Goal: Task Accomplishment & Management: Use online tool/utility

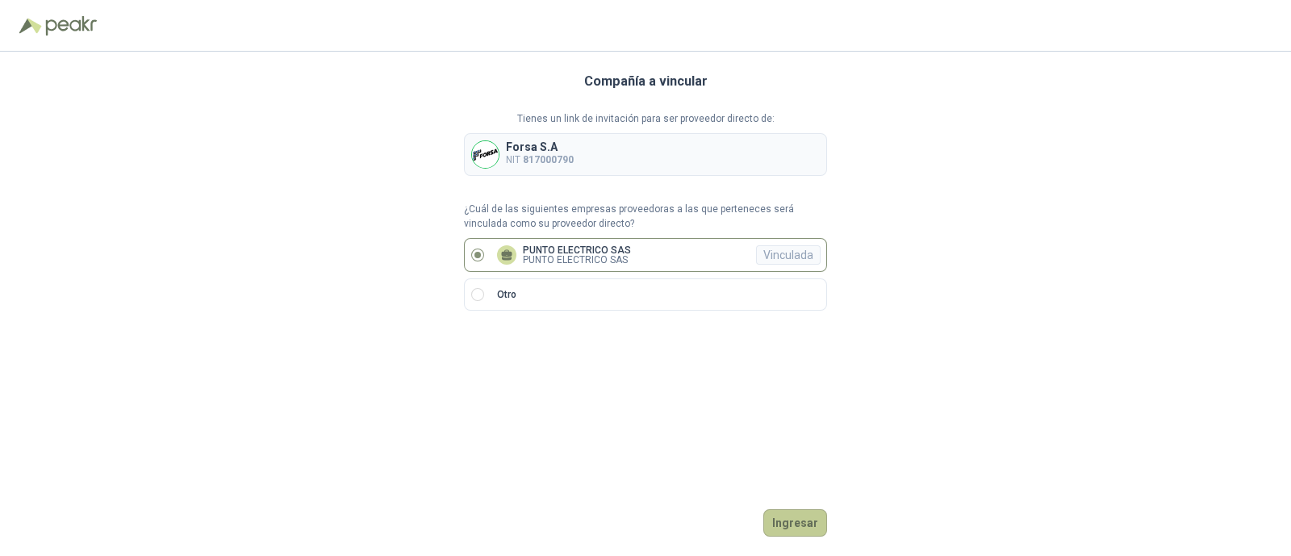
click at [803, 522] on button "Ingresar" at bounding box center [796, 522] width 64 height 27
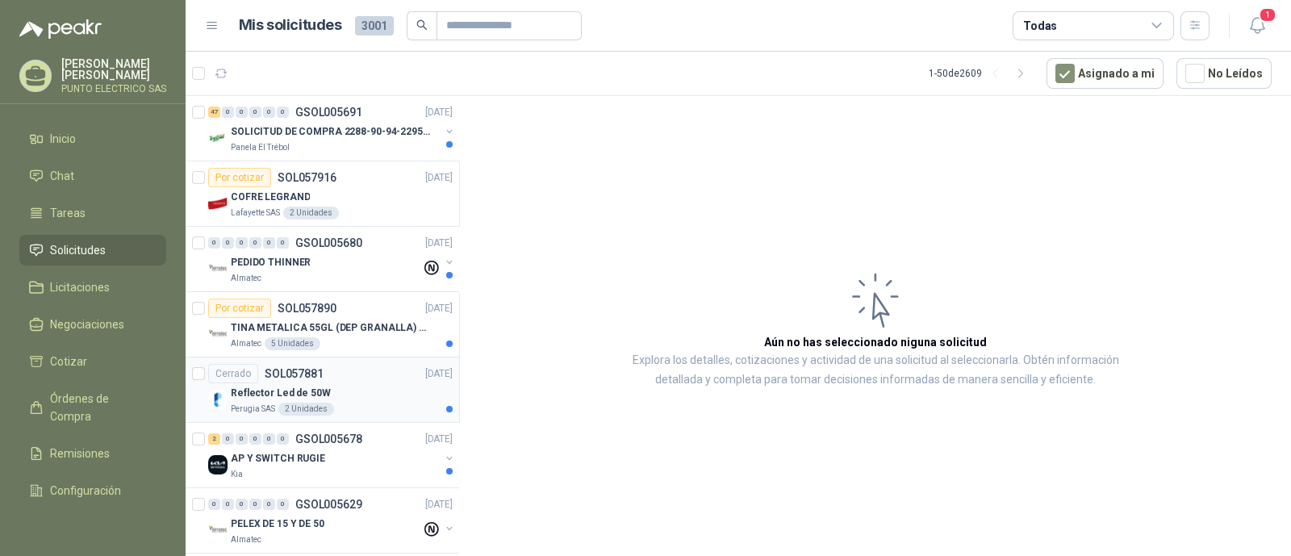
click at [366, 386] on div "Reflector Led de 50W" at bounding box center [342, 392] width 222 height 19
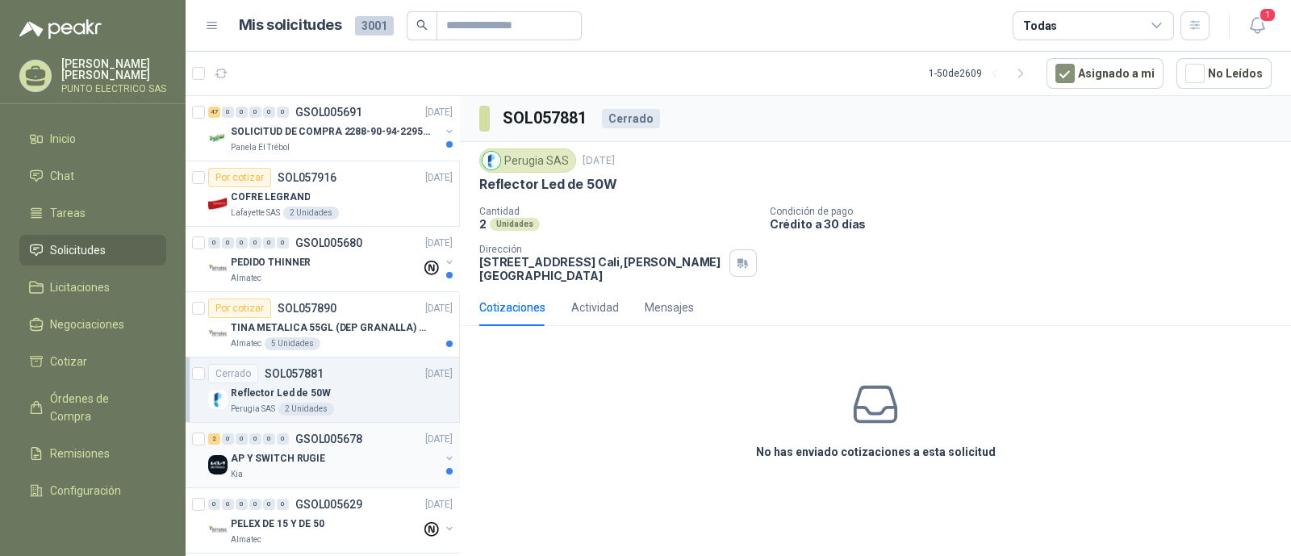
click at [315, 455] on p "AP Y SWITCH RUGIE" at bounding box center [278, 458] width 94 height 15
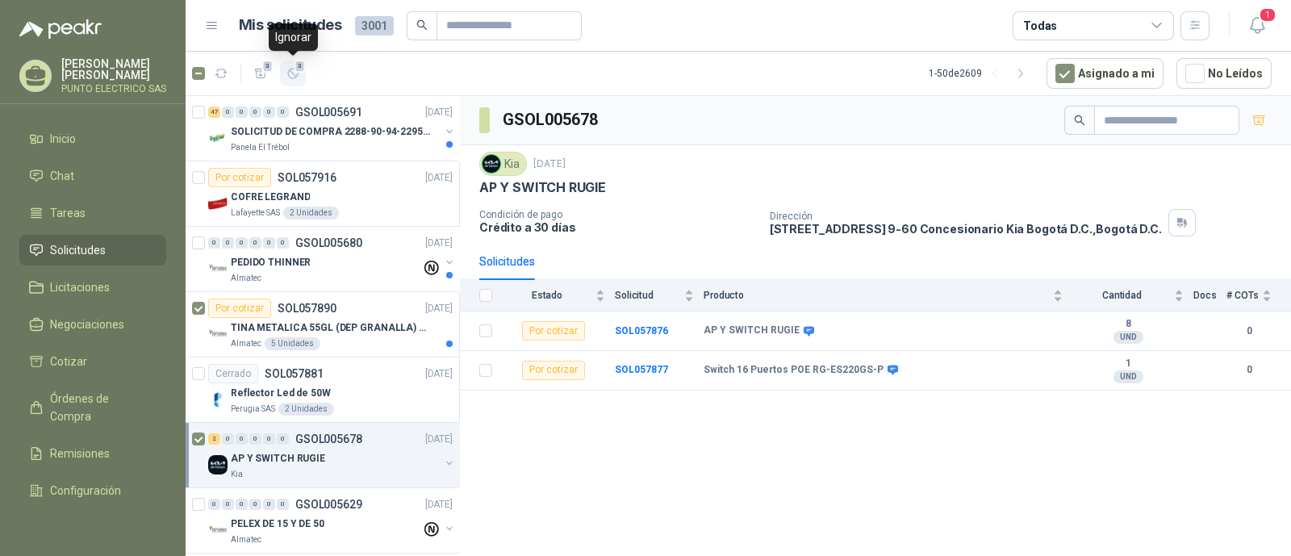
click at [292, 72] on icon "button" at bounding box center [294, 74] width 14 height 14
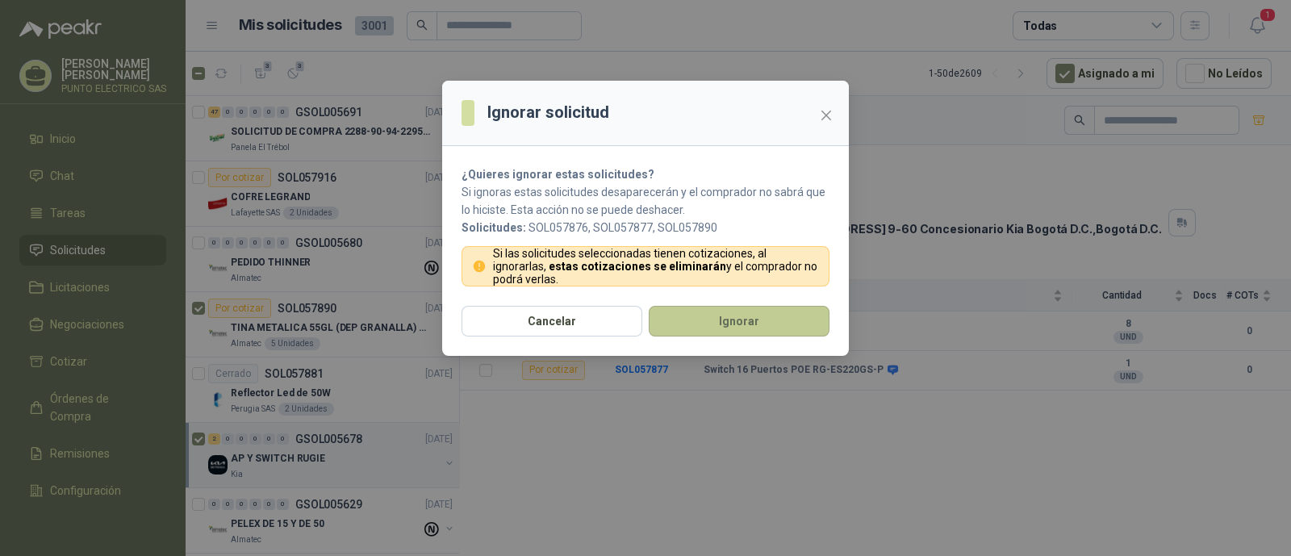
click at [726, 320] on button "Ignorar" at bounding box center [739, 321] width 181 height 31
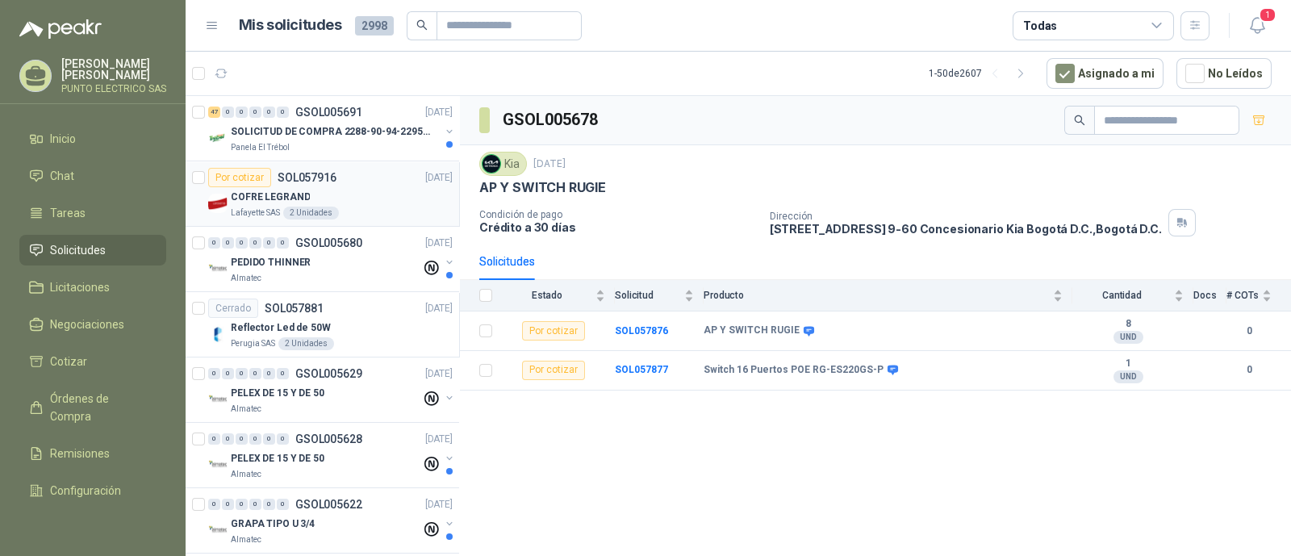
click at [364, 186] on div "Por cotizar SOL057916 29/09/25" at bounding box center [330, 177] width 245 height 19
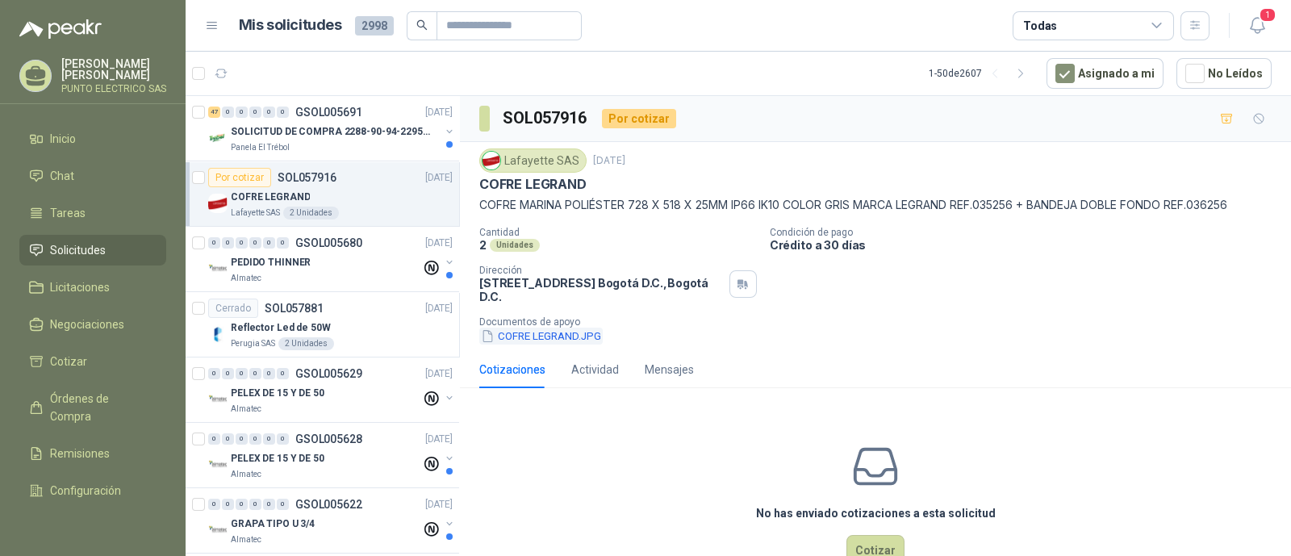
click at [562, 330] on button "COFRE LEGRAND.JPG" at bounding box center [540, 336] width 123 height 17
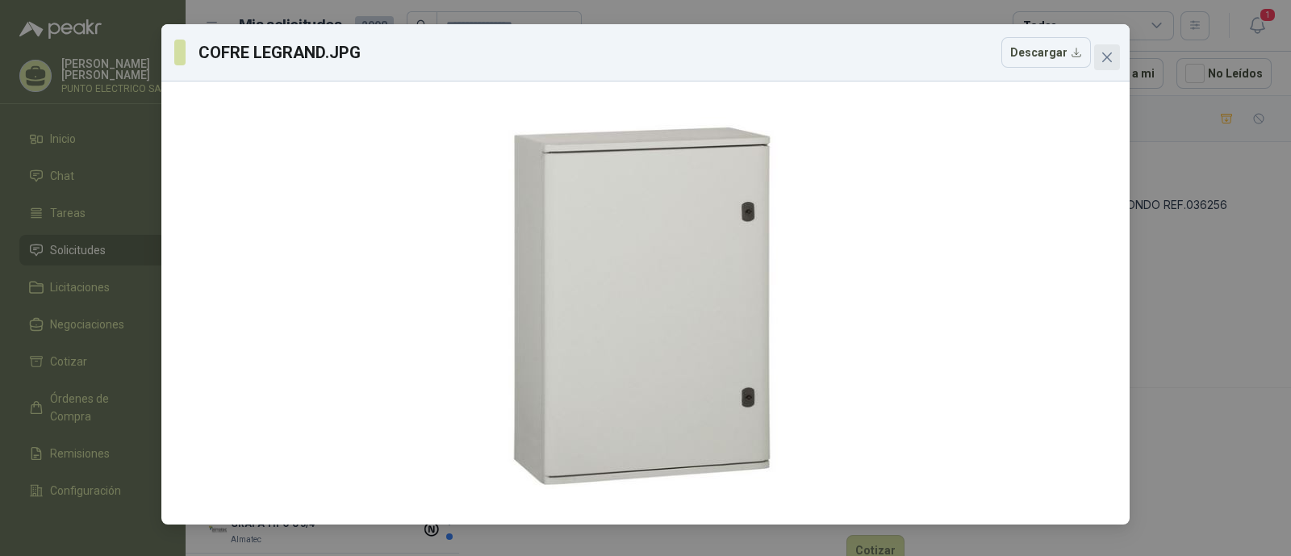
click at [1102, 58] on icon "close" at bounding box center [1107, 57] width 13 height 13
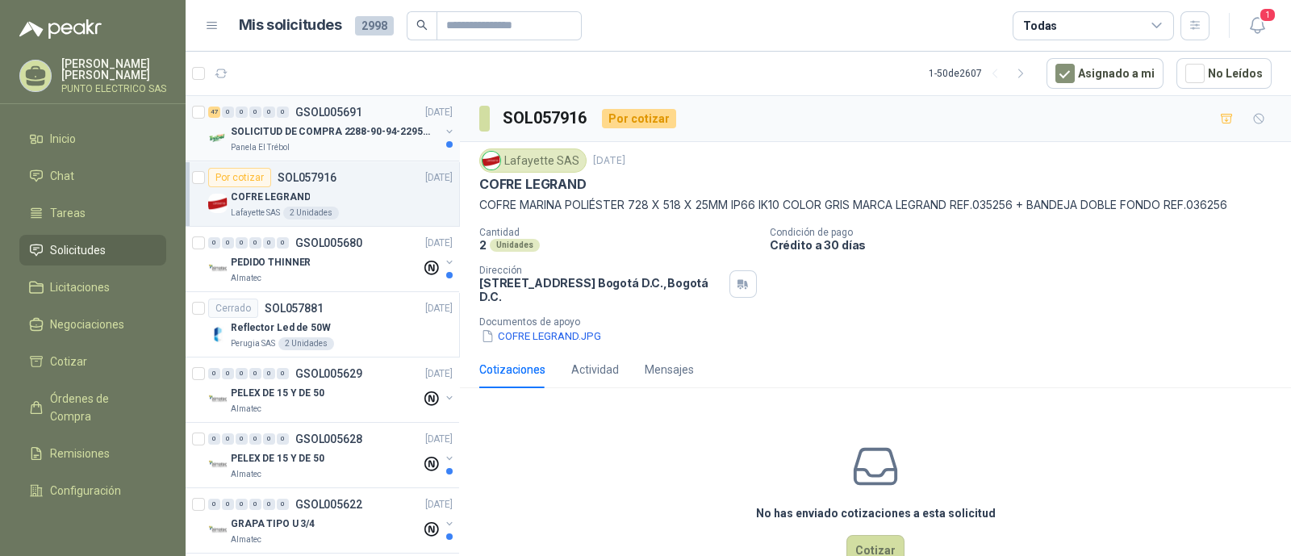
click at [360, 129] on p "SOLICITUD DE COMPRA 2288-90-94-2295-96-2301-02-04" at bounding box center [331, 131] width 201 height 15
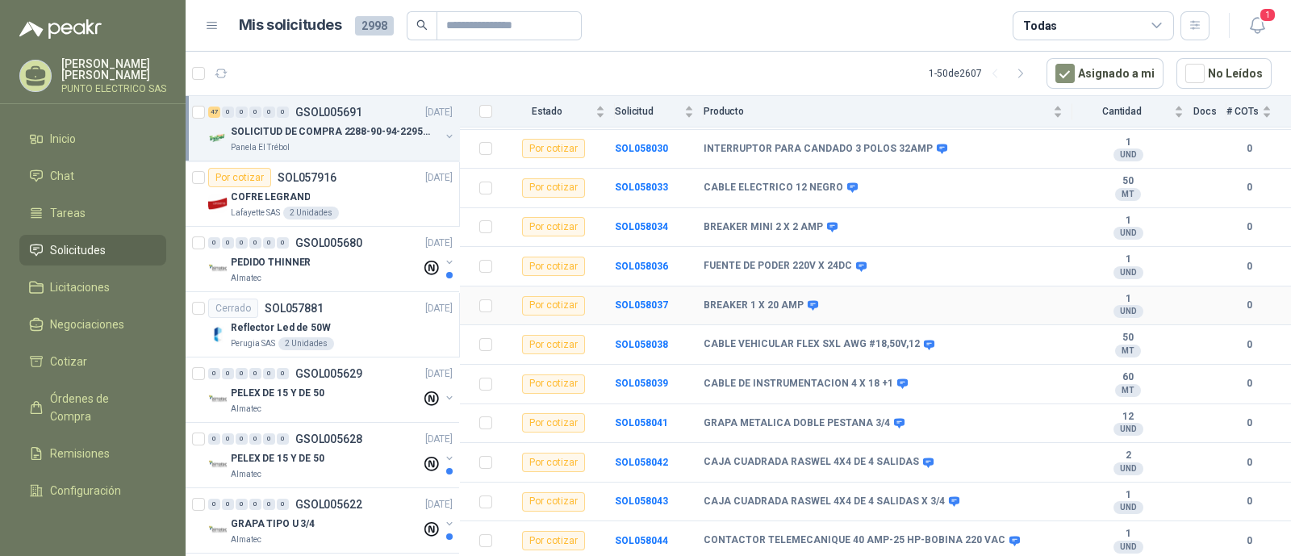
scroll to position [303, 0]
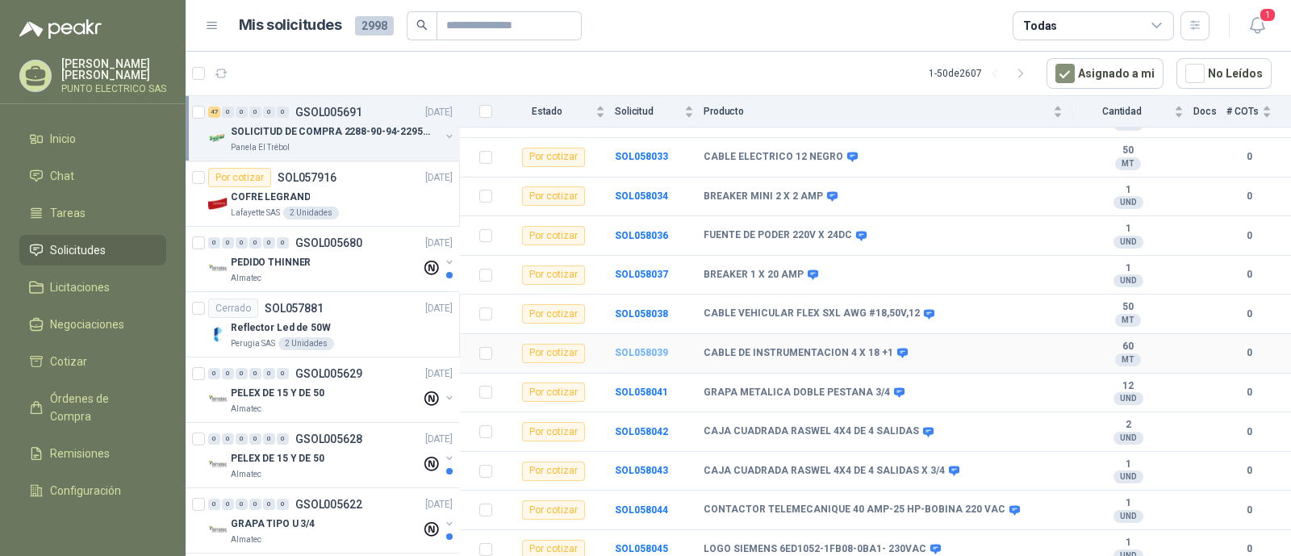
click at [646, 347] on b "SOL058039" at bounding box center [641, 352] width 53 height 11
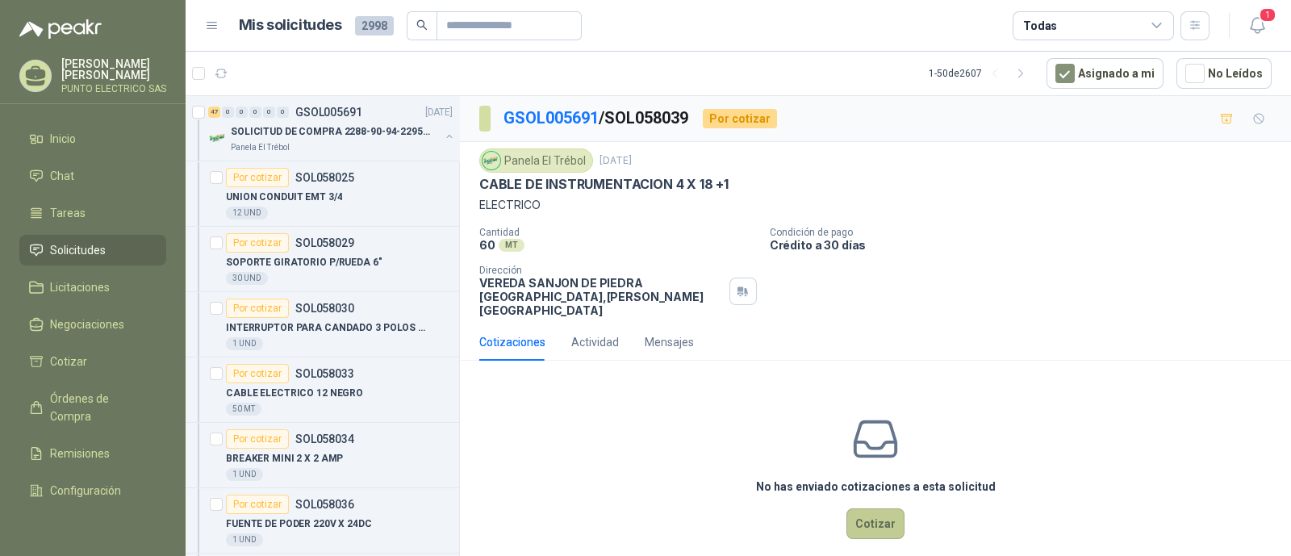
click at [876, 508] on button "Cotizar" at bounding box center [876, 523] width 58 height 31
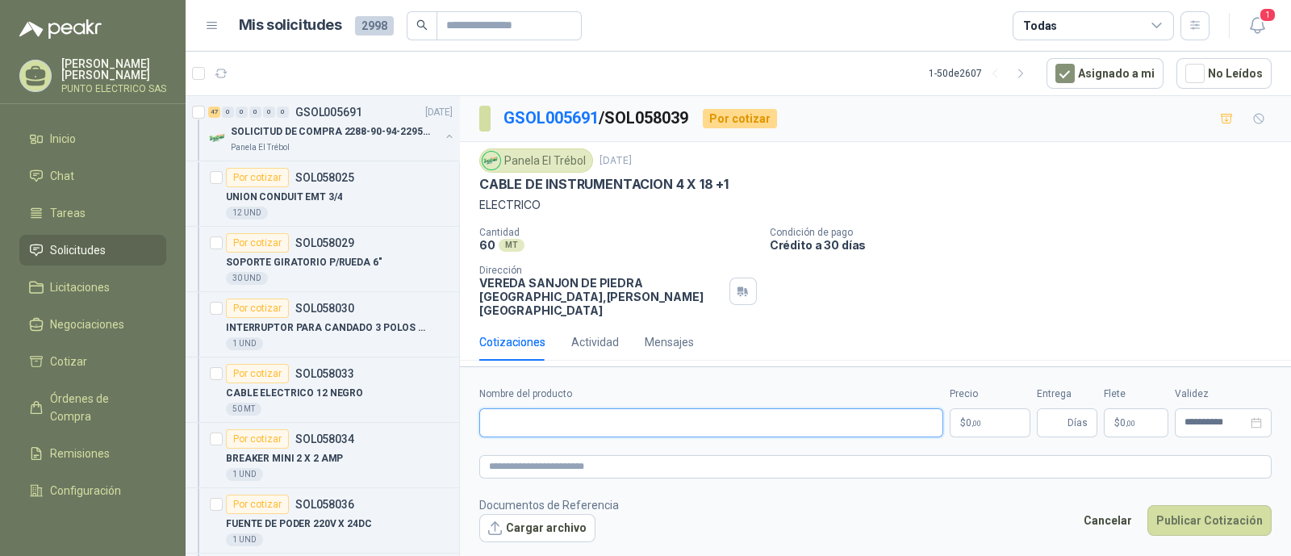
click at [571, 415] on input "Nombre del producto" at bounding box center [711, 422] width 464 height 29
drag, startPoint x: 719, startPoint y: 416, endPoint x: 421, endPoint y: 409, distance: 298.7
click at [421, 409] on div "47 0 0 0 0 0 GSOL005691 29/09/25 SOLICITUD DE COMPRA 2288-90-94-2295-96-2301-02…" at bounding box center [739, 328] width 1106 height 467
click at [513, 412] on input "**********" at bounding box center [711, 422] width 464 height 29
click at [525, 415] on input "**********" at bounding box center [711, 422] width 464 height 29
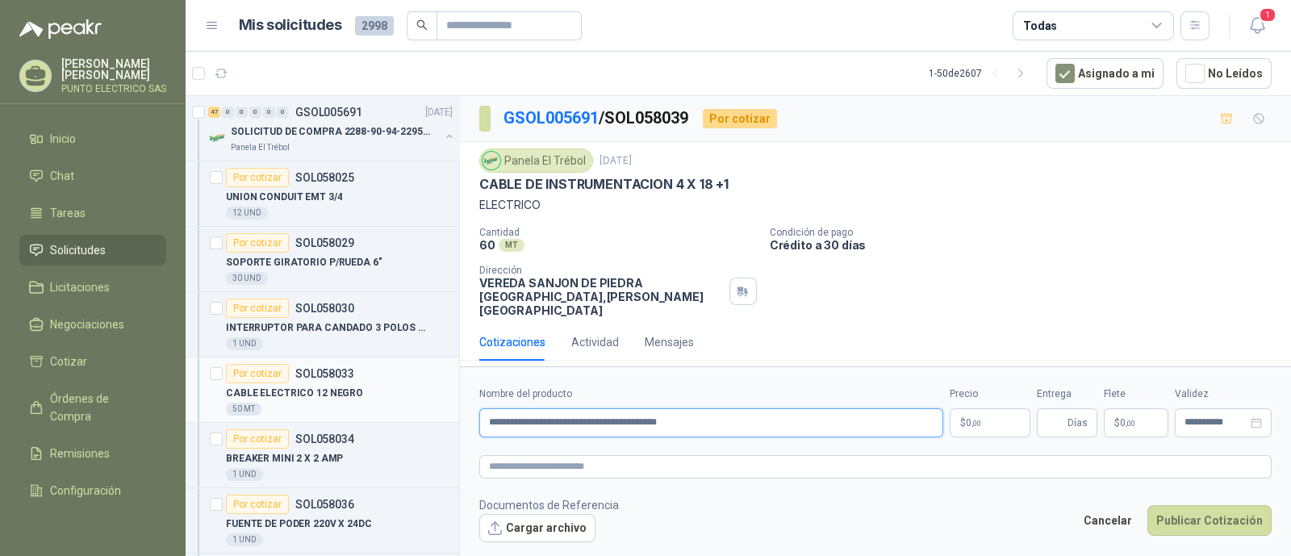
drag, startPoint x: 722, startPoint y: 416, endPoint x: 353, endPoint y: 411, distance: 369.7
click at [353, 411] on div "47 0 0 0 0 0 GSOL005691 29/09/25 SOLICITUD DE COMPRA 2288-90-94-2295-96-2301-02…" at bounding box center [739, 328] width 1106 height 467
type input "**********"
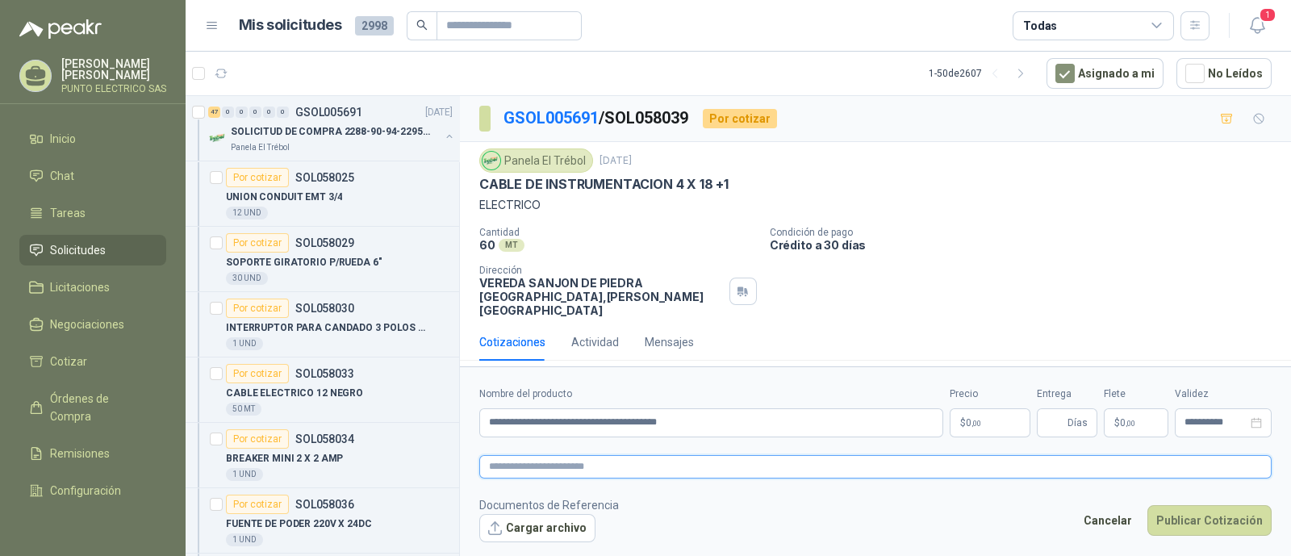
click at [546, 460] on textarea at bounding box center [875, 466] width 793 height 23
paste textarea "**********"
type textarea "**********"
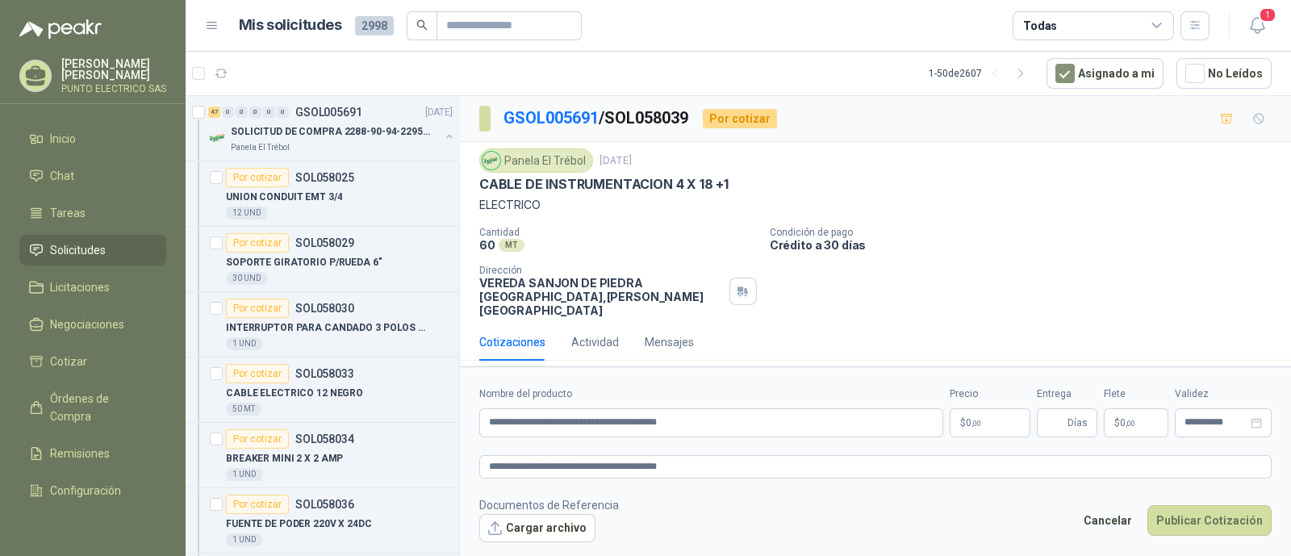
click at [972, 418] on body "Julian Gaviria PUNTO ELECTRICO SAS Inicio Chat Tareas Solicitudes Licitaciones …" at bounding box center [645, 278] width 1291 height 556
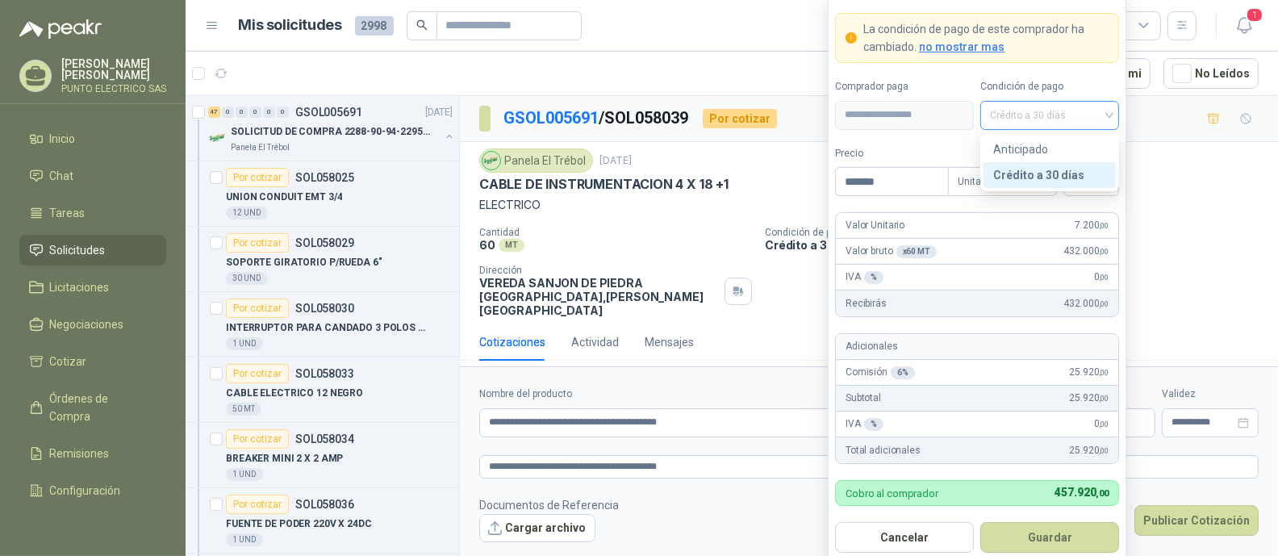
click at [1115, 111] on div "Crédito a 30 días" at bounding box center [1050, 115] width 139 height 29
click at [1039, 173] on div "Crédito a 30 días" at bounding box center [1050, 175] width 113 height 18
click at [1112, 182] on div at bounding box center [1092, 181] width 56 height 29
click at [1087, 211] on div "19%" at bounding box center [1092, 216] width 30 height 18
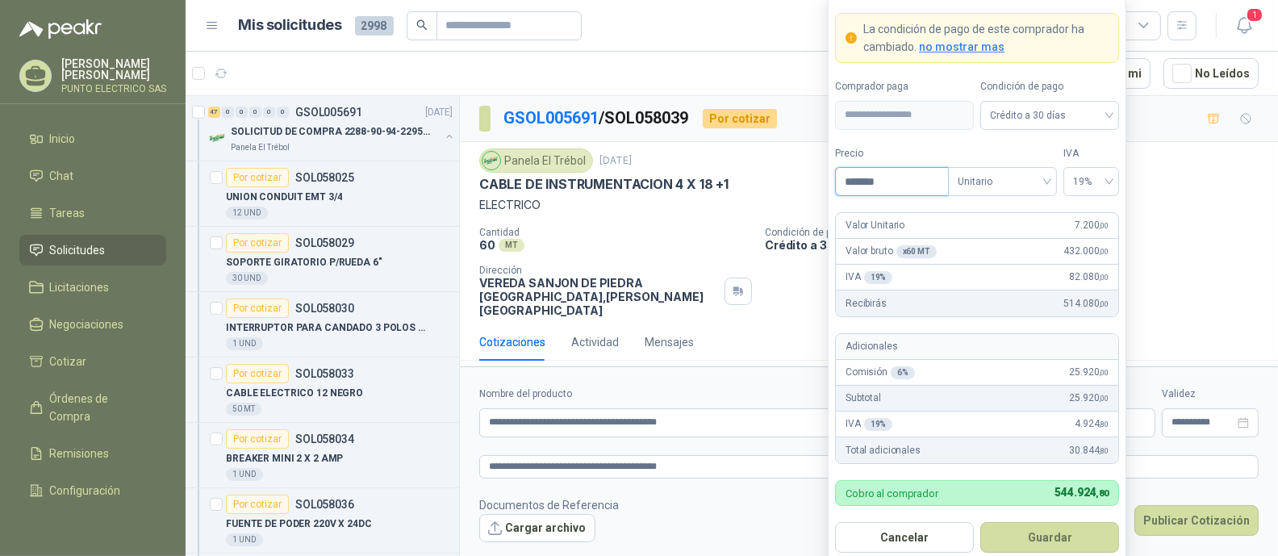
click at [896, 184] on input "*******" at bounding box center [892, 181] width 112 height 27
type input "*******"
click at [956, 198] on form "**********" at bounding box center [977, 283] width 299 height 575
click at [1052, 538] on button "Guardar" at bounding box center [1050, 537] width 139 height 31
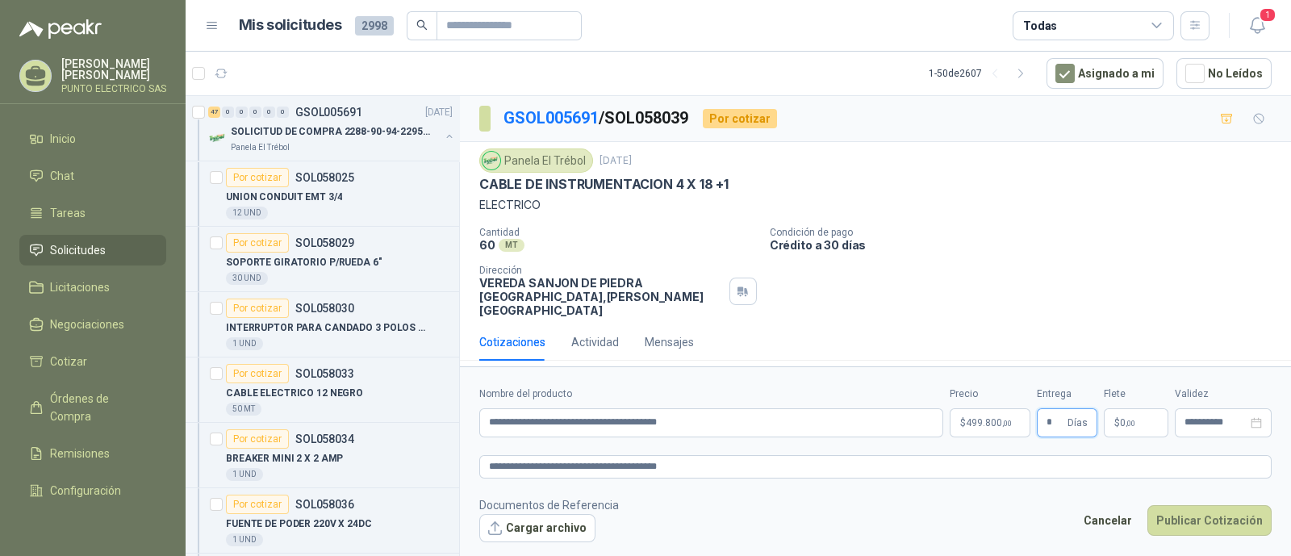
type input "*"
click at [977, 424] on body "Julian Gaviria PUNTO ELECTRICO SAS Inicio Chat Tareas Solicitudes Licitaciones …" at bounding box center [645, 278] width 1291 height 556
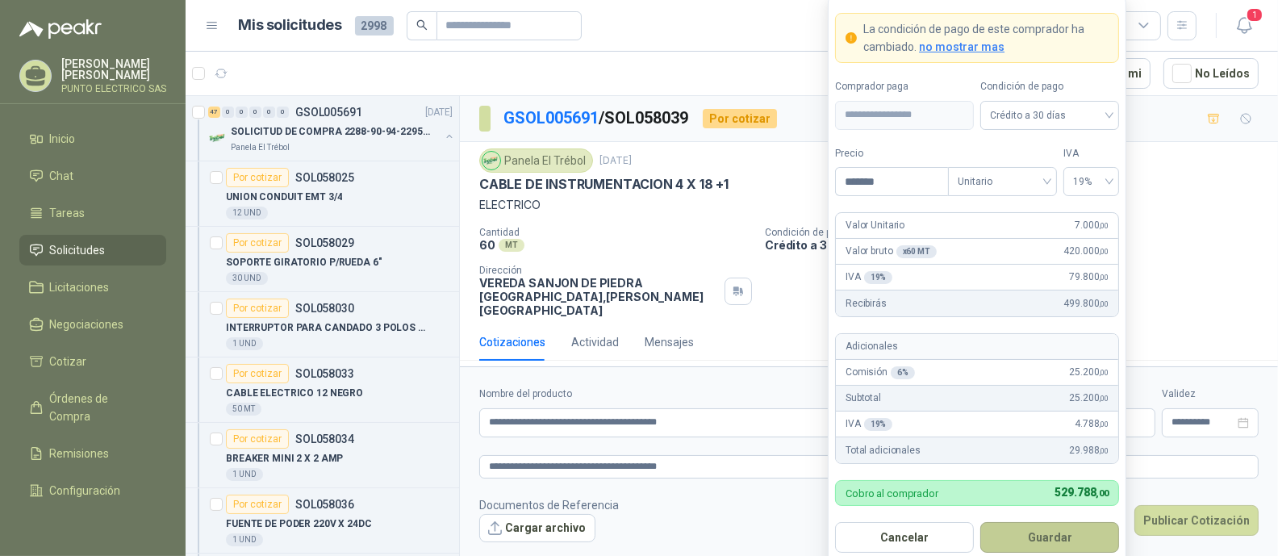
click at [1052, 534] on button "Guardar" at bounding box center [1050, 537] width 139 height 31
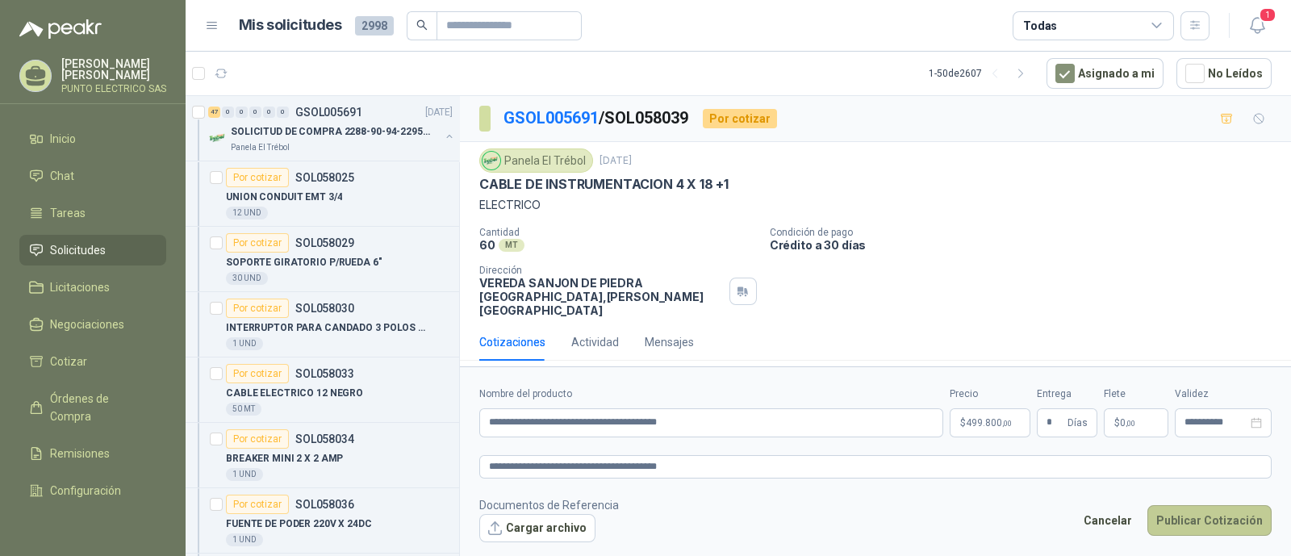
click at [1214, 517] on button "Publicar Cotización" at bounding box center [1210, 520] width 124 height 31
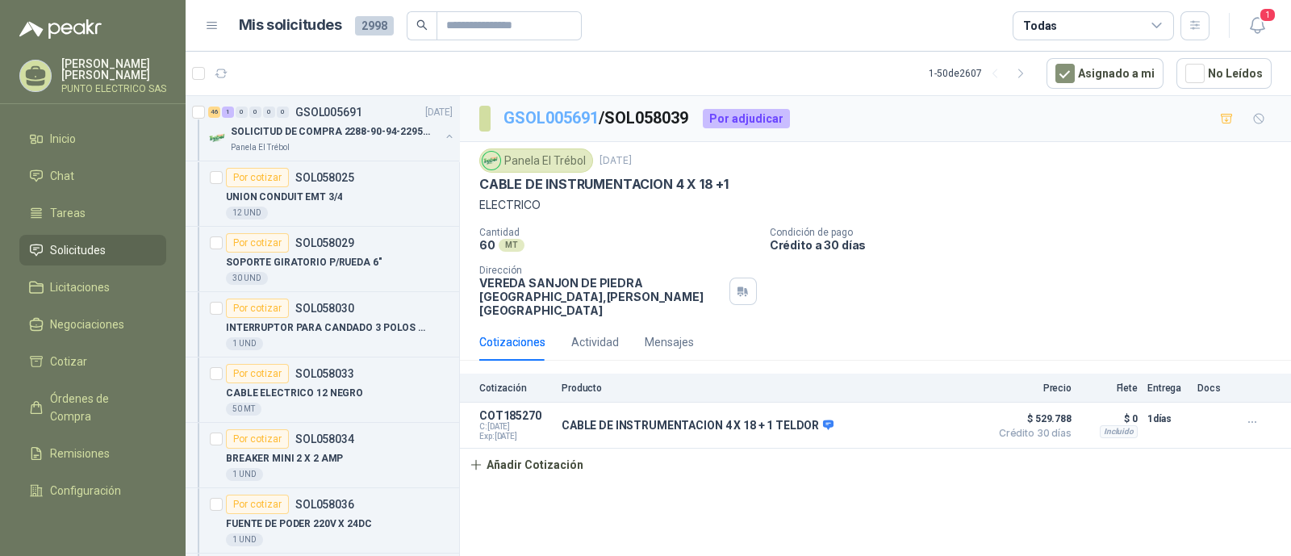
click at [547, 111] on link "GSOL005691" at bounding box center [551, 117] width 95 height 19
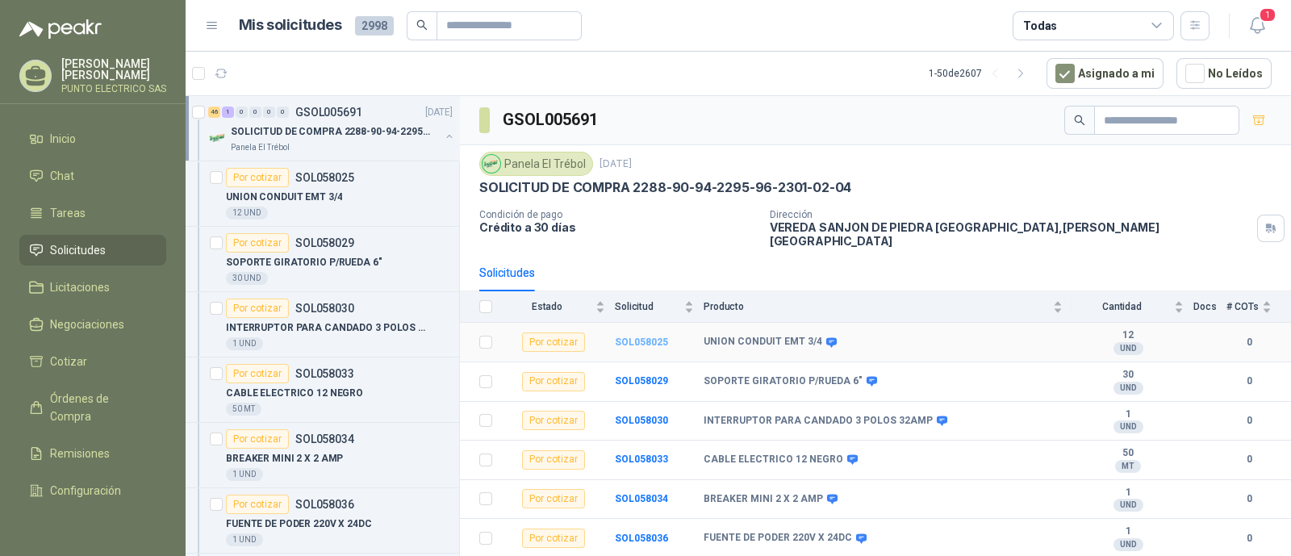
click at [647, 337] on b "SOL058025" at bounding box center [641, 342] width 53 height 11
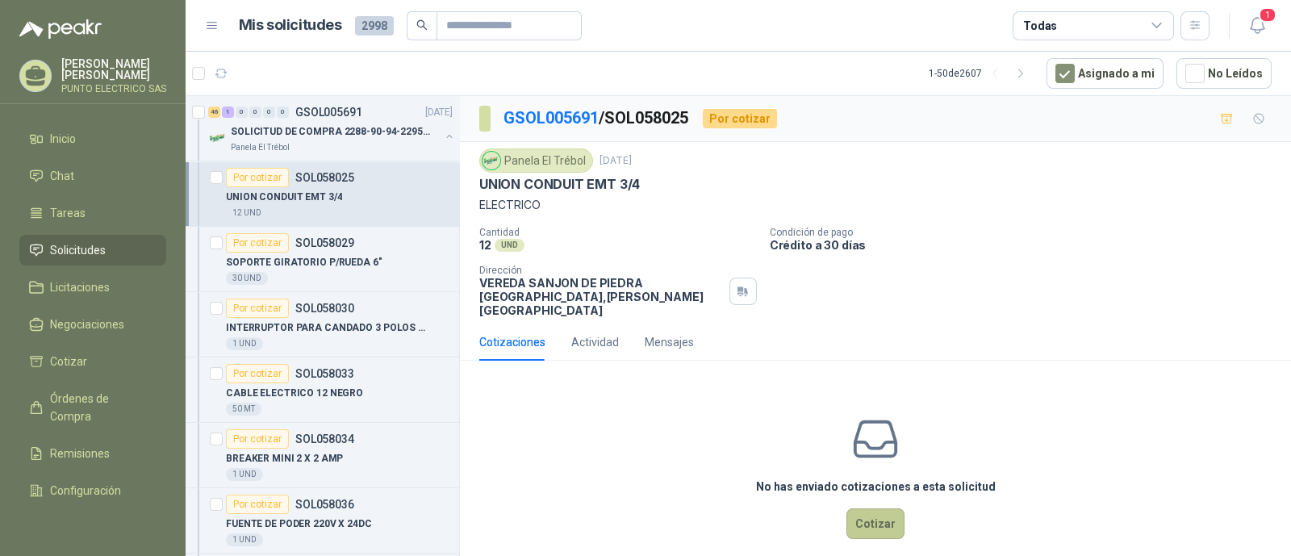
click at [864, 508] on button "Cotizar" at bounding box center [876, 523] width 58 height 31
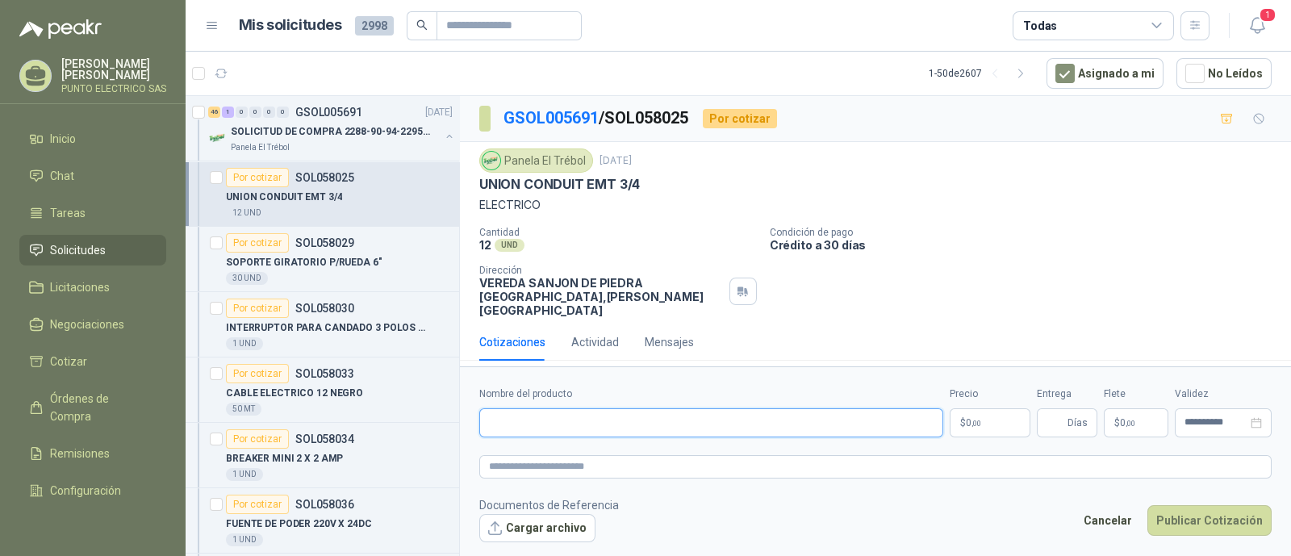
click at [540, 416] on input "Nombre del producto" at bounding box center [711, 422] width 464 height 29
type input "**********"
click at [985, 411] on body "Julian Gaviria PUNTO ELECTRICO SAS Inicio Chat Tareas Solicitudes Licitaciones …" at bounding box center [645, 278] width 1291 height 556
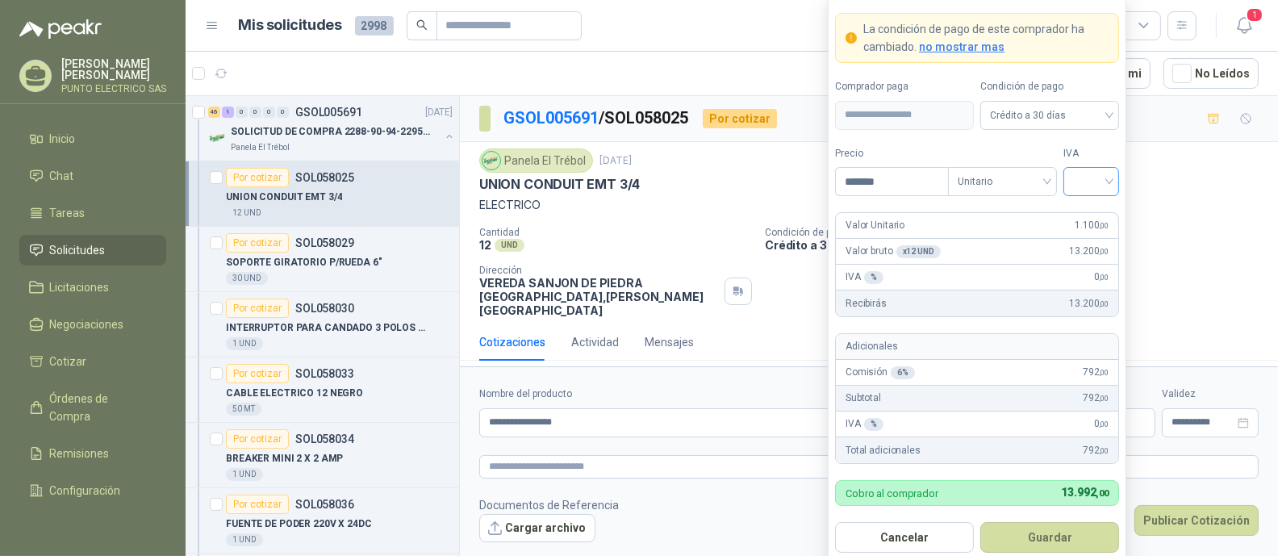
click at [1110, 183] on div at bounding box center [1092, 181] width 56 height 29
type input "*******"
click at [1085, 216] on div "19%" at bounding box center [1092, 216] width 30 height 18
click at [1051, 535] on button "Guardar" at bounding box center [1050, 537] width 139 height 31
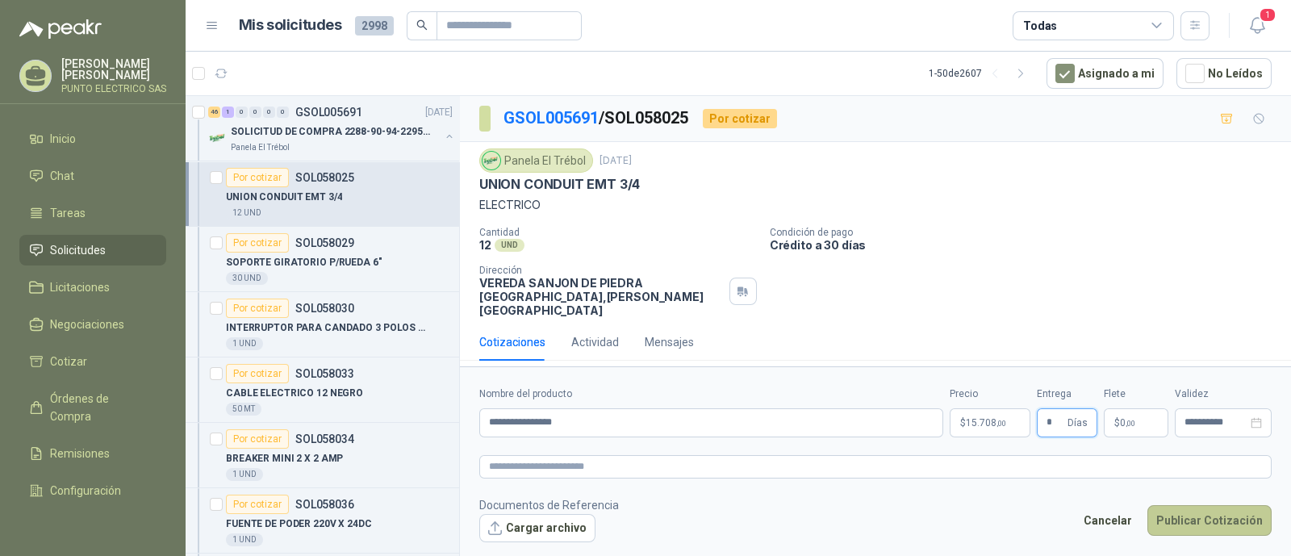
type input "*"
click at [1215, 515] on button "Publicar Cotización" at bounding box center [1210, 520] width 124 height 31
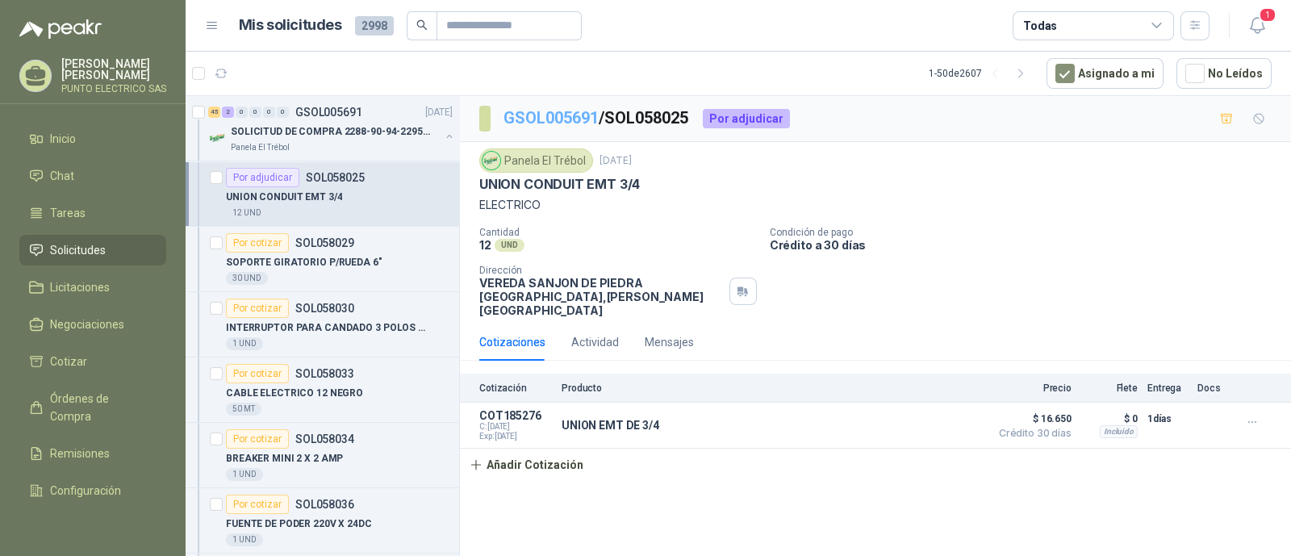
click at [567, 114] on link "GSOL005691" at bounding box center [551, 117] width 95 height 19
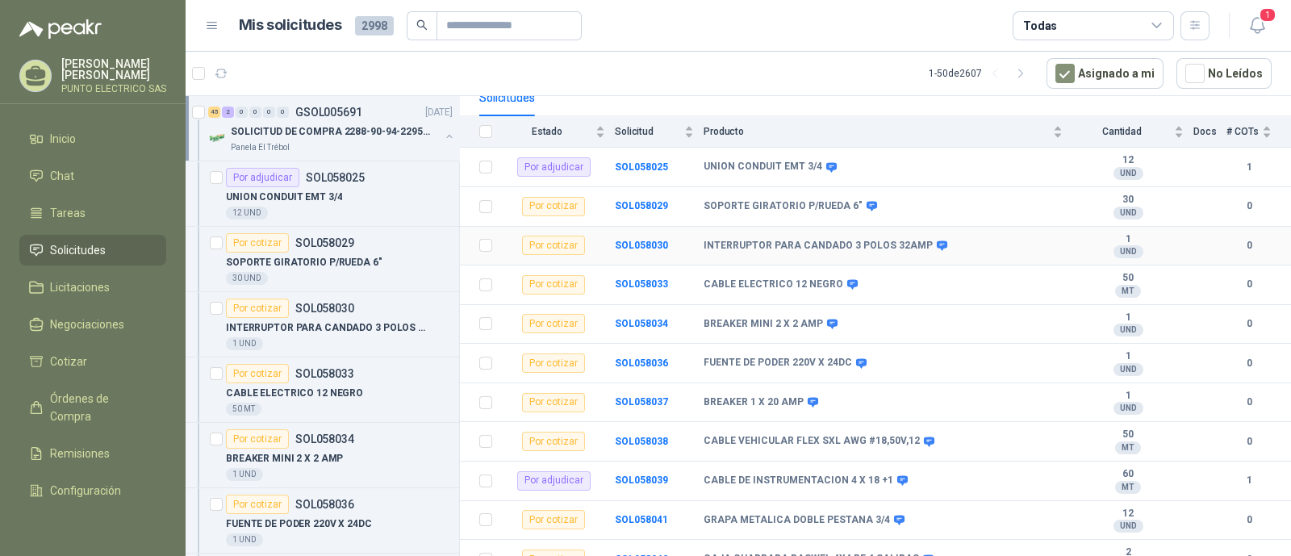
scroll to position [201, 0]
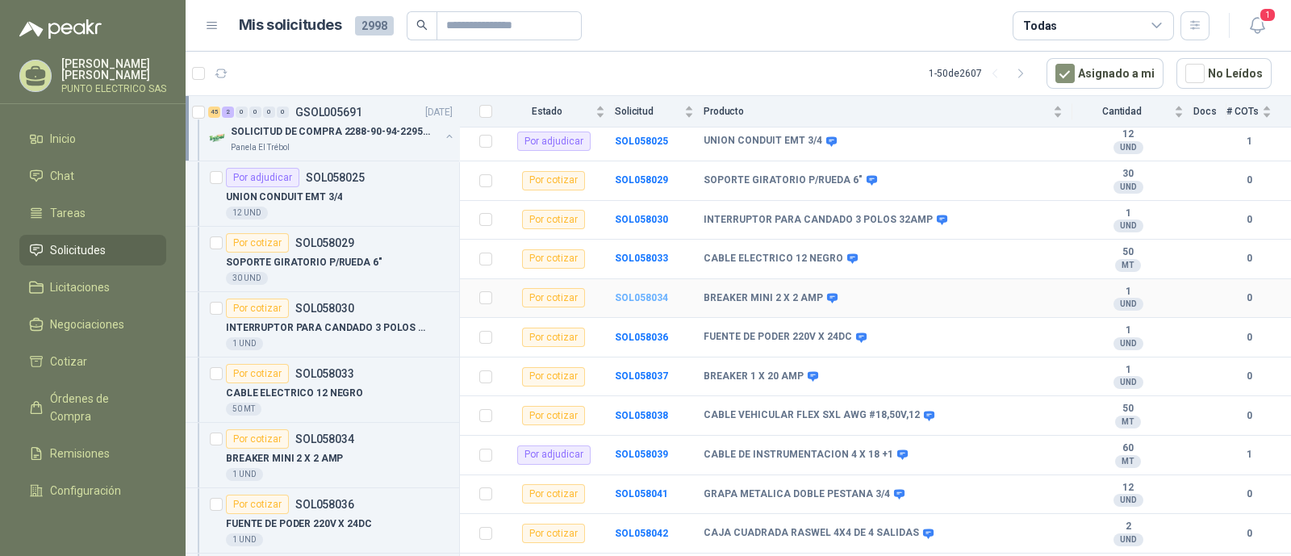
click at [642, 292] on b "SOL058034" at bounding box center [641, 297] width 53 height 11
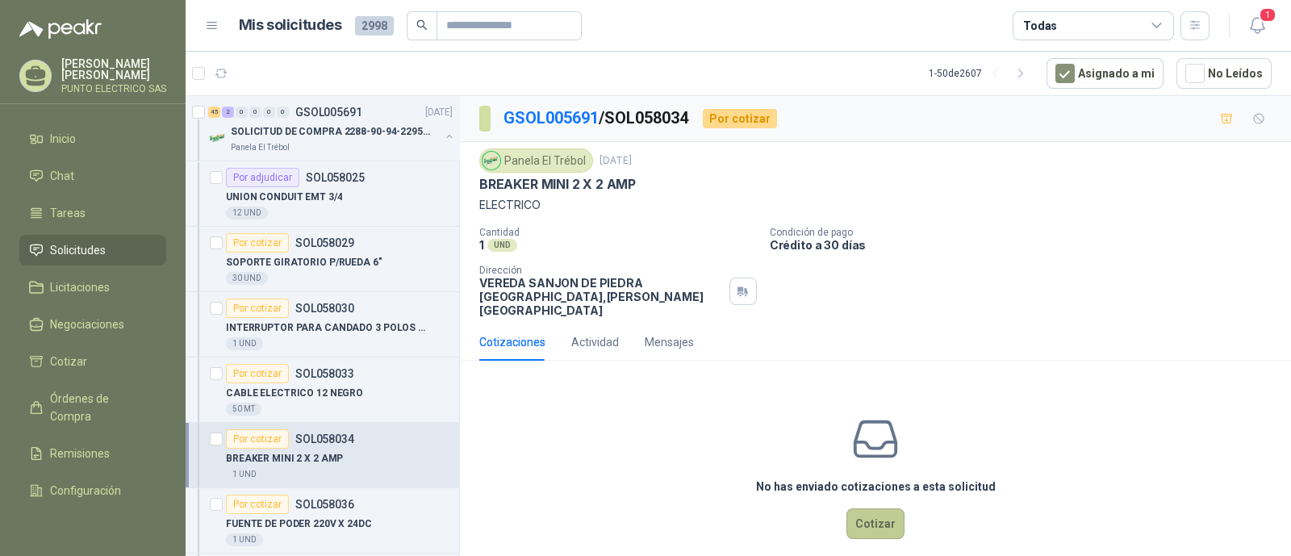
click at [864, 513] on button "Cotizar" at bounding box center [876, 523] width 58 height 31
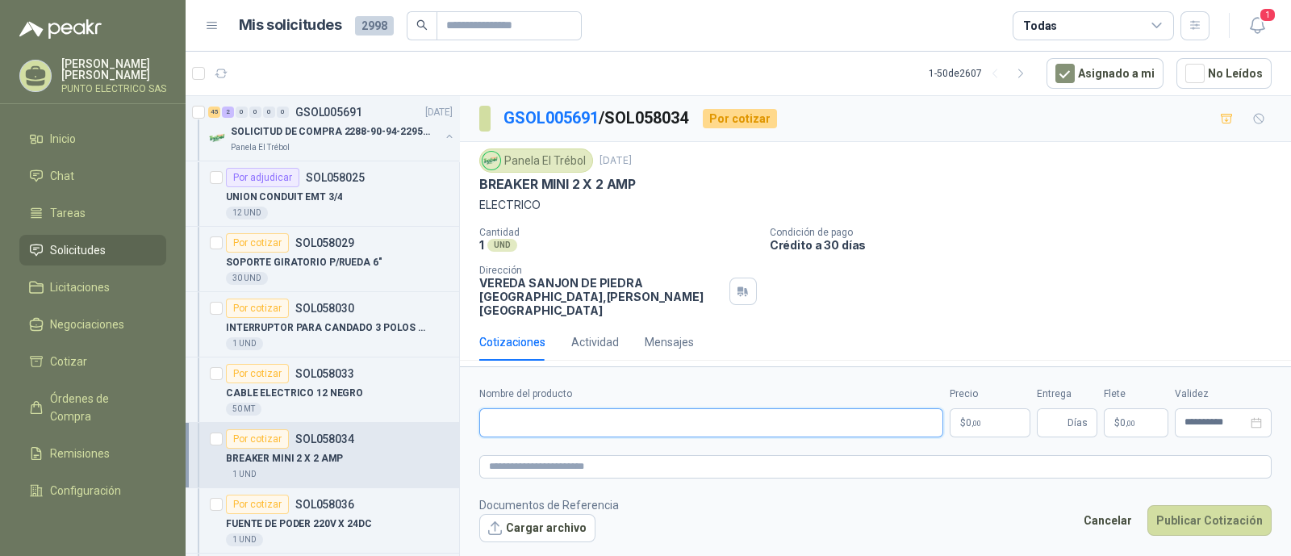
click at [573, 417] on input "Nombre del producto" at bounding box center [711, 422] width 464 height 29
type input "**********"
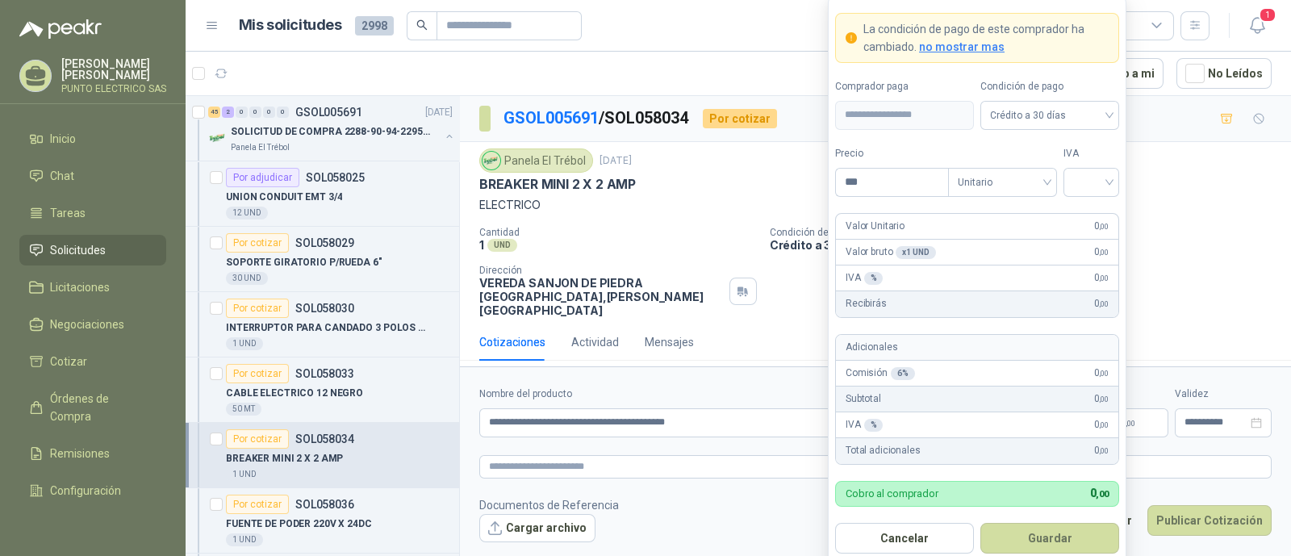
click at [977, 416] on body "Julian Gaviria PUNTO ELECTRICO SAS Inicio Chat Tareas Solicitudes Licitaciones …" at bounding box center [645, 278] width 1291 height 556
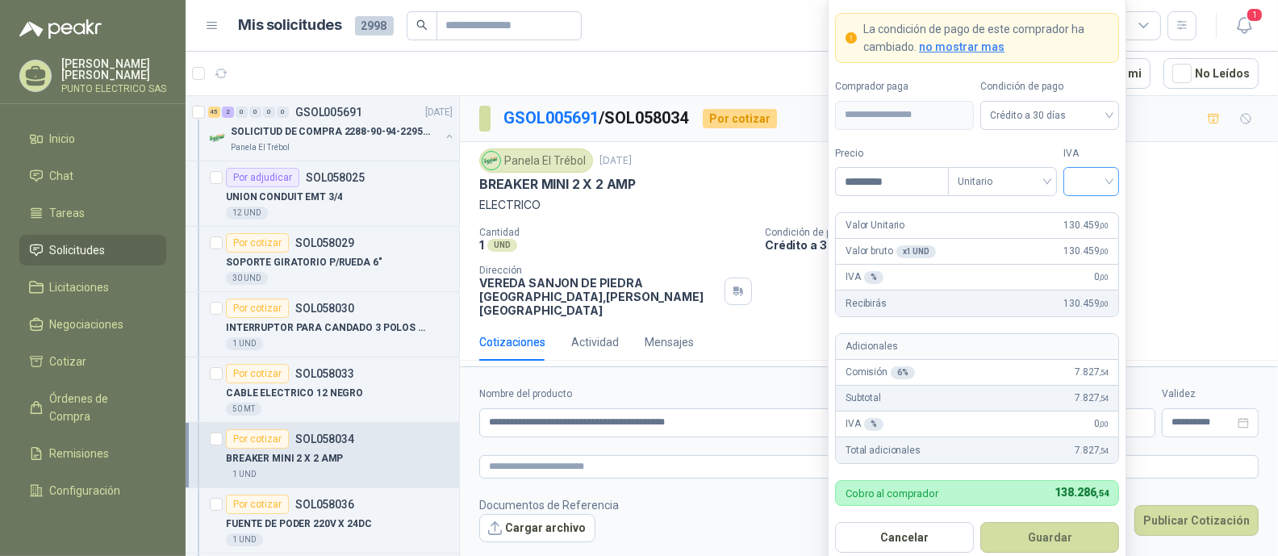
type input "*********"
click at [1094, 186] on input "search" at bounding box center [1091, 180] width 36 height 24
click at [1094, 216] on div "19%" at bounding box center [1092, 216] width 30 height 18
click at [1054, 537] on button "Guardar" at bounding box center [1050, 537] width 139 height 31
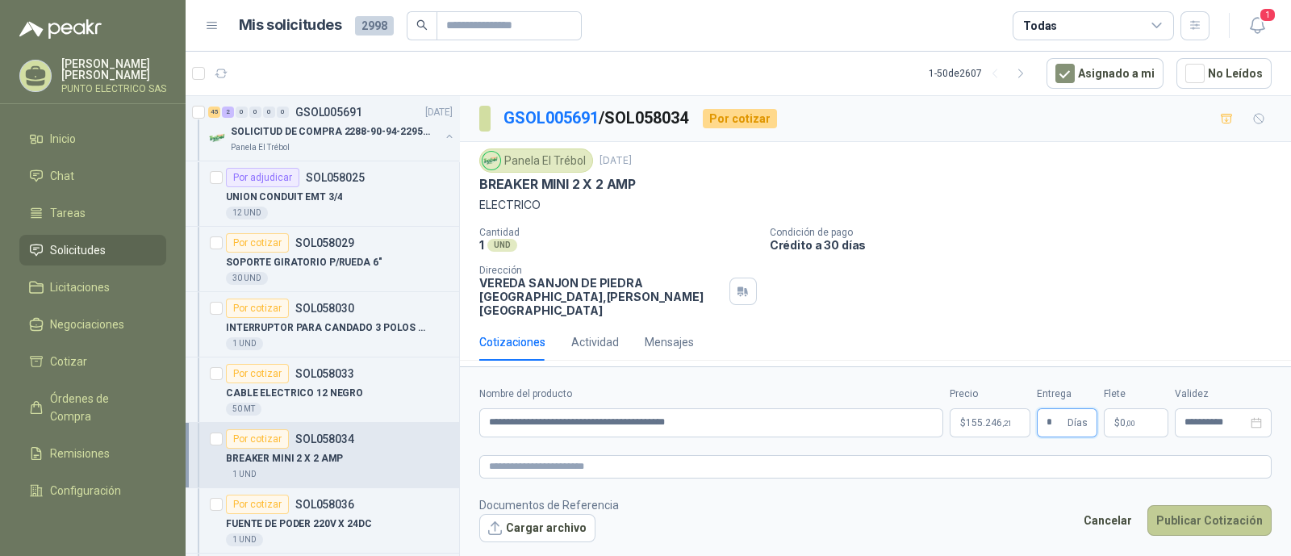
type input "*"
click at [1206, 514] on button "Publicar Cotización" at bounding box center [1210, 520] width 124 height 31
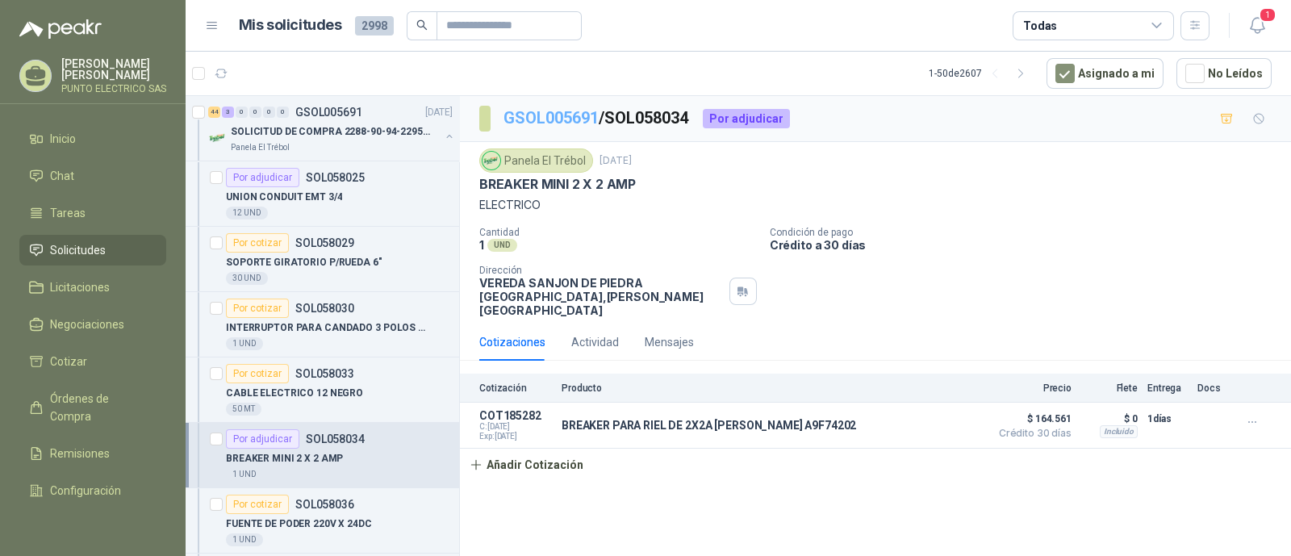
click at [572, 119] on link "GSOL005691" at bounding box center [551, 117] width 95 height 19
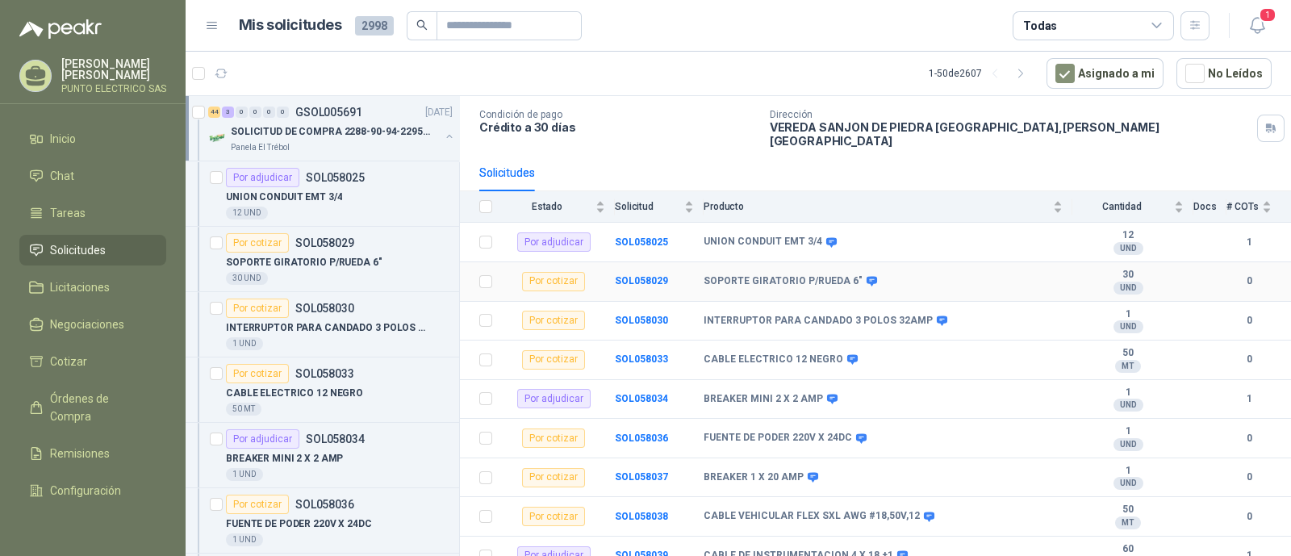
scroll to position [201, 0]
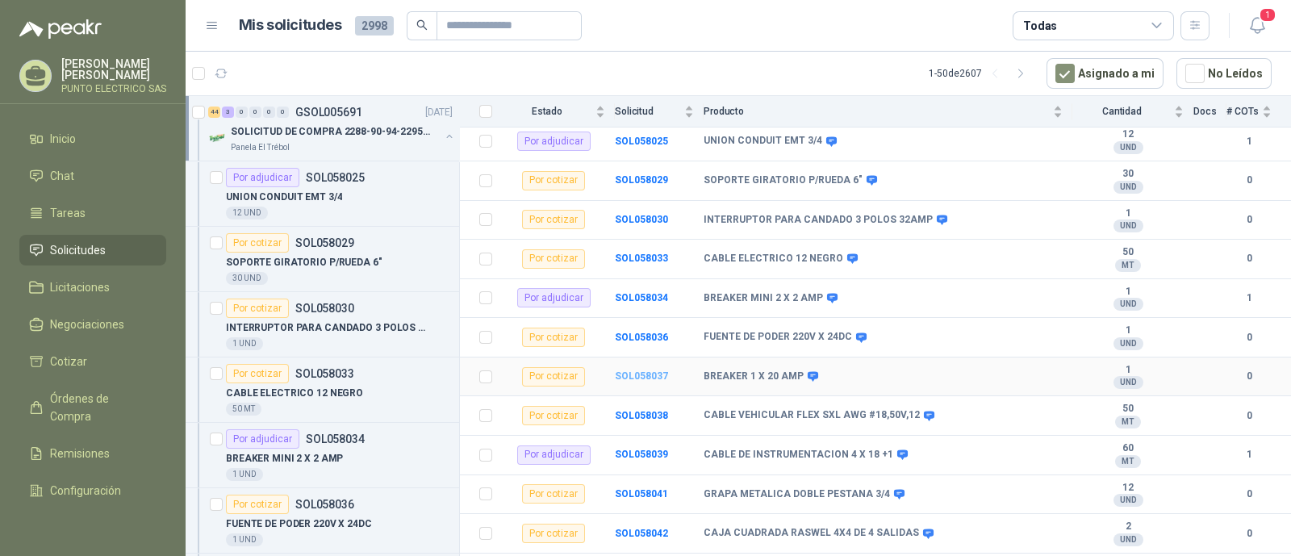
click at [646, 370] on b "SOL058037" at bounding box center [641, 375] width 53 height 11
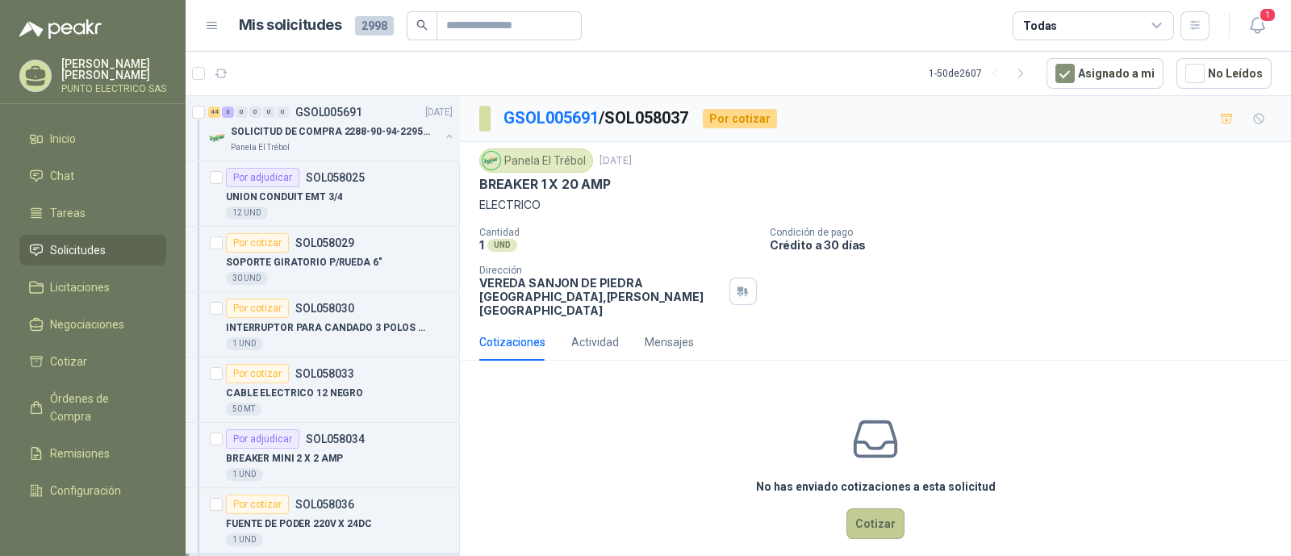
click at [869, 509] on button "Cotizar" at bounding box center [876, 523] width 58 height 31
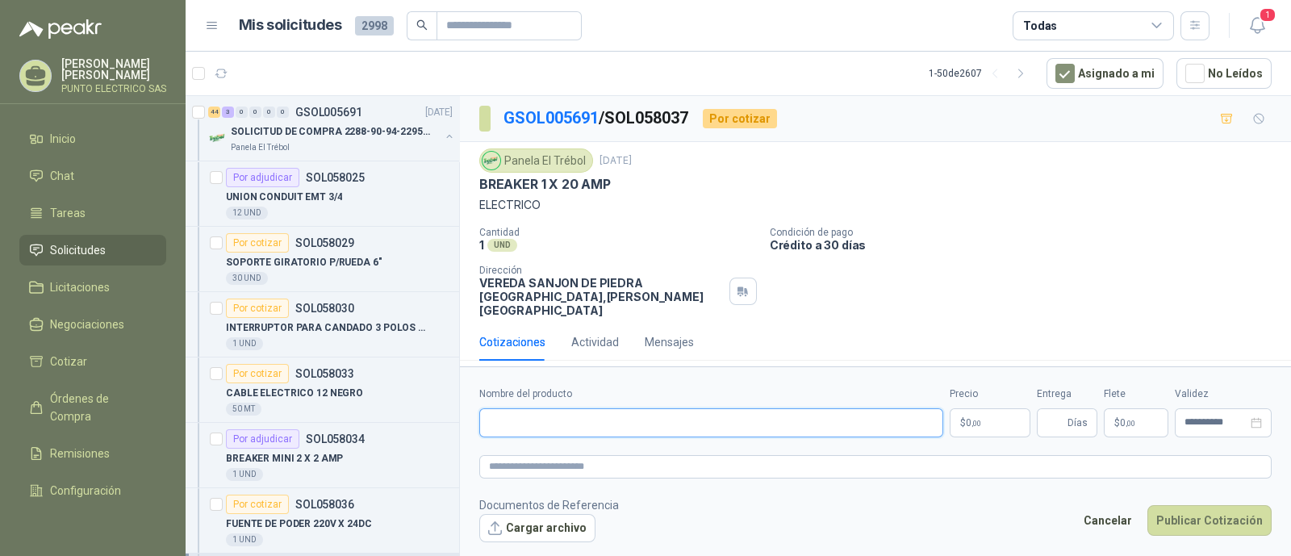
click at [588, 424] on input "Nombre del producto" at bounding box center [711, 422] width 464 height 29
type input "**********"
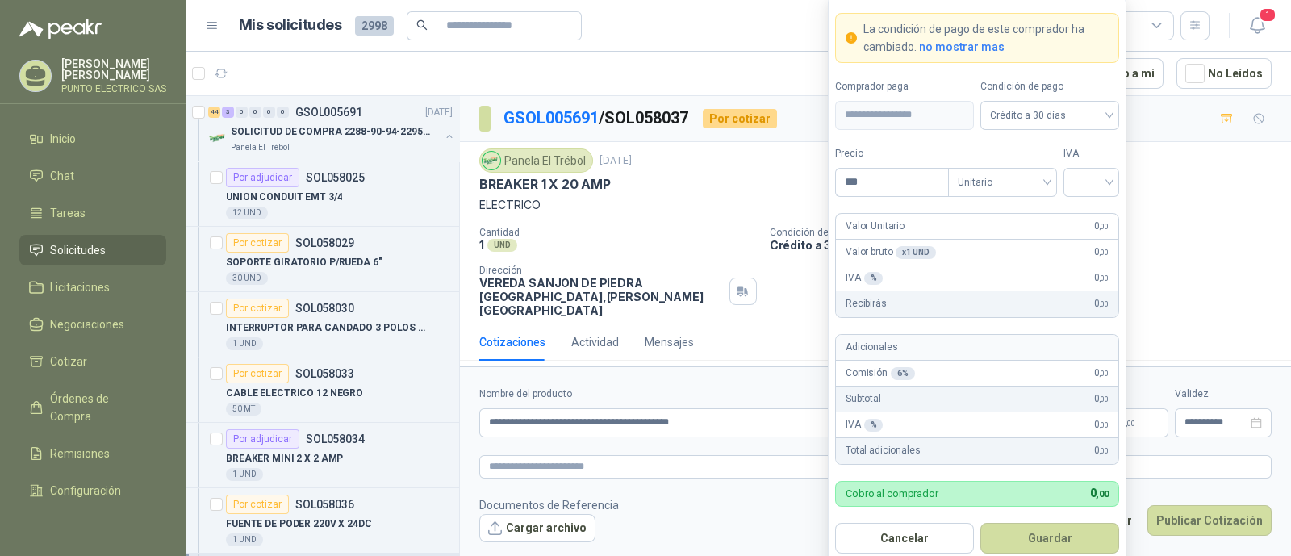
click at [963, 416] on body "Julian Gaviria PUNTO ELECTRICO SAS Inicio Chat Tareas Solicitudes Licitaciones …" at bounding box center [645, 278] width 1291 height 556
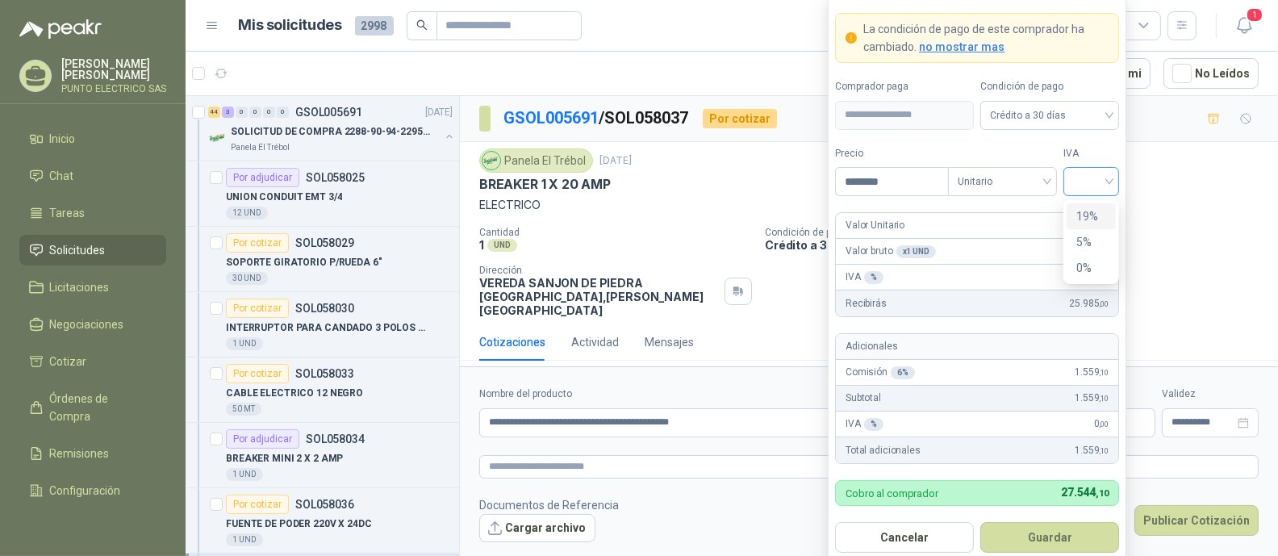
click at [1111, 175] on div at bounding box center [1092, 181] width 56 height 29
type input "********"
click at [1089, 220] on div "19%" at bounding box center [1092, 216] width 30 height 18
click at [1060, 537] on button "Guardar" at bounding box center [1050, 537] width 139 height 31
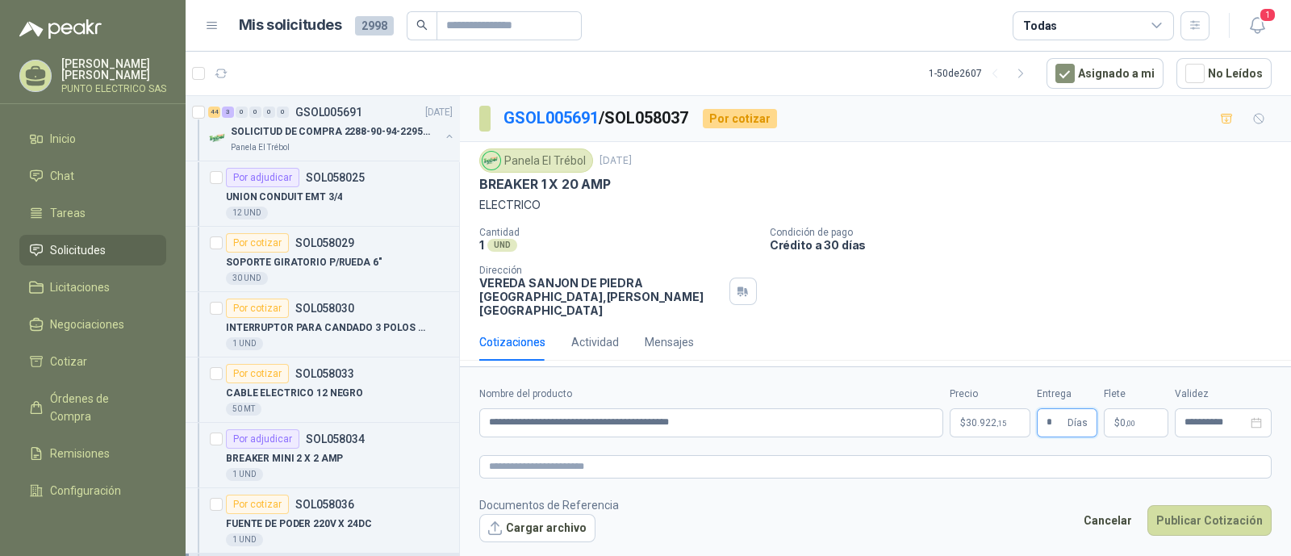
type input "*"
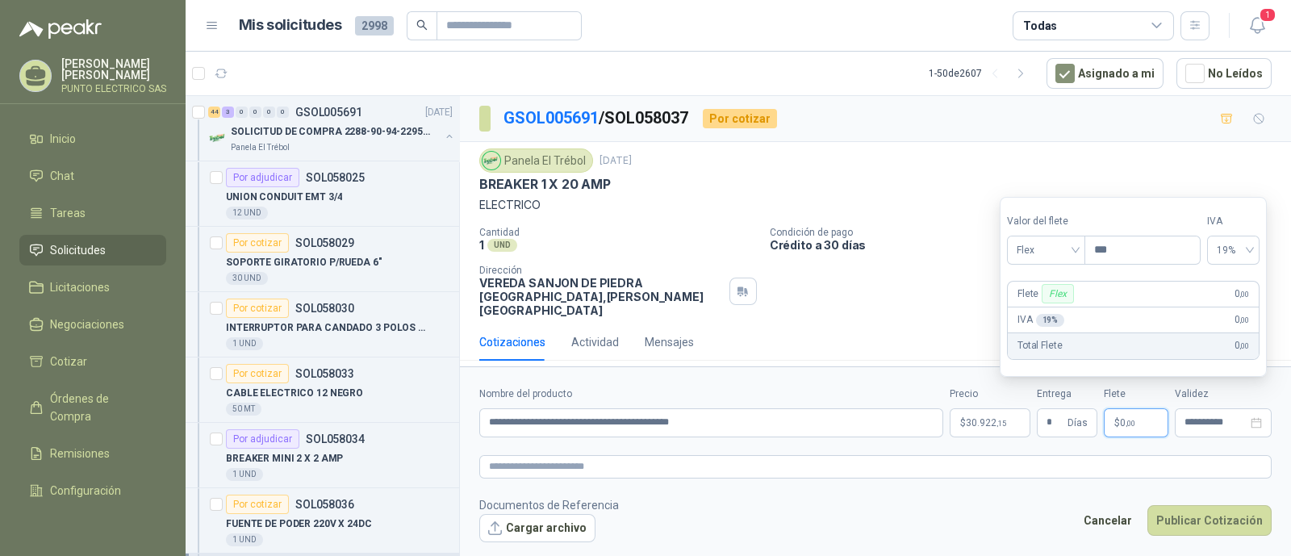
click at [1132, 419] on span ",00" at bounding box center [1131, 423] width 10 height 9
type input "********"
click at [1069, 496] on footer "Documentos de Referencia Cargar archivo Cancelar Publicar Cotización" at bounding box center [875, 519] width 793 height 47
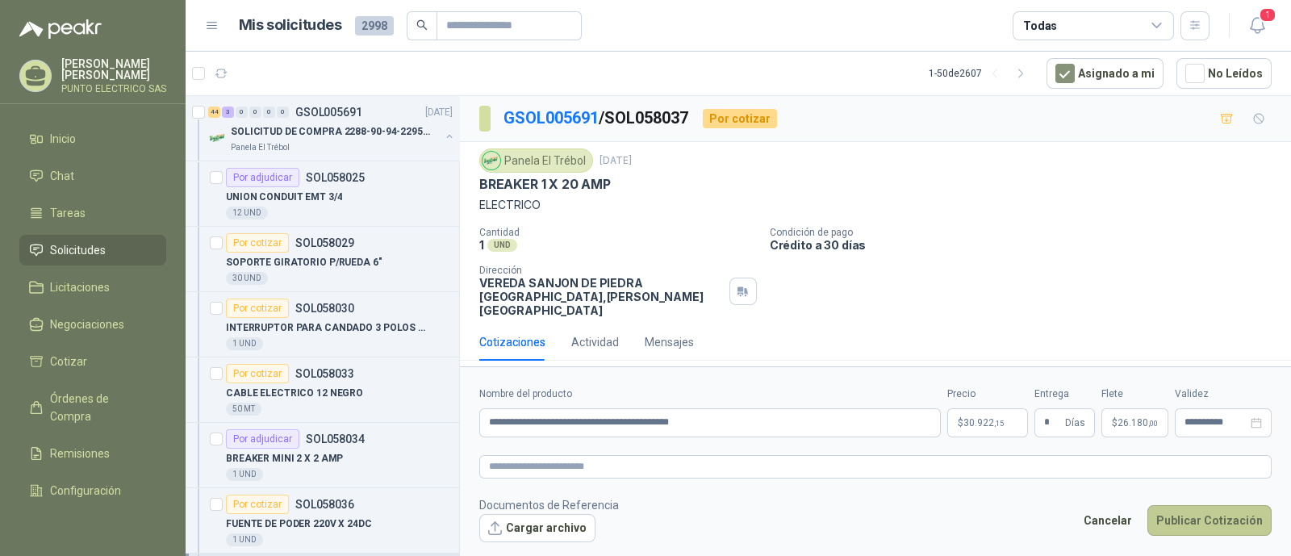
click at [1223, 510] on button "Publicar Cotización" at bounding box center [1210, 520] width 124 height 31
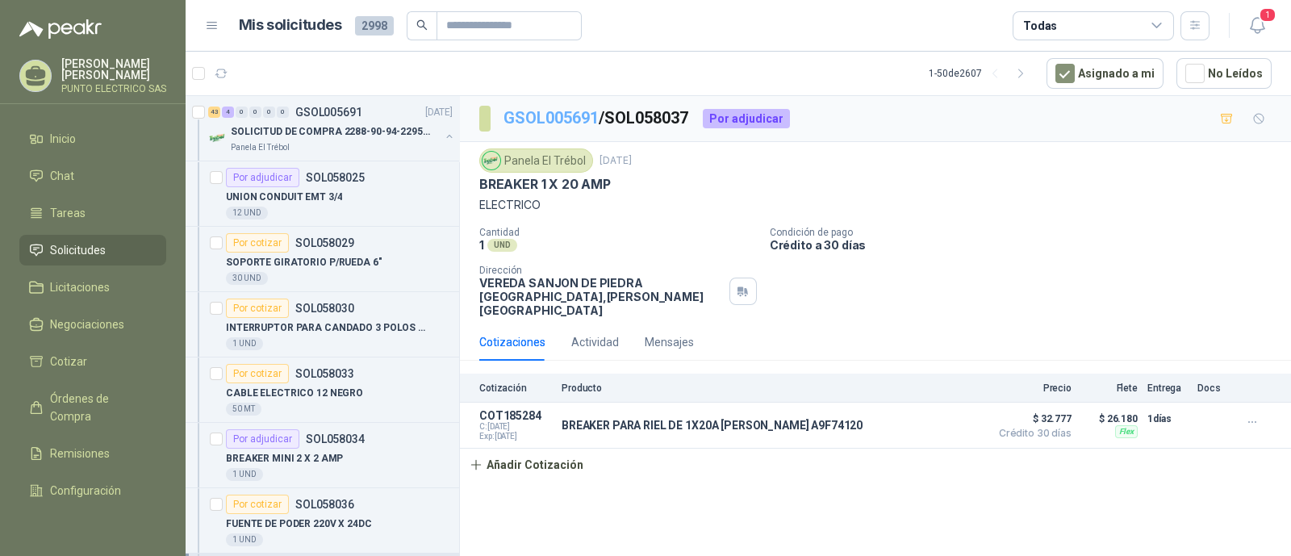
click at [570, 123] on link "GSOL005691" at bounding box center [551, 117] width 95 height 19
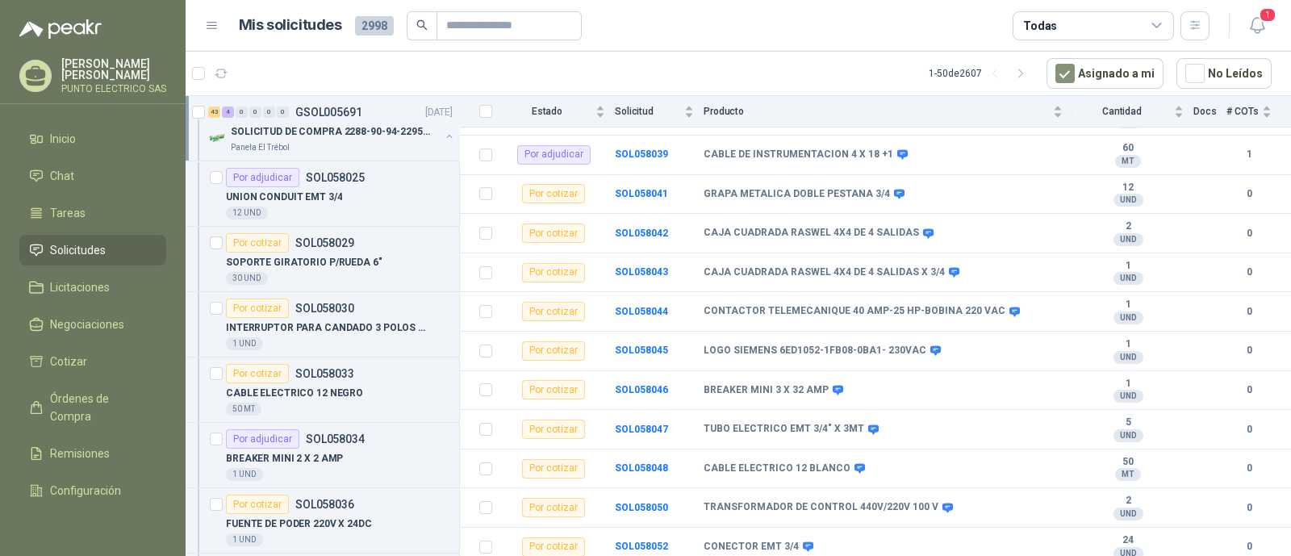
scroll to position [504, 0]
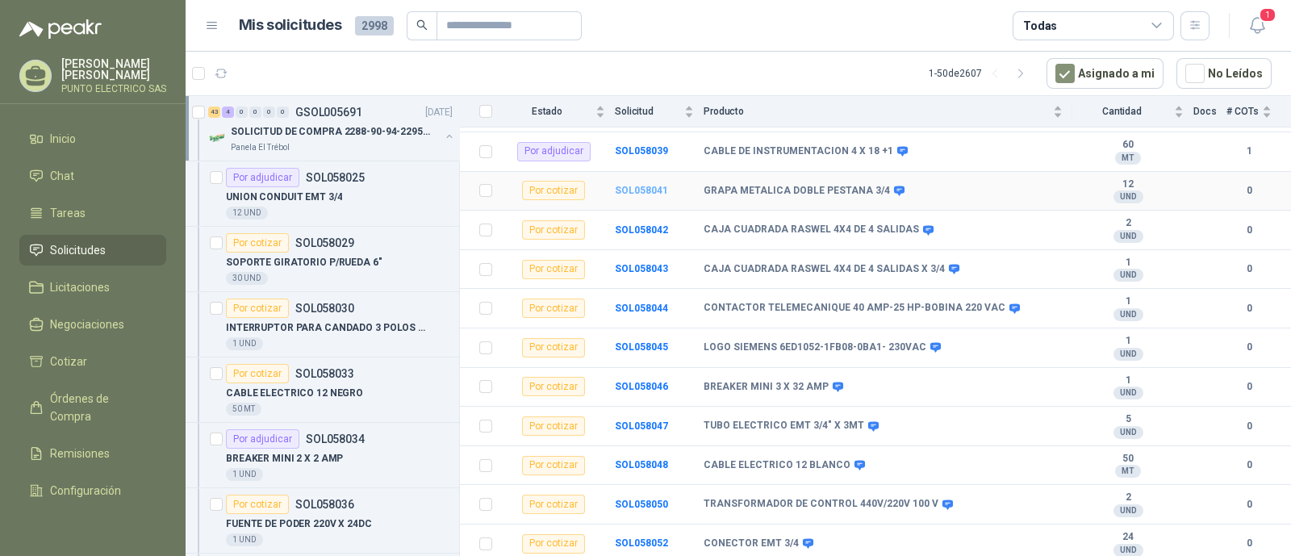
click at [654, 185] on b "SOL058041" at bounding box center [641, 190] width 53 height 11
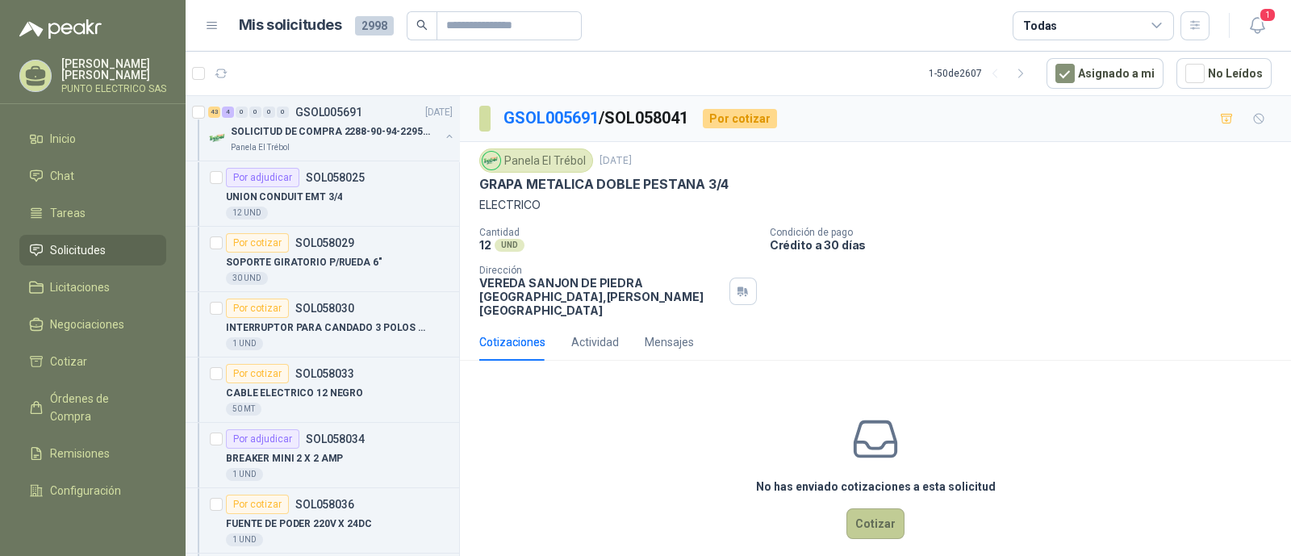
click at [878, 513] on button "Cotizar" at bounding box center [876, 523] width 58 height 31
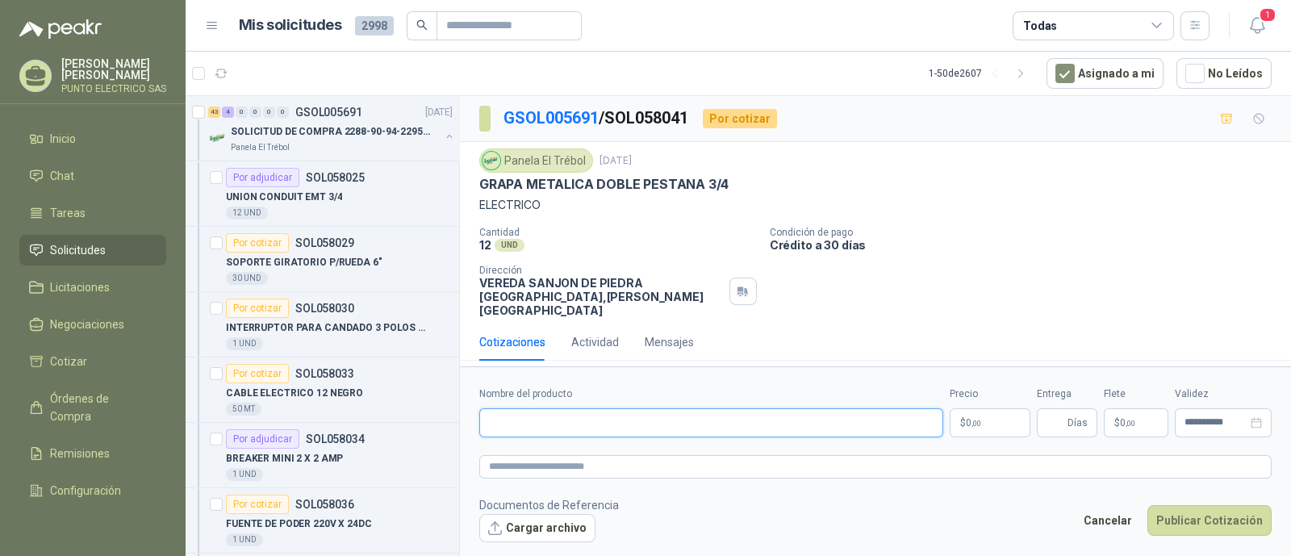
click at [578, 416] on input "Nombre del producto" at bounding box center [711, 422] width 464 height 29
type input "**********"
click at [969, 410] on body "Julian Gaviria PUNTO ELECTRICO SAS Inicio Chat Tareas Solicitudes Licitaciones …" at bounding box center [645, 278] width 1291 height 556
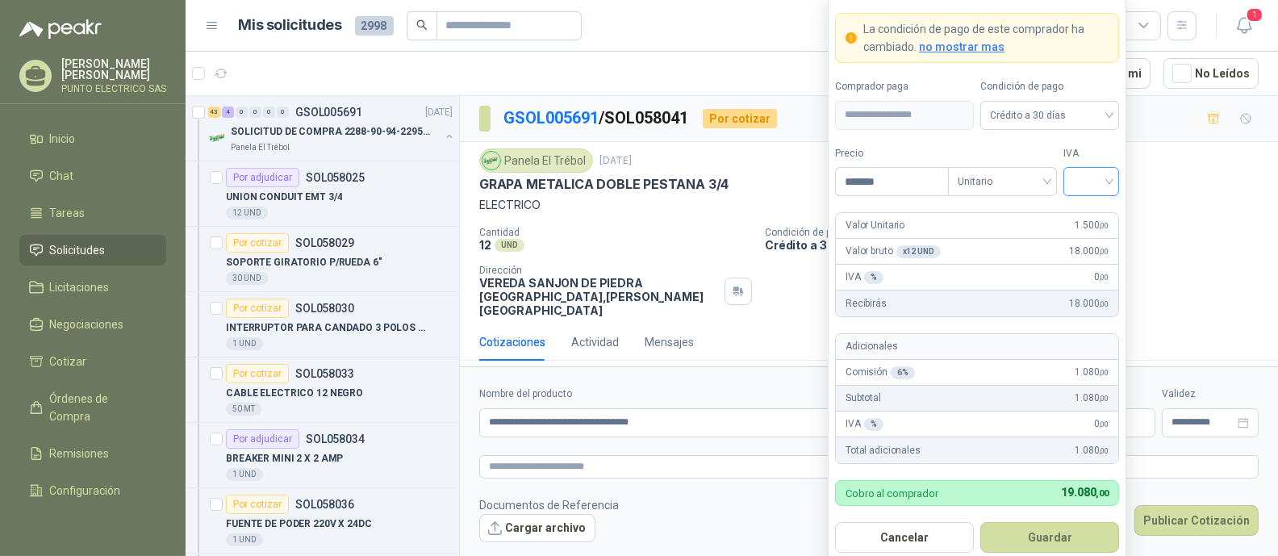
type input "*******"
click at [1109, 177] on input "search" at bounding box center [1091, 180] width 36 height 24
click at [1094, 215] on div "19%" at bounding box center [1092, 216] width 30 height 18
click at [1065, 541] on button "Guardar" at bounding box center [1050, 537] width 139 height 31
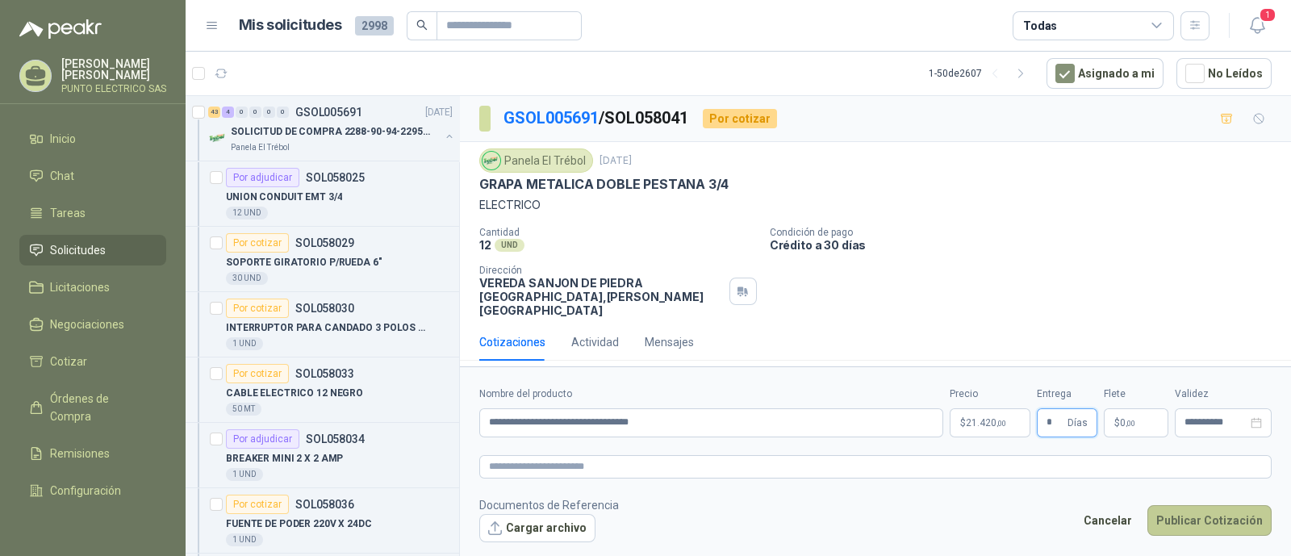
type input "*"
click at [1208, 521] on button "Publicar Cotización" at bounding box center [1210, 520] width 124 height 31
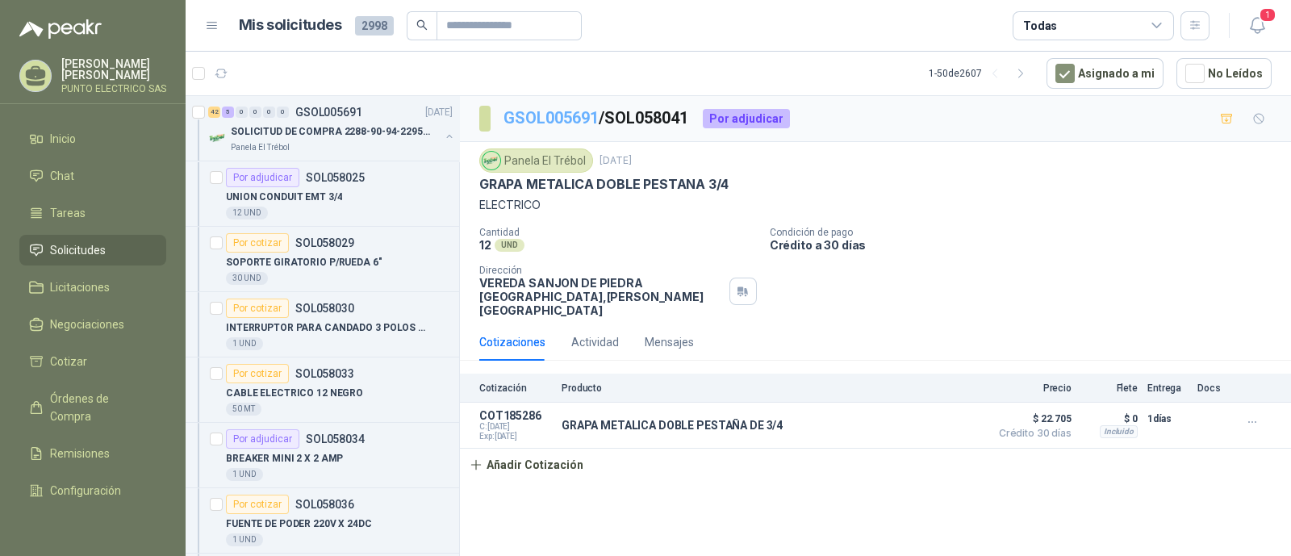
click at [579, 116] on link "GSOL005691" at bounding box center [551, 117] width 95 height 19
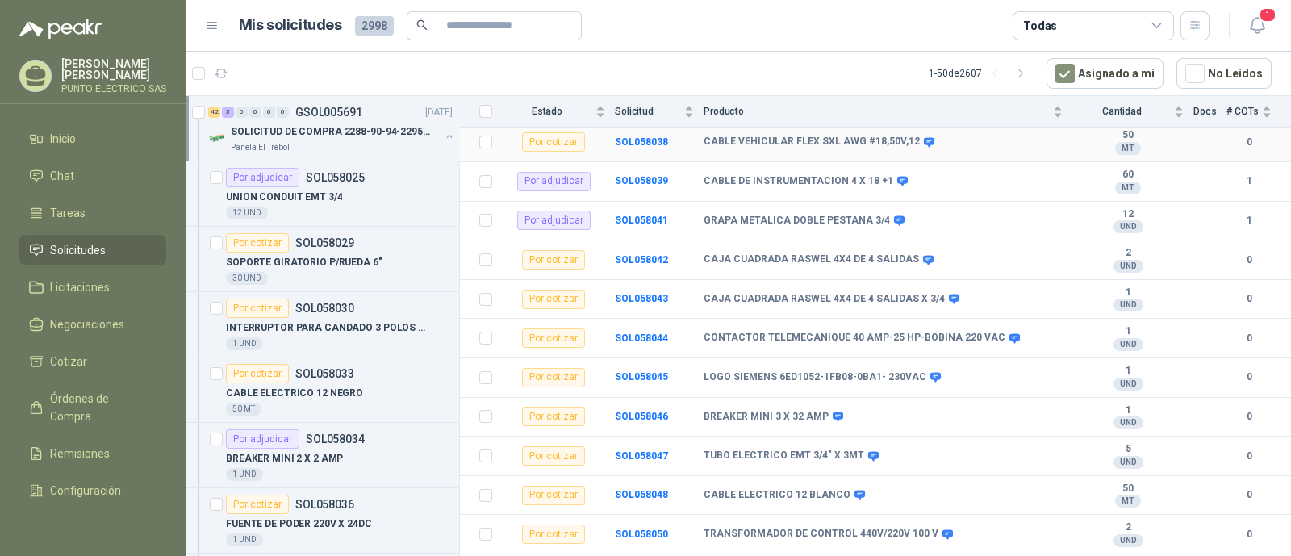
scroll to position [504, 0]
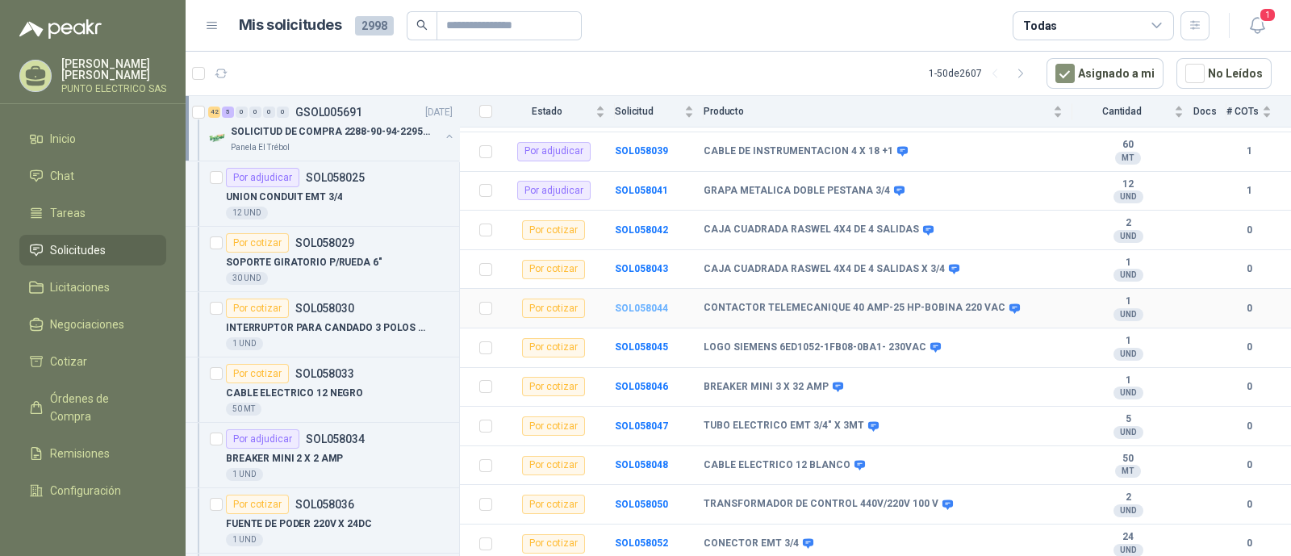
click at [652, 303] on b "SOL058044" at bounding box center [641, 308] width 53 height 11
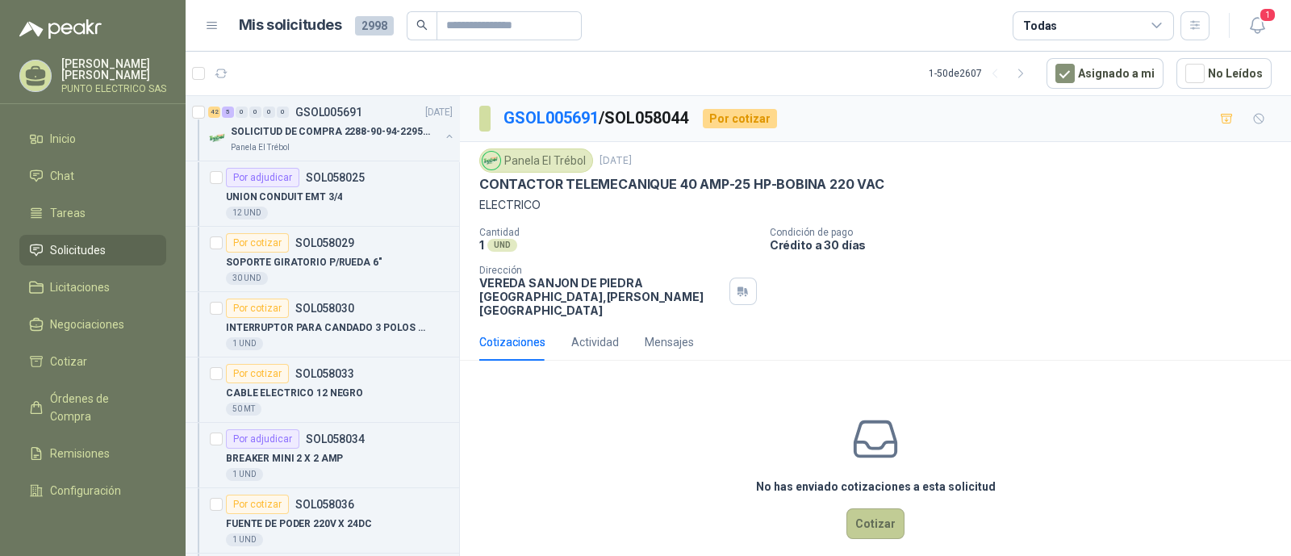
click at [863, 509] on button "Cotizar" at bounding box center [876, 523] width 58 height 31
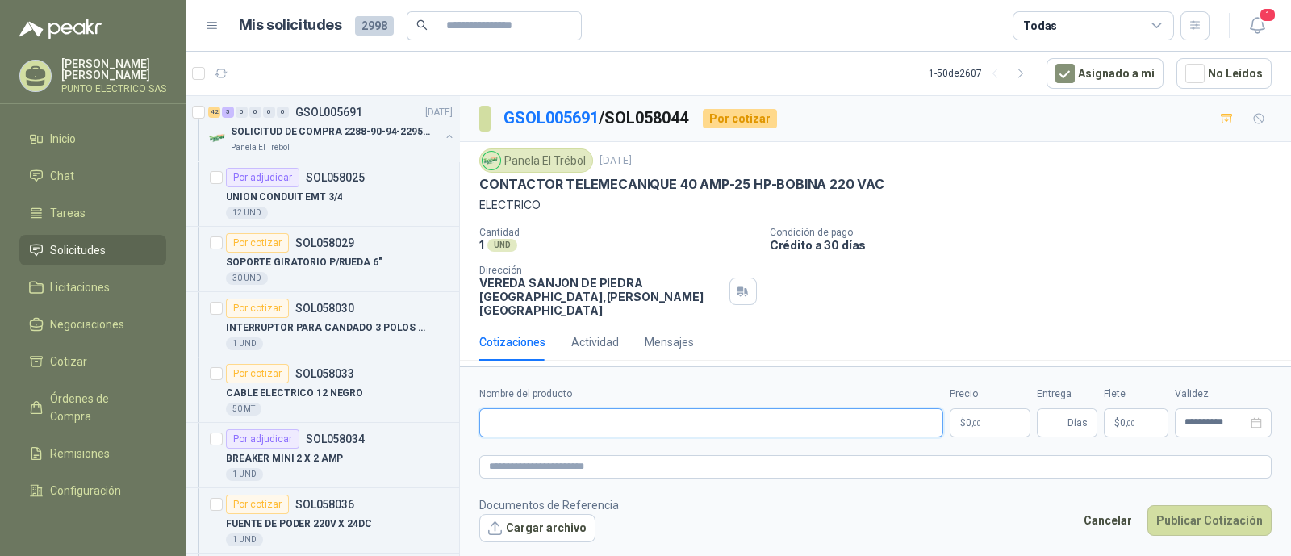
click at [553, 421] on input "Nombre del producto" at bounding box center [711, 422] width 464 height 29
type input "**********"
click at [985, 413] on body "Julian Gaviria PUNTO ELECTRICO SAS Inicio Chat Tareas Solicitudes Licitaciones …" at bounding box center [645, 278] width 1291 height 556
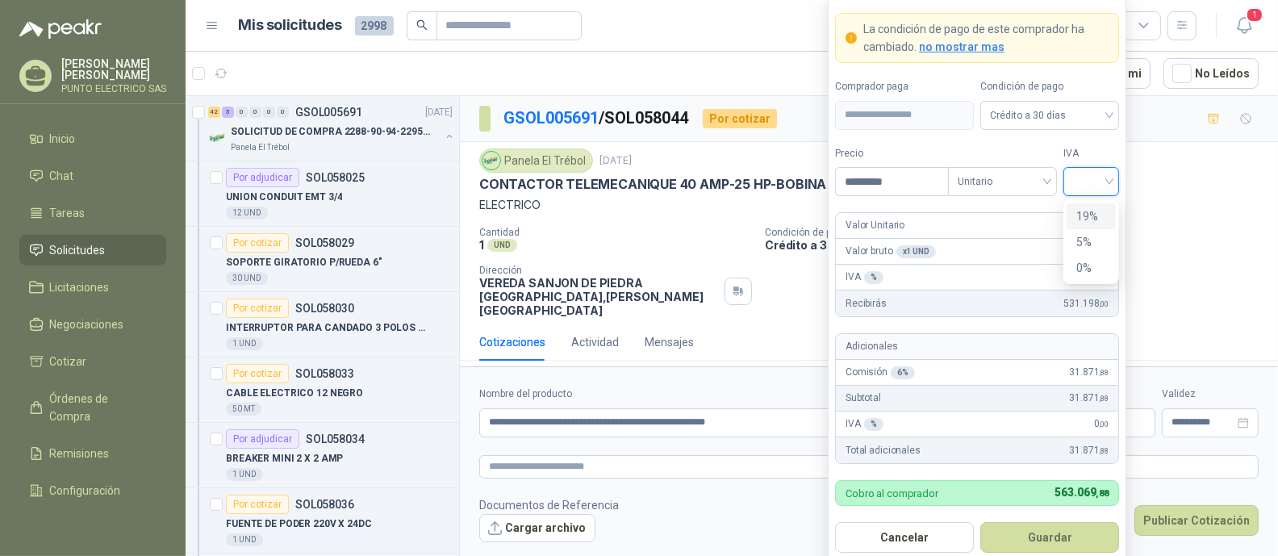
click at [1109, 180] on input "search" at bounding box center [1091, 180] width 36 height 24
click at [1082, 211] on div "19%" at bounding box center [1092, 216] width 30 height 18
drag, startPoint x: 909, startPoint y: 181, endPoint x: 788, endPoint y: 169, distance: 121.7
click at [788, 169] on body "Julian Gaviria PUNTO ELECTRICO SAS Inicio Chat Tareas Solicitudes Licitaciones …" at bounding box center [639, 278] width 1278 height 556
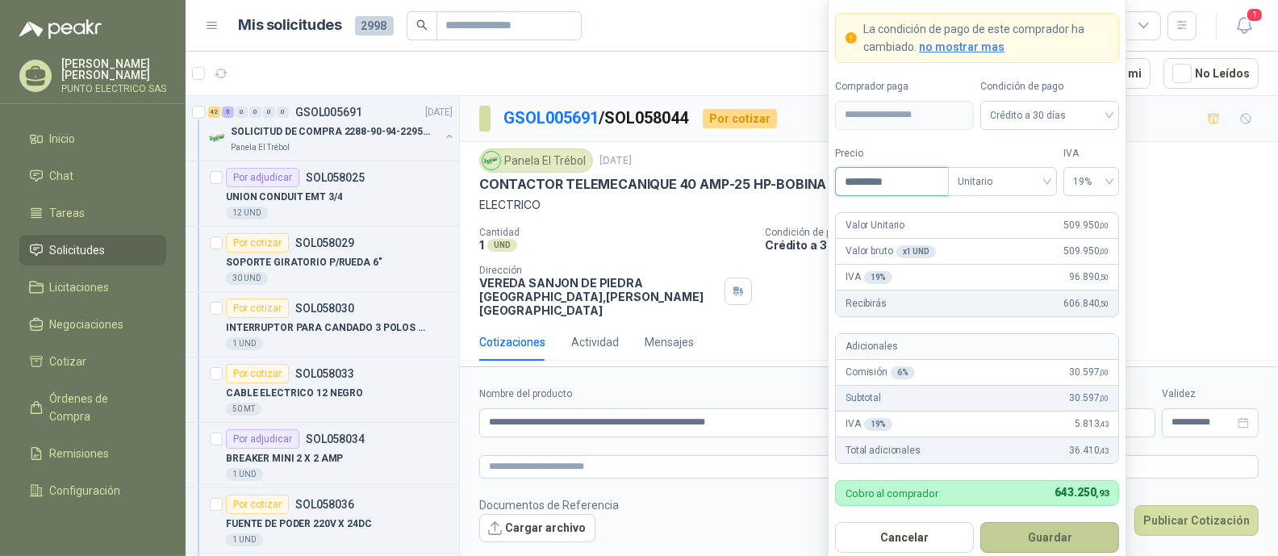
type input "*********"
click at [1048, 533] on button "Guardar" at bounding box center [1050, 537] width 139 height 31
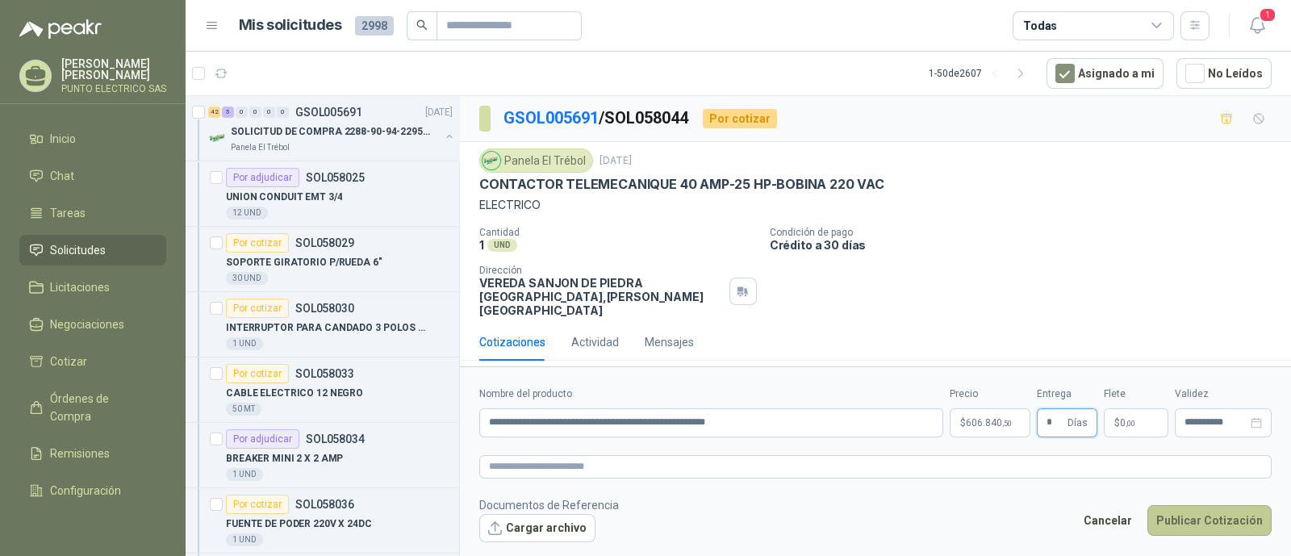
type input "*"
click at [1224, 516] on button "Publicar Cotización" at bounding box center [1210, 520] width 124 height 31
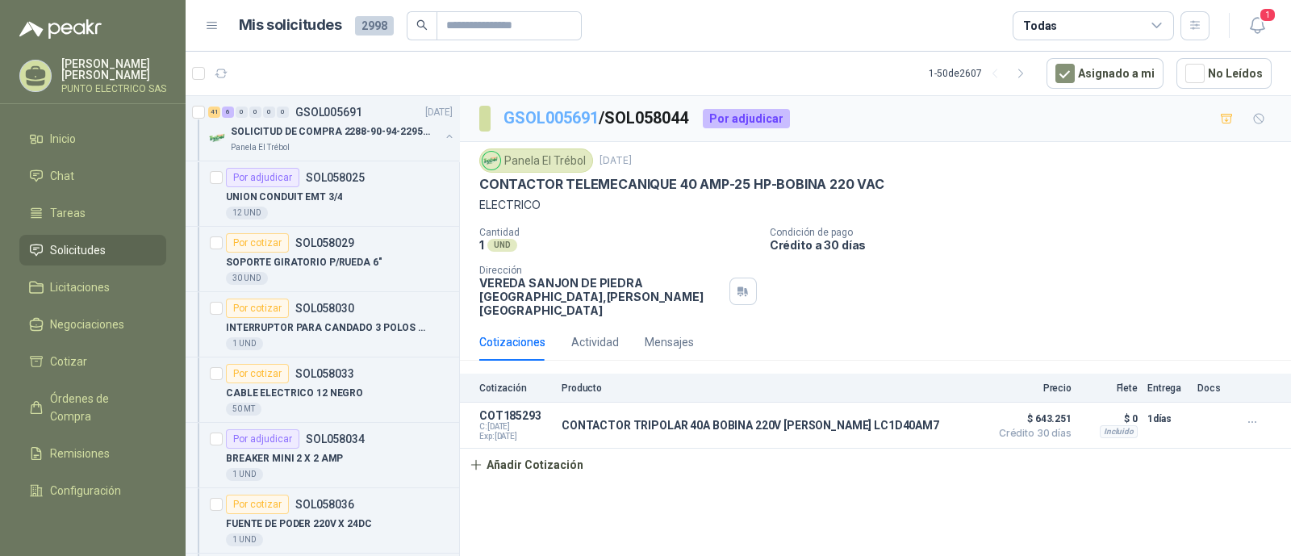
click at [571, 125] on link "GSOL005691" at bounding box center [551, 117] width 95 height 19
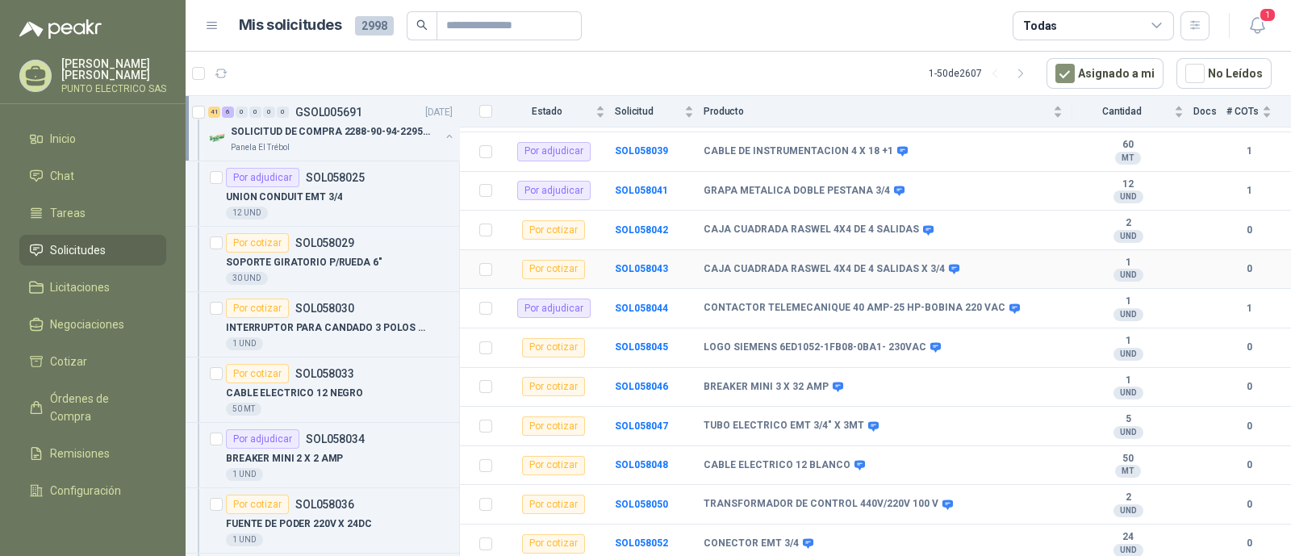
scroll to position [605, 0]
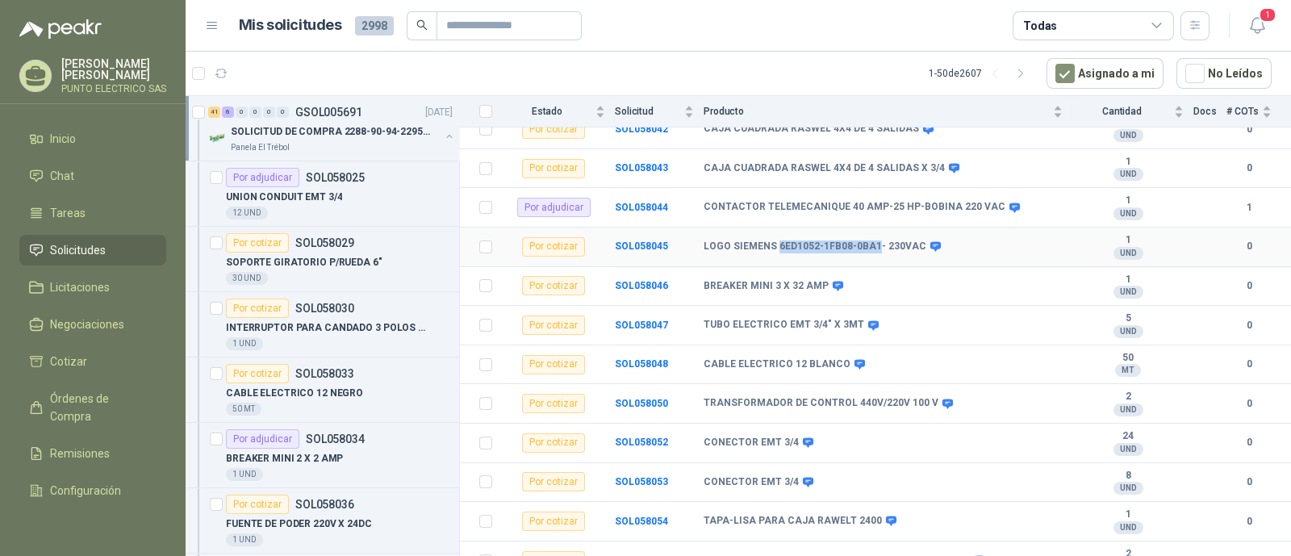
drag, startPoint x: 776, startPoint y: 234, endPoint x: 872, endPoint y: 233, distance: 96.9
click at [872, 241] on b "LOGO SIEMENS 6ED1052-1FB08-0BA1- 230VAC" at bounding box center [815, 247] width 223 height 13
copy b "6ED1052-1FB08-0BA1"
click at [638, 241] on b "SOL058045" at bounding box center [641, 246] width 53 height 11
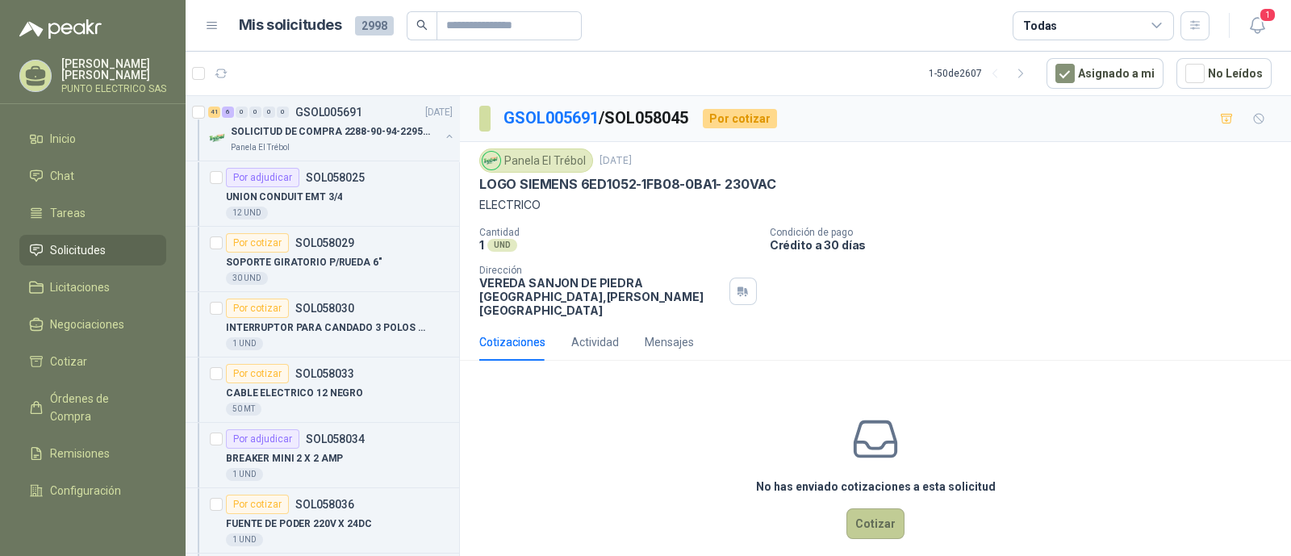
click at [871, 508] on button "Cotizar" at bounding box center [876, 523] width 58 height 31
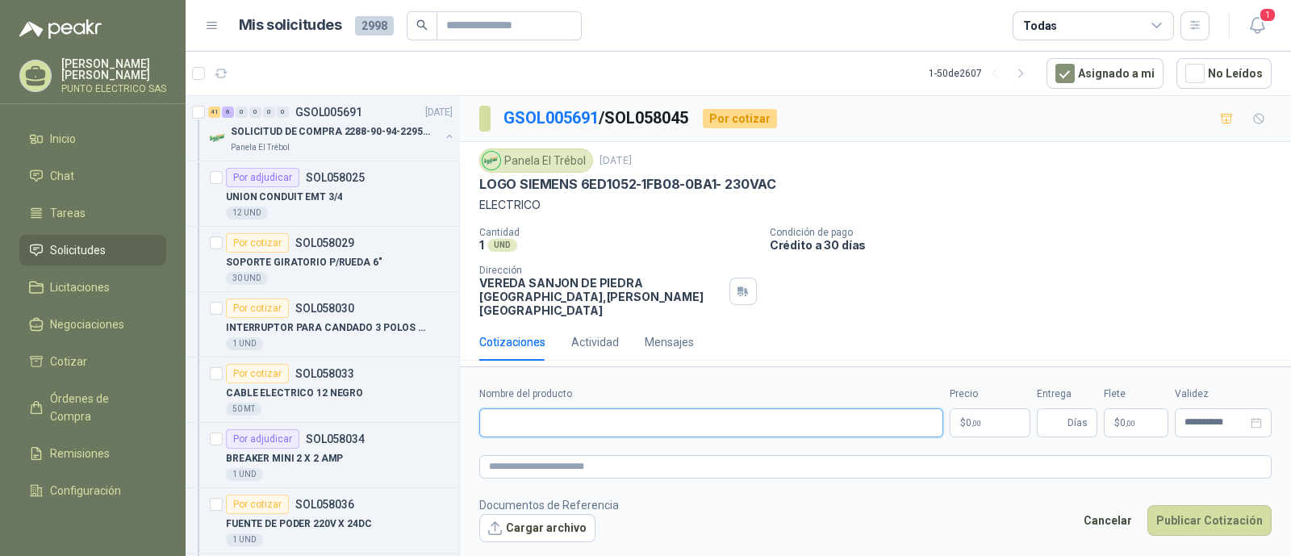
click at [607, 413] on input "Nombre del producto" at bounding box center [711, 422] width 464 height 29
click at [702, 506] on footer "Documentos de Referencia Cargar archivo Cancelar Publicar Cotización" at bounding box center [875, 519] width 793 height 47
click at [592, 409] on input "Nombre del producto" at bounding box center [711, 422] width 464 height 29
drag, startPoint x: 574, startPoint y: 419, endPoint x: 375, endPoint y: 416, distance: 199.4
click at [375, 416] on div "41 6 0 0 0 0 GSOL005691 29/09/25 SOLICITUD DE COMPRA 2288-90-94-2295-96-2301-02…" at bounding box center [739, 328] width 1106 height 467
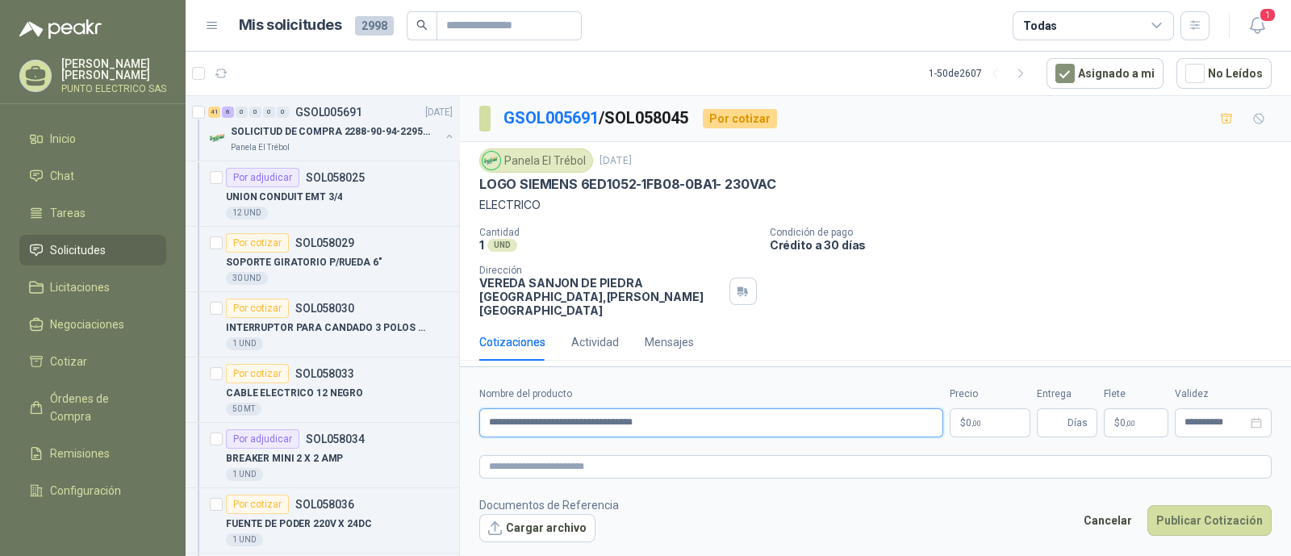
type input "**********"
click at [980, 421] on body "Julian Gaviria PUNTO ELECTRICO SAS Inicio Chat Tareas Solicitudes Licitaciones …" at bounding box center [645, 278] width 1291 height 556
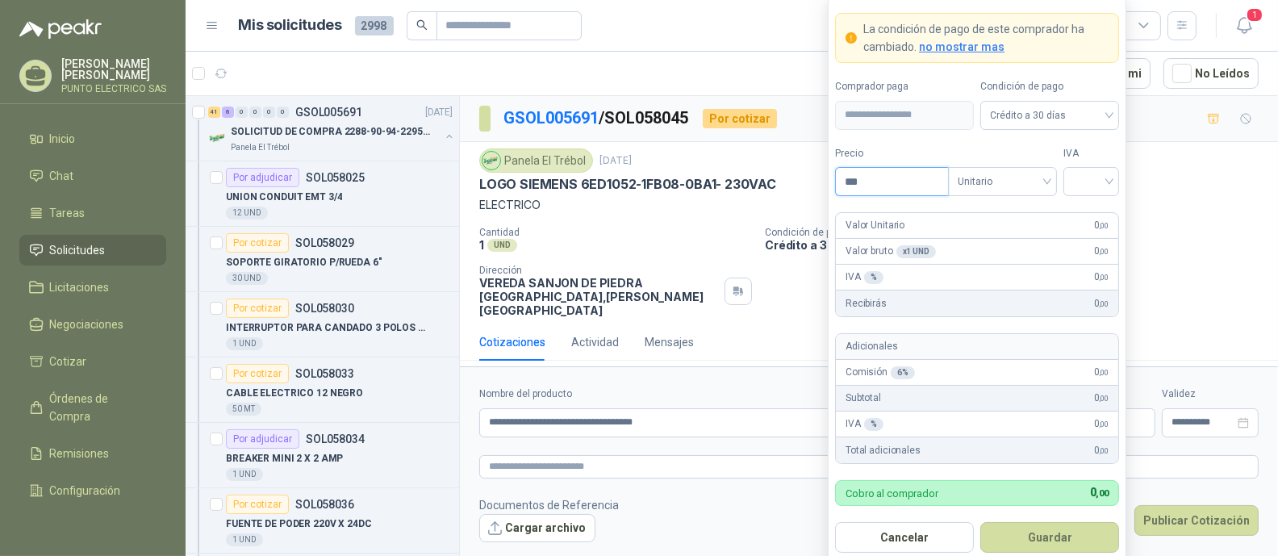
click at [885, 192] on input "***" at bounding box center [892, 181] width 112 height 27
type input "*********"
click at [1108, 179] on input "search" at bounding box center [1091, 180] width 36 height 24
click at [1090, 212] on div "19%" at bounding box center [1092, 216] width 30 height 18
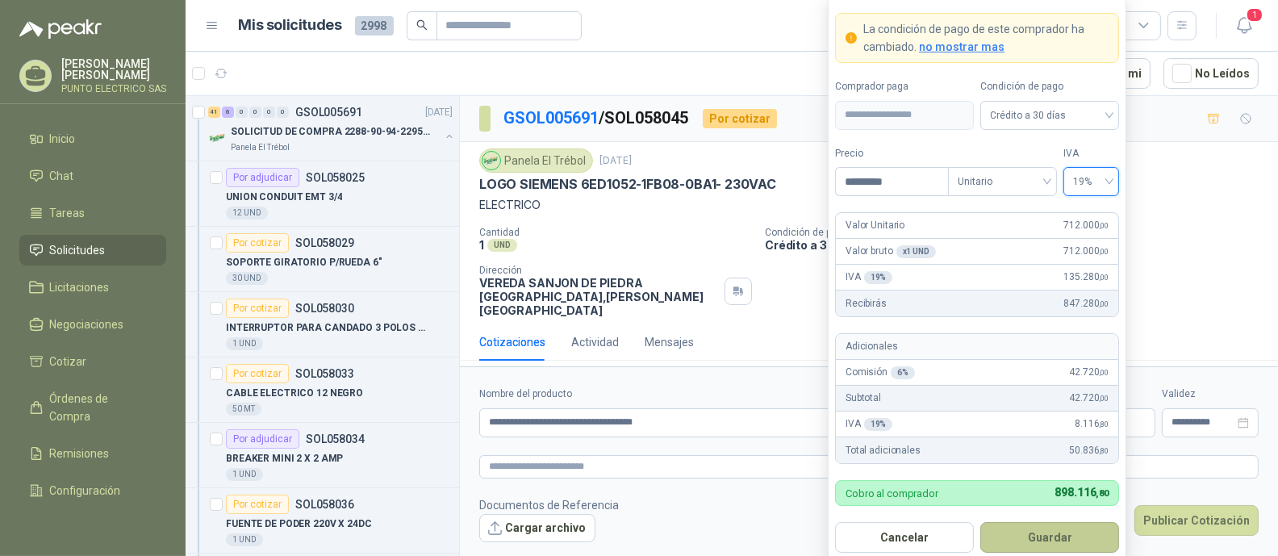
click at [1052, 534] on button "Guardar" at bounding box center [1050, 537] width 139 height 31
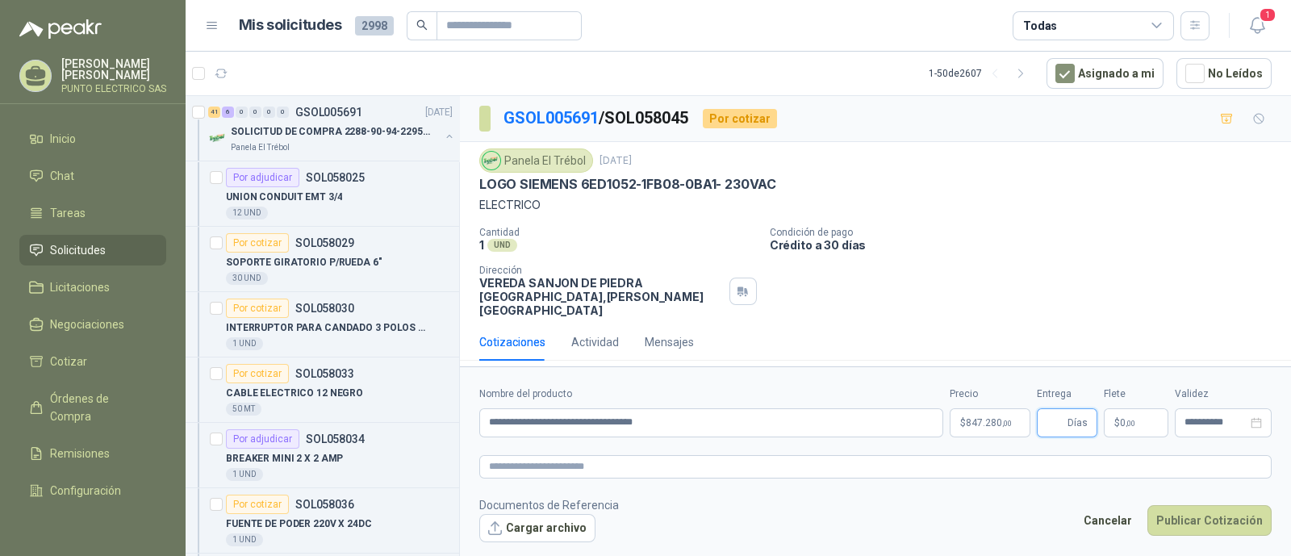
click at [1053, 420] on input "Entrega" at bounding box center [1056, 422] width 18 height 27
type input "*"
click at [1216, 517] on button "Publicar Cotización" at bounding box center [1210, 520] width 124 height 31
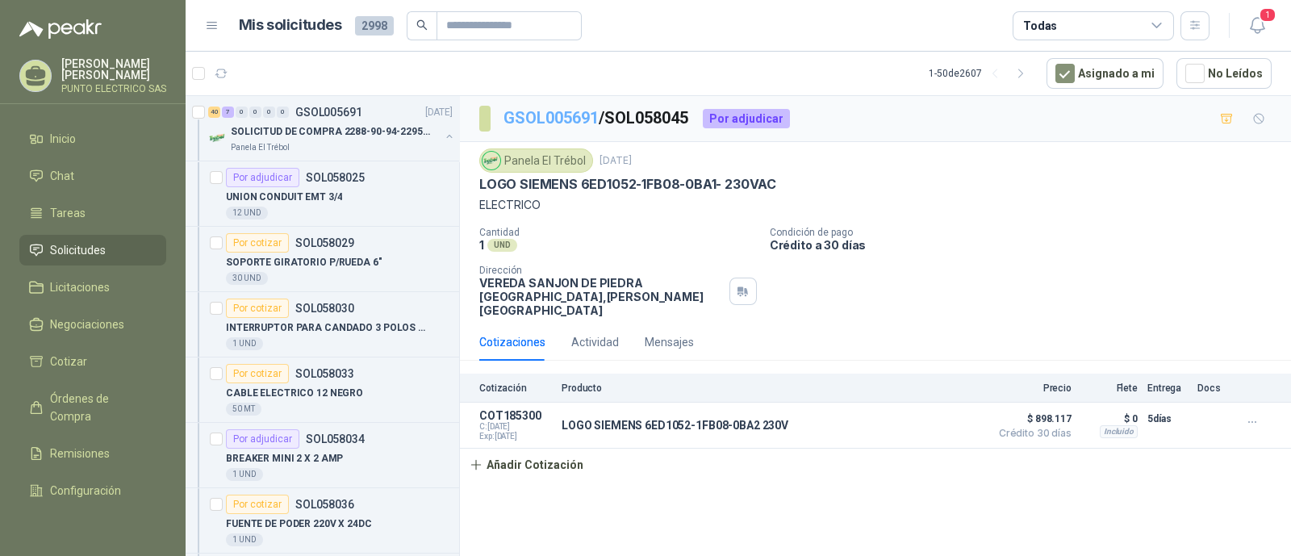
click at [573, 123] on link "GSOL005691" at bounding box center [551, 117] width 95 height 19
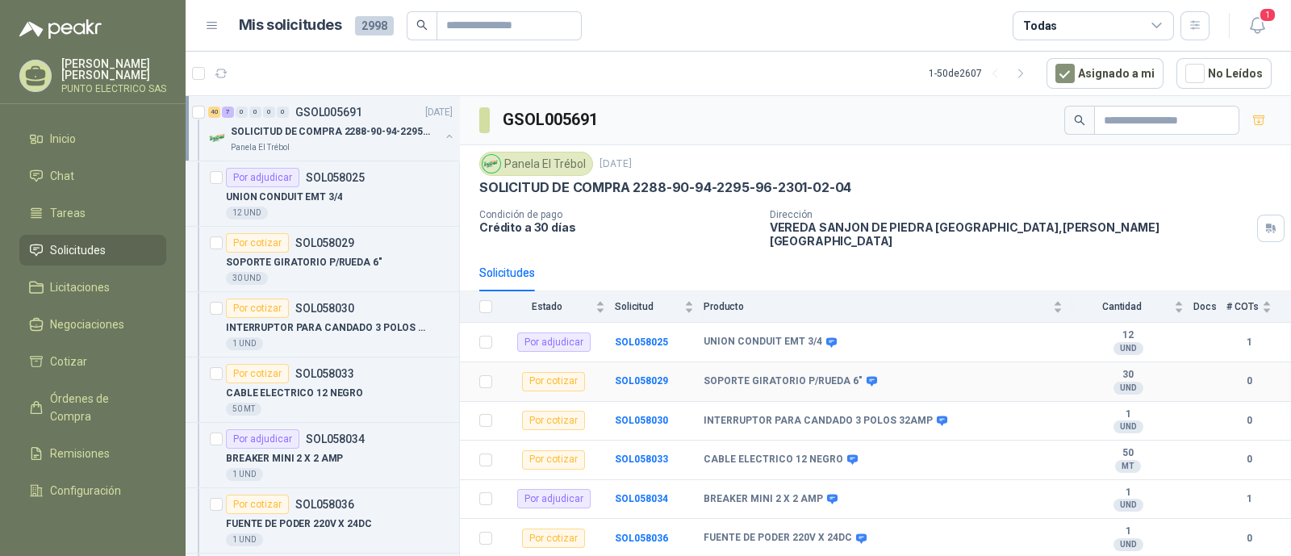
scroll to position [100, 0]
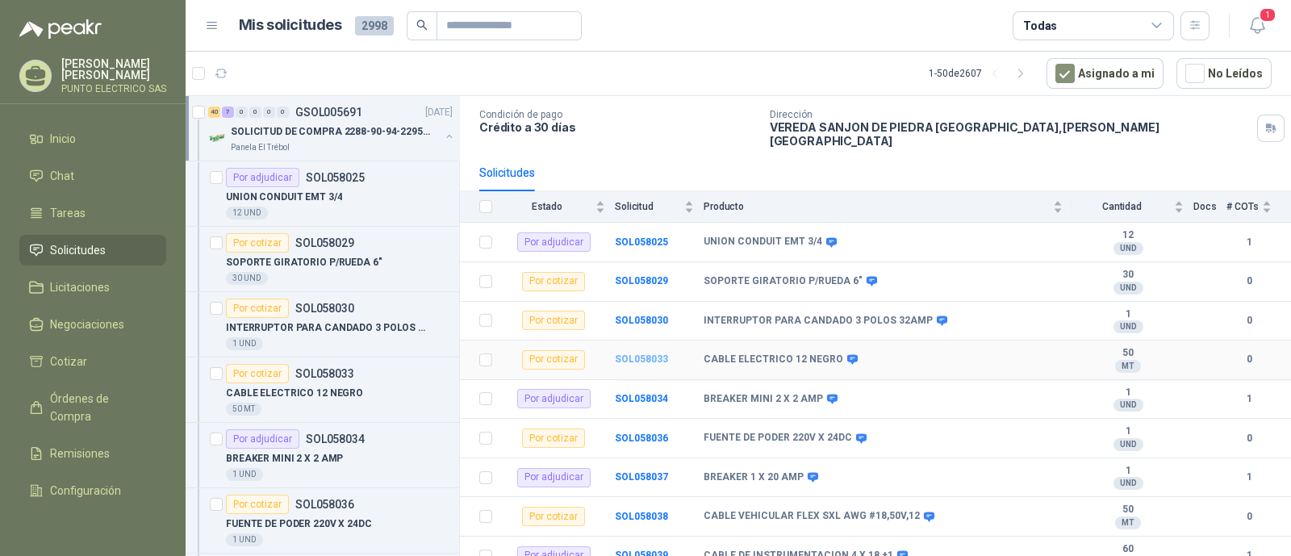
click at [652, 354] on b "SOL058033" at bounding box center [641, 359] width 53 height 11
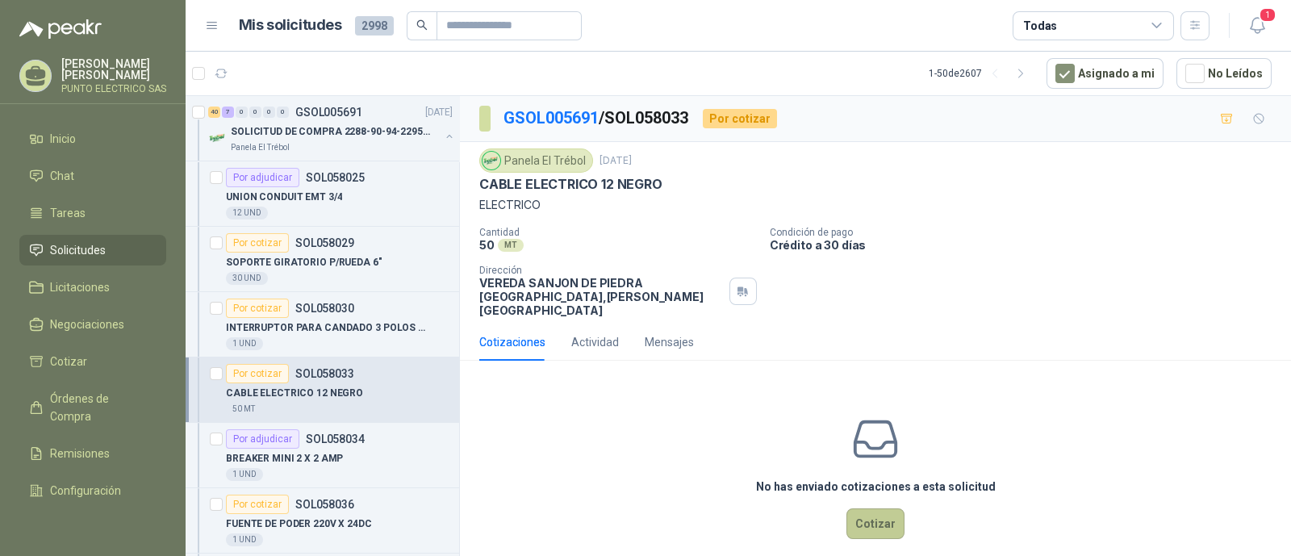
click at [853, 510] on button "Cotizar" at bounding box center [876, 523] width 58 height 31
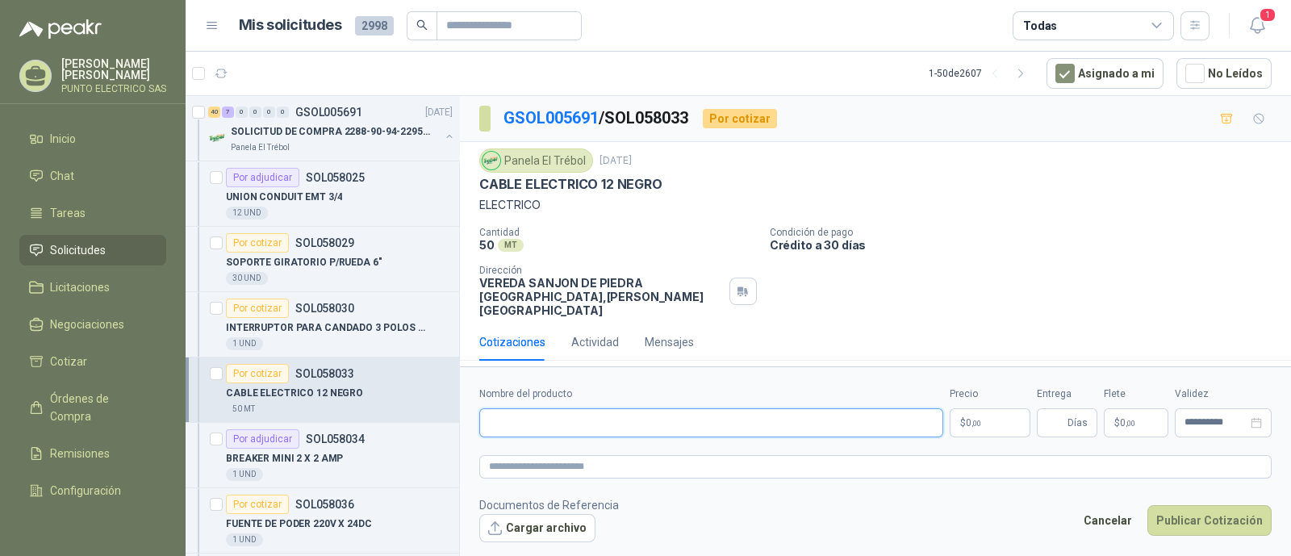
click at [579, 418] on input "Nombre del producto" at bounding box center [711, 422] width 464 height 29
click at [518, 416] on input "**********" at bounding box center [711, 422] width 464 height 29
click at [605, 417] on input "**********" at bounding box center [711, 422] width 464 height 29
type input "**********"
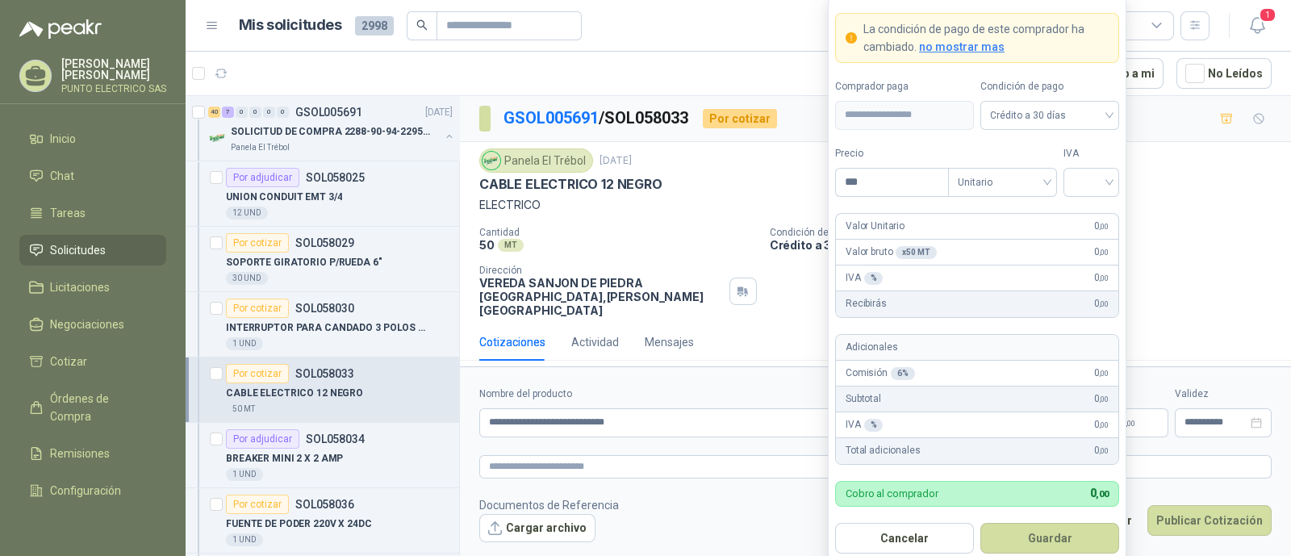
click at [971, 412] on body "Julian Gaviria PUNTO ELECTRICO SAS Inicio Chat Tareas Solicitudes Licitaciones …" at bounding box center [645, 278] width 1291 height 556
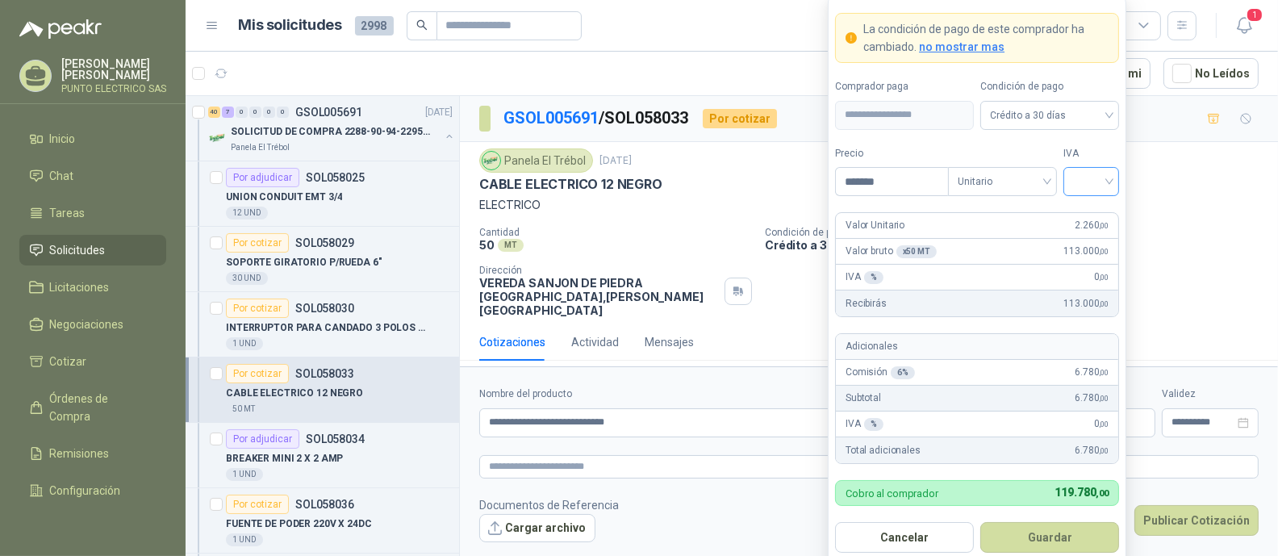
type input "*******"
click at [1106, 177] on input "search" at bounding box center [1091, 180] width 36 height 24
click at [1092, 217] on div "19%" at bounding box center [1092, 216] width 30 height 18
click at [1061, 534] on button "Guardar" at bounding box center [1050, 537] width 139 height 31
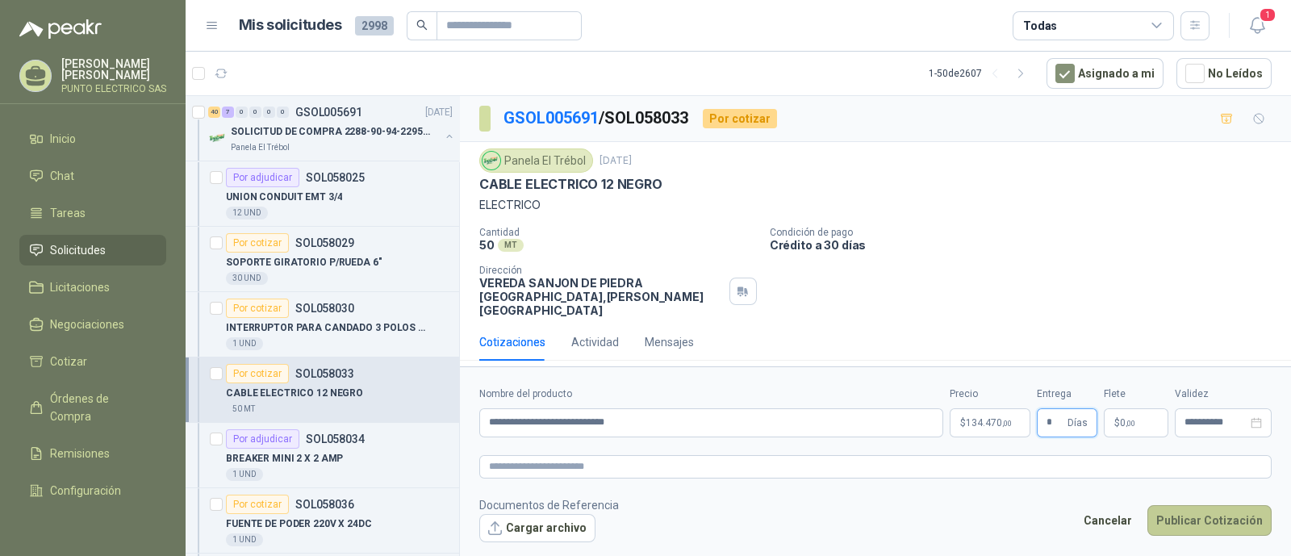
type input "*"
click at [1219, 511] on button "Publicar Cotización" at bounding box center [1210, 520] width 124 height 31
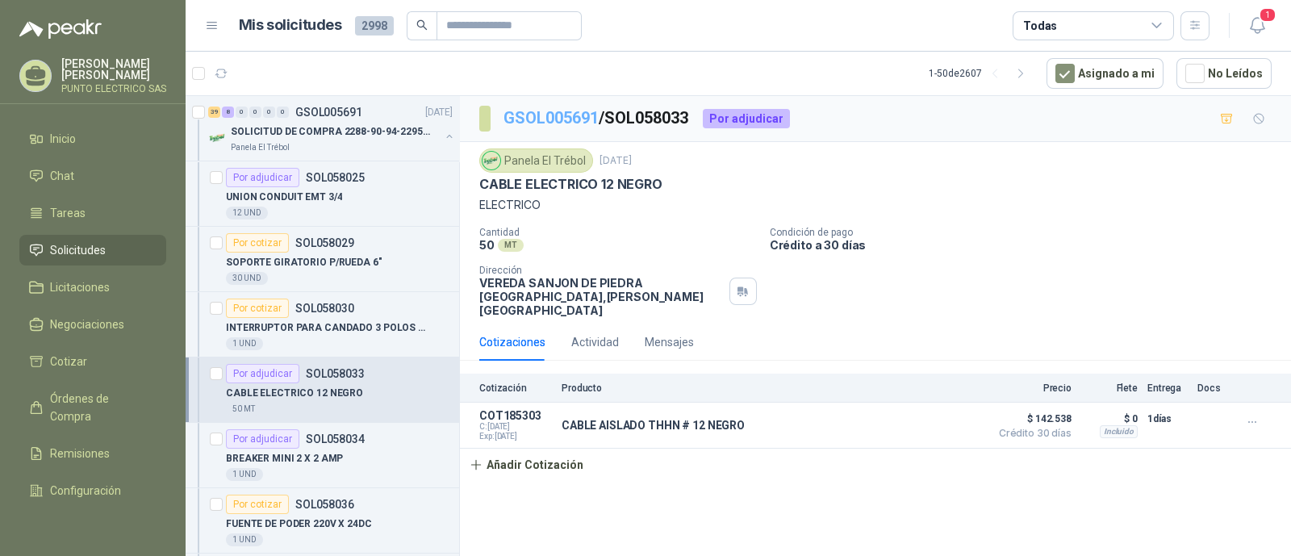
click at [576, 120] on link "GSOL005691" at bounding box center [551, 117] width 95 height 19
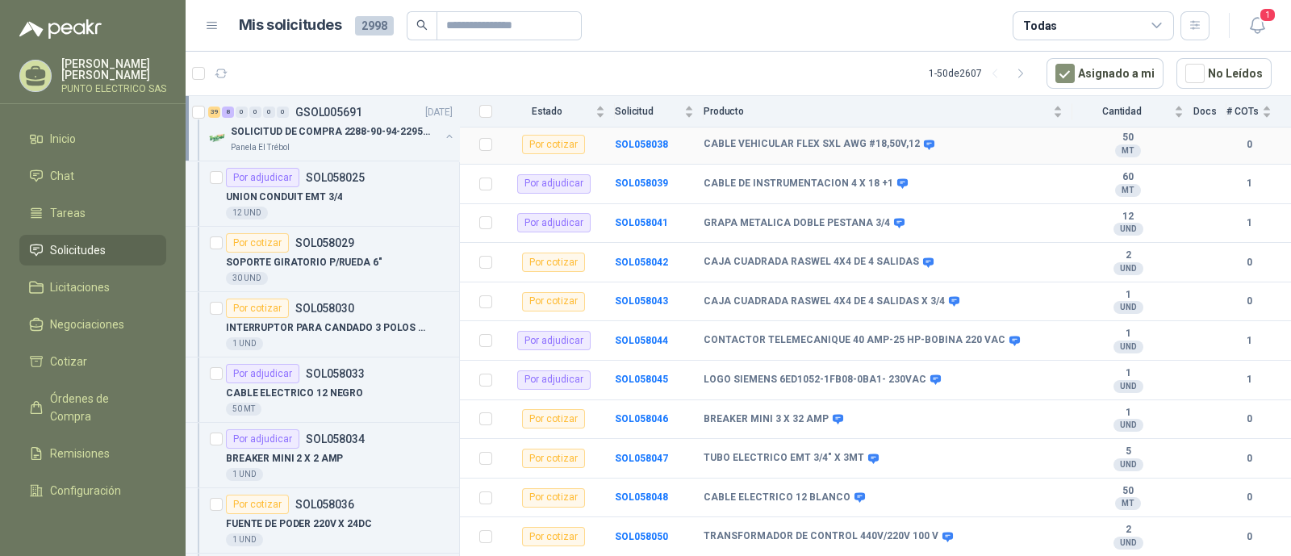
scroll to position [504, 0]
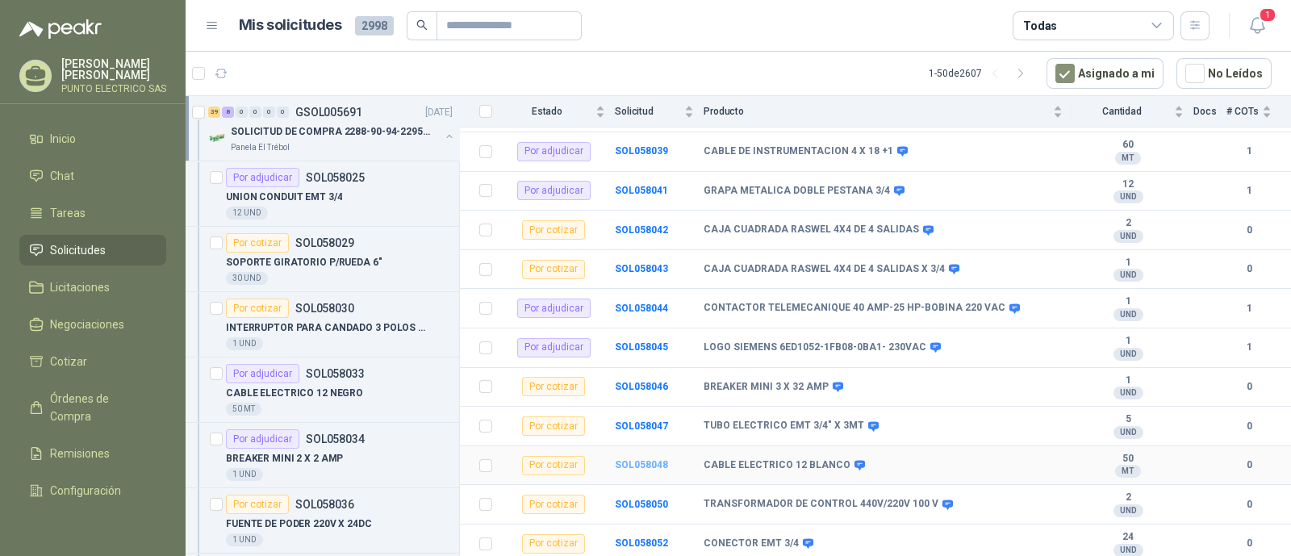
click at [650, 459] on b "SOL058048" at bounding box center [641, 464] width 53 height 11
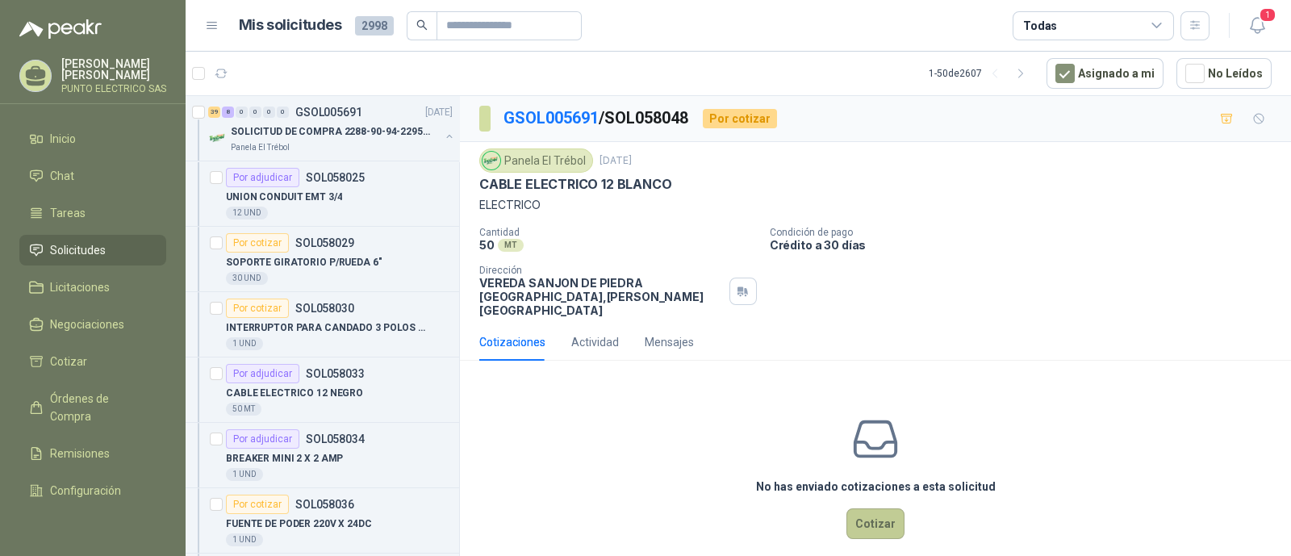
click at [864, 508] on button "Cotizar" at bounding box center [876, 523] width 58 height 31
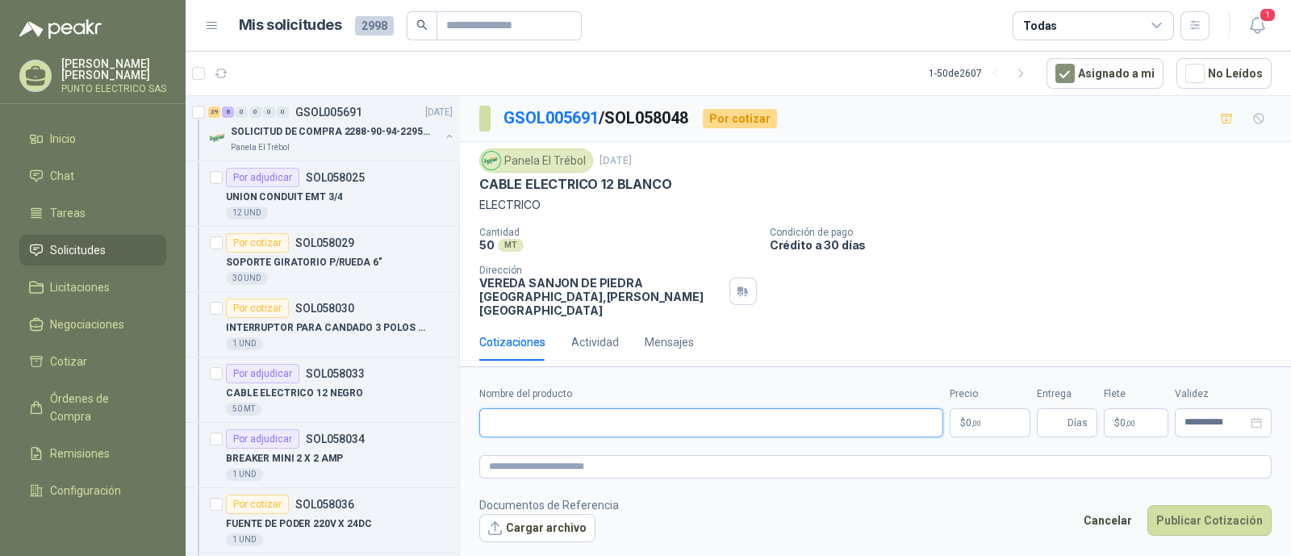
click at [541, 420] on input "Nombre del producto" at bounding box center [711, 422] width 464 height 29
type input "**********"
click at [981, 412] on body "Julian Gaviria PUNTO ELECTRICO SAS Inicio Chat Tareas Solicitudes Licitaciones …" at bounding box center [645, 278] width 1291 height 556
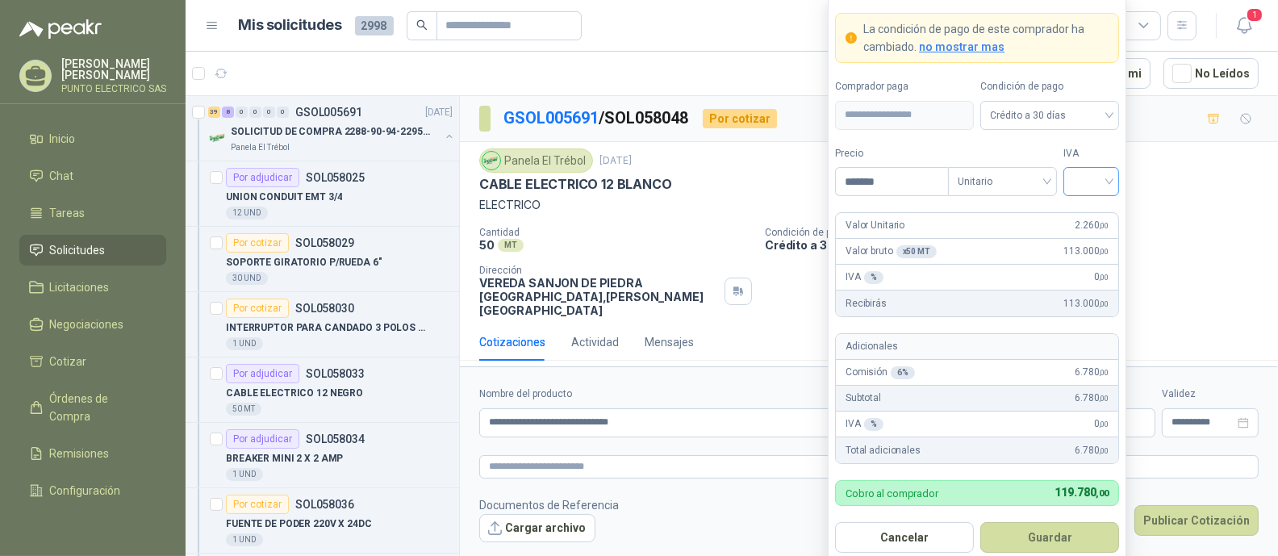
type input "*******"
click at [1106, 179] on input "search" at bounding box center [1091, 180] width 36 height 24
click at [1090, 211] on div "19%" at bounding box center [1092, 216] width 30 height 18
click at [1060, 537] on button "Guardar" at bounding box center [1050, 537] width 139 height 31
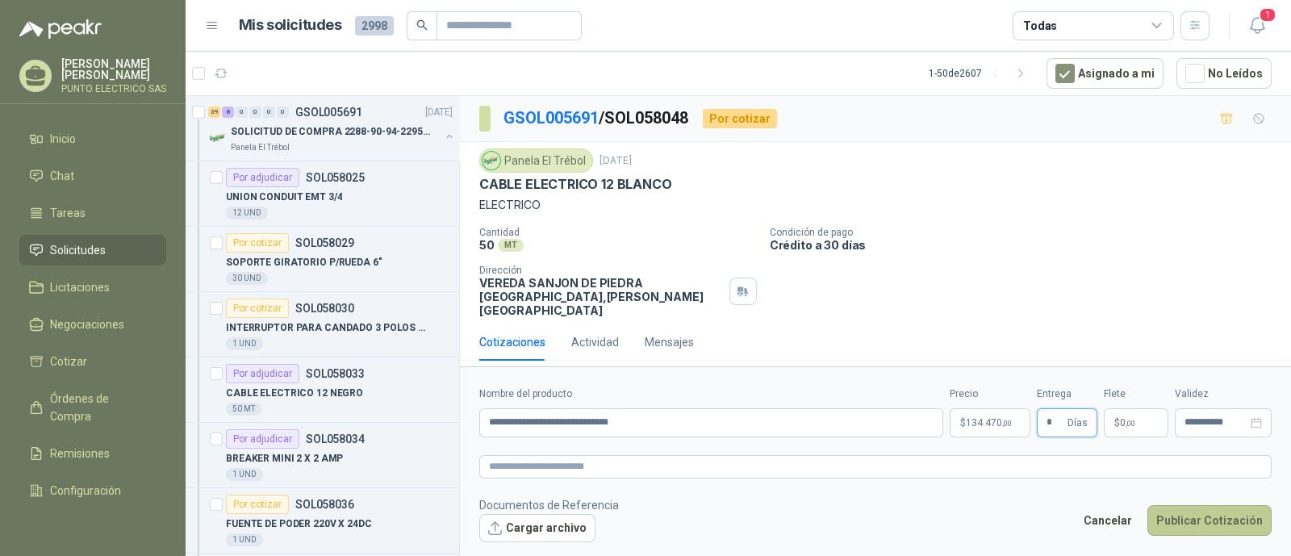
type input "*"
click at [1209, 518] on button "Publicar Cotización" at bounding box center [1210, 520] width 124 height 31
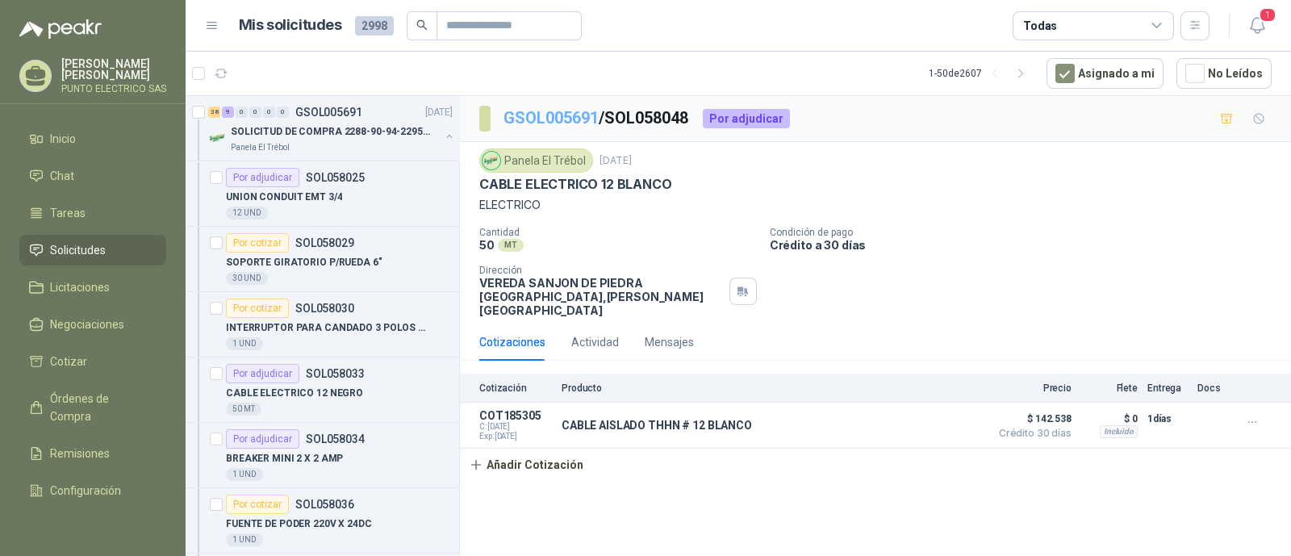
click at [541, 120] on link "GSOL005691" at bounding box center [551, 117] width 95 height 19
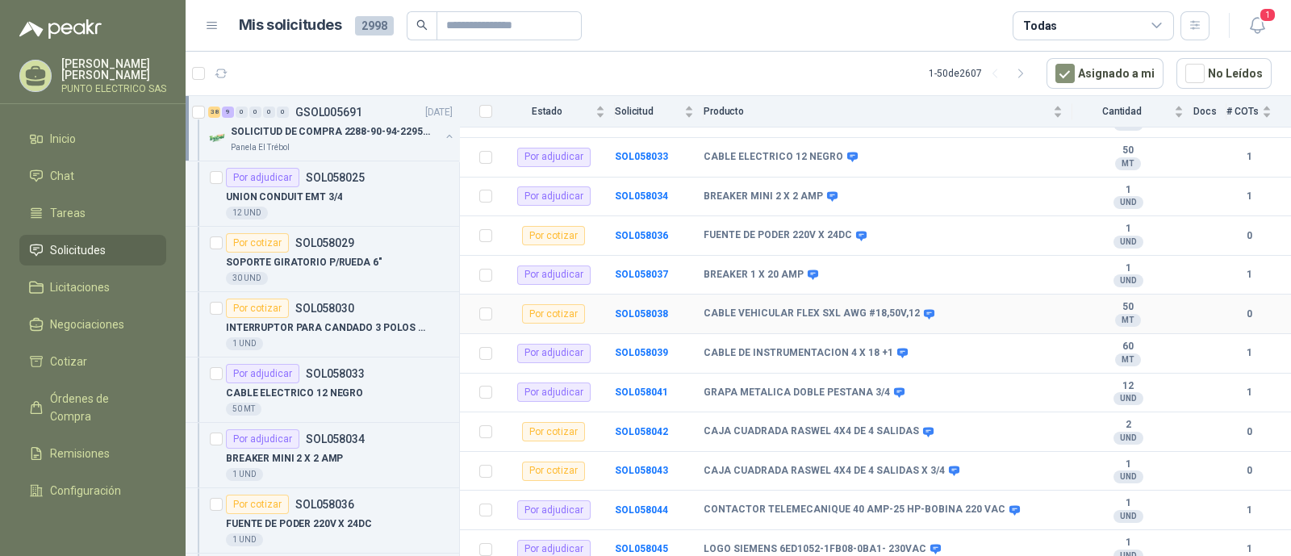
scroll to position [403, 0]
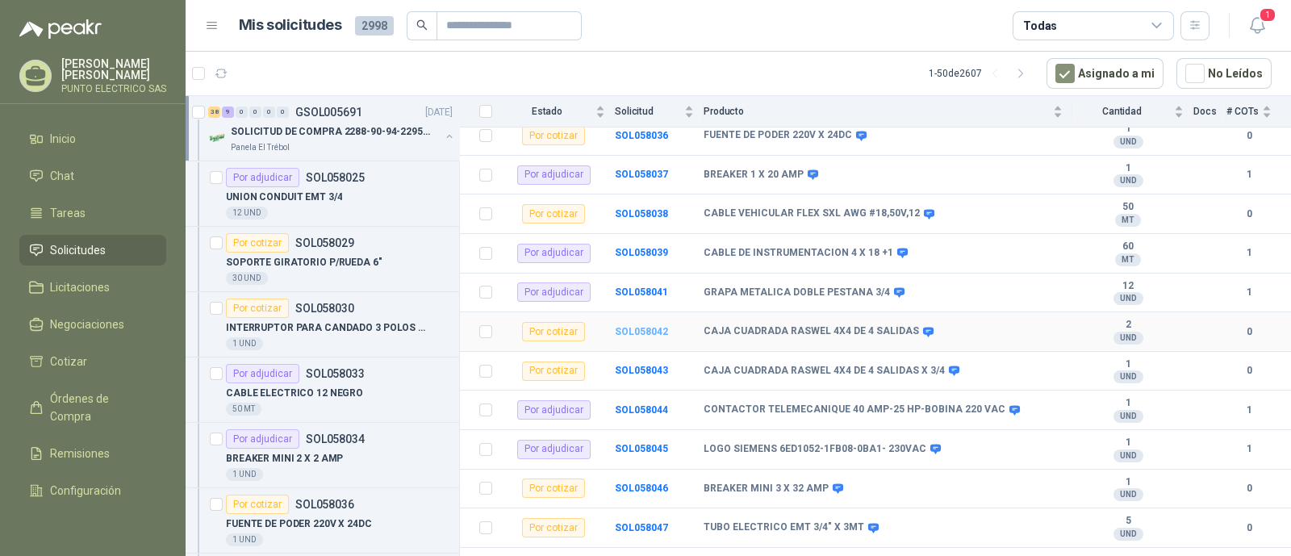
click at [643, 326] on b "SOL058042" at bounding box center [641, 331] width 53 height 11
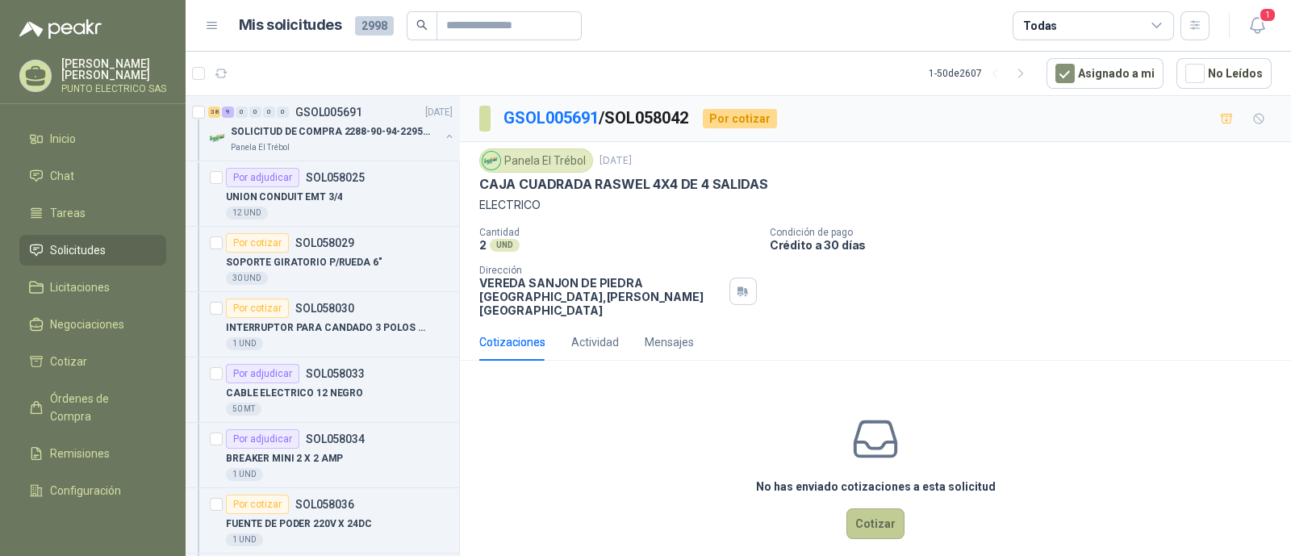
click at [857, 510] on button "Cotizar" at bounding box center [876, 523] width 58 height 31
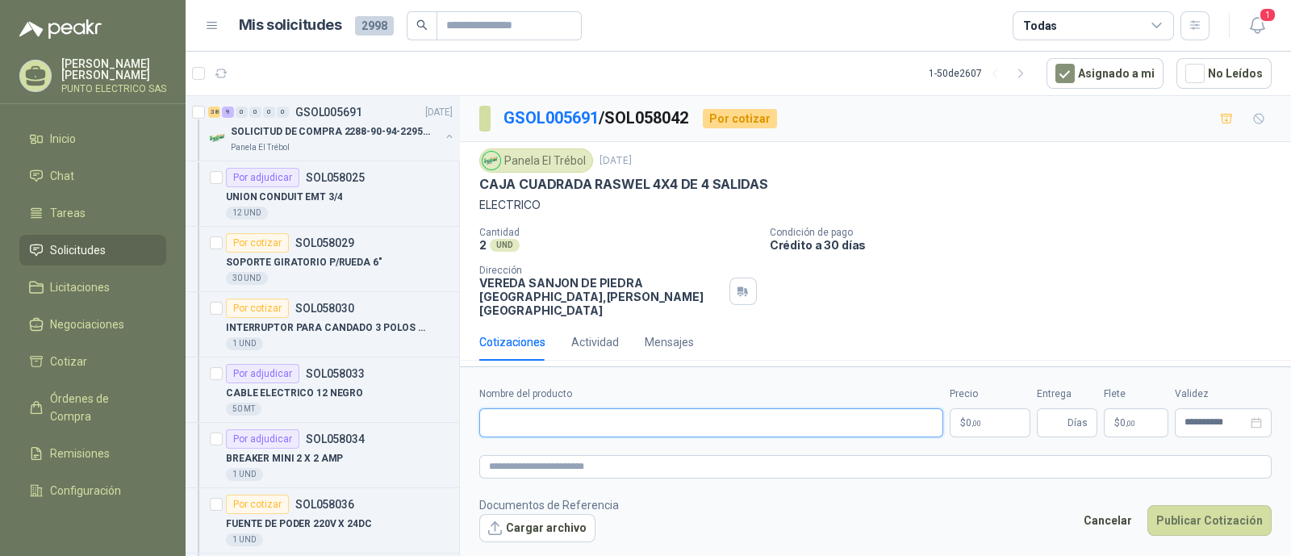
click at [563, 416] on input "Nombre del producto" at bounding box center [711, 422] width 464 height 29
type input "**********"
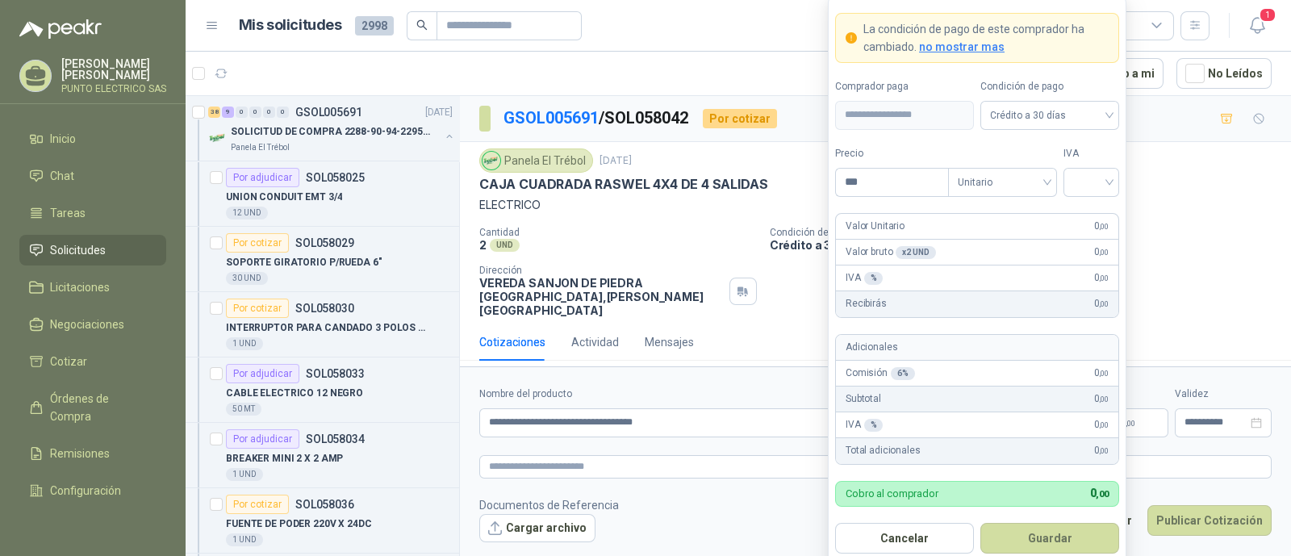
click at [982, 417] on body "Julian Gaviria PUNTO ELECTRICO SAS Inicio Chat Tareas Solicitudes Licitaciones …" at bounding box center [645, 278] width 1291 height 556
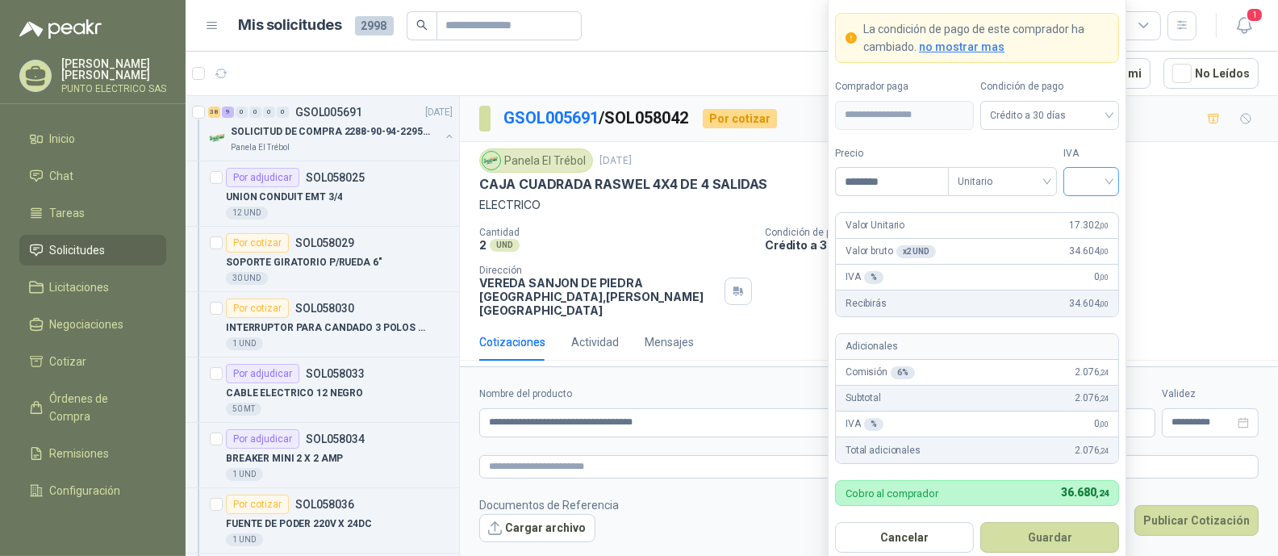
type input "********"
click at [1107, 187] on input "search" at bounding box center [1091, 180] width 36 height 24
click at [1090, 211] on div "19%" at bounding box center [1092, 216] width 30 height 18
click at [1074, 531] on button "Guardar" at bounding box center [1050, 537] width 139 height 31
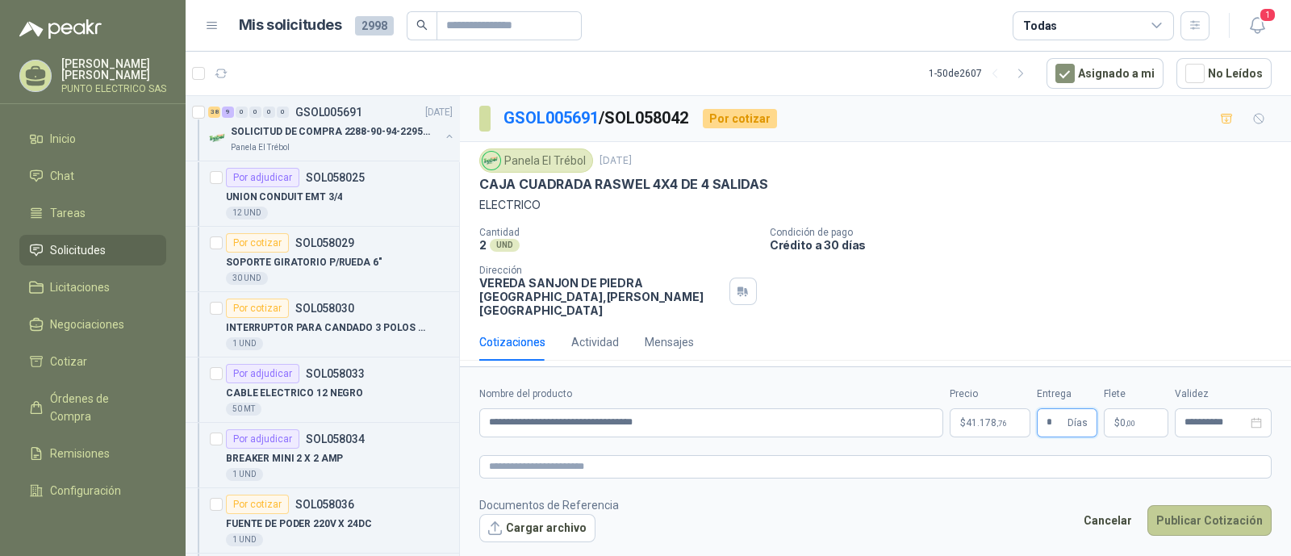
type input "*"
click at [1206, 509] on button "Publicar Cotización" at bounding box center [1210, 520] width 124 height 31
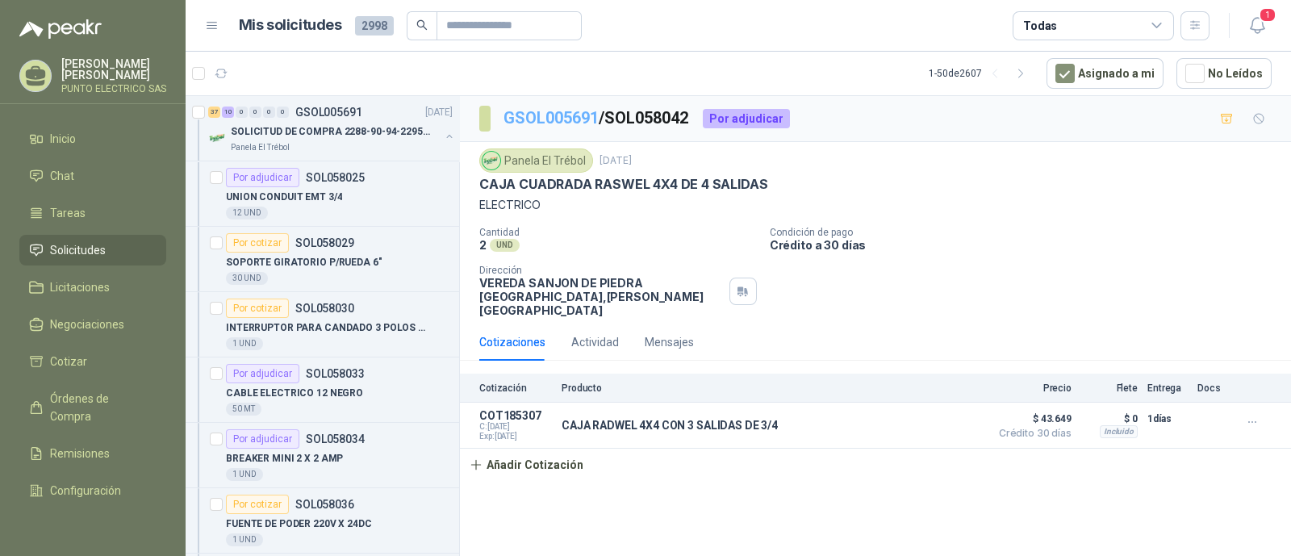
click at [557, 112] on link "GSOL005691" at bounding box center [551, 117] width 95 height 19
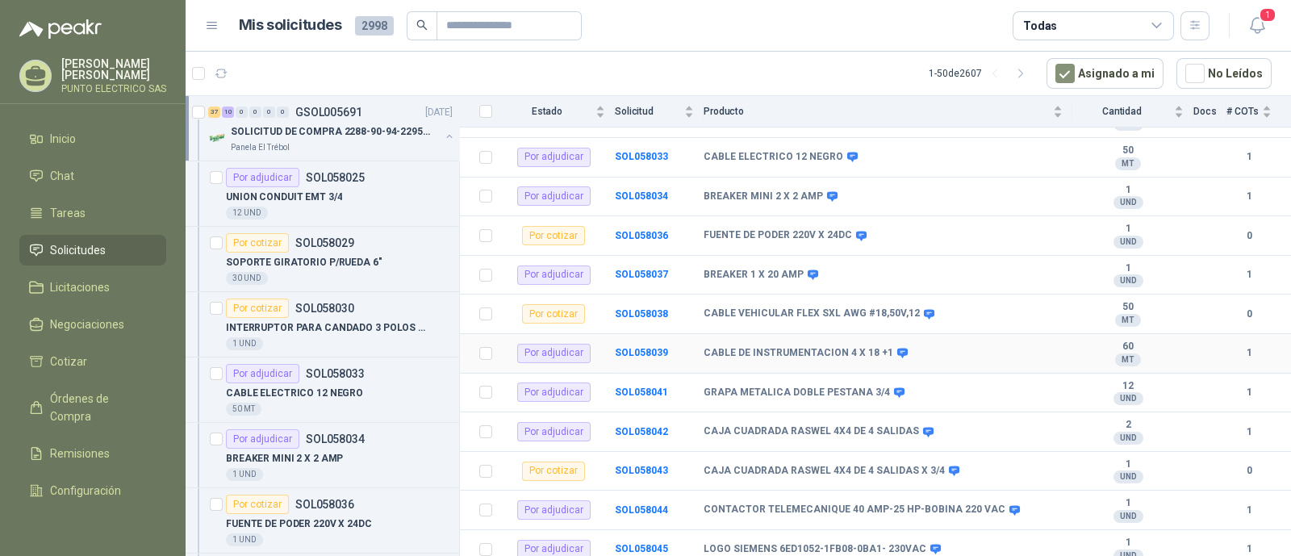
scroll to position [403, 0]
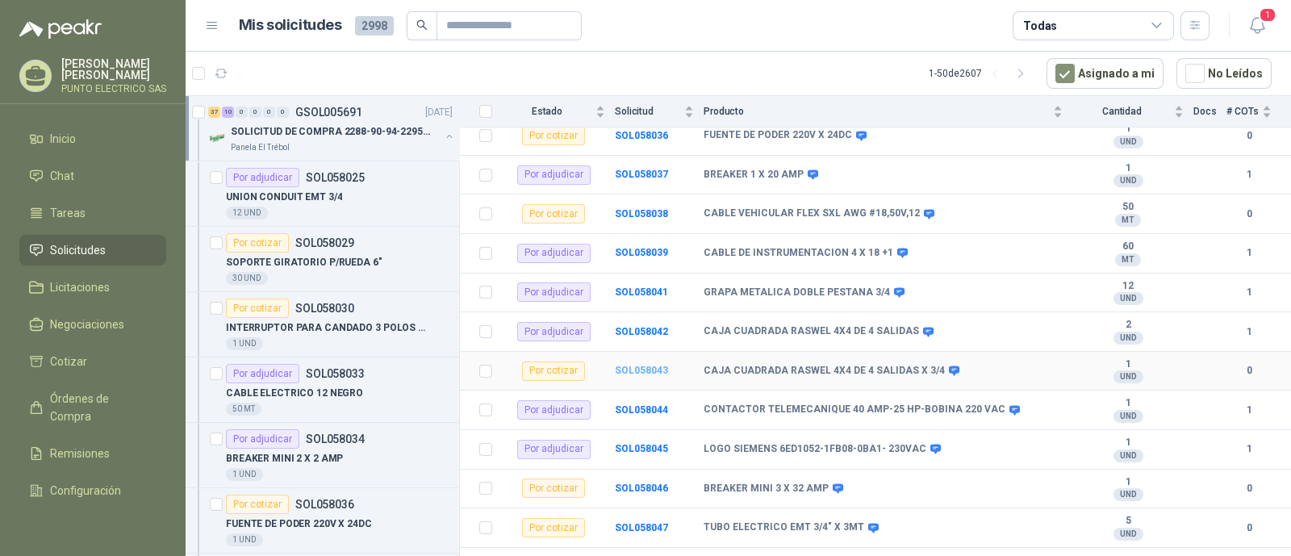
click at [642, 365] on b "SOL058043" at bounding box center [641, 370] width 53 height 11
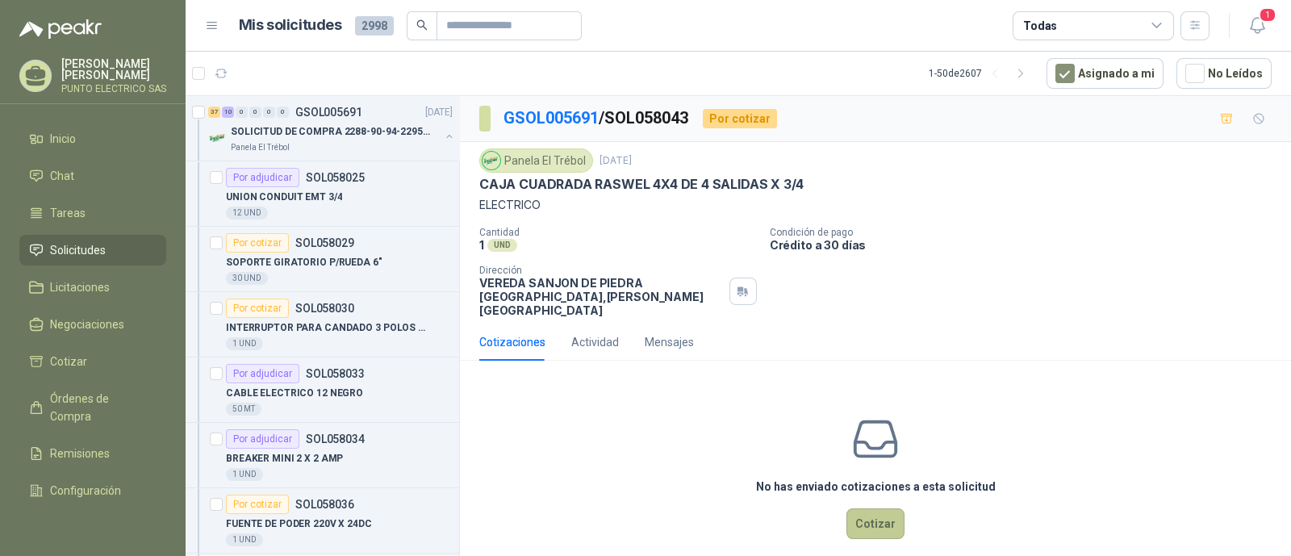
click at [847, 508] on button "Cotizar" at bounding box center [876, 523] width 58 height 31
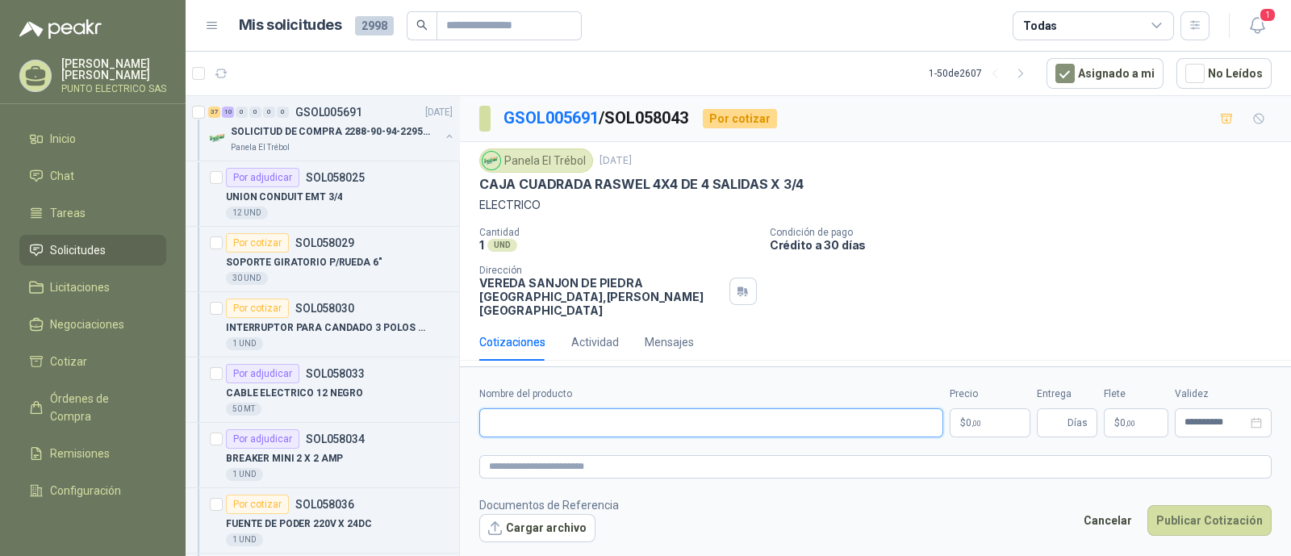
click at [583, 413] on input "Nombre del producto" at bounding box center [711, 422] width 464 height 29
type input "**********"
click at [980, 421] on body "Julian Gaviria PUNTO ELECTRICO SAS Inicio Chat Tareas Solicitudes Licitaciones …" at bounding box center [645, 278] width 1291 height 556
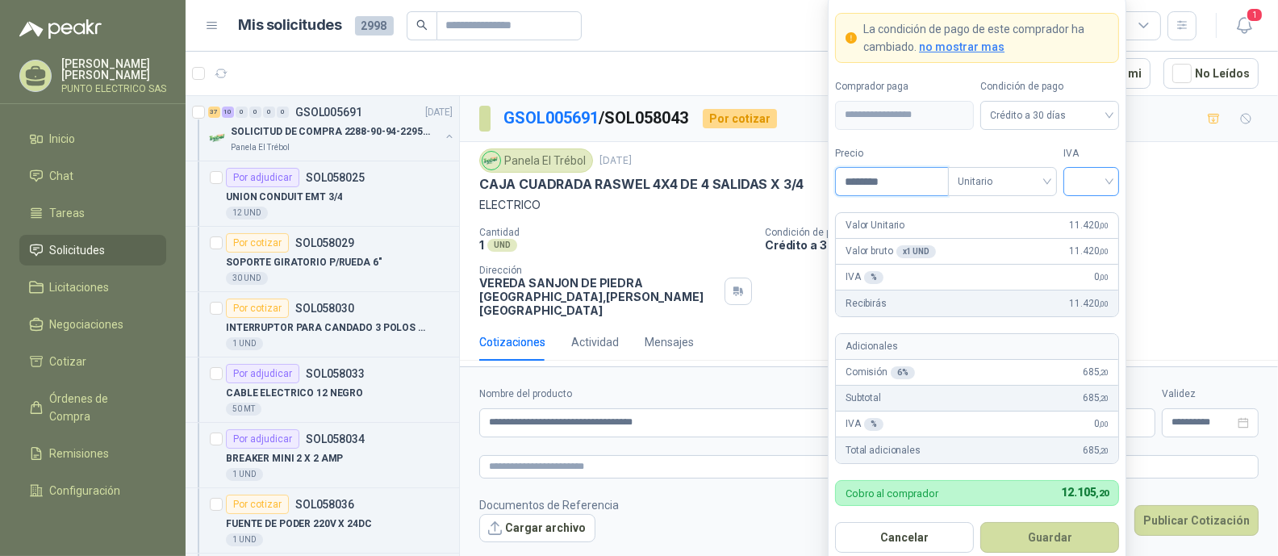
click at [1111, 180] on div at bounding box center [1092, 181] width 56 height 29
type input "********"
click at [1090, 216] on div "19%" at bounding box center [1092, 216] width 30 height 18
click at [1068, 538] on button "Guardar" at bounding box center [1050, 537] width 139 height 31
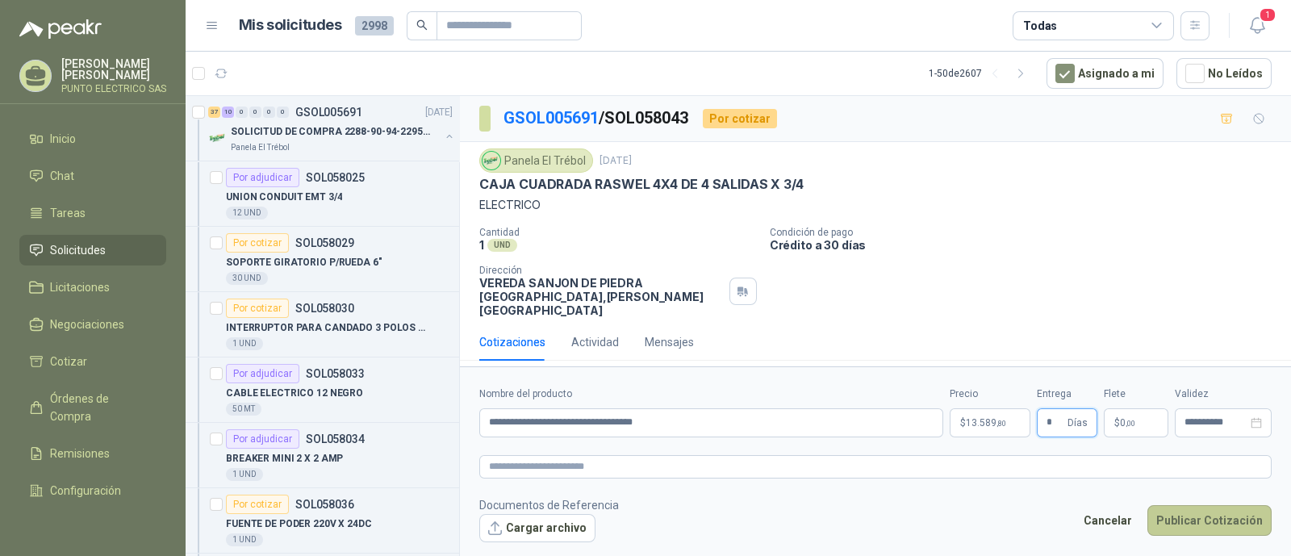
type input "*"
click at [1208, 505] on button "Publicar Cotización" at bounding box center [1210, 520] width 124 height 31
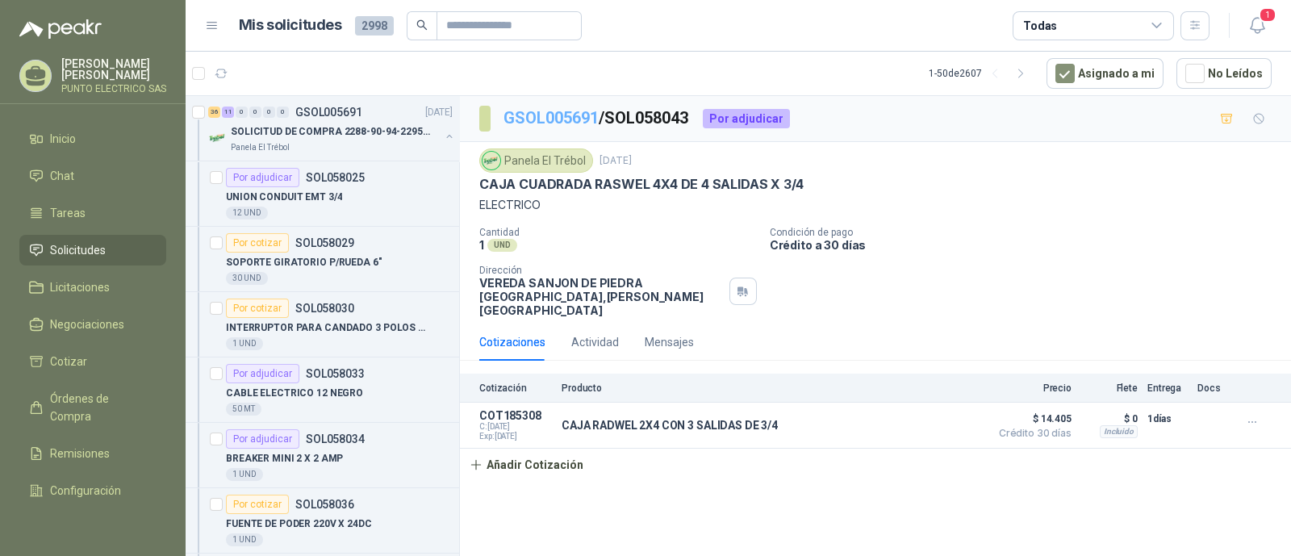
click at [569, 117] on link "GSOL005691" at bounding box center [551, 117] width 95 height 19
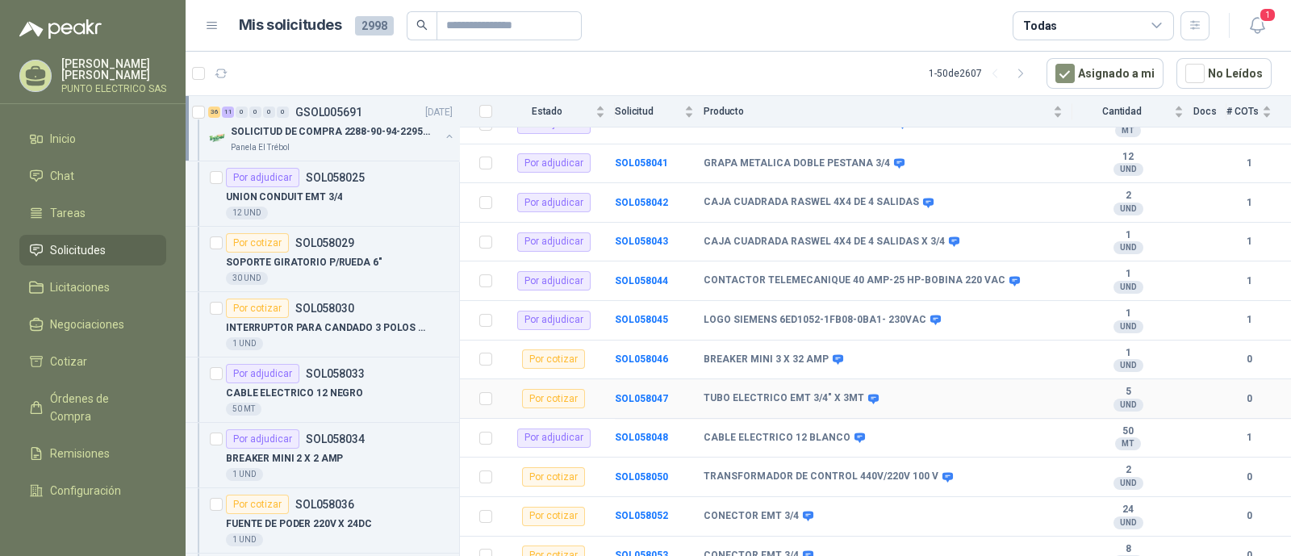
scroll to position [605, 0]
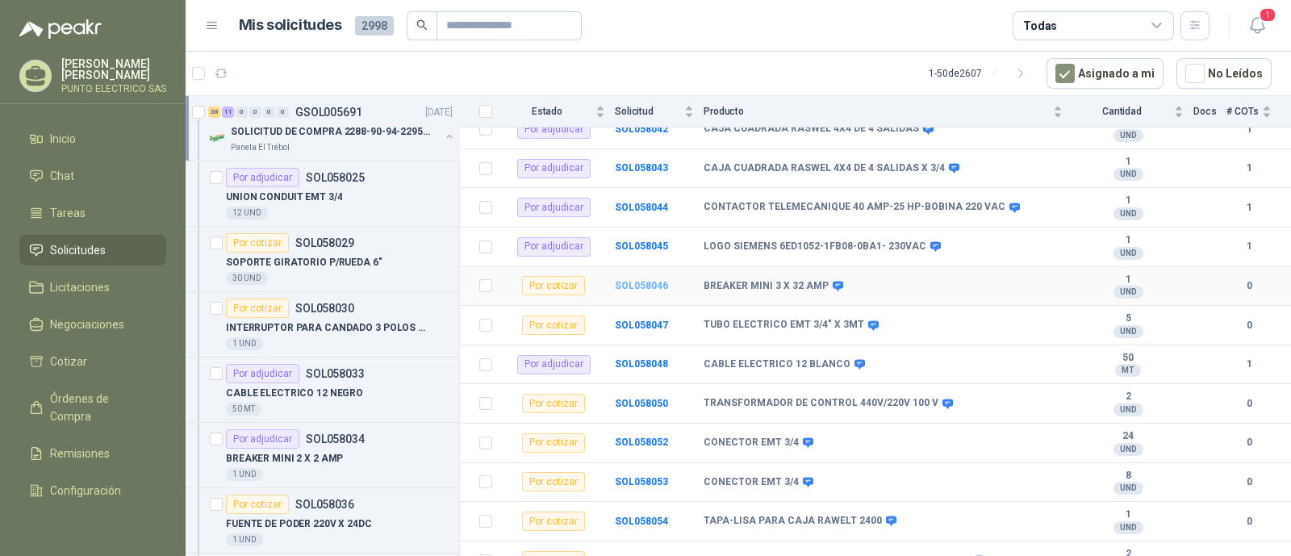
click at [646, 280] on b "SOL058046" at bounding box center [641, 285] width 53 height 11
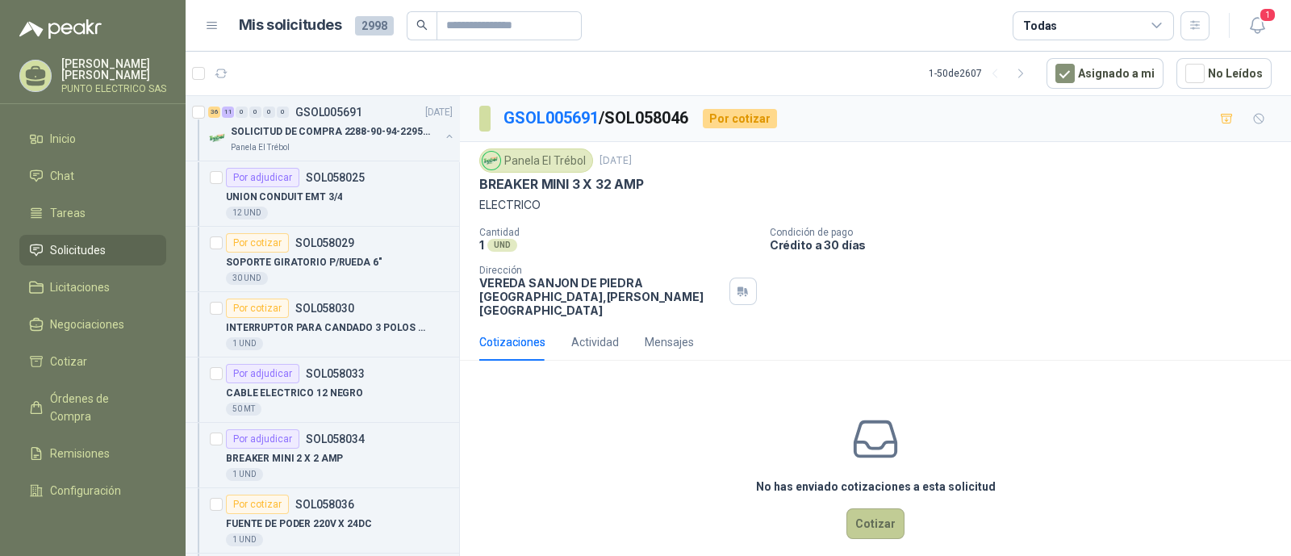
click at [876, 508] on button "Cotizar" at bounding box center [876, 523] width 58 height 31
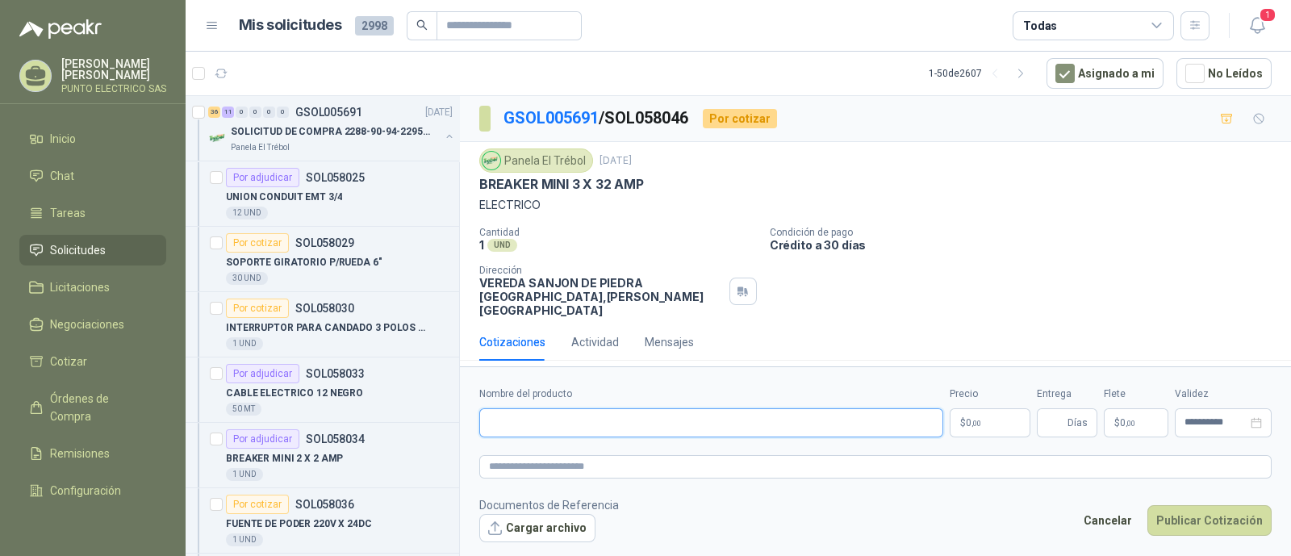
drag, startPoint x: 589, startPoint y: 423, endPoint x: 580, endPoint y: 417, distance: 10.5
click at [588, 421] on input "Nombre del producto" at bounding box center [711, 422] width 464 height 29
type input "**********"
click at [983, 412] on body "Julian Gaviria PUNTO ELECTRICO SAS Inicio Chat Tareas Solicitudes Licitaciones …" at bounding box center [645, 278] width 1291 height 556
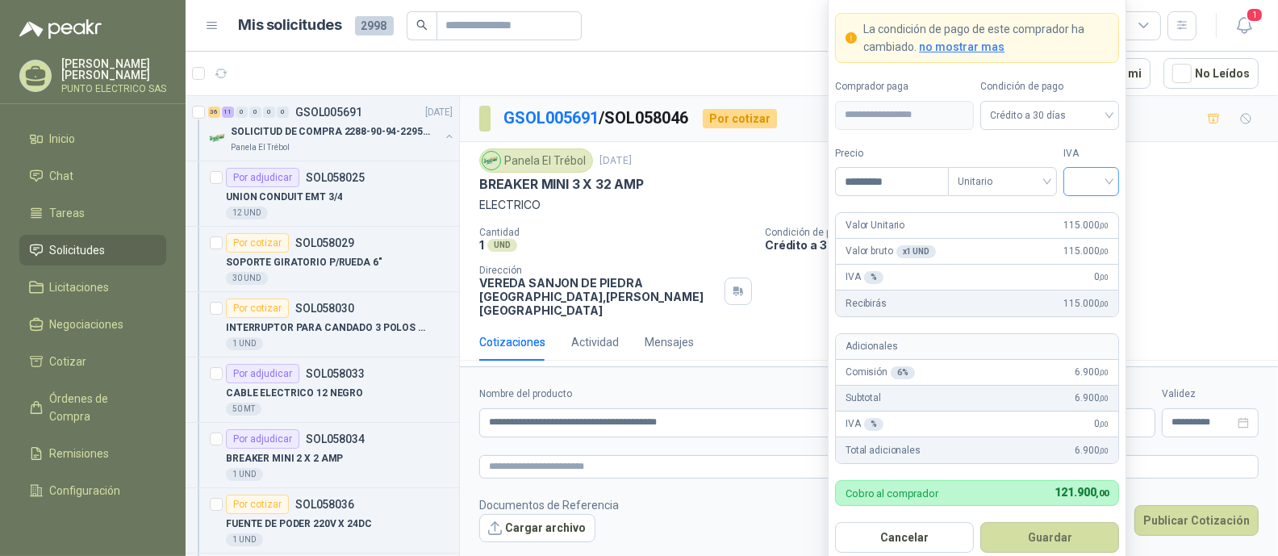
click at [1112, 187] on div at bounding box center [1092, 181] width 56 height 29
type input "*********"
click at [1090, 213] on div "19%" at bounding box center [1092, 216] width 30 height 18
click at [1067, 540] on button "Guardar" at bounding box center [1050, 537] width 139 height 31
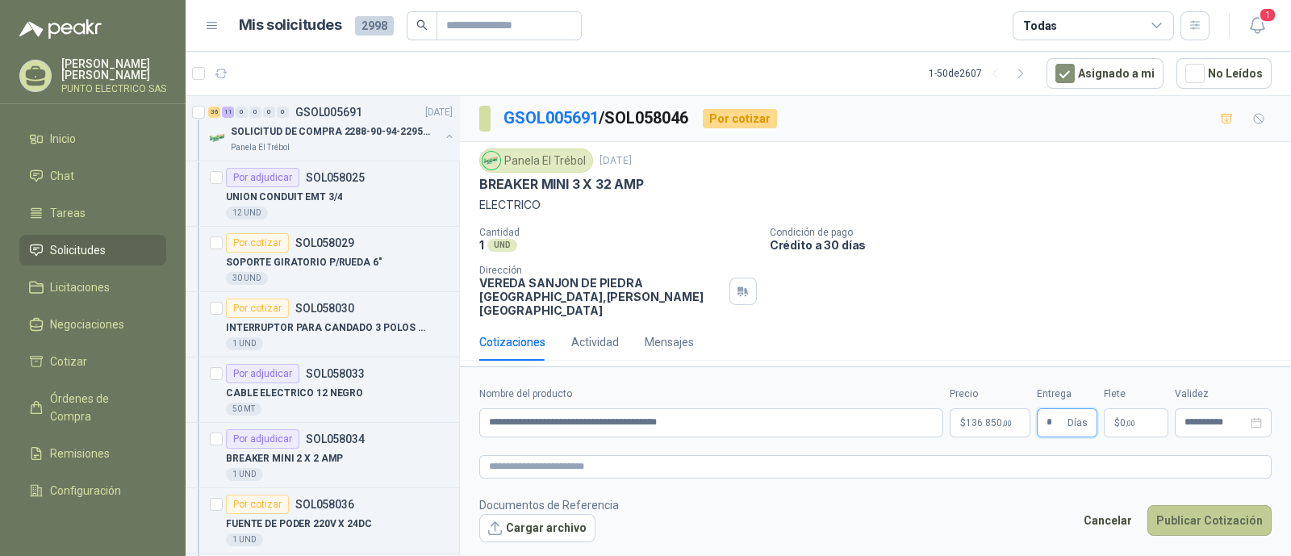
type input "*"
click at [1204, 517] on button "Publicar Cotización" at bounding box center [1210, 520] width 124 height 31
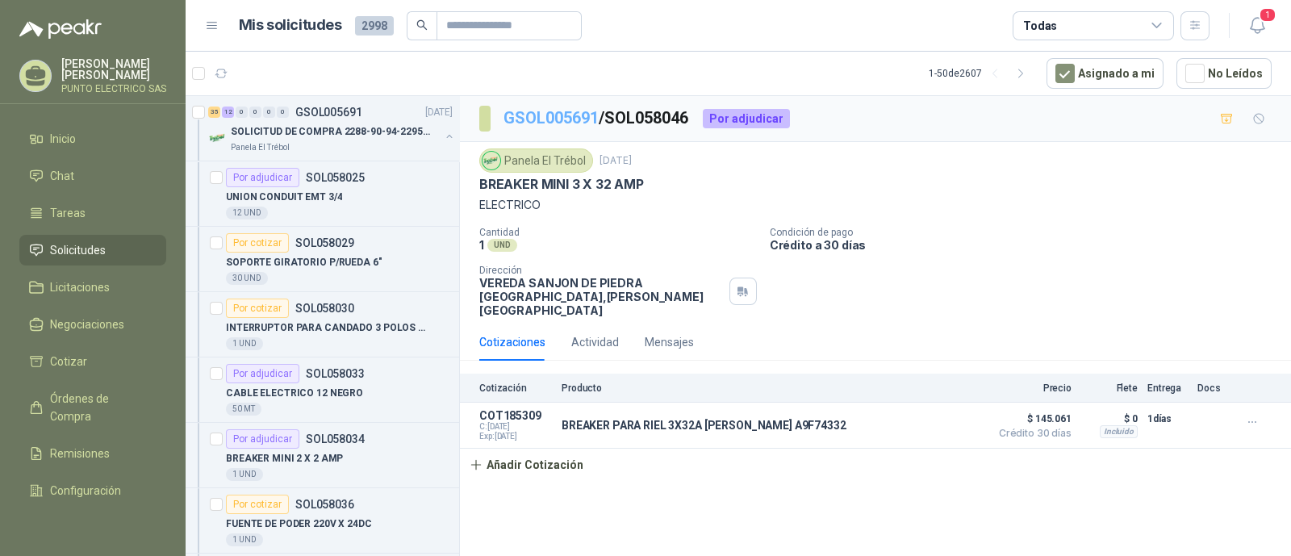
click at [567, 119] on link "GSOL005691" at bounding box center [551, 117] width 95 height 19
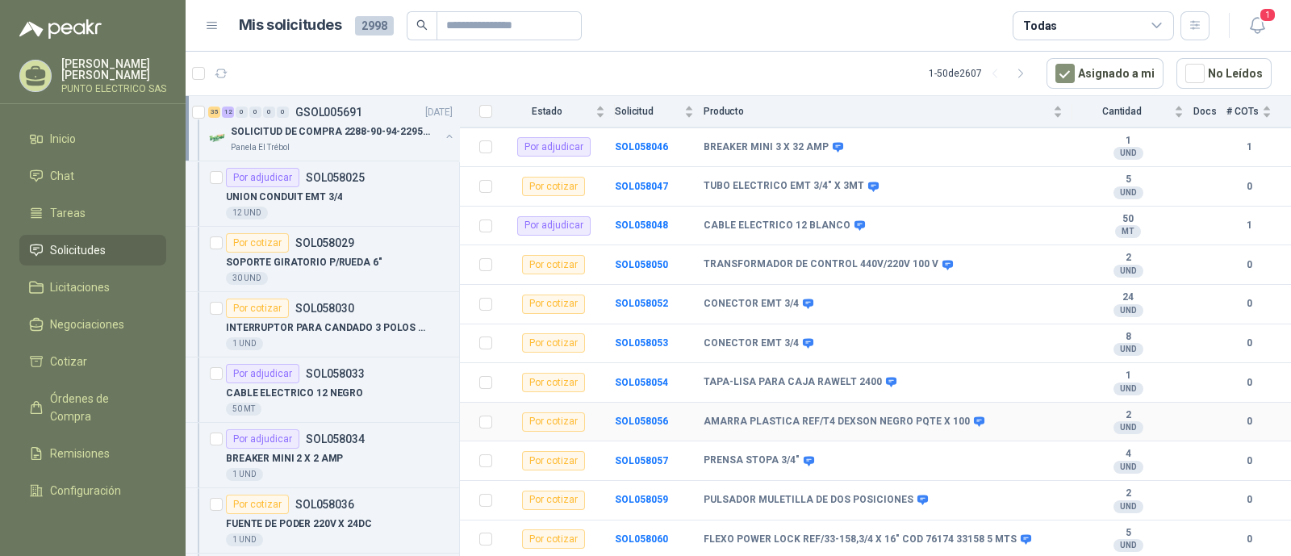
scroll to position [605, 0]
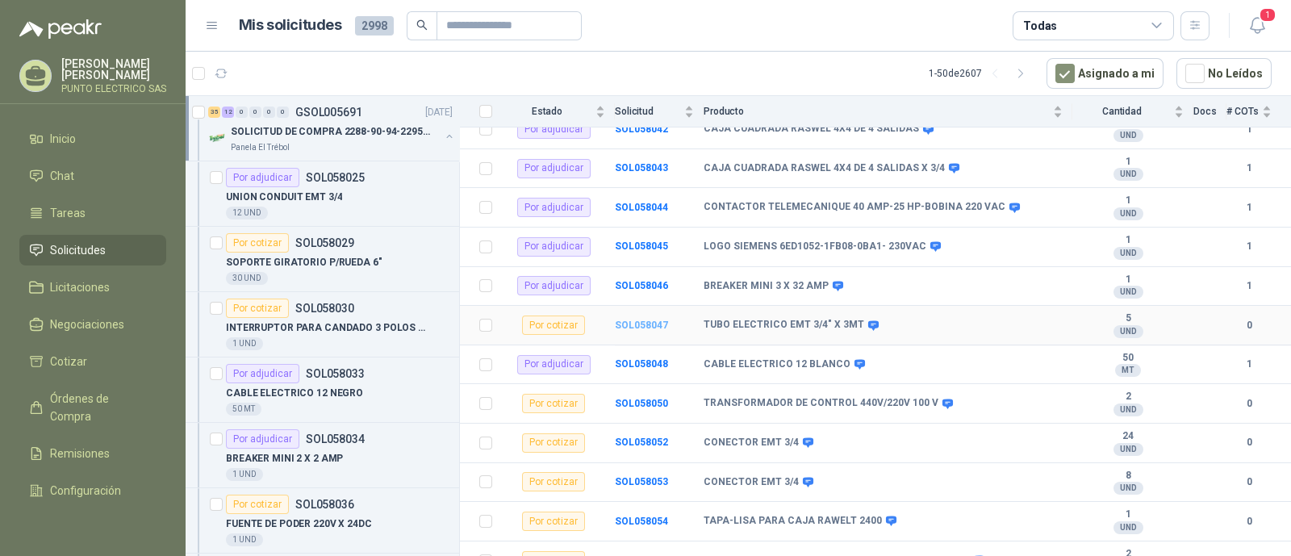
click at [647, 320] on b "SOL058047" at bounding box center [641, 325] width 53 height 11
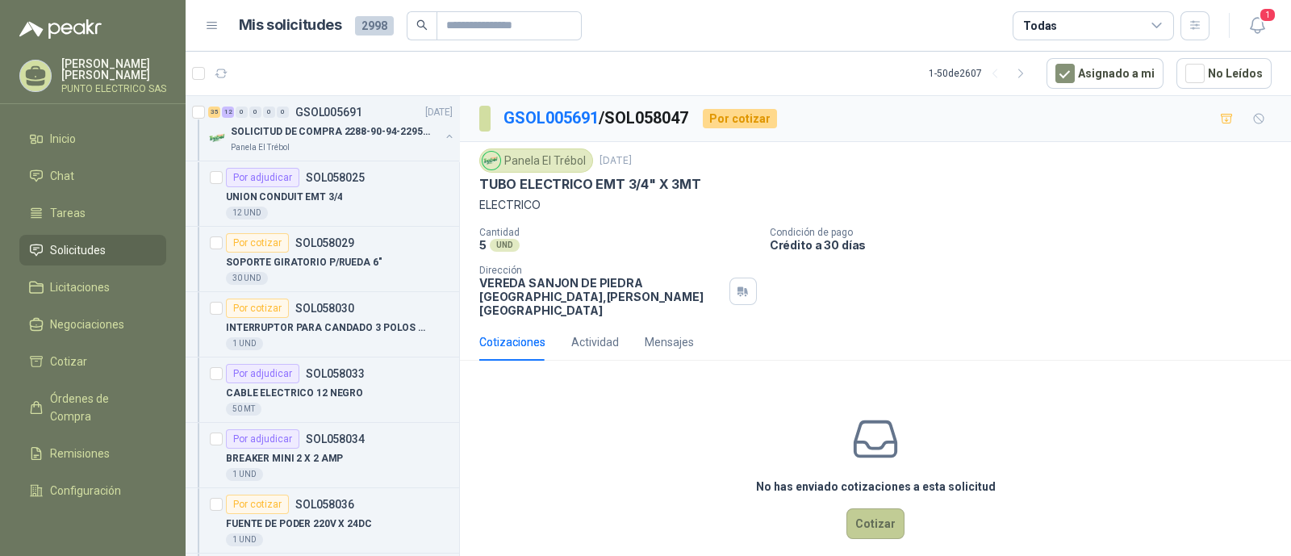
click at [872, 510] on button "Cotizar" at bounding box center [876, 523] width 58 height 31
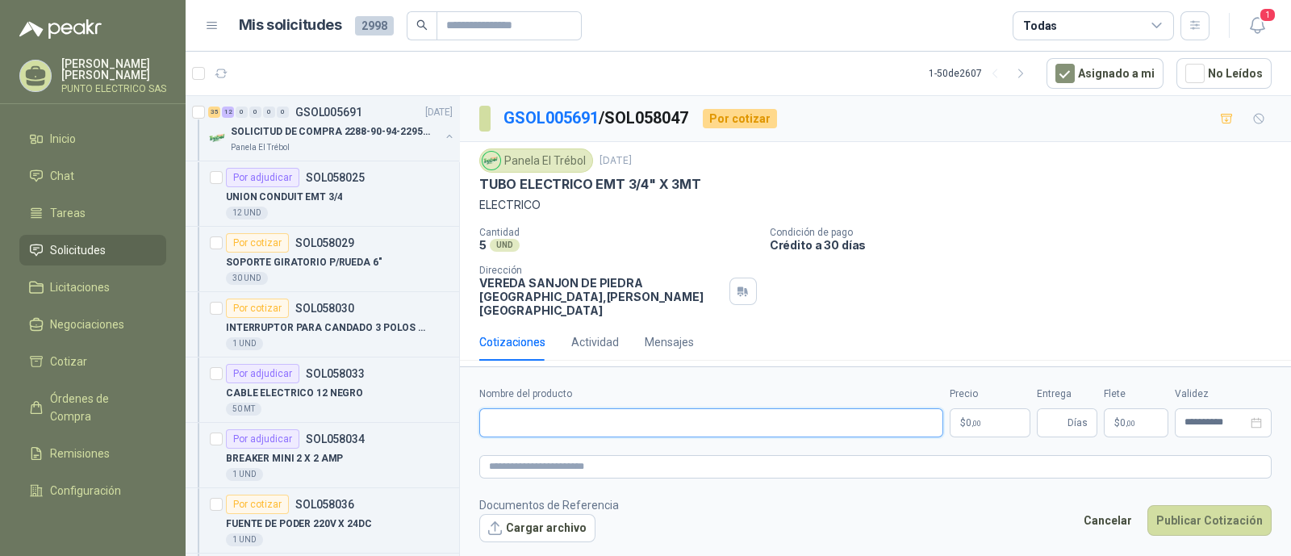
click at [556, 427] on input "Nombre del producto" at bounding box center [711, 422] width 464 height 29
click at [555, 427] on input "*********" at bounding box center [711, 422] width 464 height 29
type input "**********"
click at [974, 421] on body "Julian Gaviria PUNTO ELECTRICO SAS Inicio Chat Tareas Solicitudes Licitaciones …" at bounding box center [645, 278] width 1291 height 556
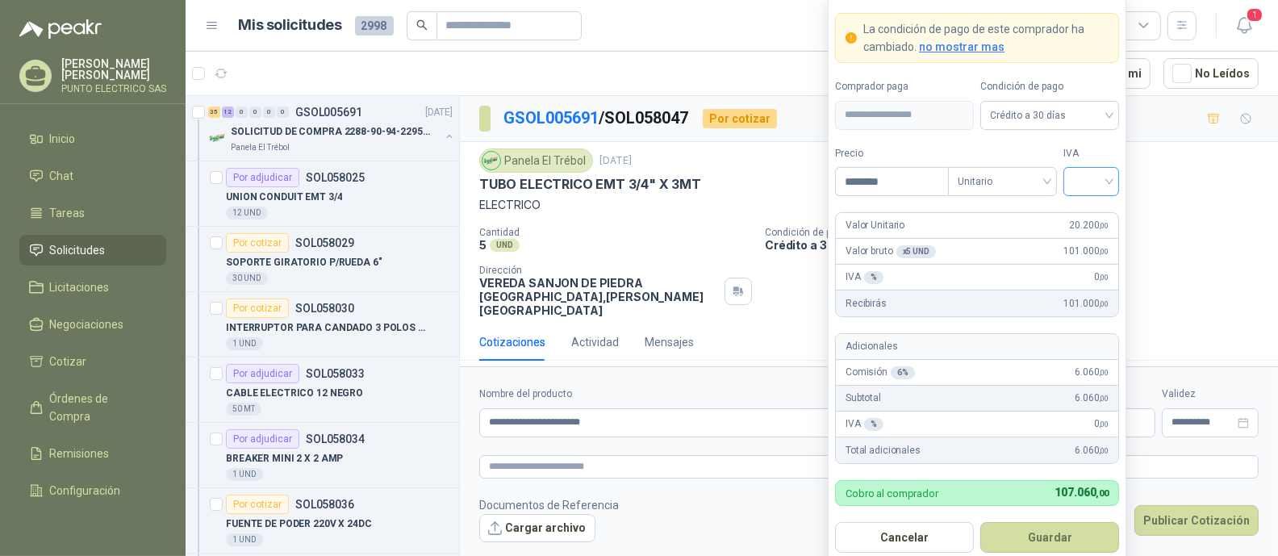
type input "********"
click at [1106, 183] on input "search" at bounding box center [1091, 180] width 36 height 24
click at [1093, 210] on div "19%" at bounding box center [1092, 216] width 30 height 18
click at [1063, 546] on button "Guardar" at bounding box center [1050, 537] width 139 height 31
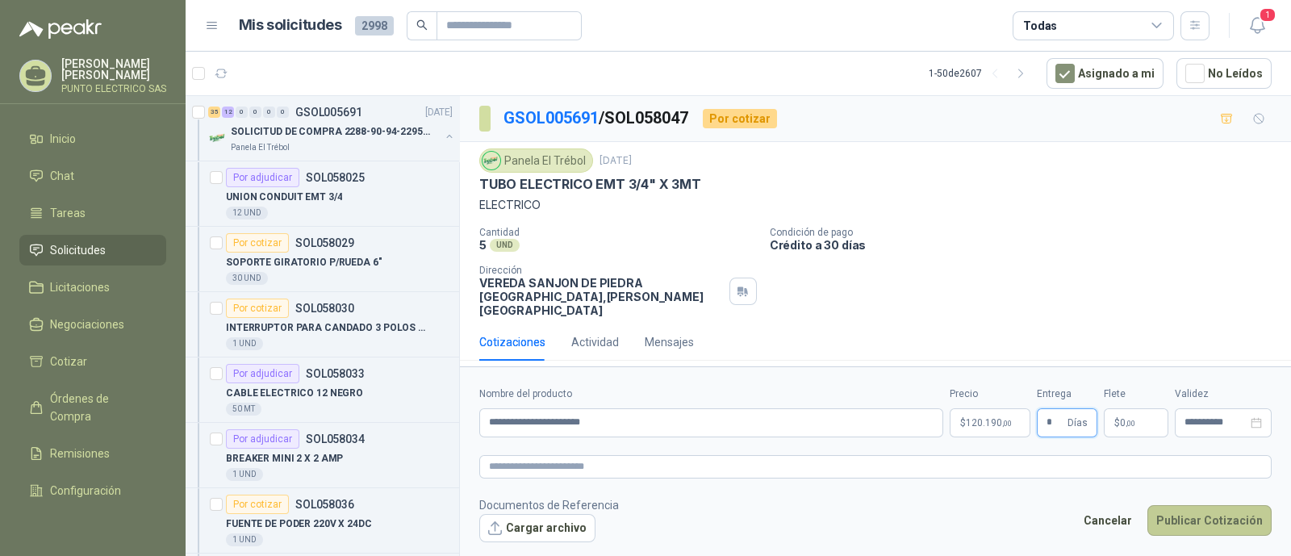
type input "*"
click at [1216, 514] on button "Publicar Cotización" at bounding box center [1210, 520] width 124 height 31
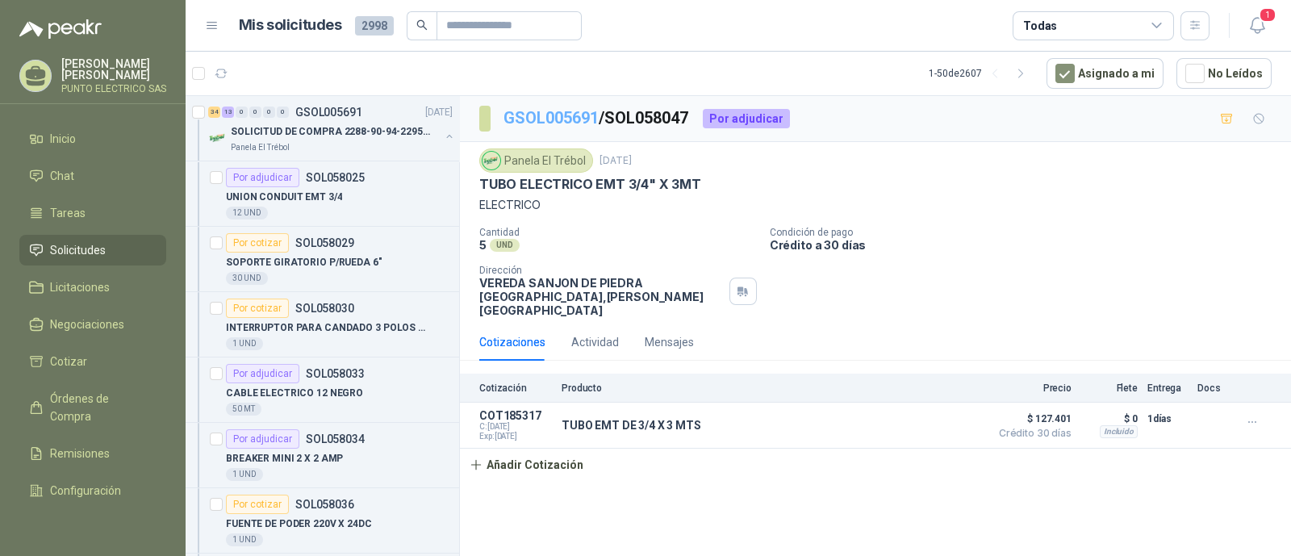
click at [573, 115] on link "GSOL005691" at bounding box center [551, 117] width 95 height 19
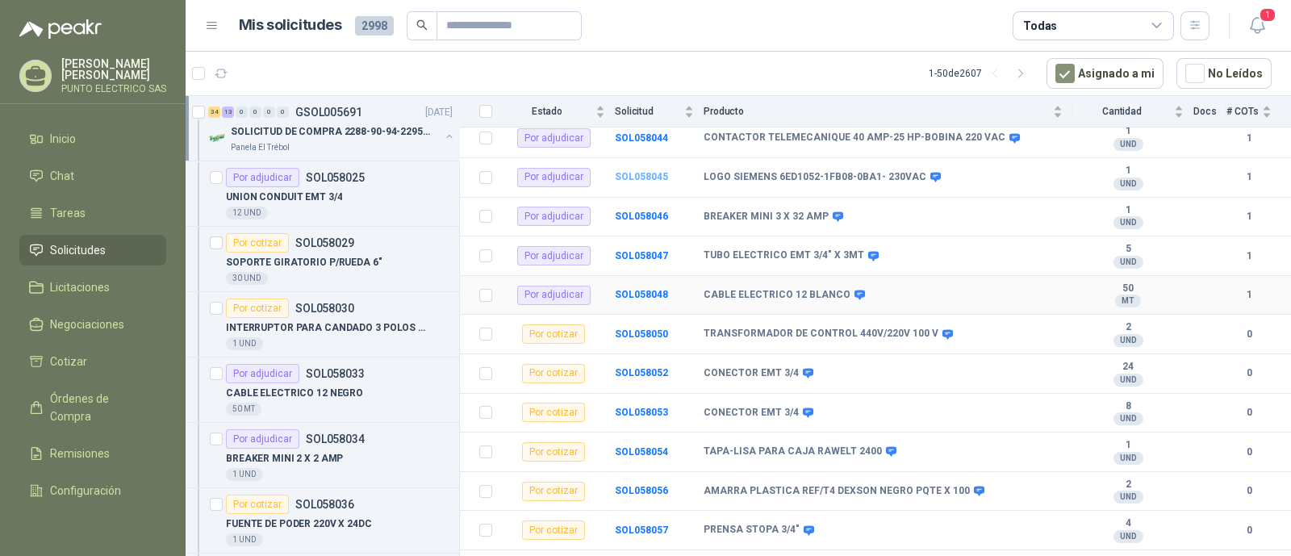
scroll to position [705, 0]
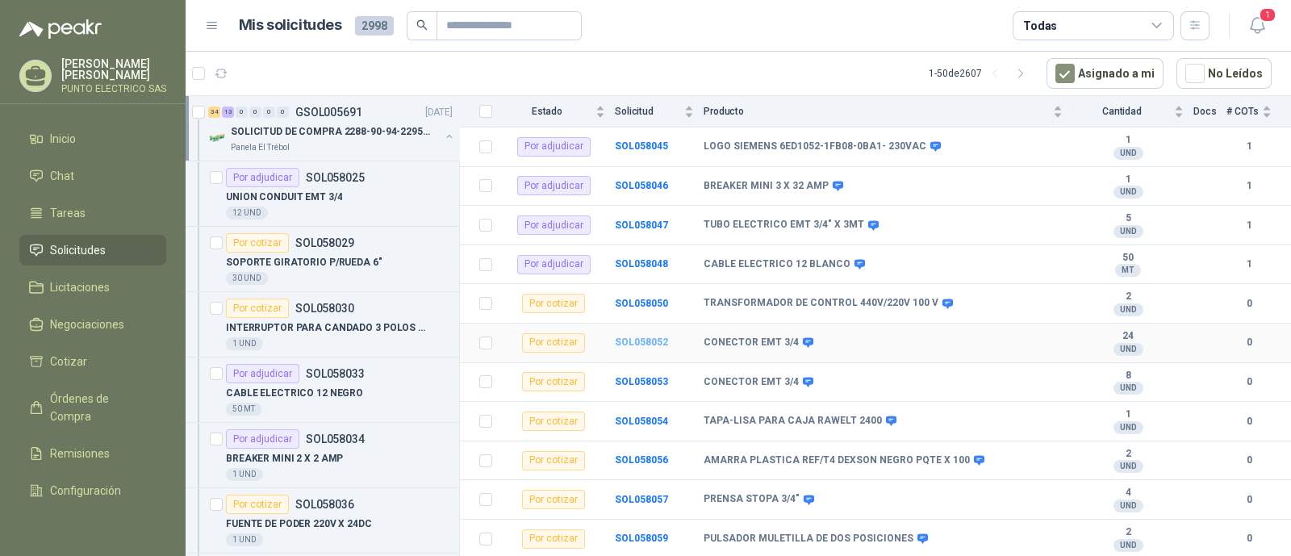
click at [639, 337] on b "SOL058052" at bounding box center [641, 342] width 53 height 11
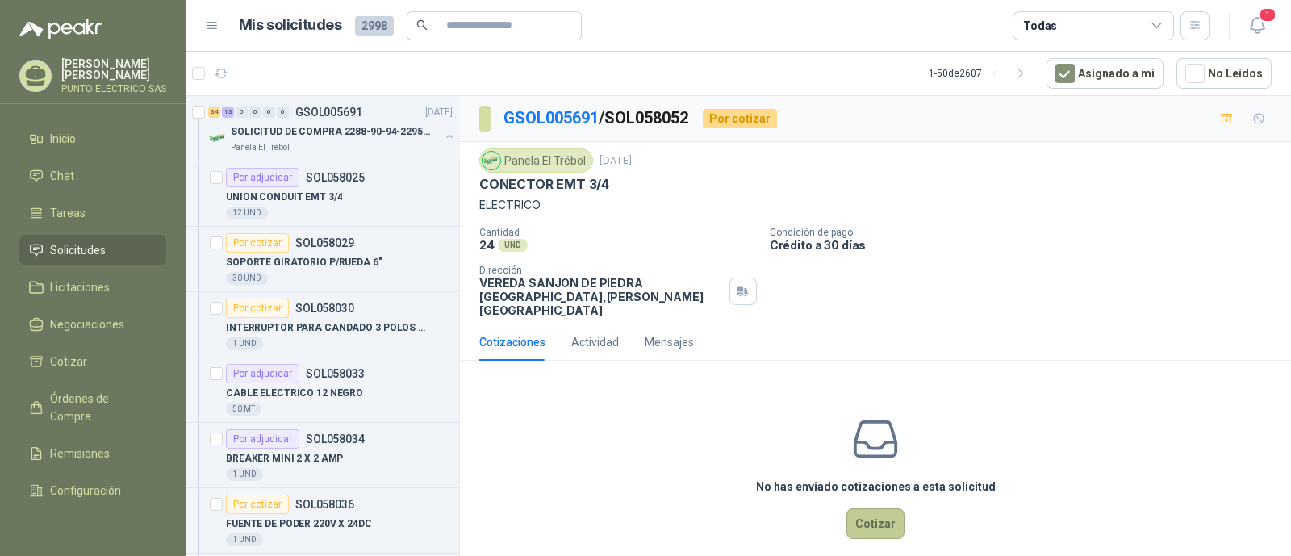
click at [867, 508] on button "Cotizar" at bounding box center [876, 523] width 58 height 31
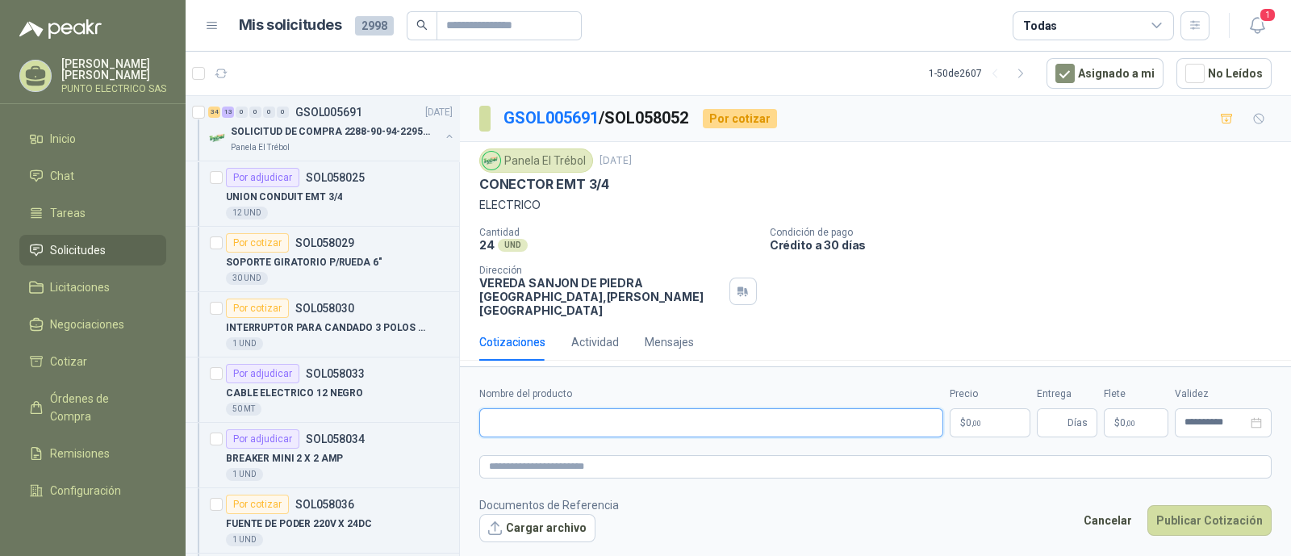
click at [605, 417] on input "Nombre del producto" at bounding box center [711, 422] width 464 height 29
type input "**********"
click at [961, 413] on body "Julian Gaviria PUNTO ELECTRICO SAS Inicio Chat Tareas Solicitudes Licitaciones …" at bounding box center [645, 278] width 1291 height 556
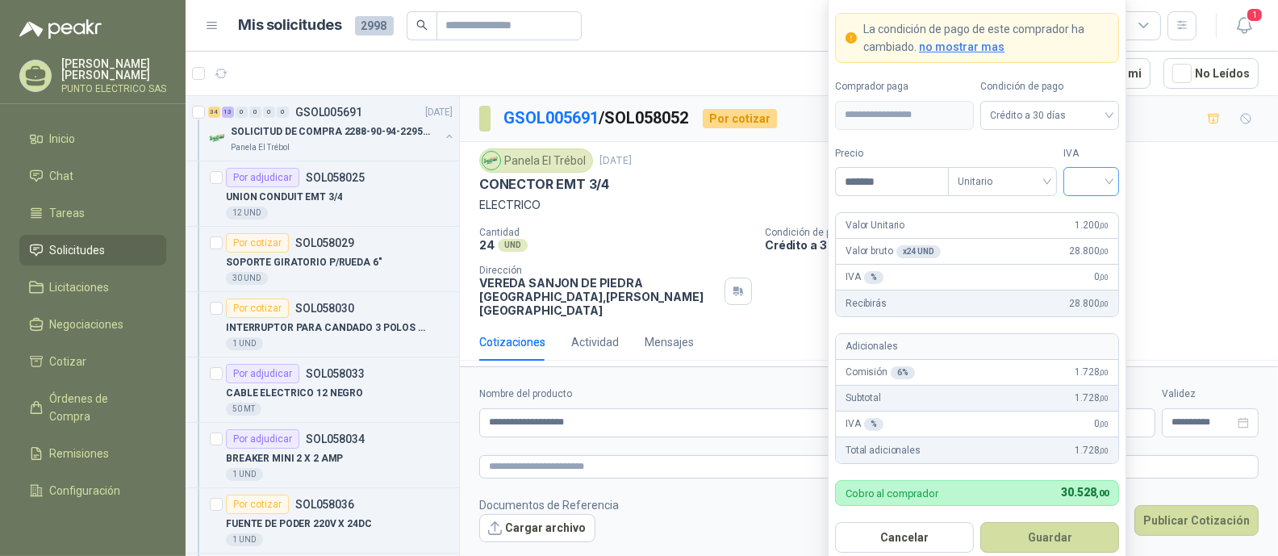
type input "*******"
click at [1108, 182] on input "search" at bounding box center [1091, 180] width 36 height 24
click at [1090, 210] on div "19%" at bounding box center [1092, 216] width 30 height 18
click at [1053, 533] on button "Guardar" at bounding box center [1050, 537] width 139 height 31
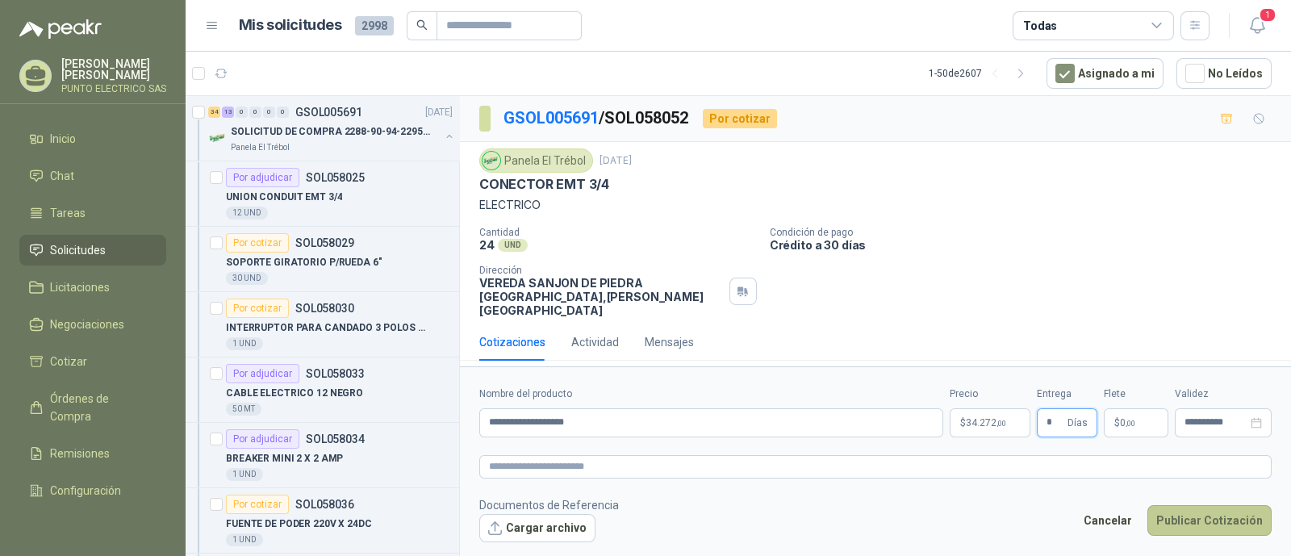
type input "*"
click at [1211, 513] on button "Publicar Cotización" at bounding box center [1210, 520] width 124 height 31
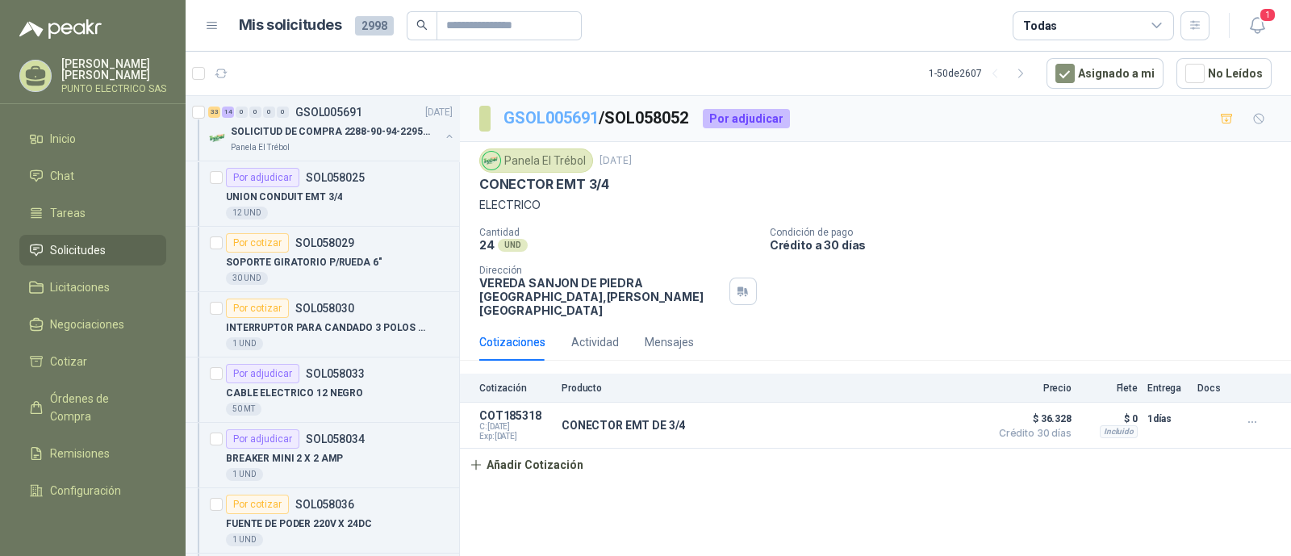
click at [566, 121] on link "GSOL005691" at bounding box center [551, 117] width 95 height 19
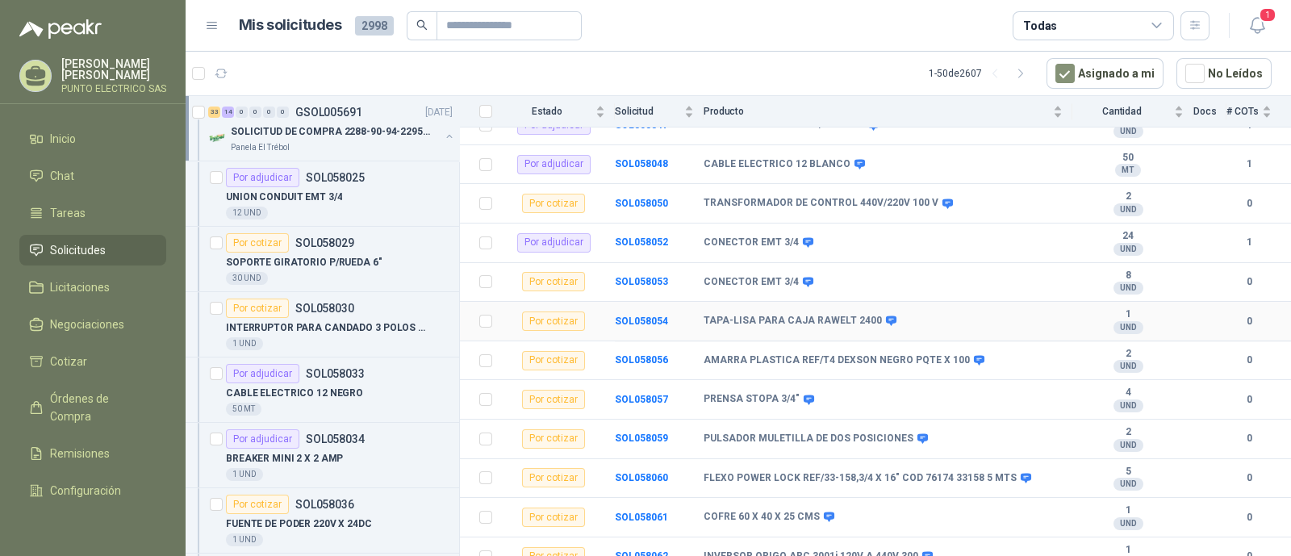
scroll to position [806, 0]
click at [646, 275] on b "SOL058053" at bounding box center [641, 280] width 53 height 11
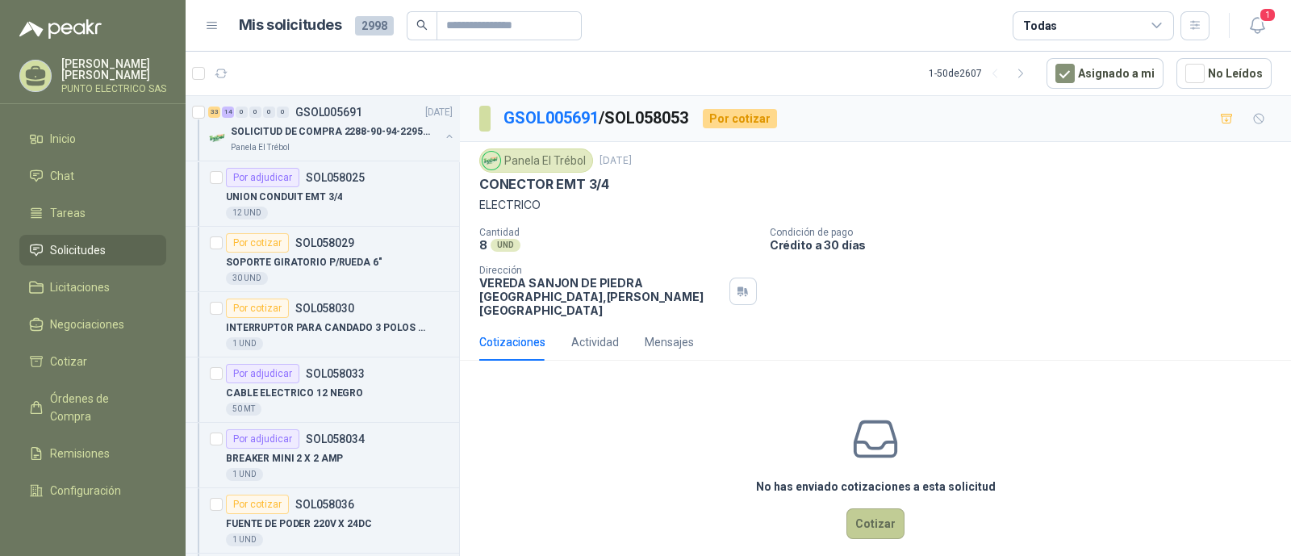
click at [877, 509] on button "Cotizar" at bounding box center [876, 523] width 58 height 31
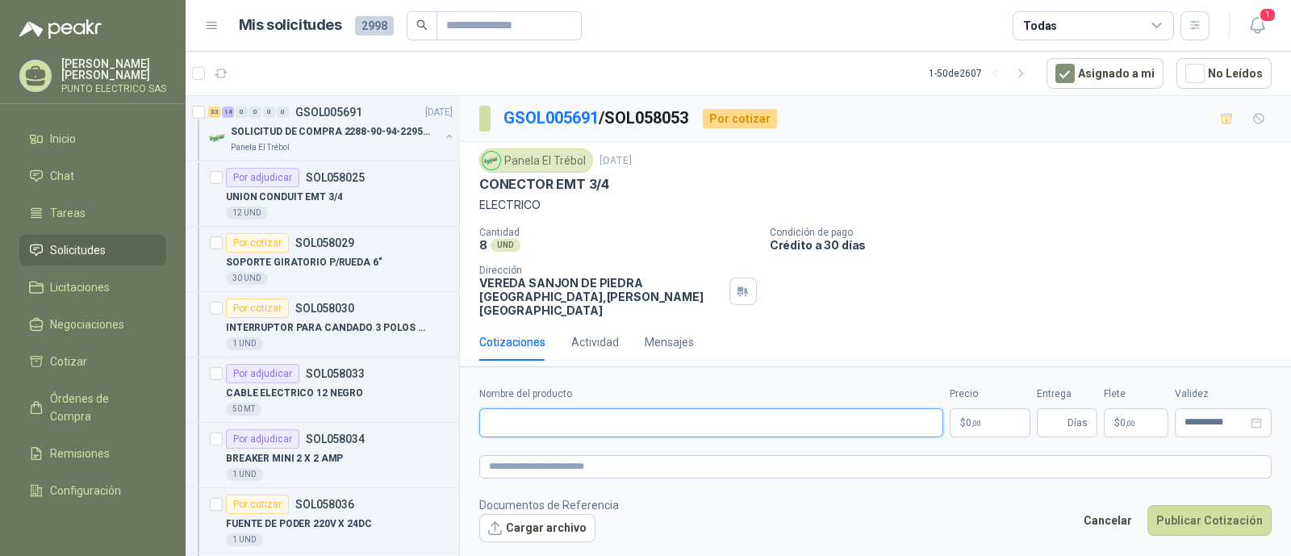
click at [563, 413] on input "Nombre del producto" at bounding box center [711, 422] width 464 height 29
type input "**********"
click at [969, 418] on body "Julian Gaviria PUNTO ELECTRICO SAS Inicio Chat Tareas Solicitudes Licitaciones …" at bounding box center [645, 278] width 1291 height 556
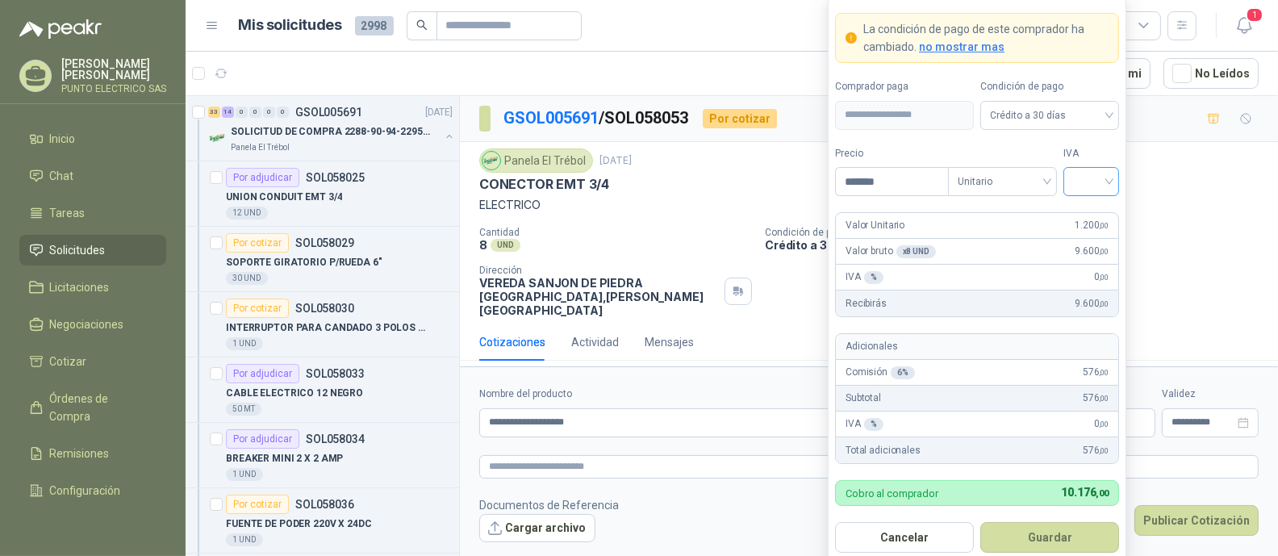
type input "*******"
click at [1101, 187] on input "search" at bounding box center [1091, 180] width 36 height 24
click at [1090, 215] on div "19%" at bounding box center [1092, 216] width 30 height 18
click at [1053, 538] on button "Guardar" at bounding box center [1050, 537] width 139 height 31
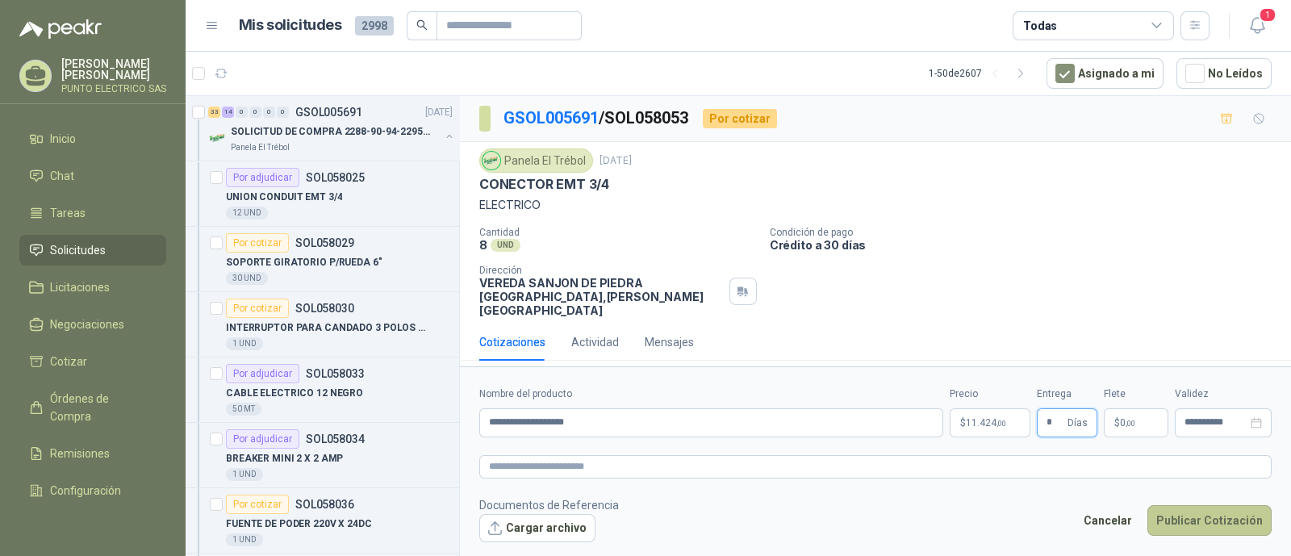
type input "*"
click at [1207, 508] on button "Publicar Cotización" at bounding box center [1210, 520] width 124 height 31
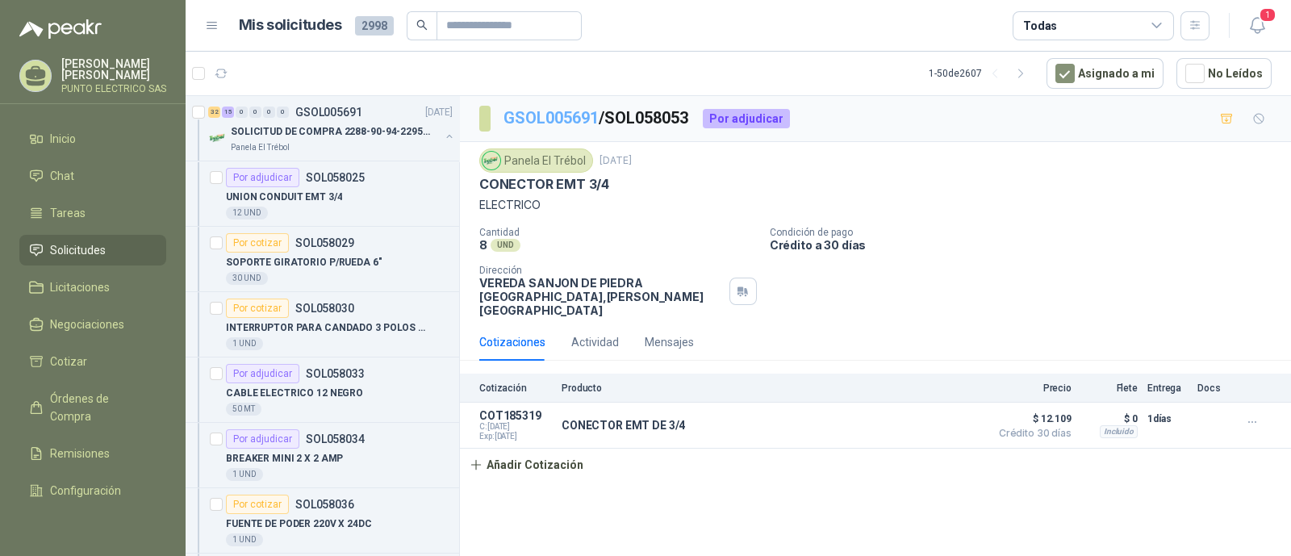
click at [560, 124] on link "GSOL005691" at bounding box center [551, 117] width 95 height 19
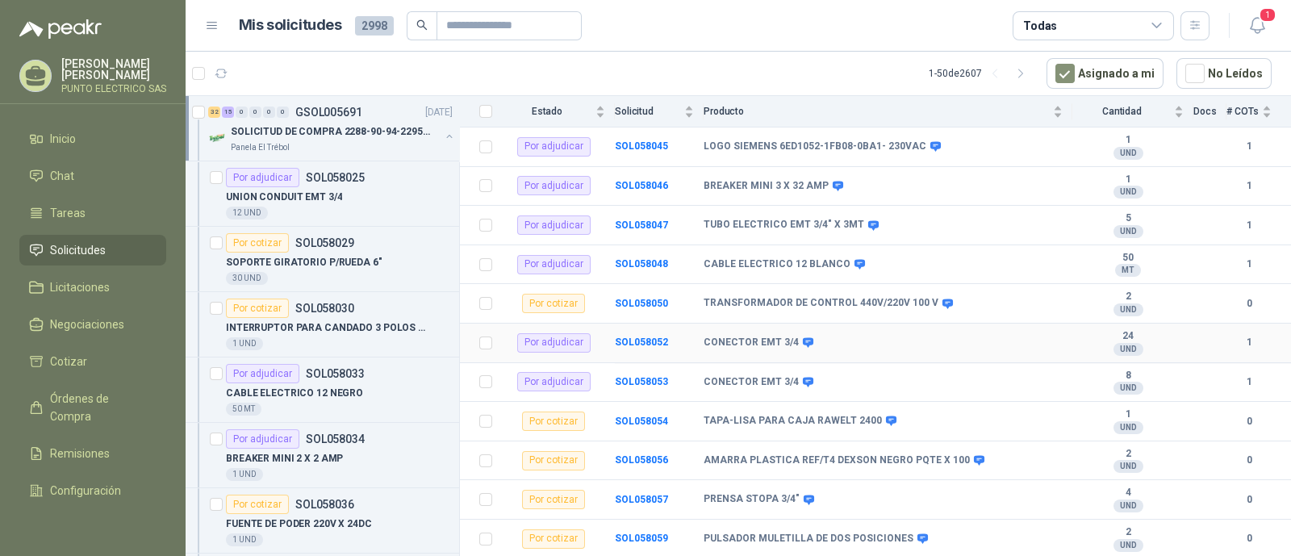
scroll to position [806, 0]
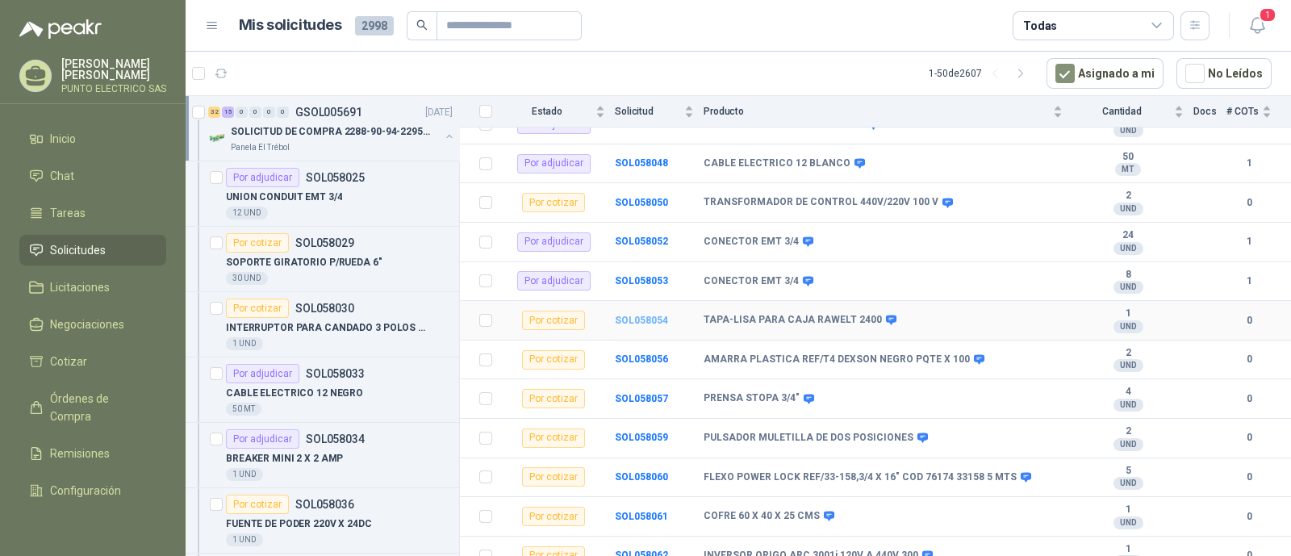
click at [641, 315] on b "SOL058054" at bounding box center [641, 320] width 53 height 11
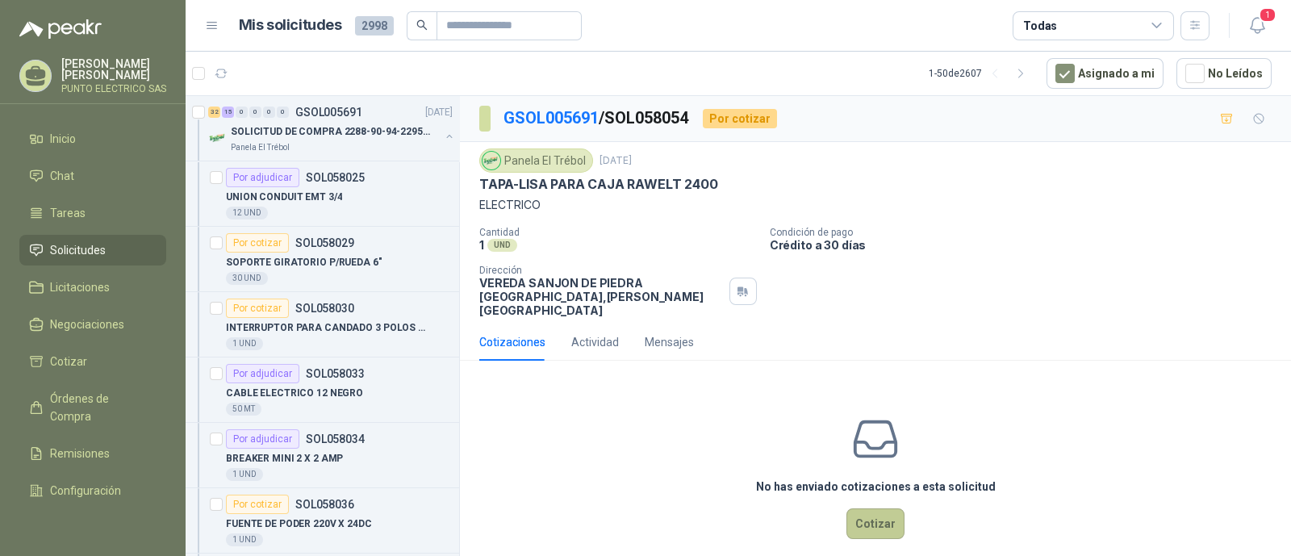
click at [871, 513] on button "Cotizar" at bounding box center [876, 523] width 58 height 31
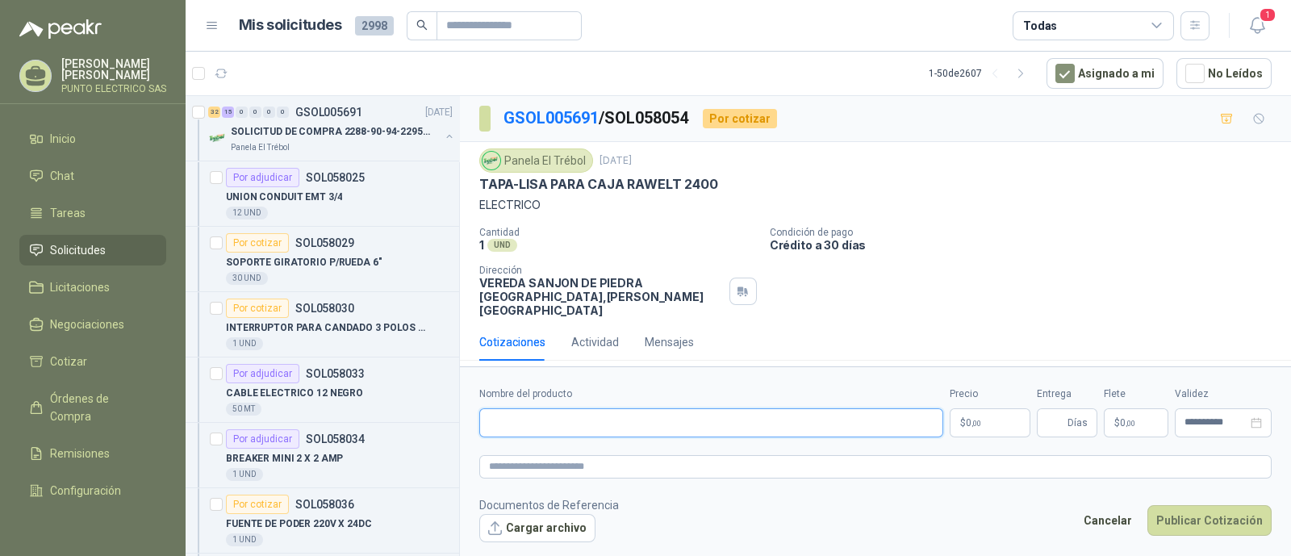
click at [587, 421] on input "Nombre del producto" at bounding box center [711, 422] width 464 height 29
type input "**********"
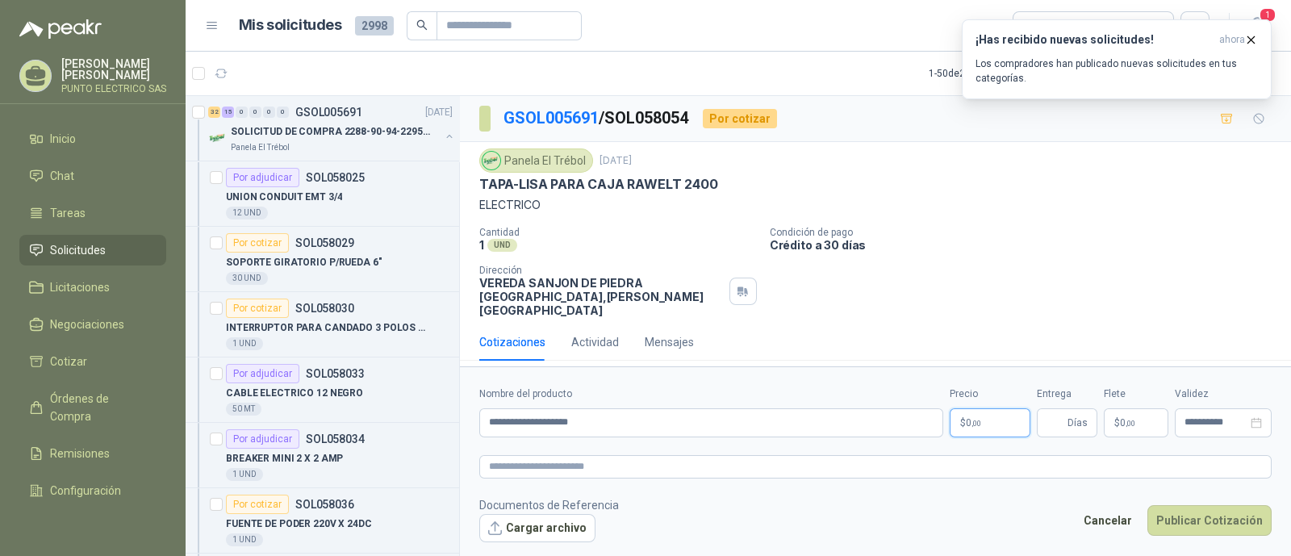
click at [994, 416] on body "Julian Gaviria PUNTO ELECTRICO SAS Inicio Chat Tareas Solicitudes Licitaciones …" at bounding box center [645, 278] width 1291 height 556
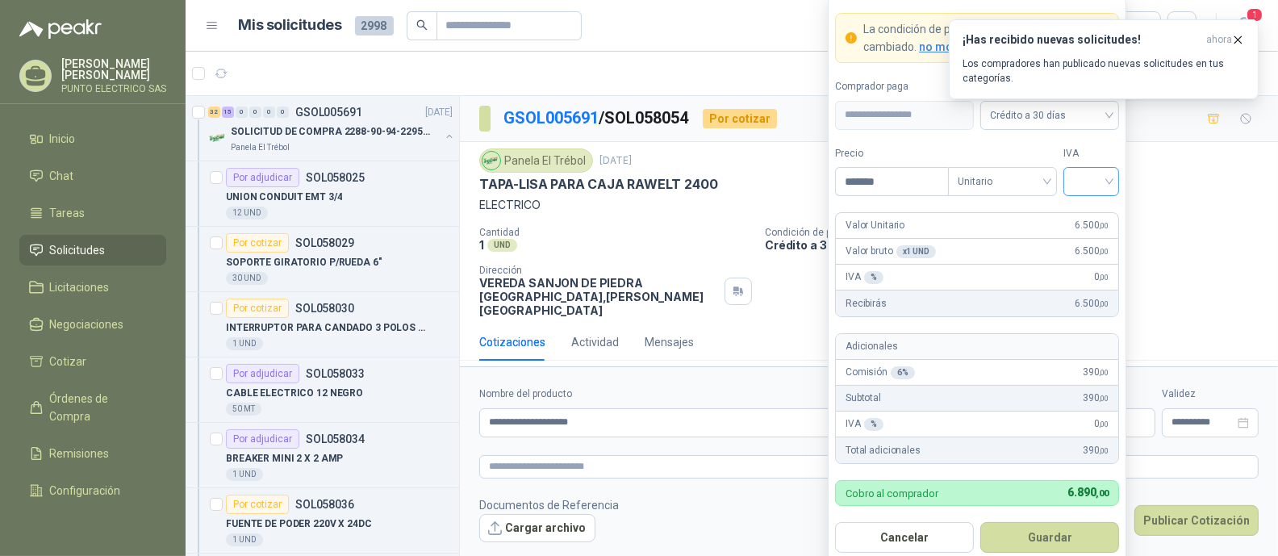
type input "*******"
click at [1106, 185] on input "search" at bounding box center [1091, 180] width 36 height 24
click at [1096, 212] on div "19%" at bounding box center [1092, 216] width 30 height 18
click at [1061, 535] on button "Guardar" at bounding box center [1050, 537] width 139 height 31
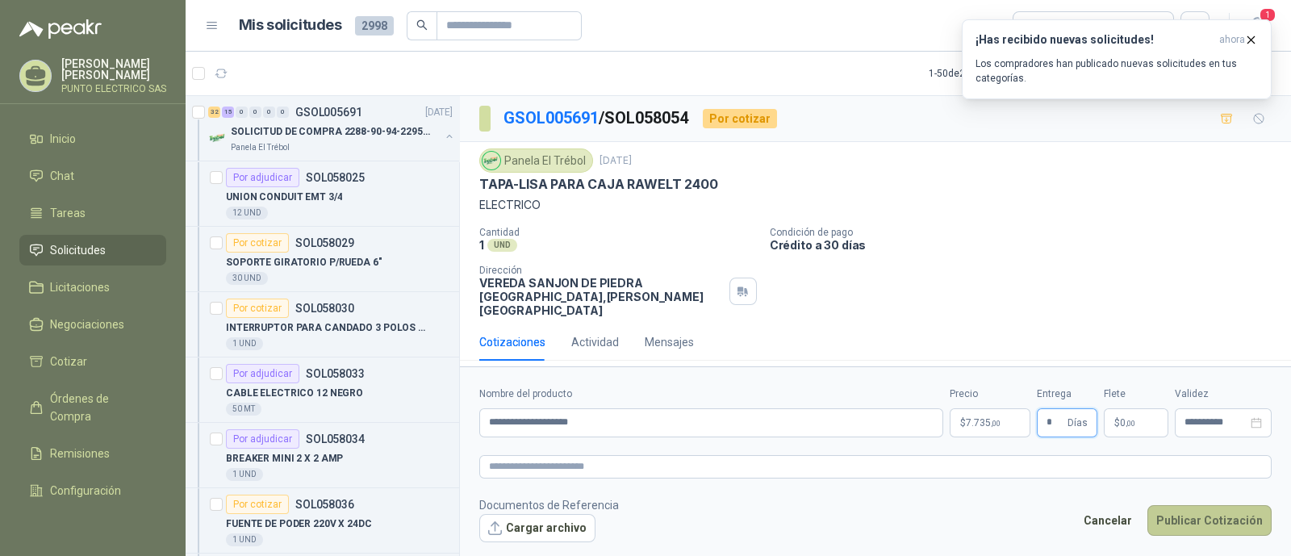
type input "*"
click at [1228, 514] on button "Publicar Cotización" at bounding box center [1210, 520] width 124 height 31
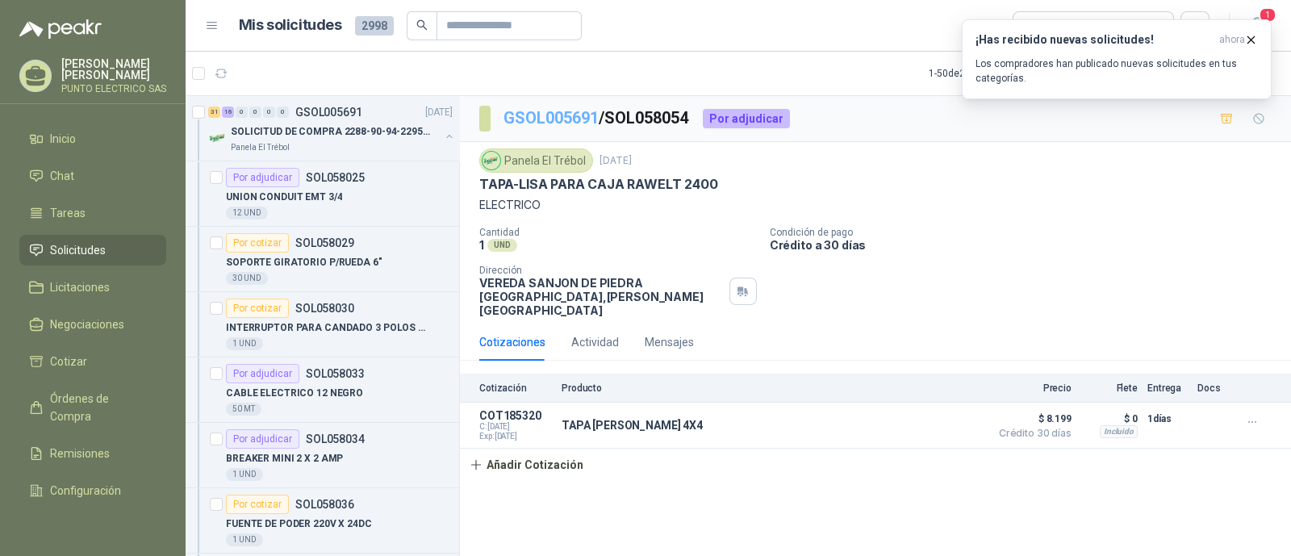
click at [554, 119] on link "GSOL005691" at bounding box center [551, 117] width 95 height 19
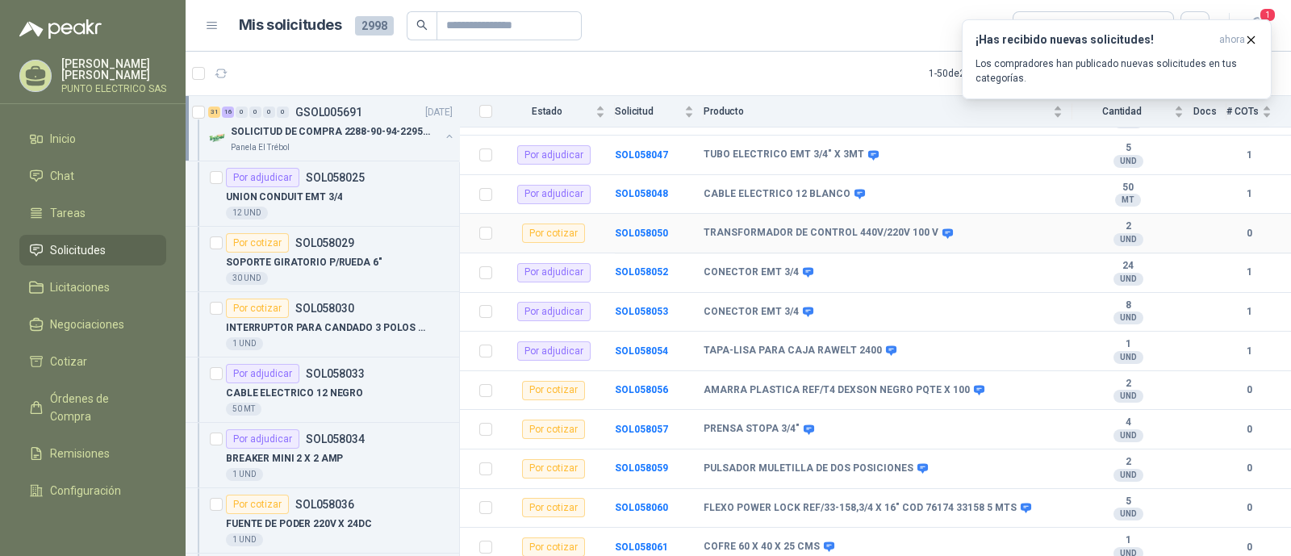
scroll to position [806, 0]
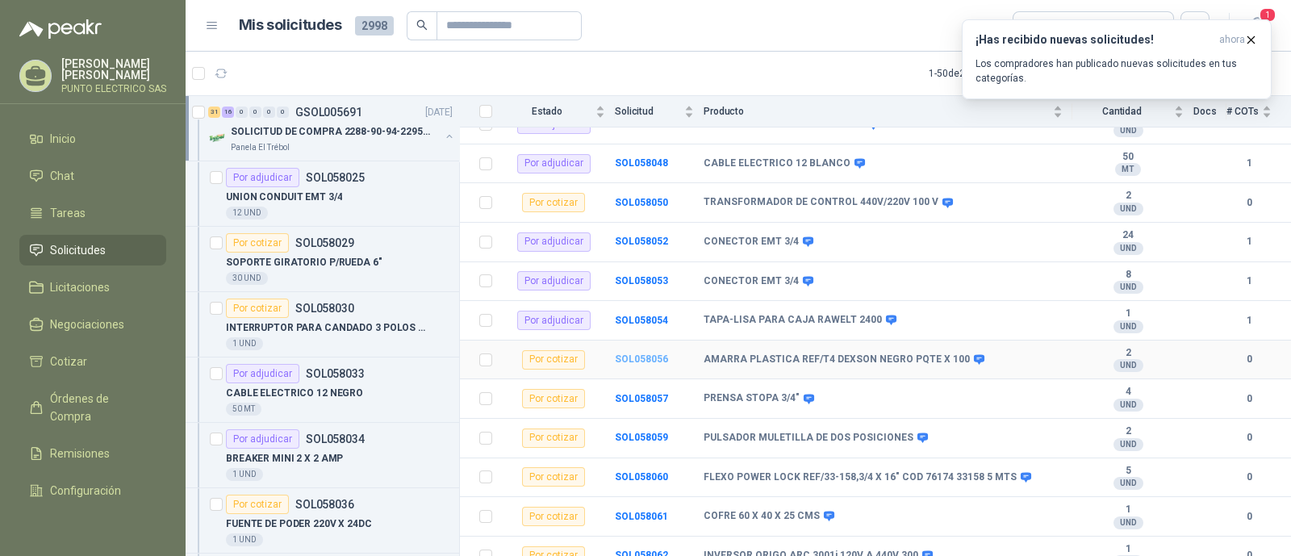
click at [639, 354] on b "SOL058056" at bounding box center [641, 359] width 53 height 11
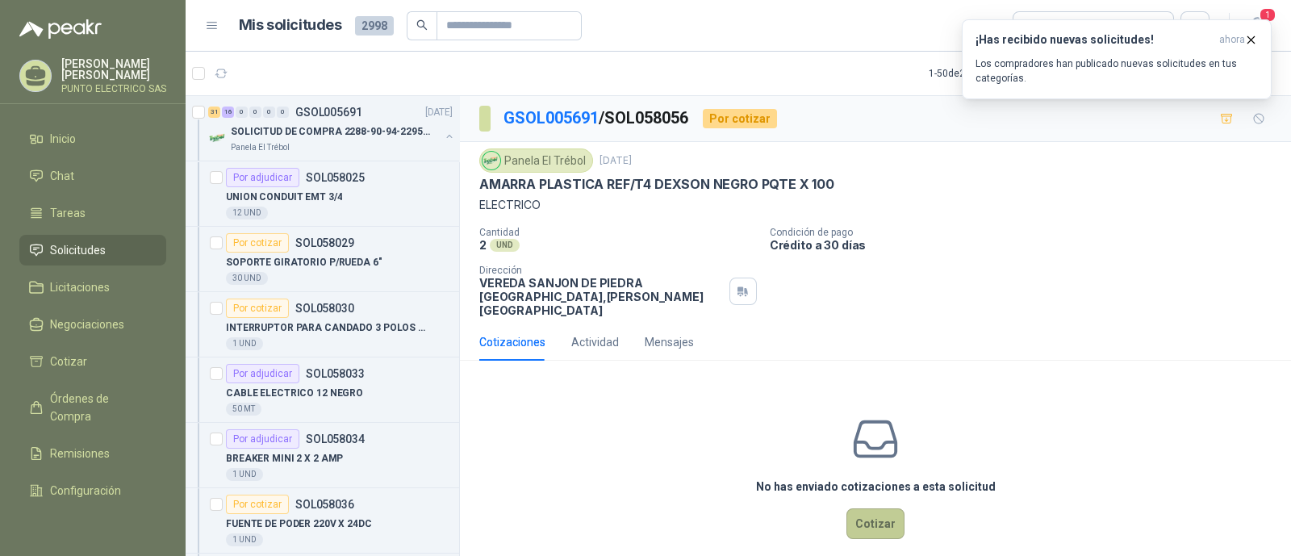
click at [853, 513] on button "Cotizar" at bounding box center [876, 523] width 58 height 31
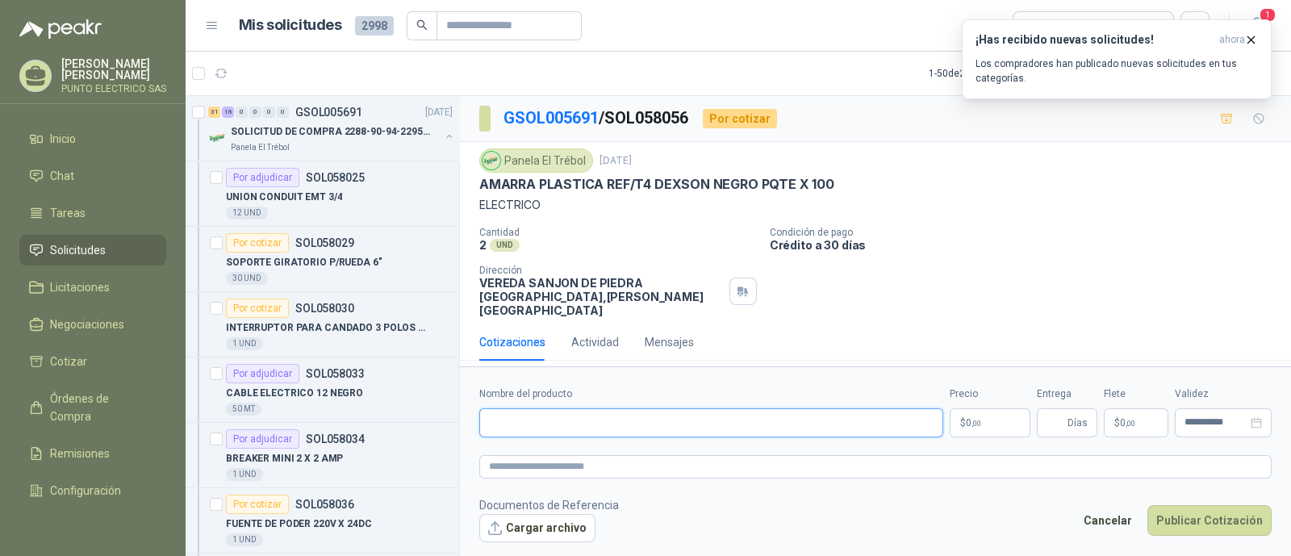
click at [559, 421] on input "Nombre del producto" at bounding box center [711, 422] width 464 height 29
type input "**********"
click at [974, 414] on body "Julian Gaviria PUNTO ELECTRICO SAS Inicio Chat Tareas Solicitudes Licitaciones …" at bounding box center [645, 278] width 1291 height 556
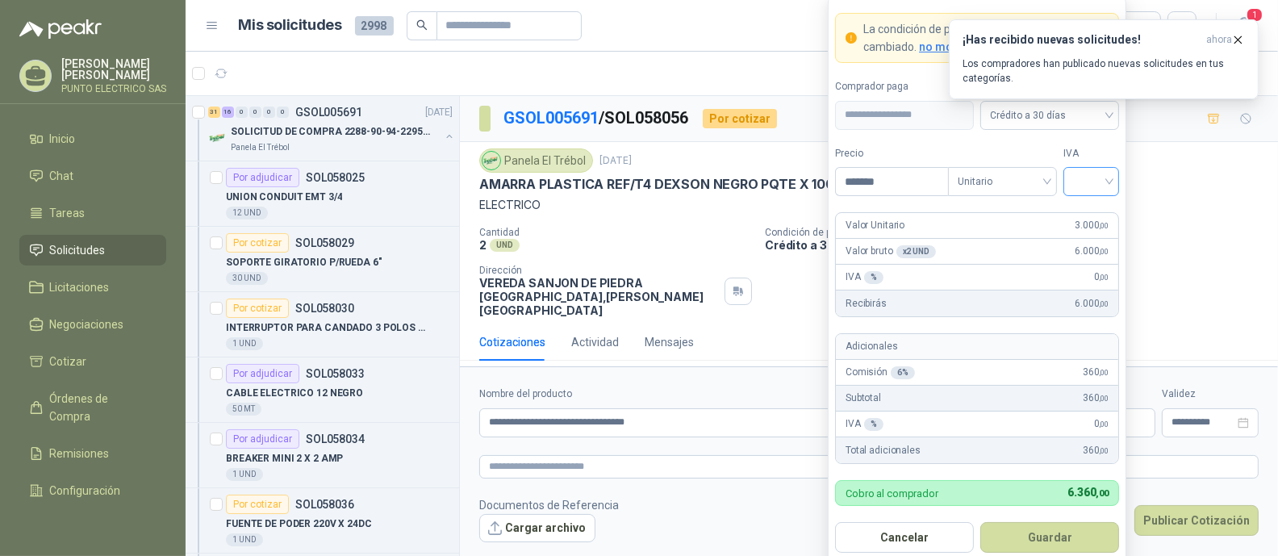
type input "*******"
click at [1103, 183] on input "search" at bounding box center [1091, 180] width 36 height 24
click at [1092, 212] on div "19%" at bounding box center [1092, 216] width 30 height 18
click at [1069, 535] on button "Guardar" at bounding box center [1050, 537] width 139 height 31
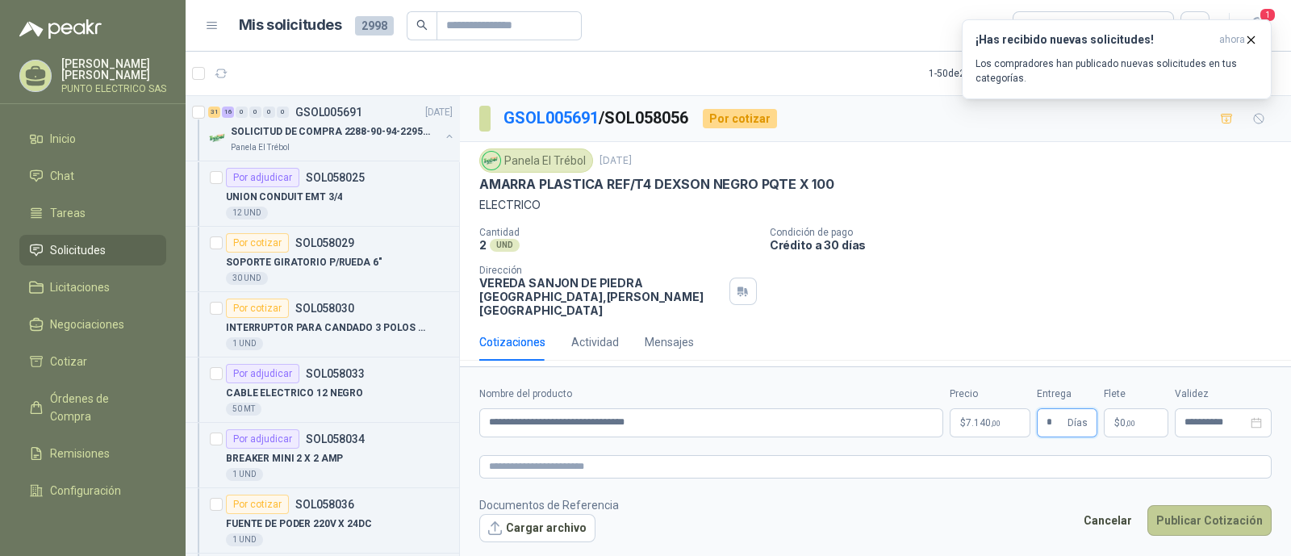
type input "*"
click at [1199, 510] on button "Publicar Cotización" at bounding box center [1210, 520] width 124 height 31
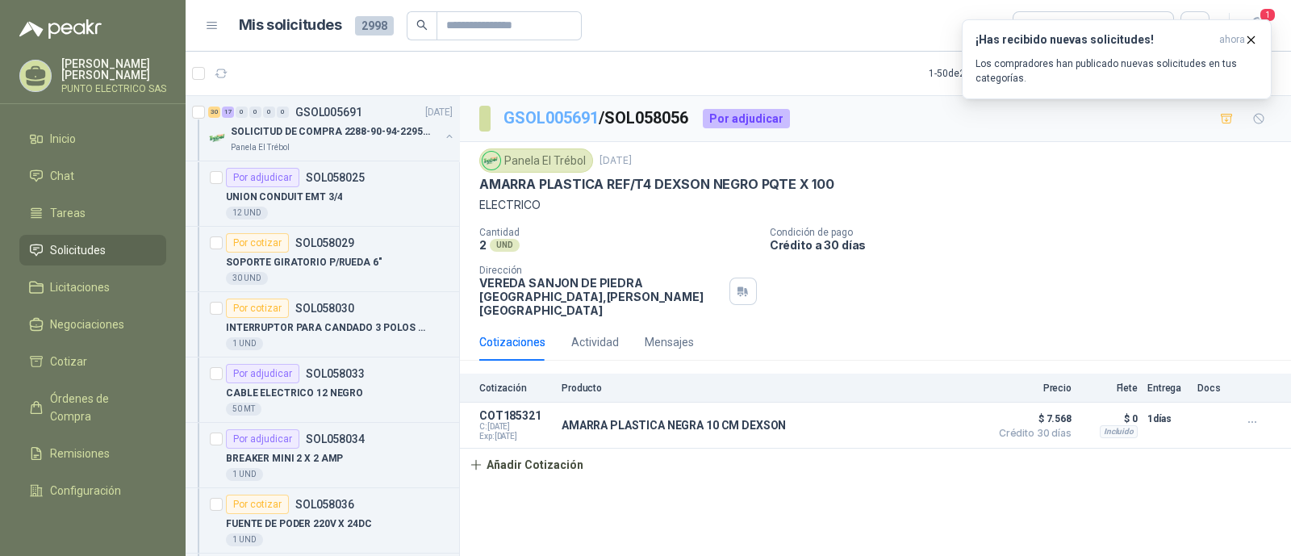
click at [565, 122] on link "GSOL005691" at bounding box center [551, 117] width 95 height 19
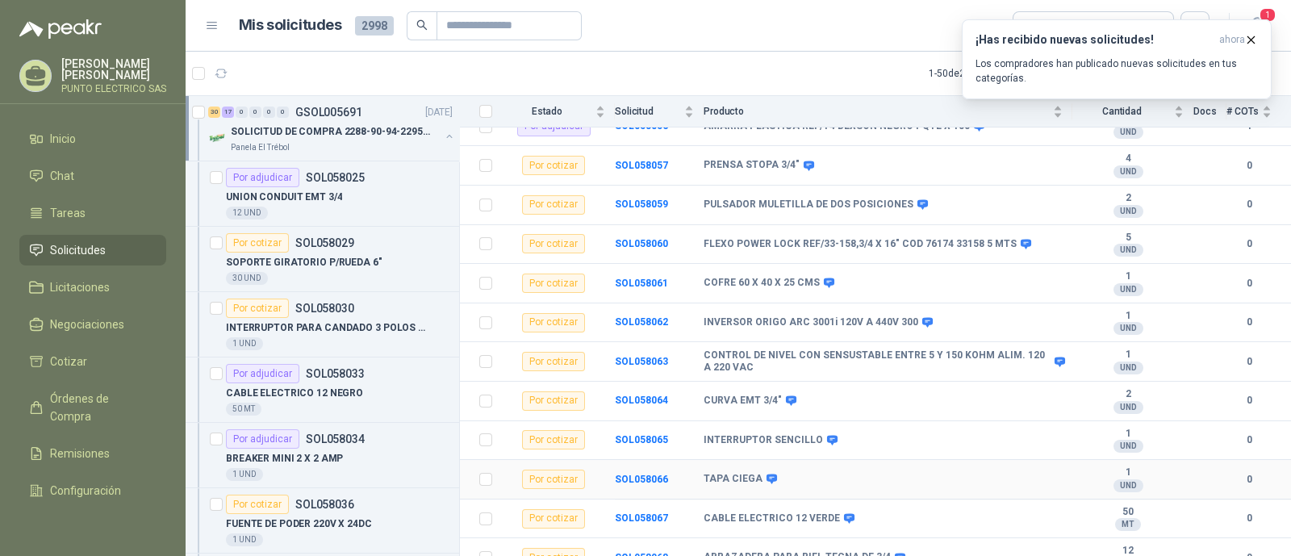
scroll to position [1009, 0]
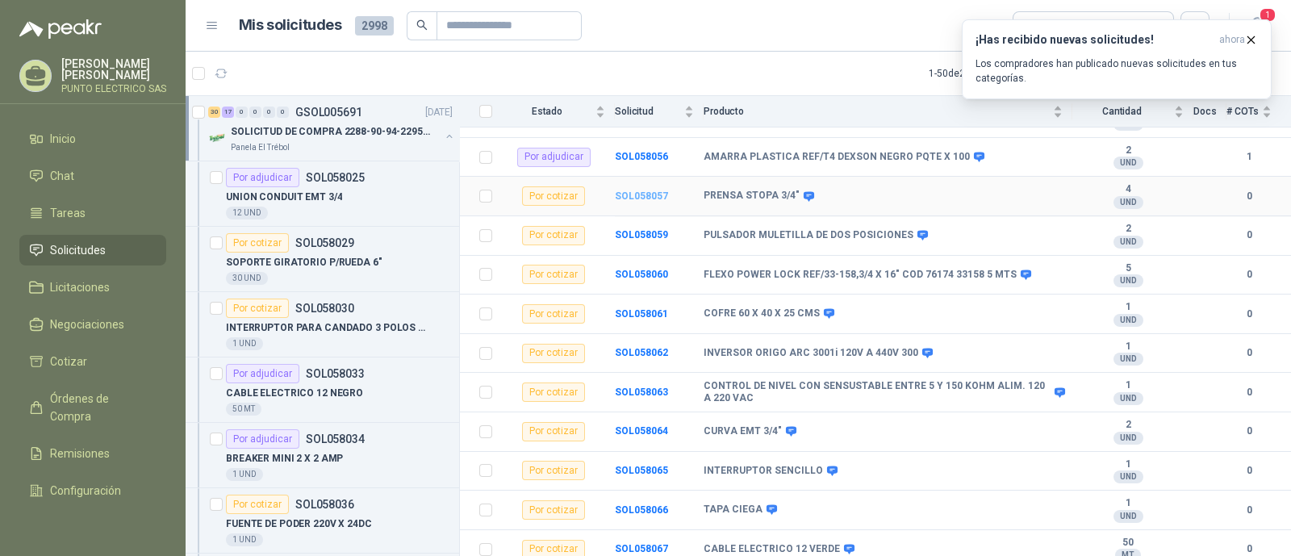
click at [634, 190] on b "SOL058057" at bounding box center [641, 195] width 53 height 11
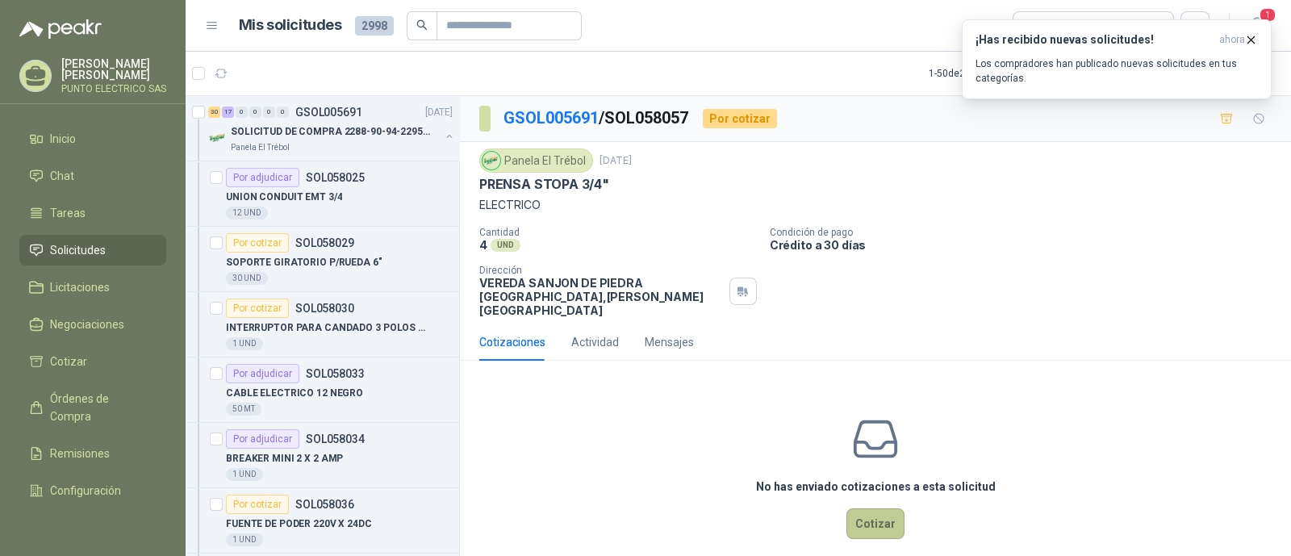
click at [866, 509] on button "Cotizar" at bounding box center [876, 523] width 58 height 31
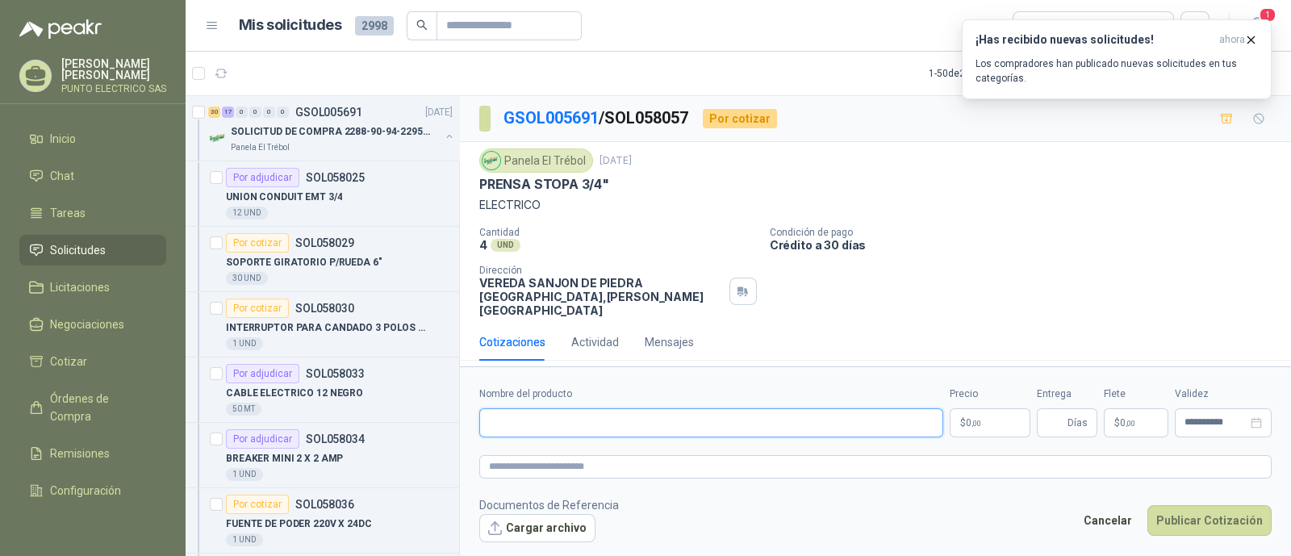
click at [597, 421] on input "Nombre del producto" at bounding box center [711, 422] width 464 height 29
type input "**********"
click at [994, 417] on body "Julian Gaviria PUNTO ELECTRICO SAS Inicio Chat Tareas Solicitudes Licitaciones …" at bounding box center [645, 278] width 1291 height 556
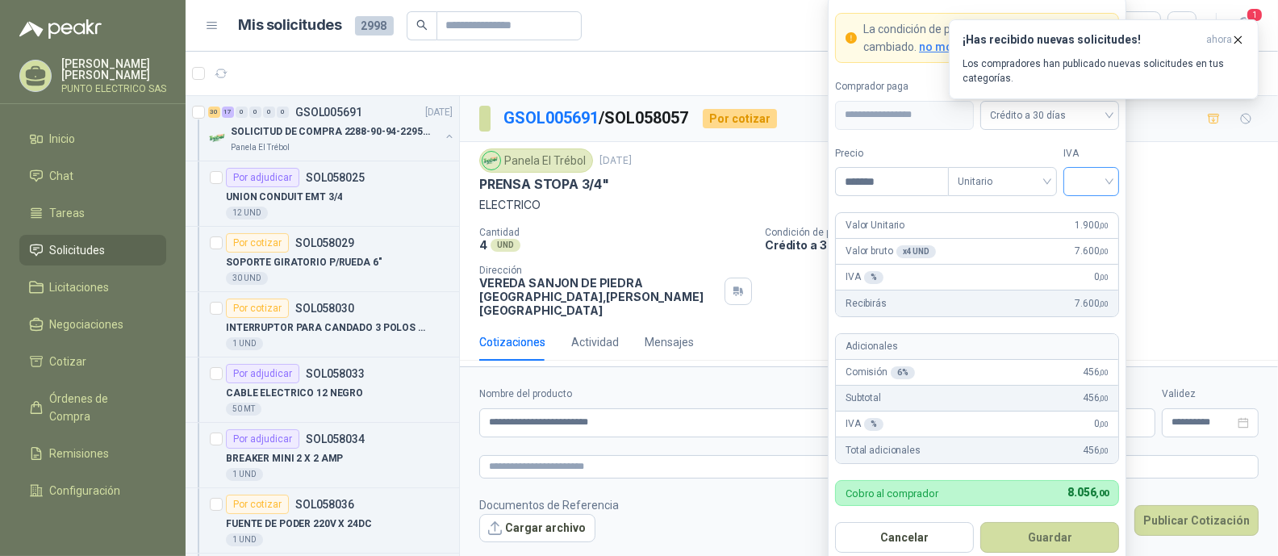
type input "*******"
click at [1103, 181] on input "search" at bounding box center [1091, 180] width 36 height 24
click at [1094, 213] on div "19%" at bounding box center [1092, 216] width 30 height 18
click at [1061, 538] on button "Guardar" at bounding box center [1050, 537] width 139 height 31
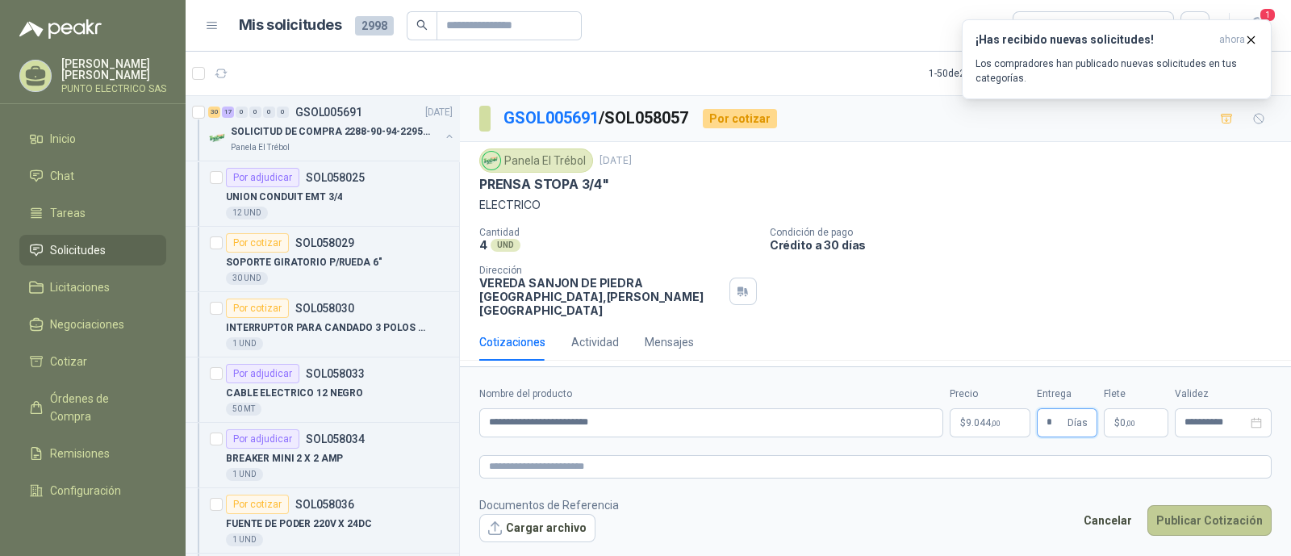
type input "*"
click at [1214, 518] on button "Publicar Cotización" at bounding box center [1210, 520] width 124 height 31
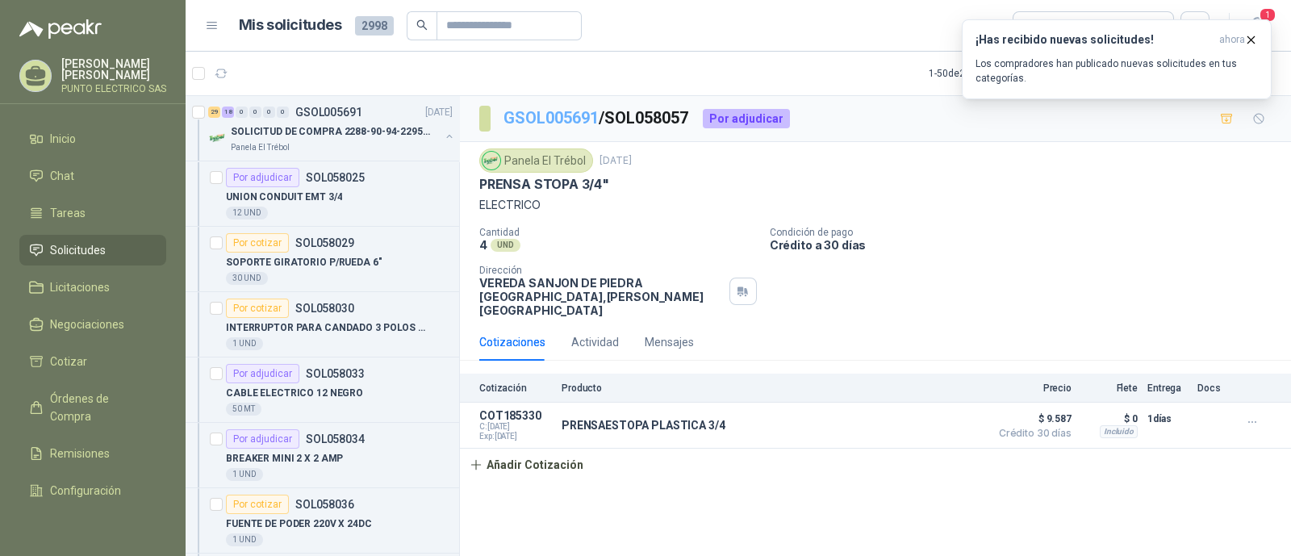
click at [574, 124] on link "GSOL005691" at bounding box center [551, 117] width 95 height 19
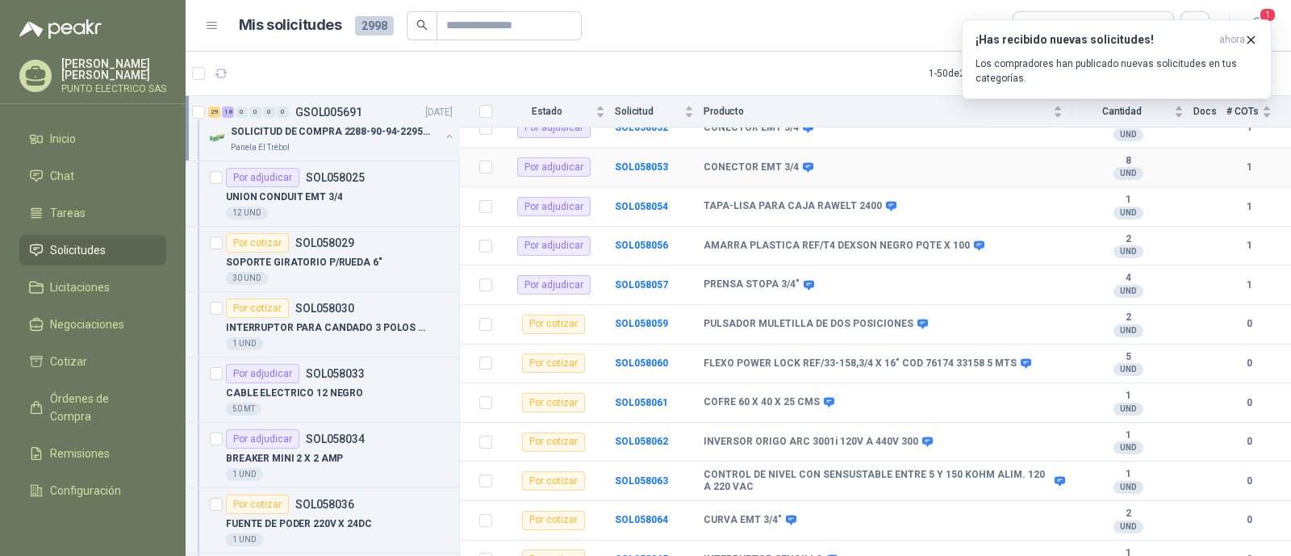
scroll to position [1009, 0]
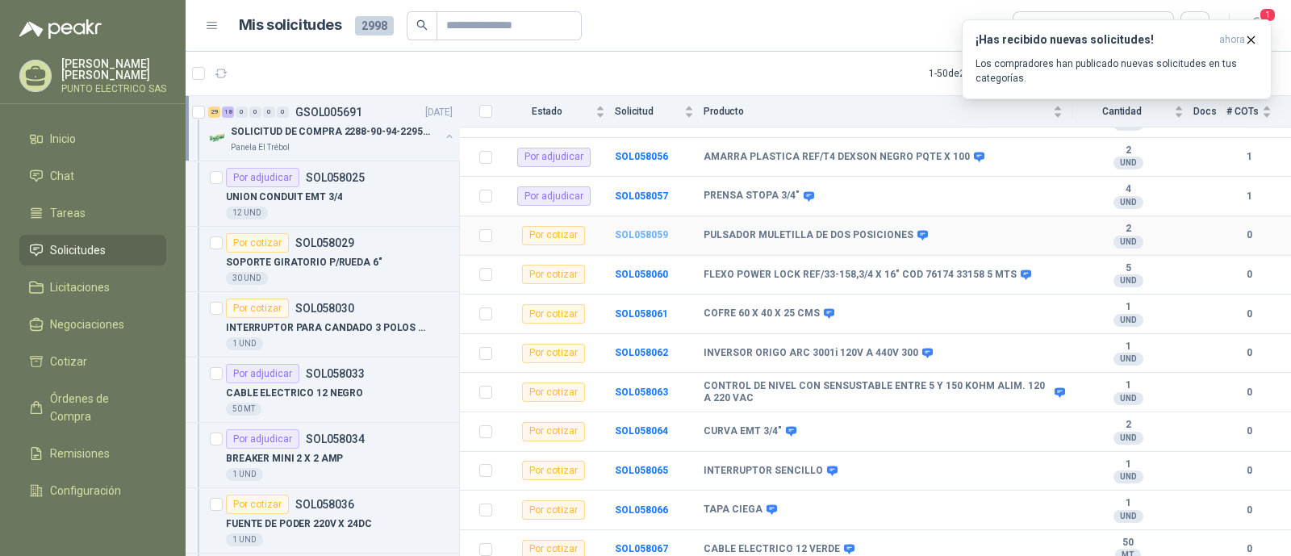
click at [636, 229] on b "SOL058059" at bounding box center [641, 234] width 53 height 11
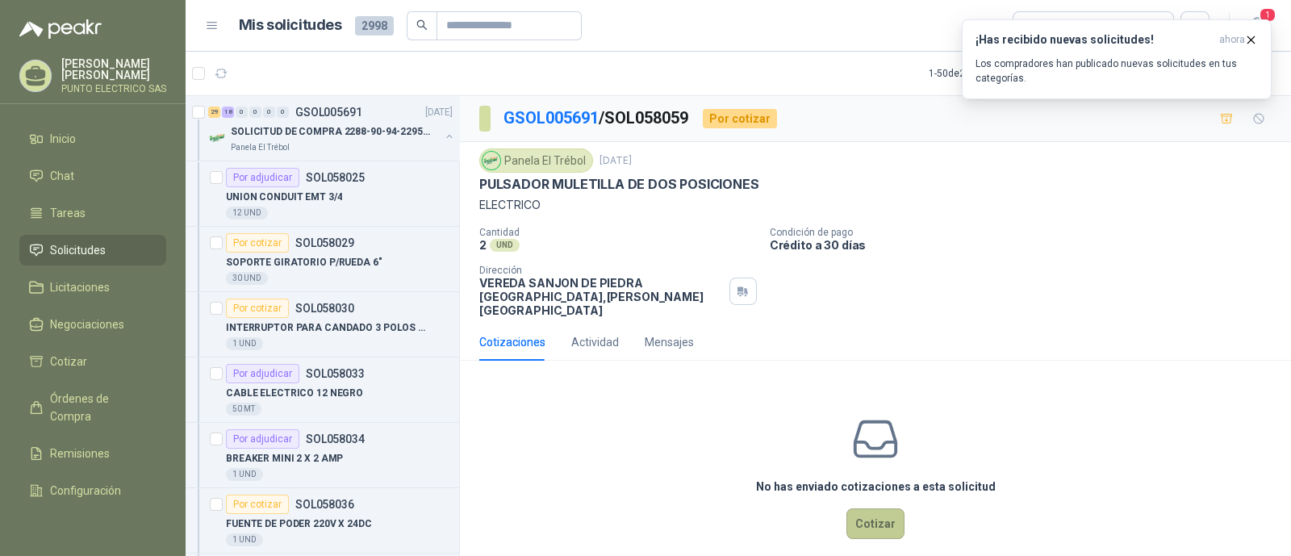
click at [864, 508] on button "Cotizar" at bounding box center [876, 523] width 58 height 31
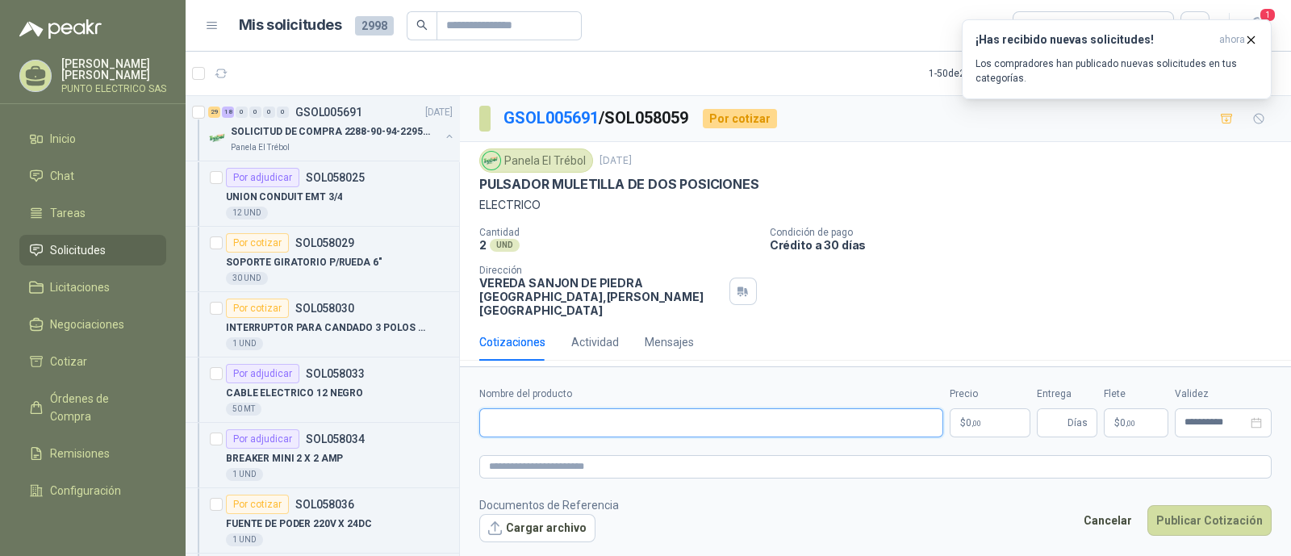
click at [544, 419] on input "Nombre del producto" at bounding box center [711, 422] width 464 height 29
type input "**********"
click at [973, 412] on body "Julian Gaviria PUNTO ELECTRICO SAS Inicio Chat Tareas Solicitudes Licitaciones …" at bounding box center [645, 278] width 1291 height 556
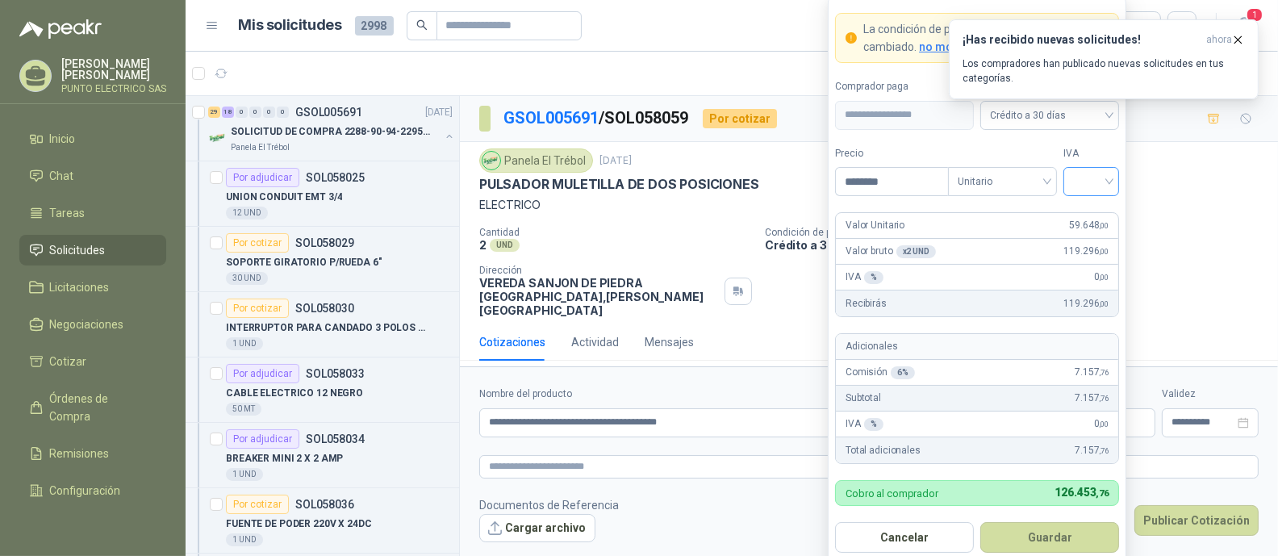
type input "********"
click at [1105, 178] on input "search" at bounding box center [1091, 180] width 36 height 24
click at [1095, 216] on div "19%" at bounding box center [1092, 216] width 30 height 18
click at [1070, 532] on button "Guardar" at bounding box center [1050, 537] width 139 height 31
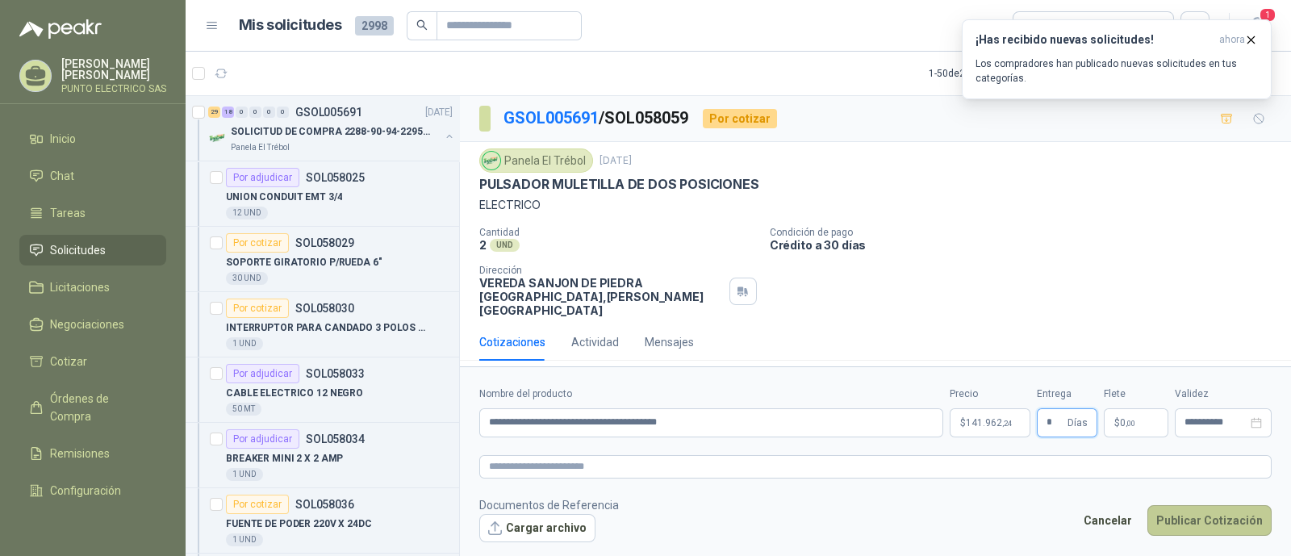
type input "*"
click at [1207, 506] on button "Publicar Cotización" at bounding box center [1210, 520] width 124 height 31
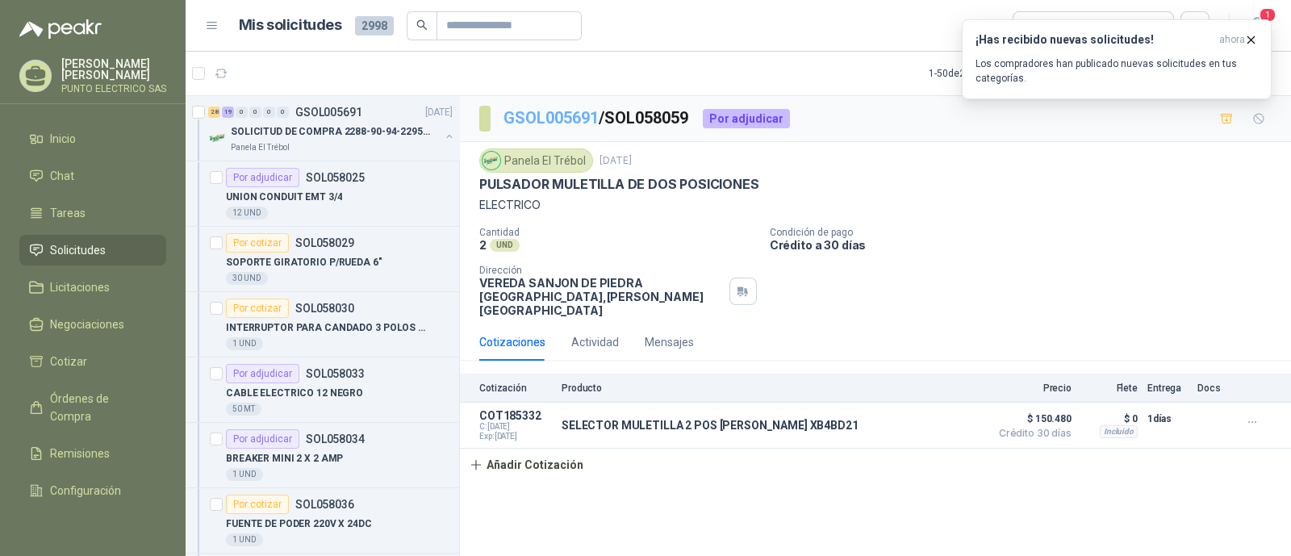
click at [573, 116] on link "GSOL005691" at bounding box center [551, 117] width 95 height 19
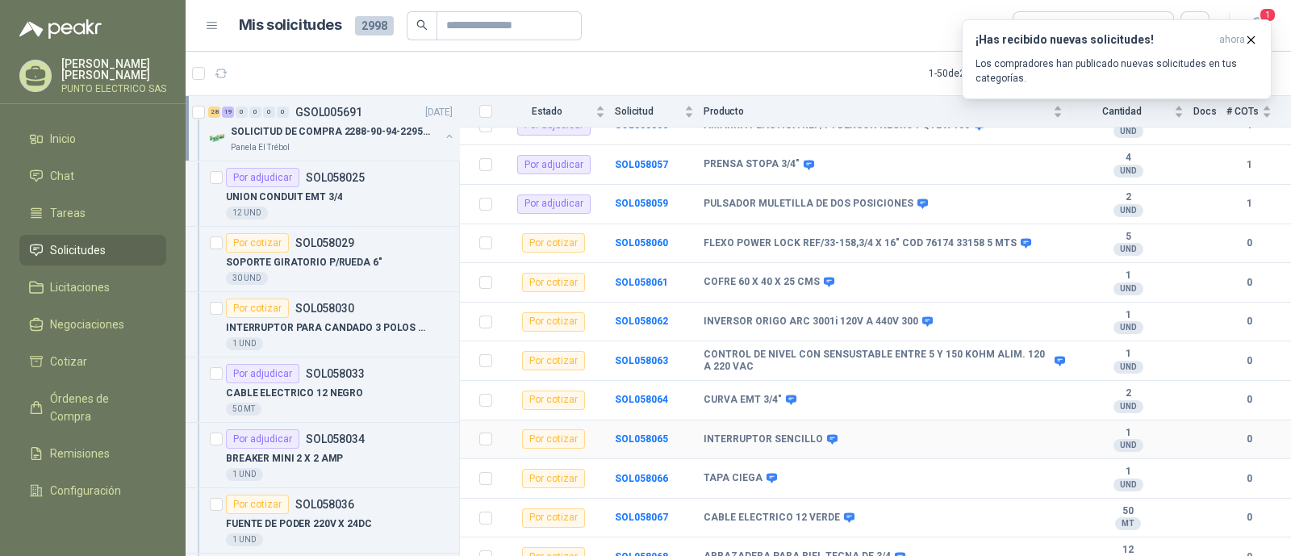
scroll to position [1009, 0]
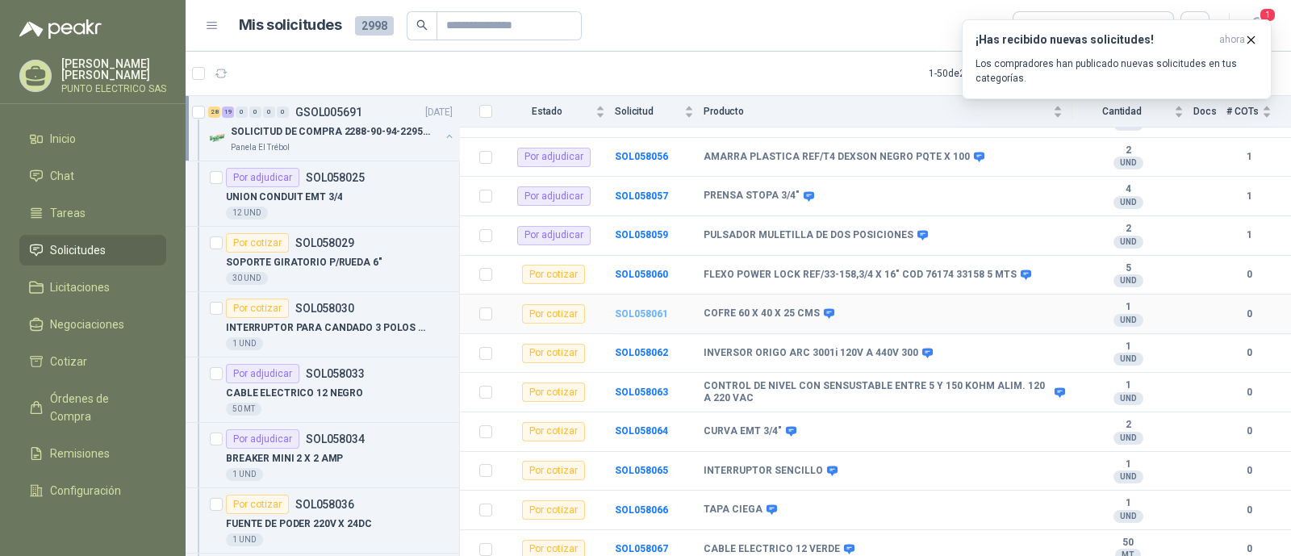
click at [651, 308] on b "SOL058061" at bounding box center [641, 313] width 53 height 11
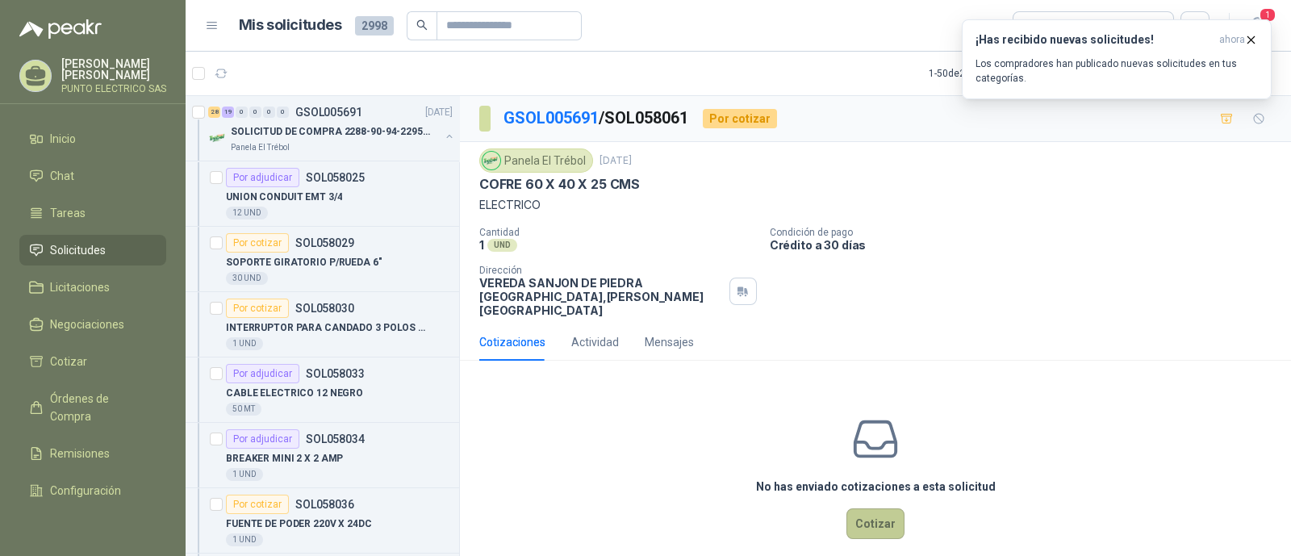
click at [872, 508] on button "Cotizar" at bounding box center [876, 523] width 58 height 31
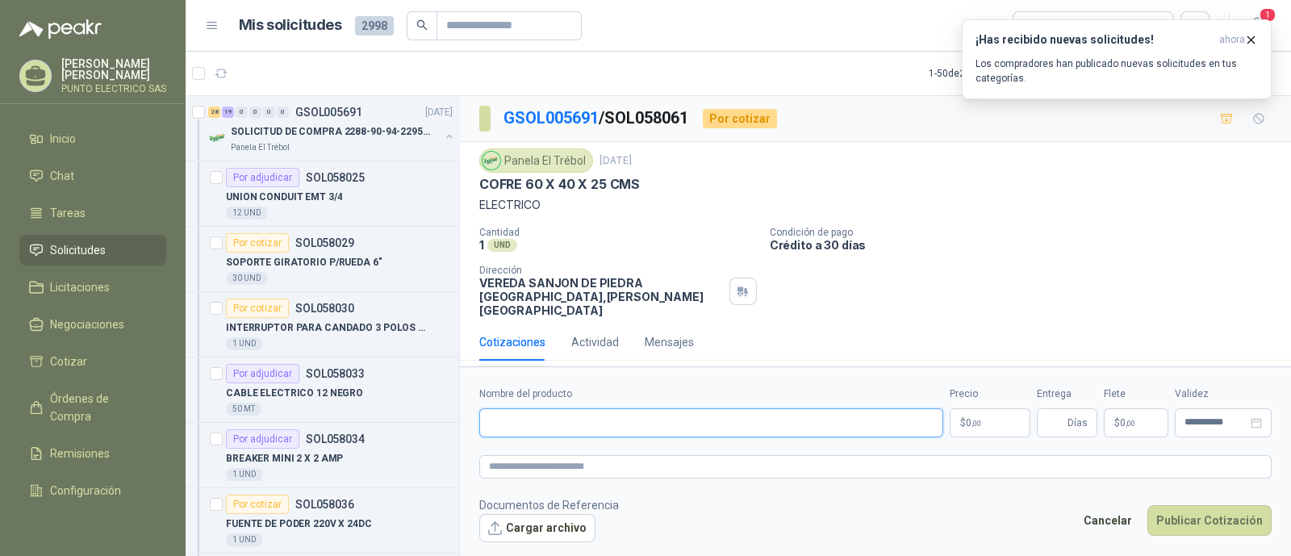
click at [592, 409] on input "Nombre del producto" at bounding box center [711, 422] width 464 height 29
type input "**********"
click at [984, 413] on body "Julian Gaviria PUNTO ELECTRICO SAS Inicio Chat Tareas Solicitudes Licitaciones …" at bounding box center [645, 278] width 1291 height 556
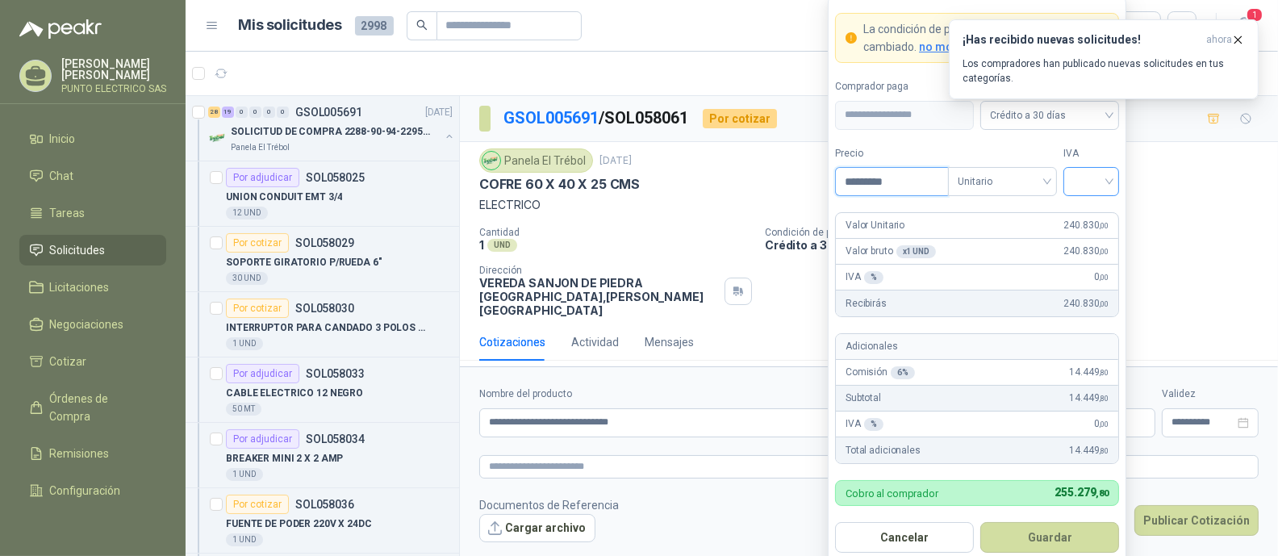
type input "*********"
click at [1105, 186] on input "search" at bounding box center [1091, 180] width 36 height 24
click at [1085, 209] on div "19%" at bounding box center [1092, 216] width 30 height 18
click at [1055, 535] on button "Guardar" at bounding box center [1050, 537] width 139 height 31
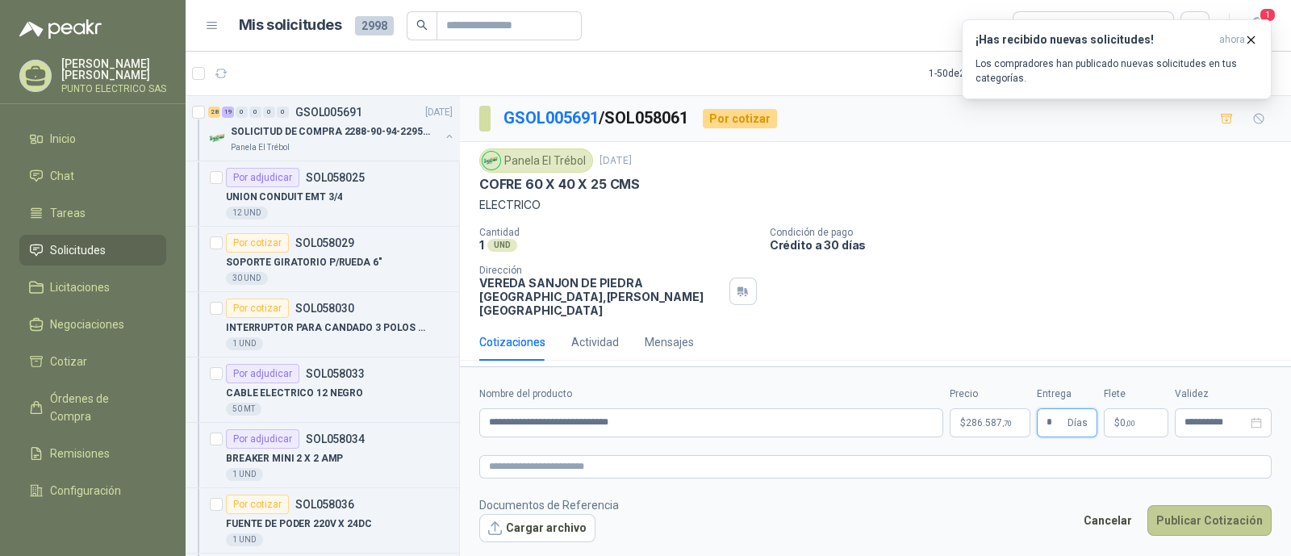
type input "*"
click at [1213, 514] on button "Publicar Cotización" at bounding box center [1210, 520] width 124 height 31
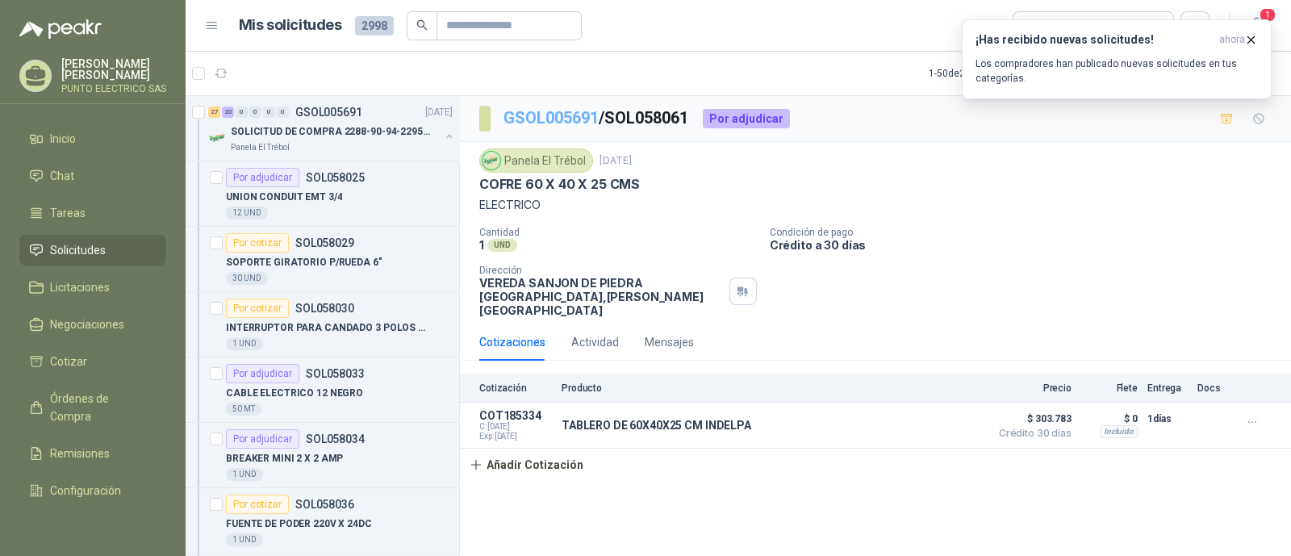
click at [553, 121] on link "GSOL005691" at bounding box center [551, 117] width 95 height 19
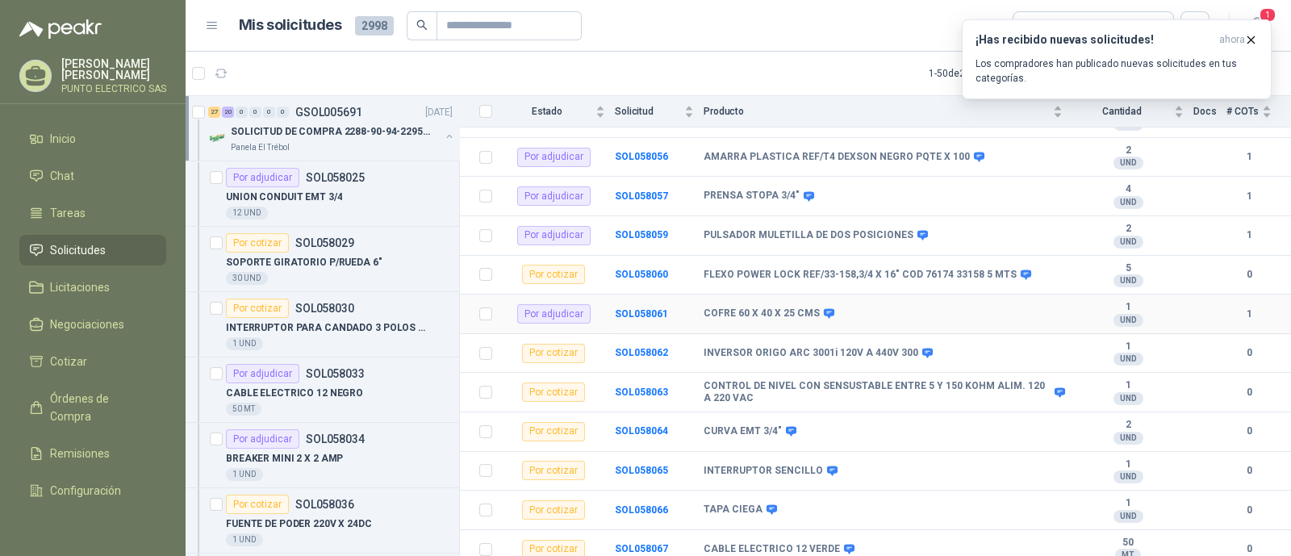
scroll to position [1211, 0]
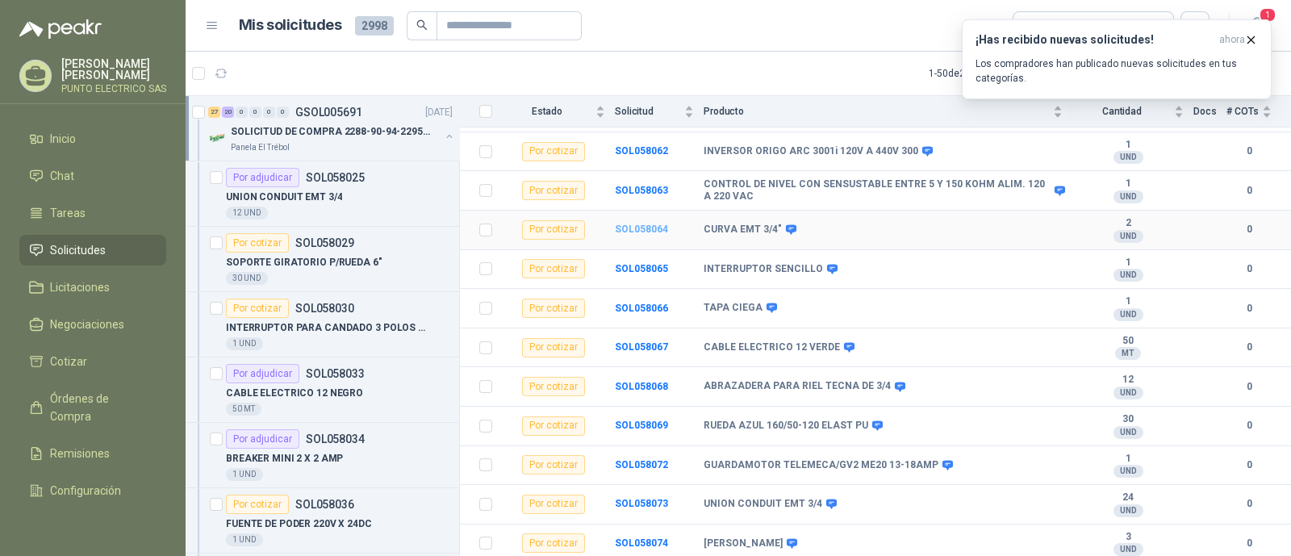
click at [643, 224] on b "SOL058064" at bounding box center [641, 229] width 53 height 11
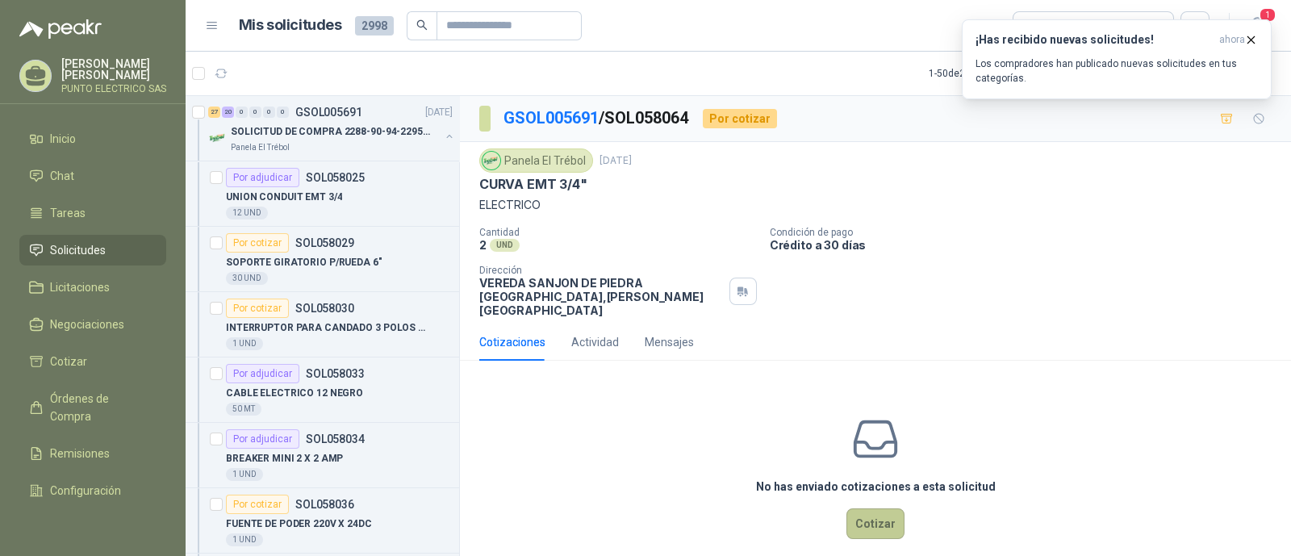
click at [868, 508] on button "Cotizar" at bounding box center [876, 523] width 58 height 31
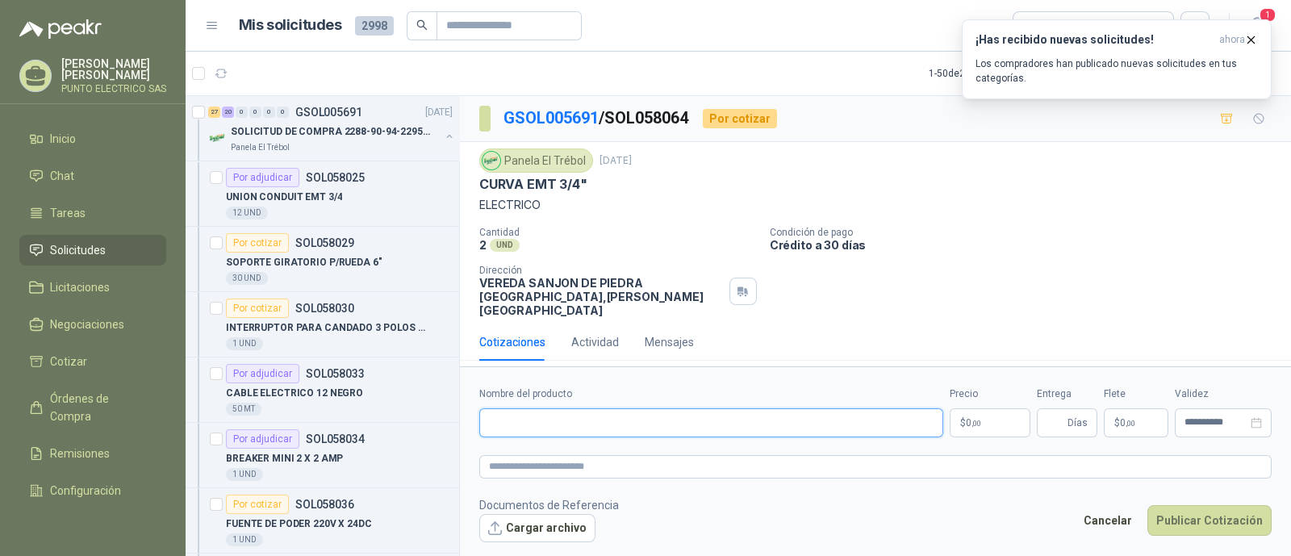
click at [509, 420] on input "Nombre del producto" at bounding box center [711, 422] width 464 height 29
type input "**********"
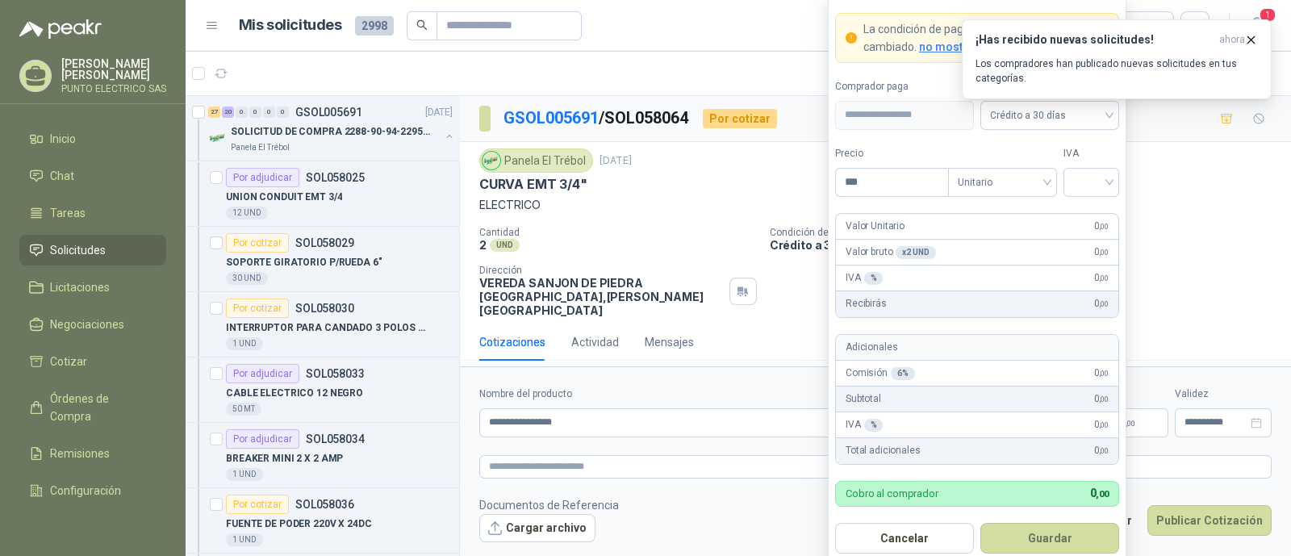
click at [961, 421] on body "Julian Gaviria PUNTO ELECTRICO SAS Inicio Chat Tareas Solicitudes Licitaciones …" at bounding box center [645, 278] width 1291 height 556
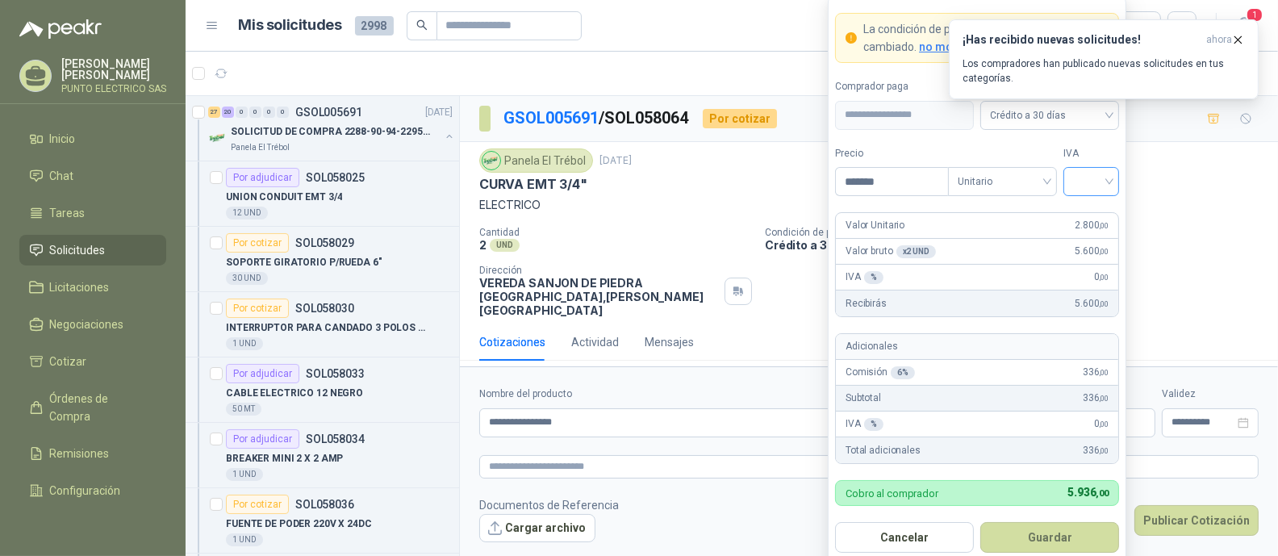
click at [1110, 186] on div at bounding box center [1092, 181] width 56 height 29
type input "*******"
click at [1087, 212] on div "19%" at bounding box center [1092, 216] width 30 height 18
click at [1057, 542] on button "Guardar" at bounding box center [1050, 537] width 139 height 31
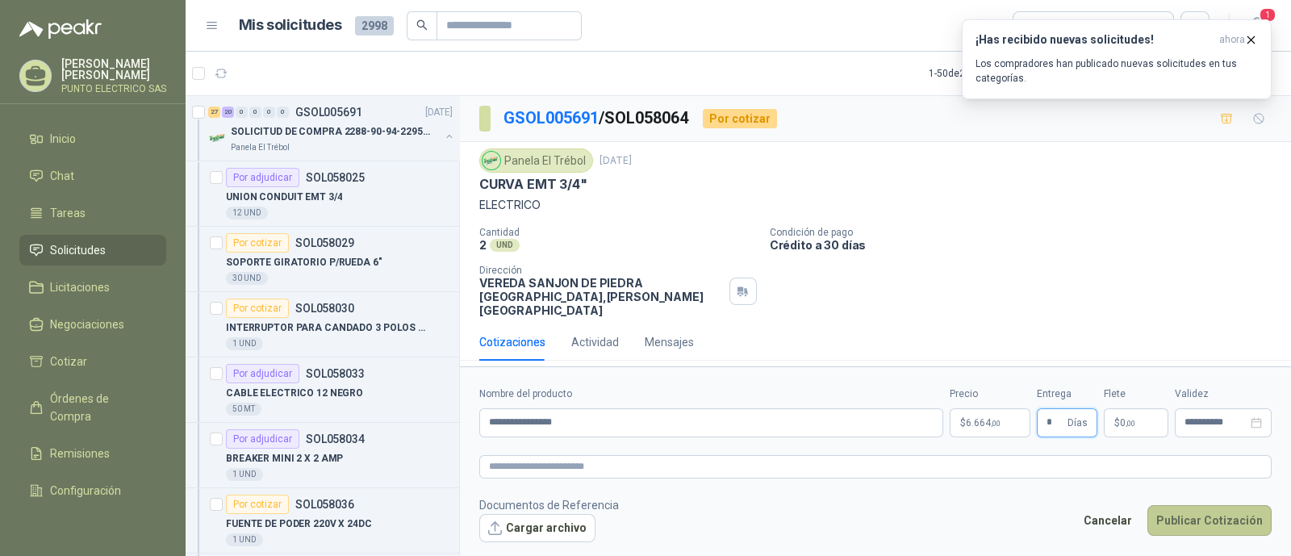
type input "*"
click at [1218, 525] on button "Publicar Cotización" at bounding box center [1210, 520] width 124 height 31
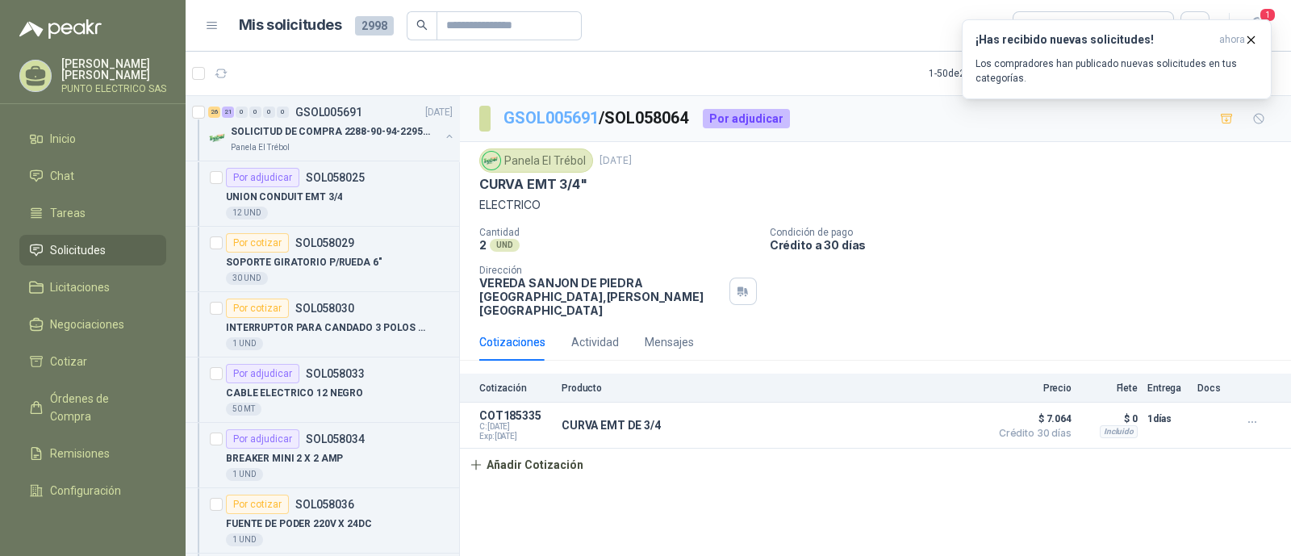
click at [529, 113] on link "GSOL005691" at bounding box center [551, 117] width 95 height 19
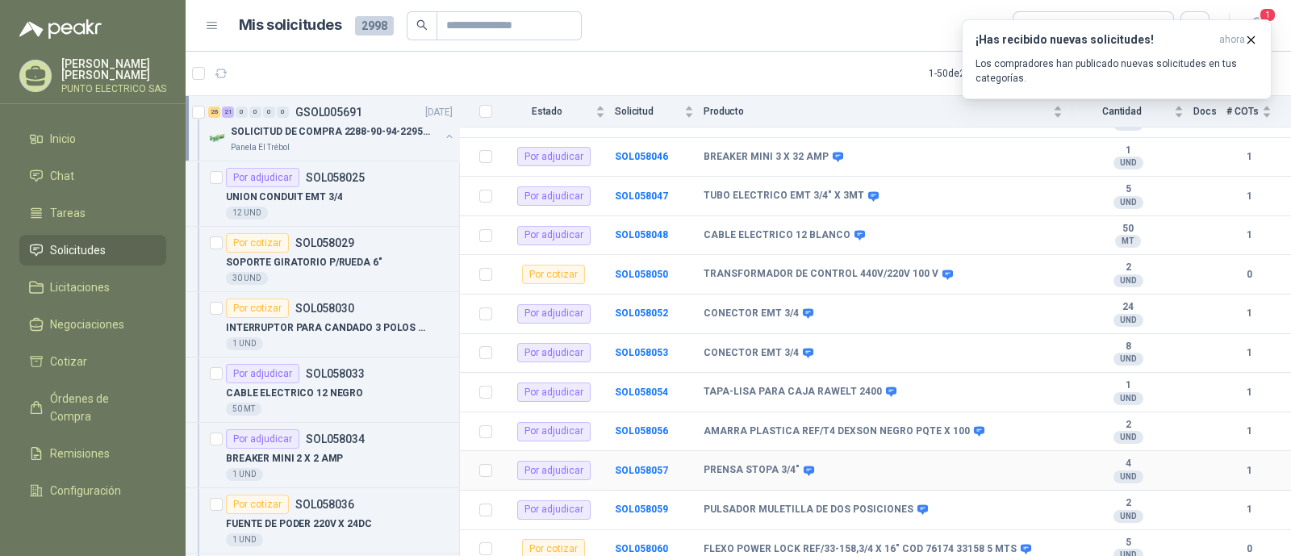
scroll to position [705, 0]
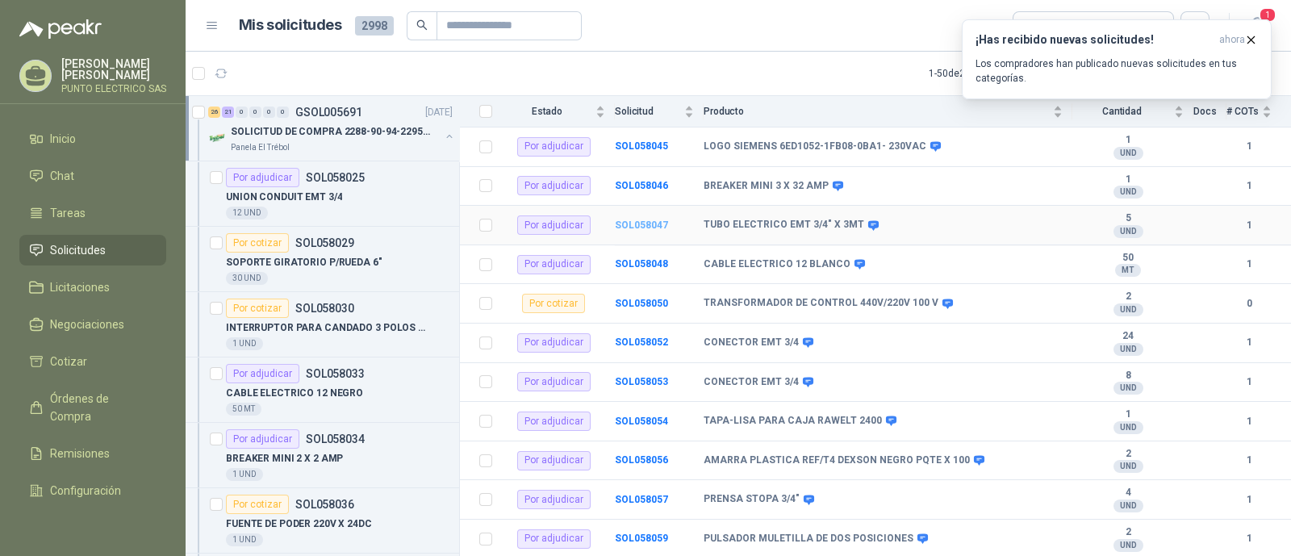
click at [643, 220] on b "SOL058047" at bounding box center [641, 225] width 53 height 11
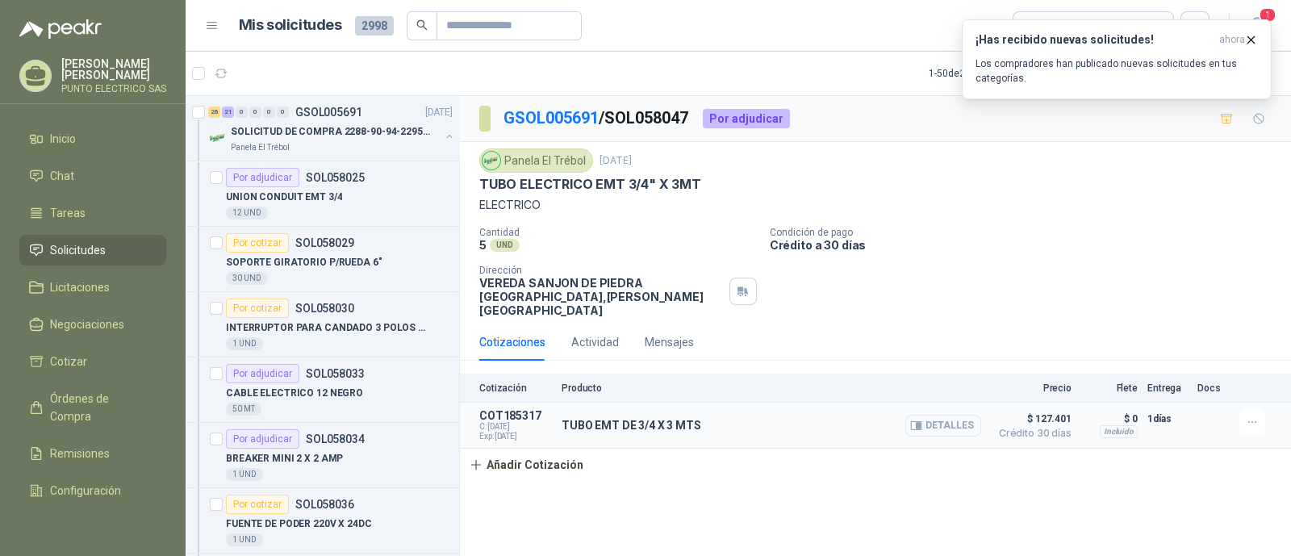
click at [835, 414] on div "TUBO EMT DE 3/4 X 3 MTS Detalles" at bounding box center [772, 425] width 420 height 32
click at [1037, 412] on span "$ 127.401" at bounding box center [1031, 418] width 81 height 19
click at [960, 415] on button "Detalles" at bounding box center [944, 426] width 76 height 22
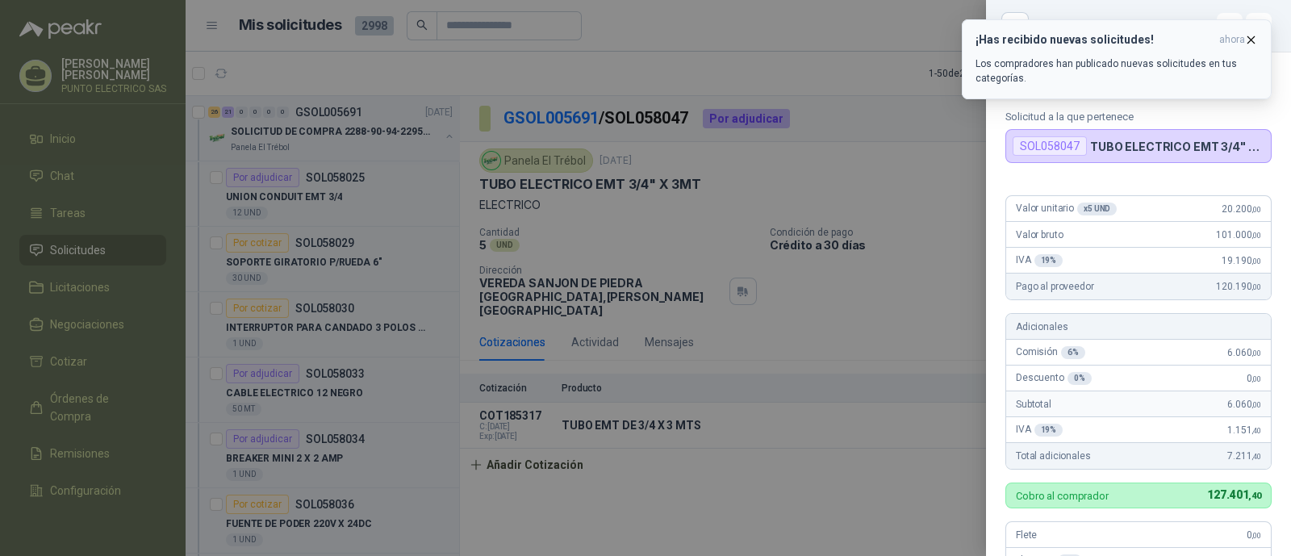
click at [1255, 40] on icon "button" at bounding box center [1252, 40] width 14 height 14
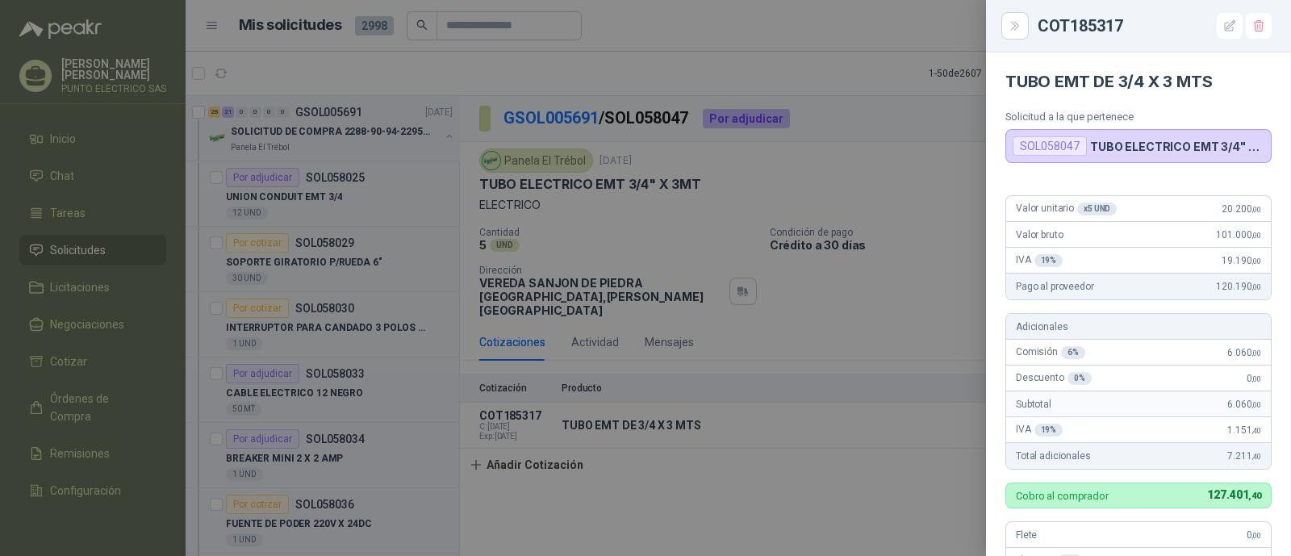
drag, startPoint x: 811, startPoint y: 430, endPoint x: 763, endPoint y: 374, distance: 74.4
click at [811, 430] on div at bounding box center [645, 278] width 1291 height 556
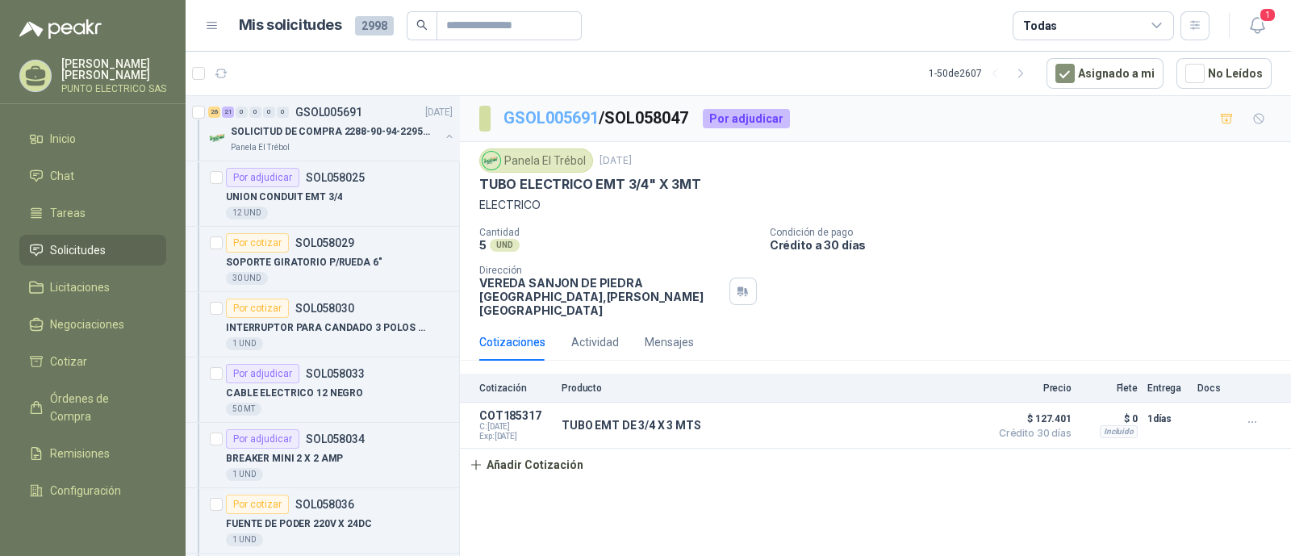
click at [563, 123] on link "GSOL005691" at bounding box center [551, 117] width 95 height 19
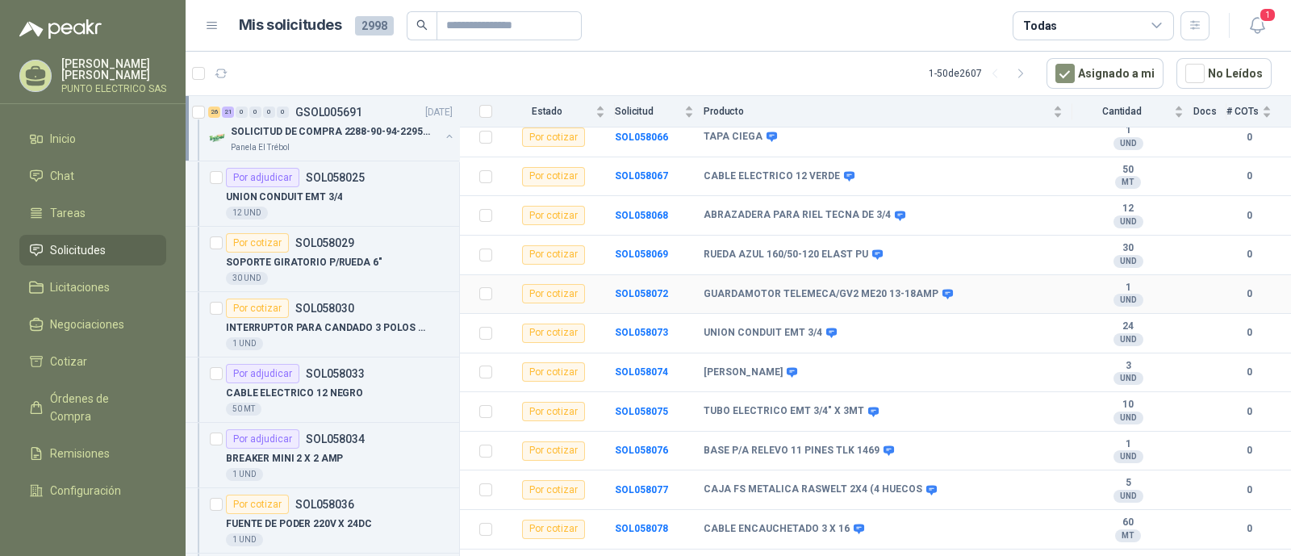
scroll to position [1412, 0]
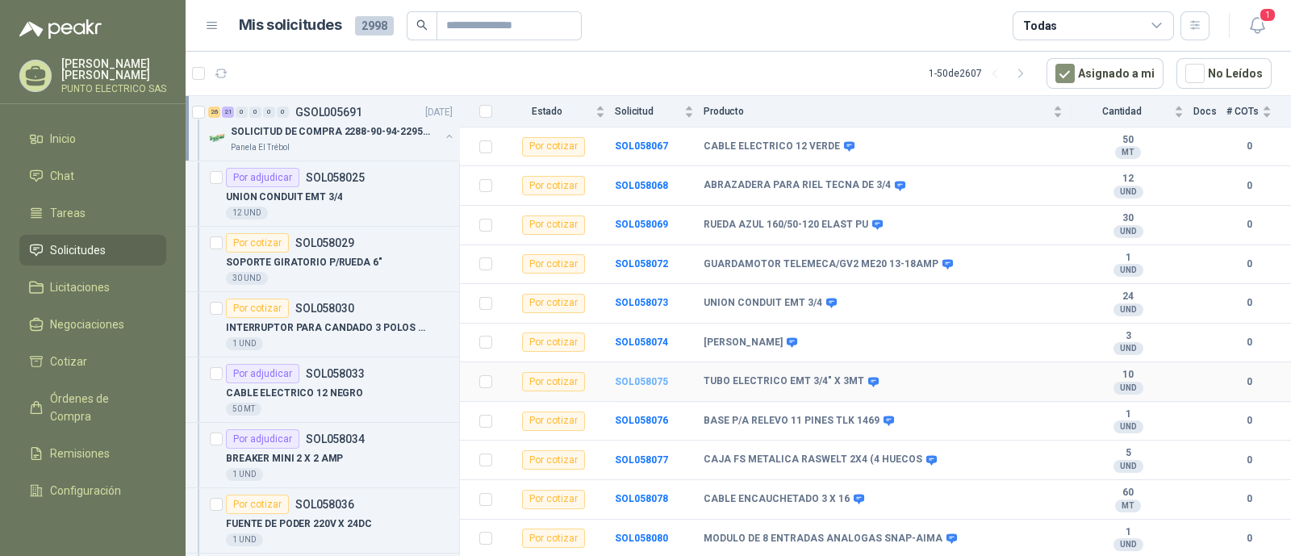
click at [651, 376] on b "SOL058075" at bounding box center [641, 381] width 53 height 11
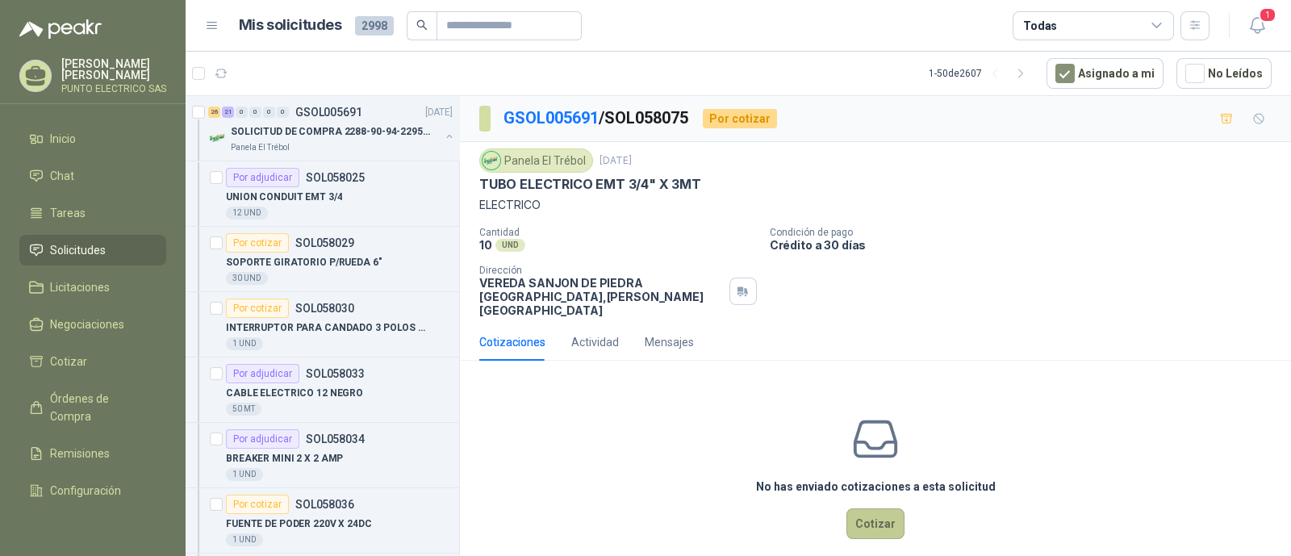
click at [872, 511] on button "Cotizar" at bounding box center [876, 523] width 58 height 31
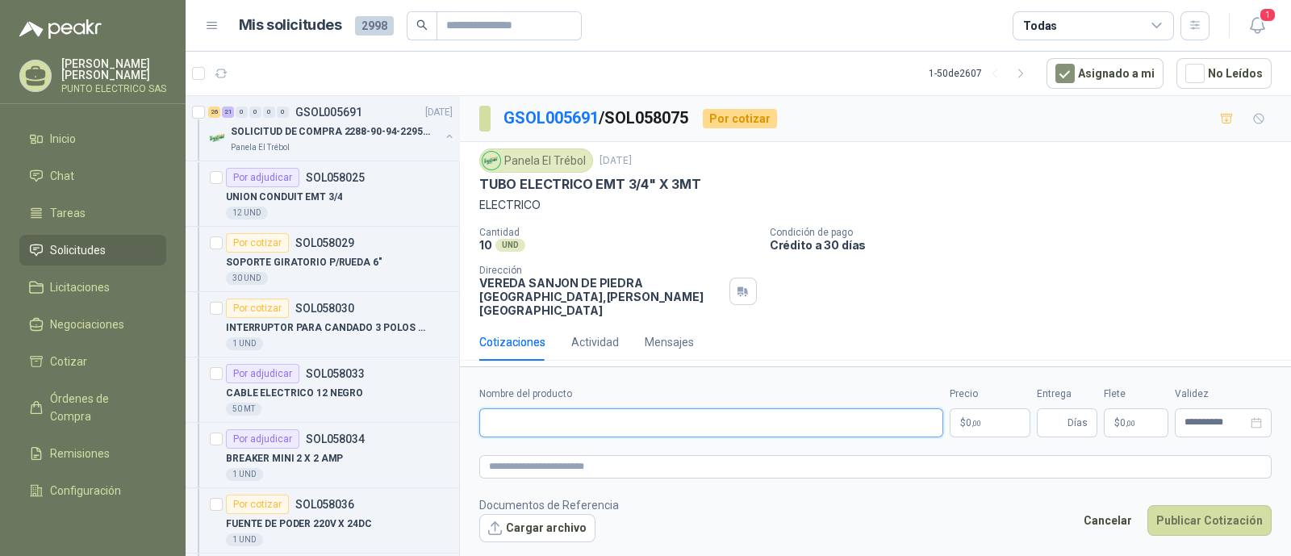
click at [595, 415] on input "Nombre del producto" at bounding box center [711, 422] width 464 height 29
type input "**********"
click at [981, 413] on body "Julian Gaviria PUNTO ELECTRICO SAS Inicio Chat Tareas Solicitudes Licitaciones …" at bounding box center [645, 278] width 1291 height 556
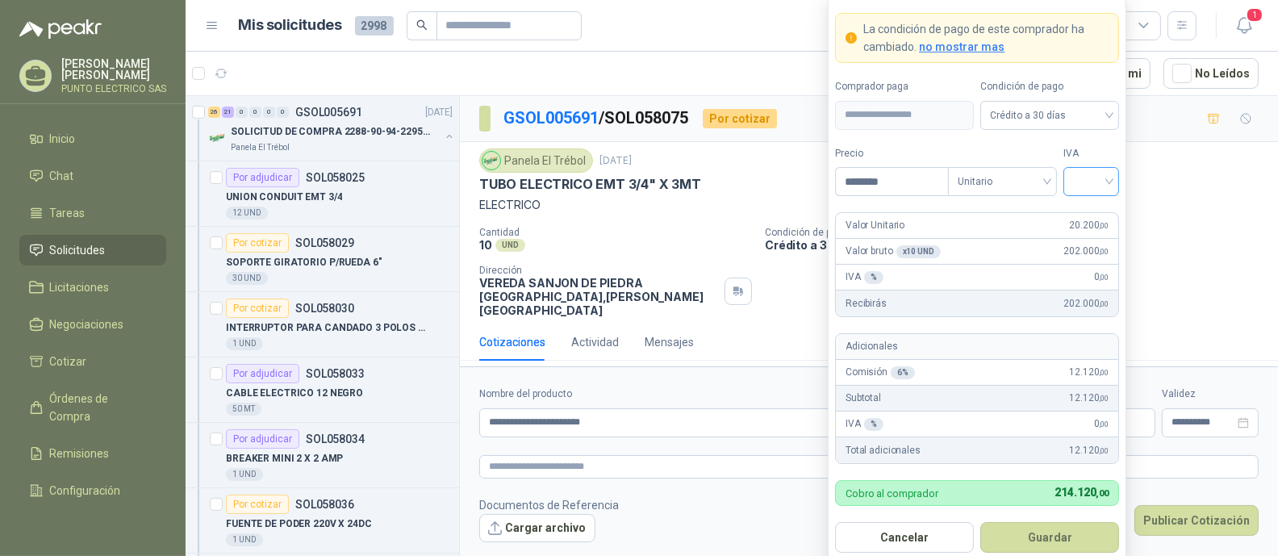
type input "********"
click at [1110, 180] on input "search" at bounding box center [1091, 180] width 36 height 24
click at [1089, 207] on div "19%" at bounding box center [1092, 216] width 30 height 18
click at [1050, 537] on button "Guardar" at bounding box center [1050, 537] width 139 height 31
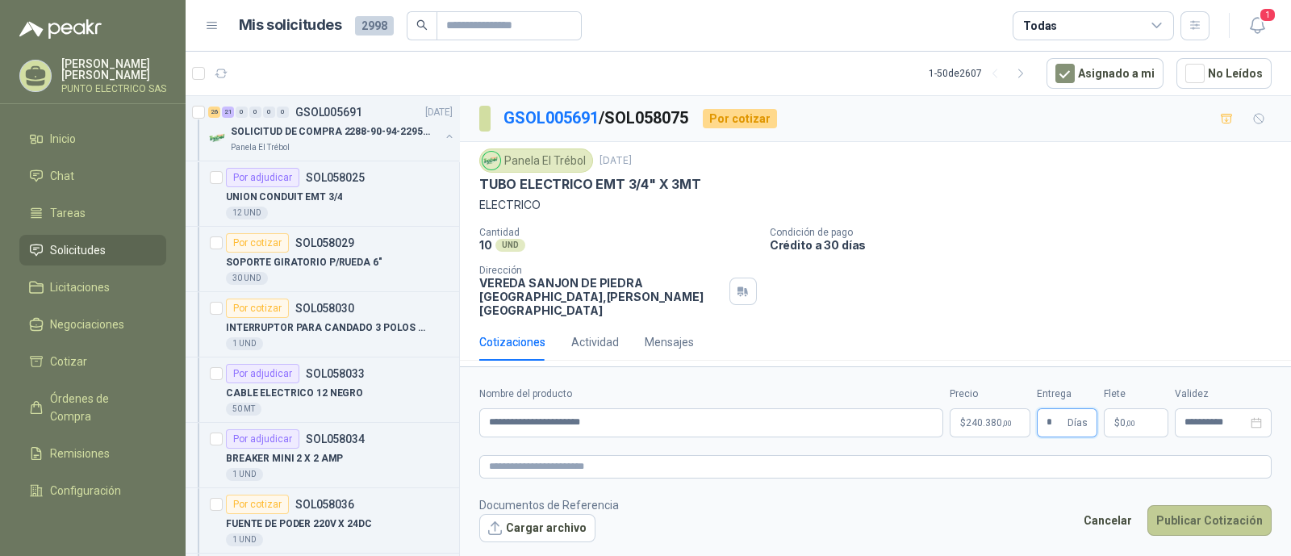
type input "*"
click at [1200, 507] on button "Publicar Cotización" at bounding box center [1210, 520] width 124 height 31
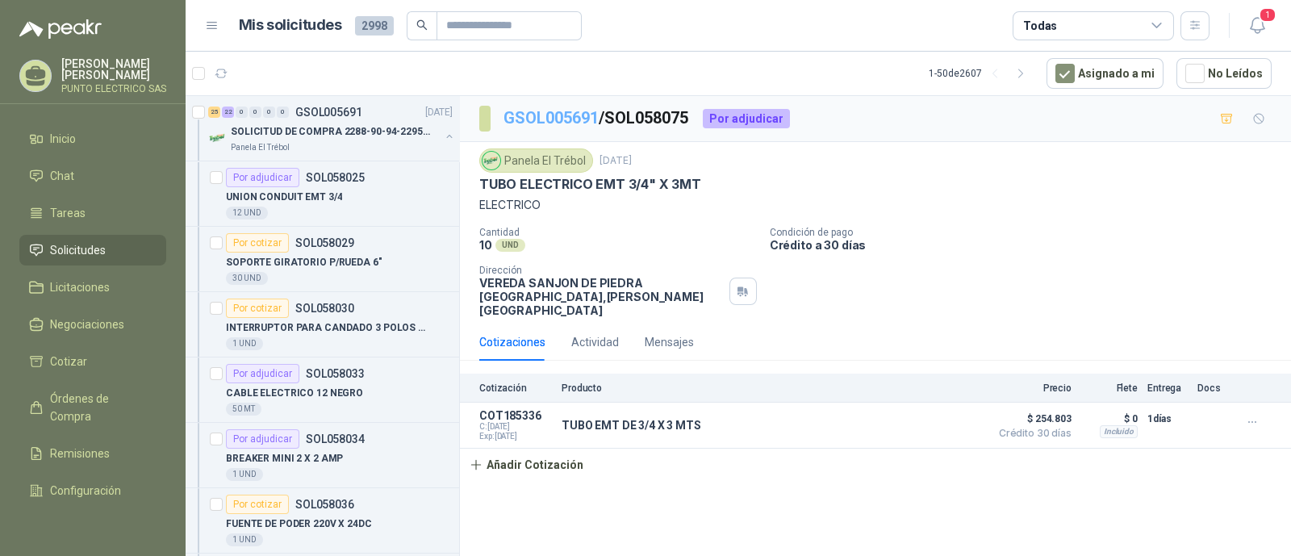
click at [577, 115] on link "GSOL005691" at bounding box center [551, 117] width 95 height 19
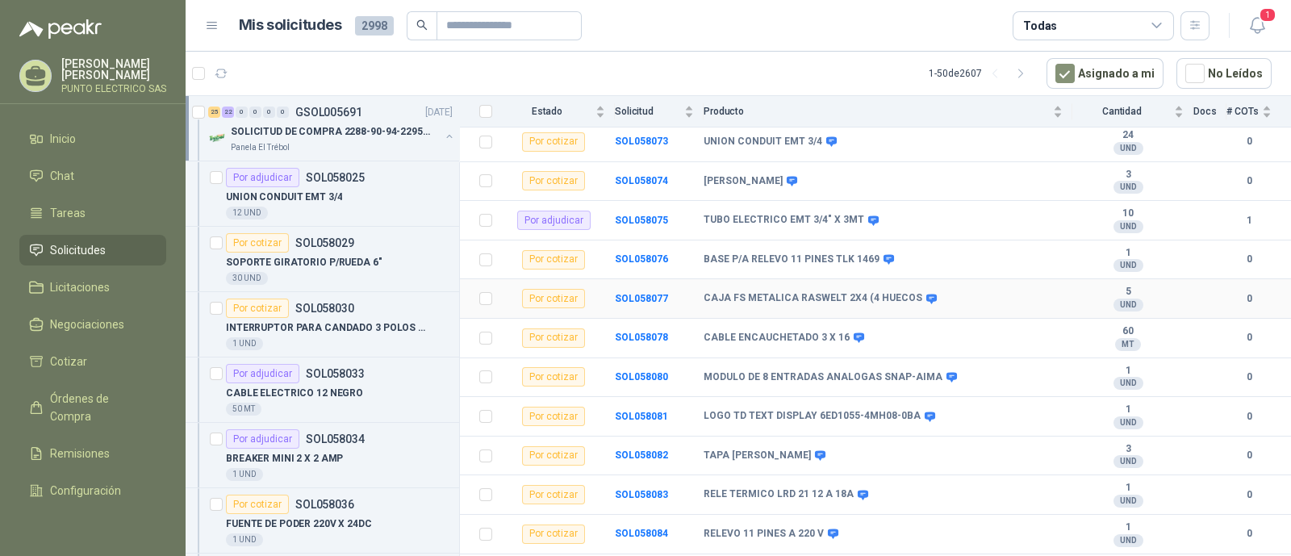
scroll to position [1597, 0]
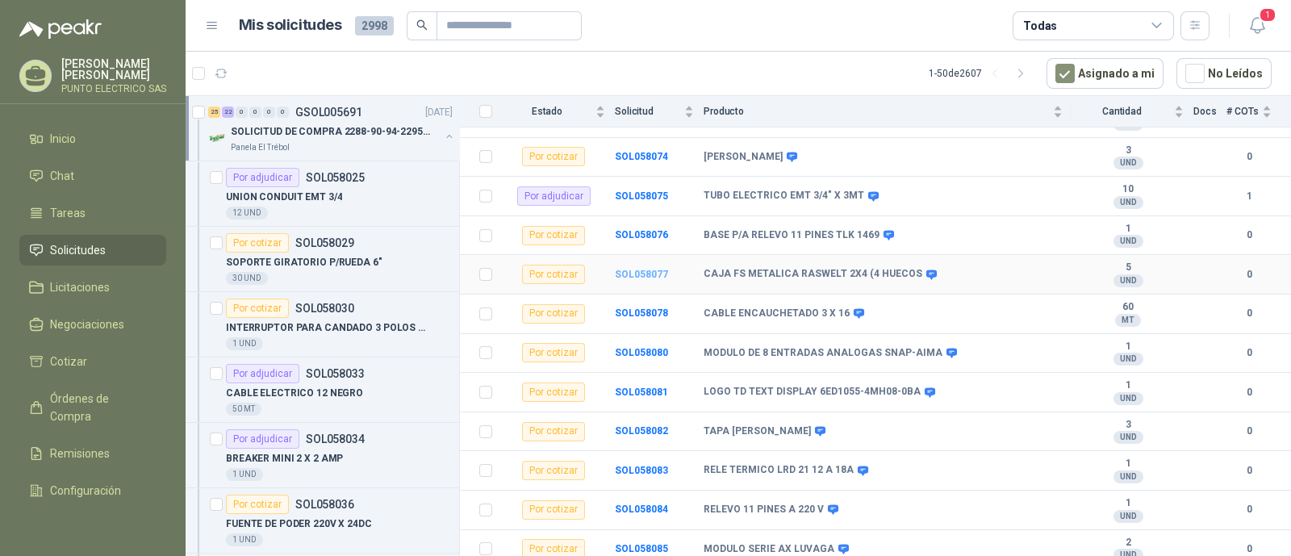
click at [631, 269] on b "SOL058077" at bounding box center [641, 274] width 53 height 11
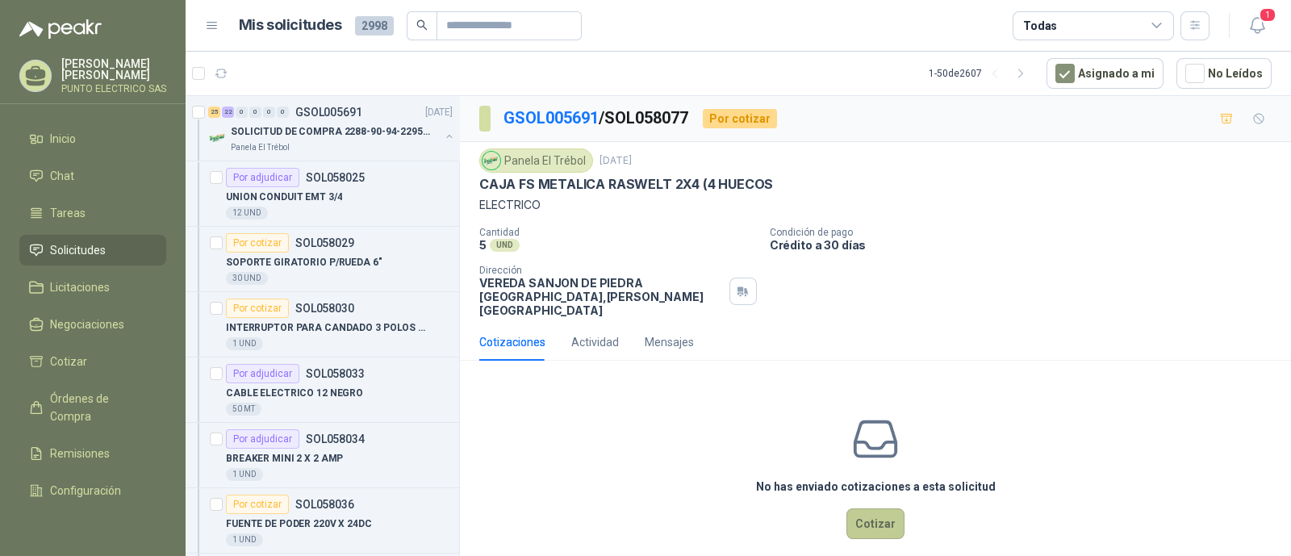
click at [863, 509] on button "Cotizar" at bounding box center [876, 523] width 58 height 31
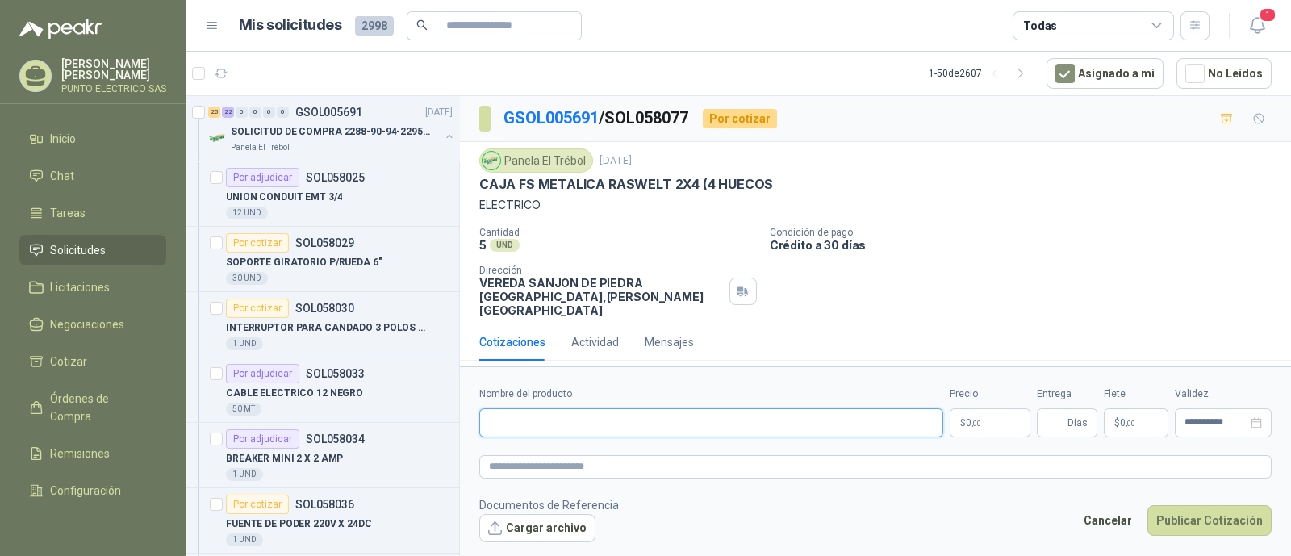
click at [573, 418] on input "Nombre del producto" at bounding box center [711, 422] width 464 height 29
type input "**********"
click at [986, 421] on body "Julian Gaviria PUNTO ELECTRICO SAS Inicio Chat Tareas Solicitudes Licitaciones …" at bounding box center [645, 278] width 1291 height 556
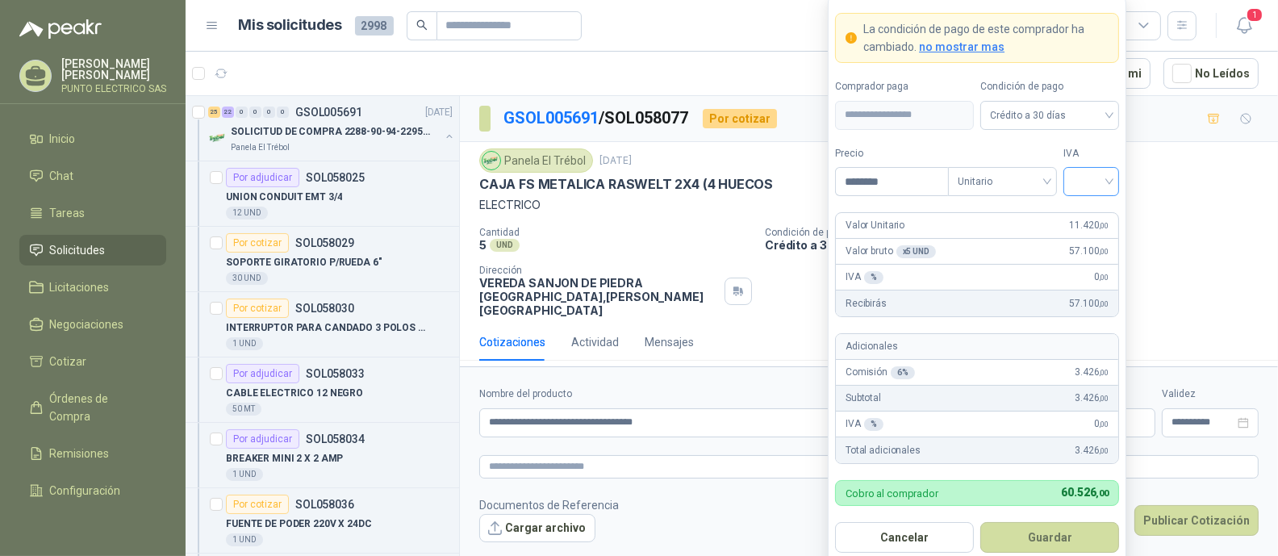
type input "********"
click at [1104, 187] on input "search" at bounding box center [1091, 180] width 36 height 24
click at [1094, 208] on div "19%" at bounding box center [1092, 216] width 30 height 18
click at [1060, 539] on button "Guardar" at bounding box center [1050, 537] width 139 height 31
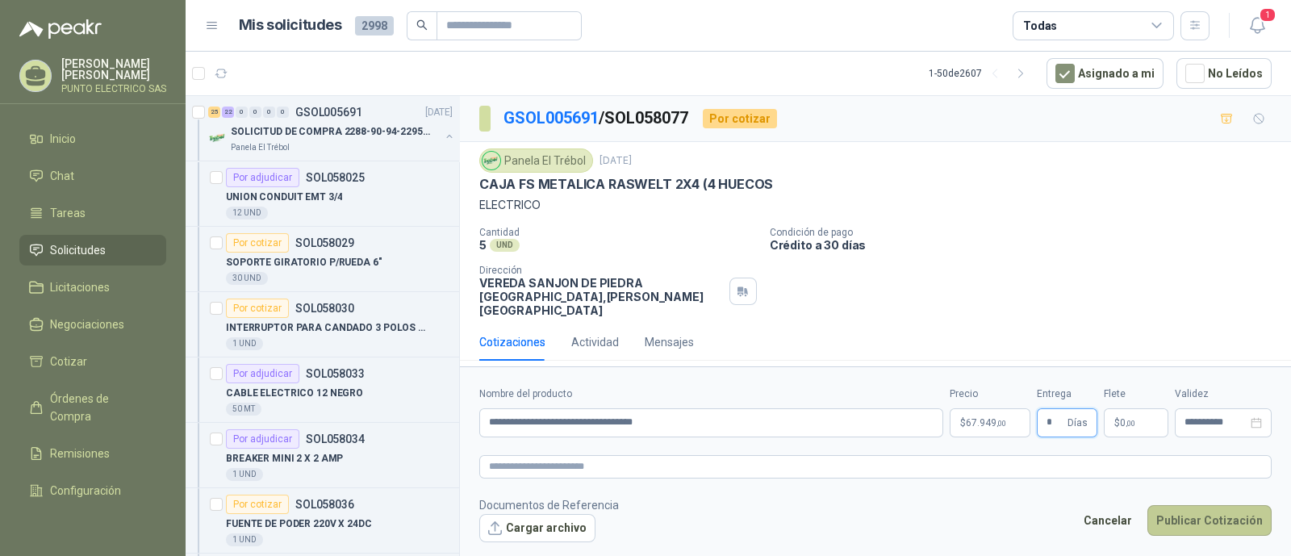
type input "*"
click at [1222, 510] on button "Publicar Cotización" at bounding box center [1210, 520] width 124 height 31
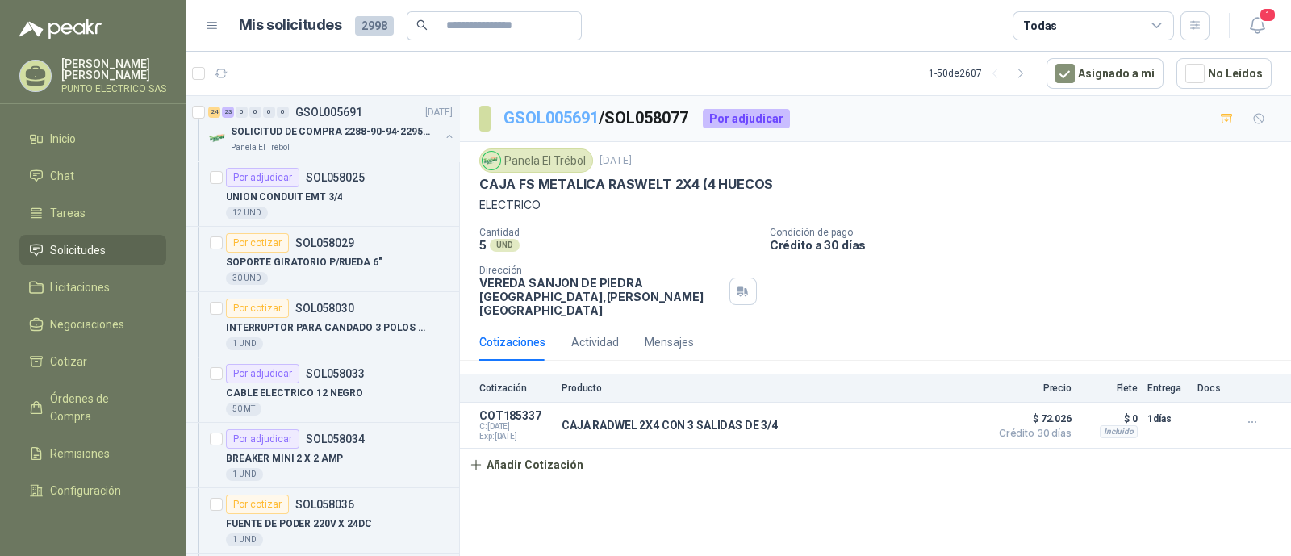
click at [560, 121] on link "GSOL005691" at bounding box center [551, 117] width 95 height 19
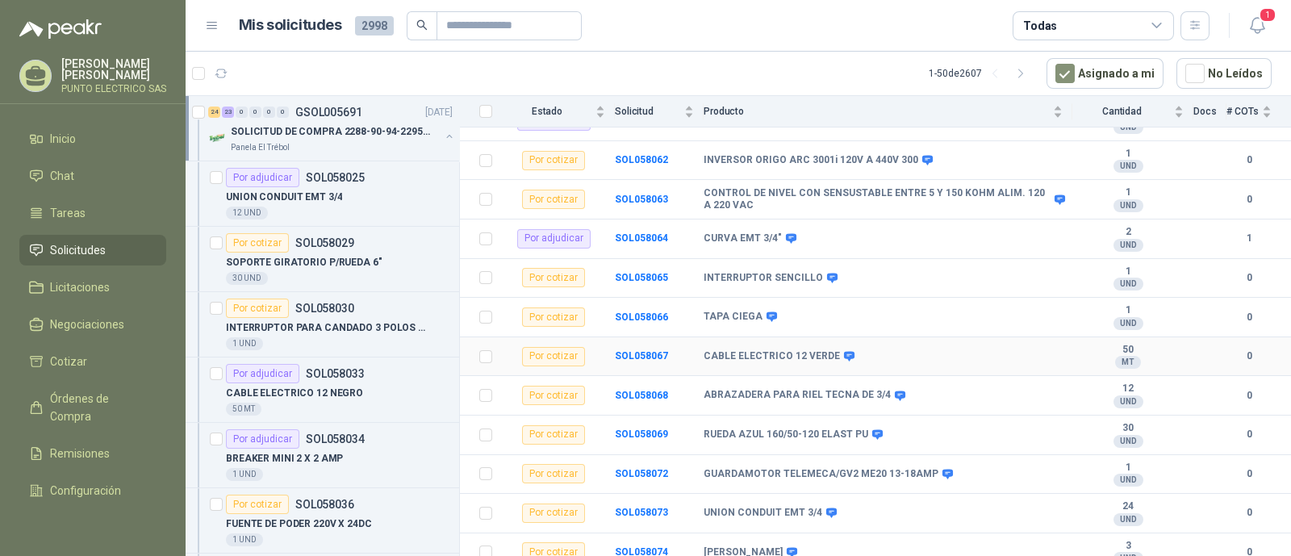
scroll to position [1211, 0]
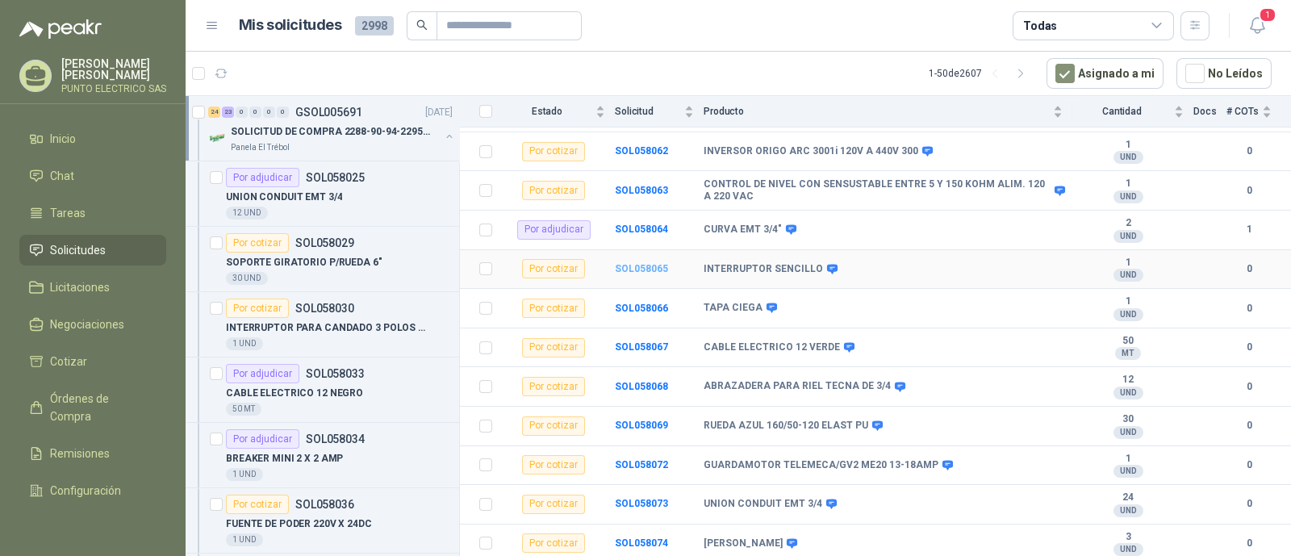
click at [654, 263] on b "SOL058065" at bounding box center [641, 268] width 53 height 11
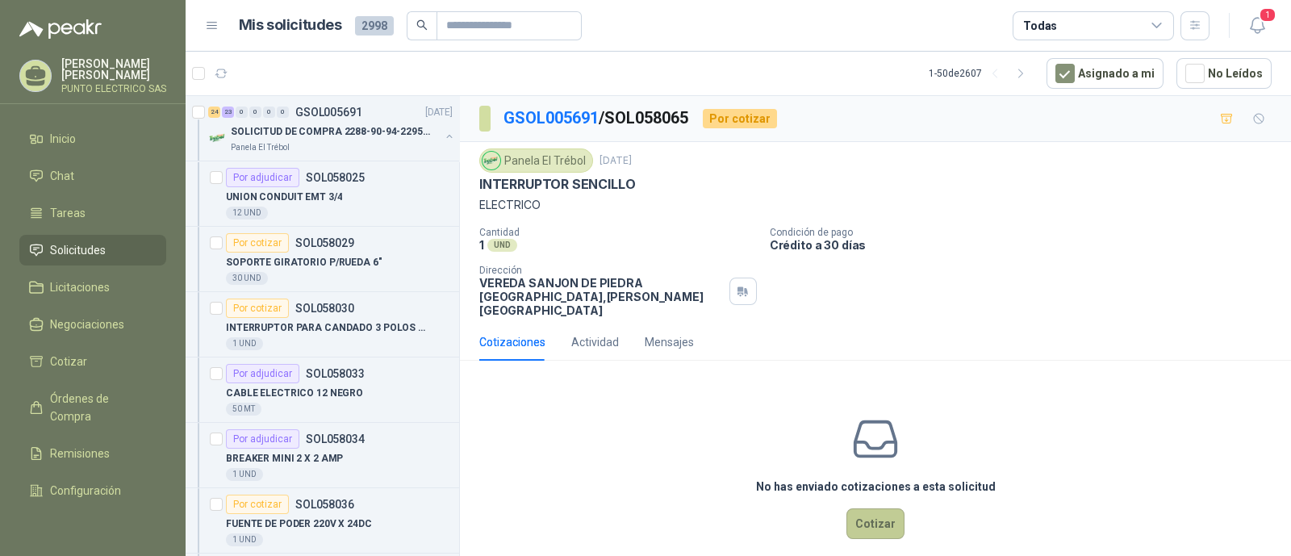
click at [855, 508] on button "Cotizar" at bounding box center [876, 523] width 58 height 31
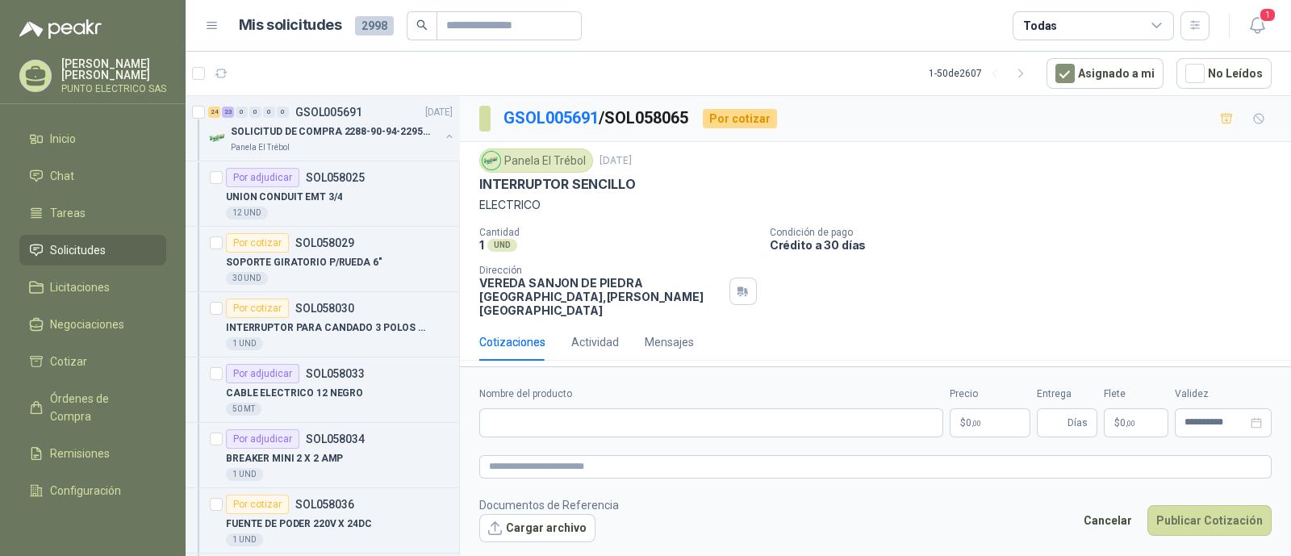
click at [569, 400] on div "Nombre del producto" at bounding box center [711, 412] width 464 height 51
click at [569, 409] on input "Nombre del producto" at bounding box center [711, 422] width 464 height 29
type input "**********"
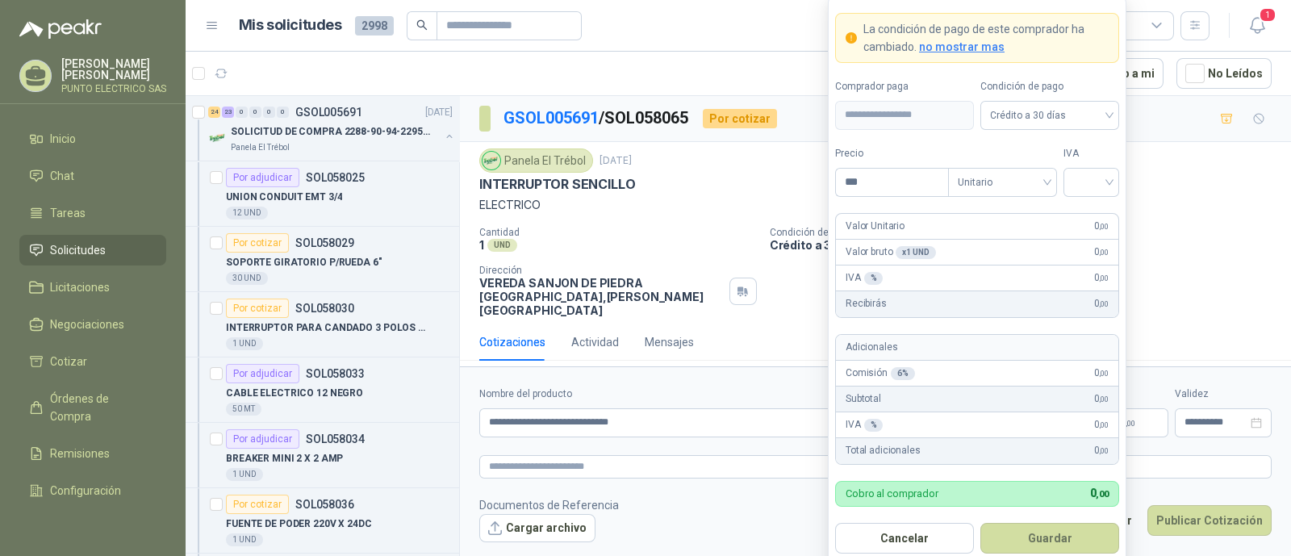
click at [979, 409] on body "Julian Gaviria PUNTO ELECTRICO SAS Inicio Chat Tareas Solicitudes Licitaciones …" at bounding box center [645, 278] width 1291 height 556
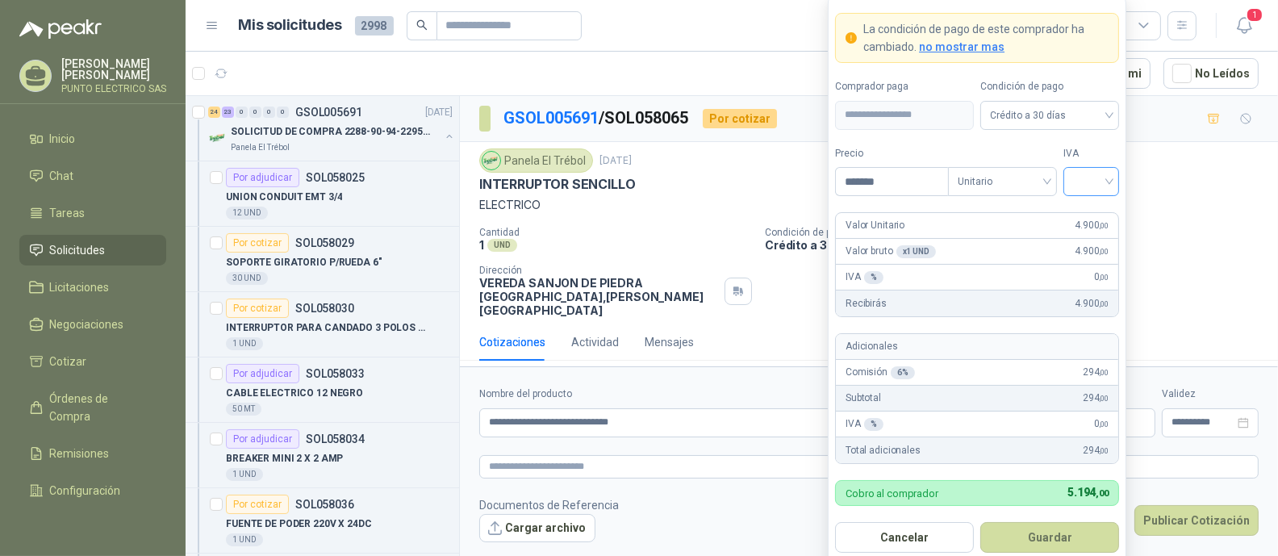
type input "*******"
click at [1102, 185] on input "search" at bounding box center [1091, 180] width 36 height 24
click at [1092, 220] on div "19%" at bounding box center [1092, 216] width 30 height 18
click at [1065, 538] on button "Guardar" at bounding box center [1050, 537] width 139 height 31
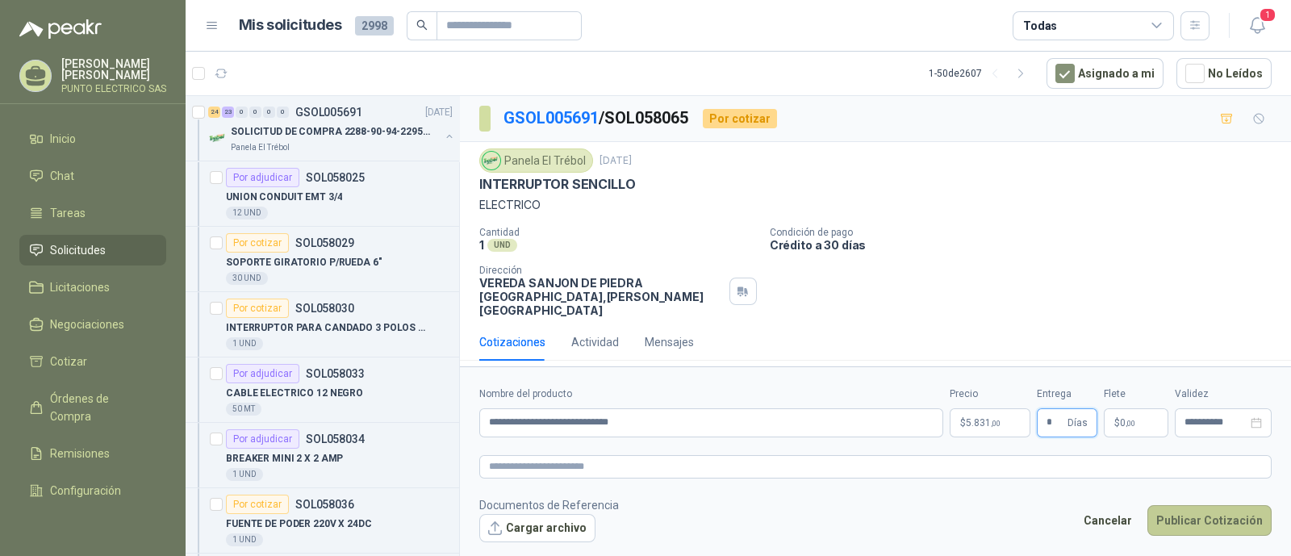
type input "*"
click at [1224, 506] on button "Publicar Cotización" at bounding box center [1210, 520] width 124 height 31
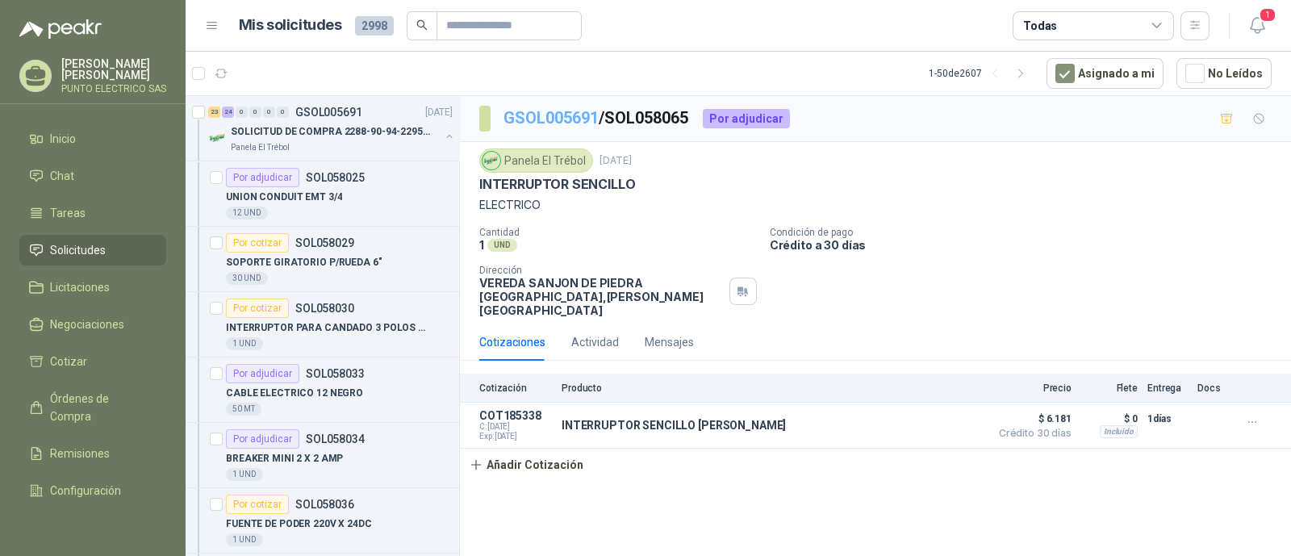
click at [567, 121] on link "GSOL005691" at bounding box center [551, 117] width 95 height 19
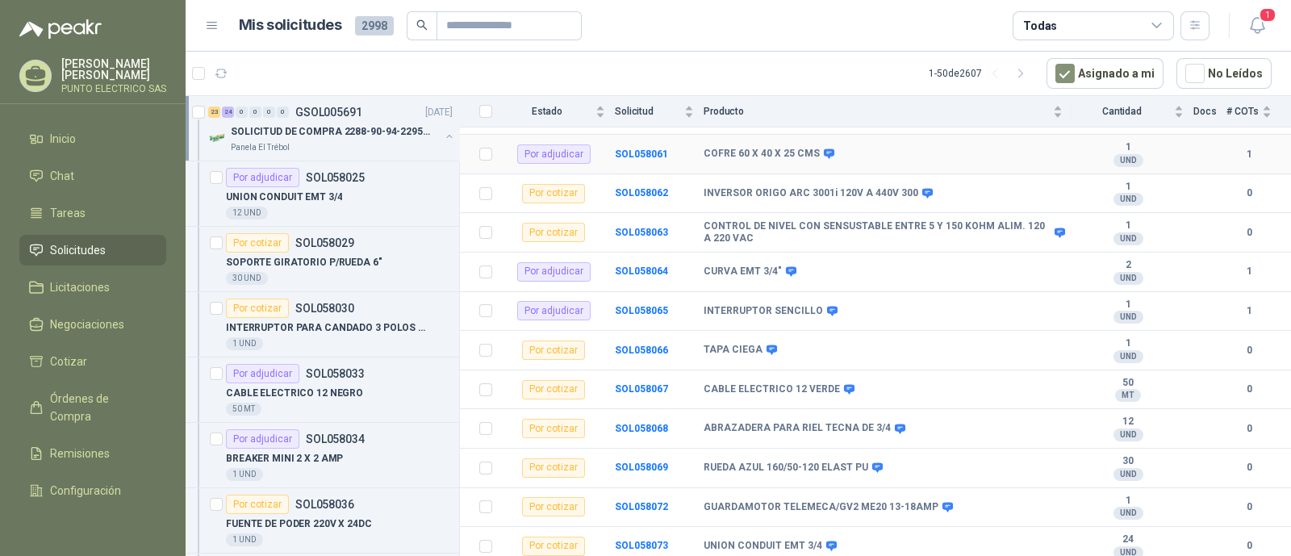
scroll to position [1211, 0]
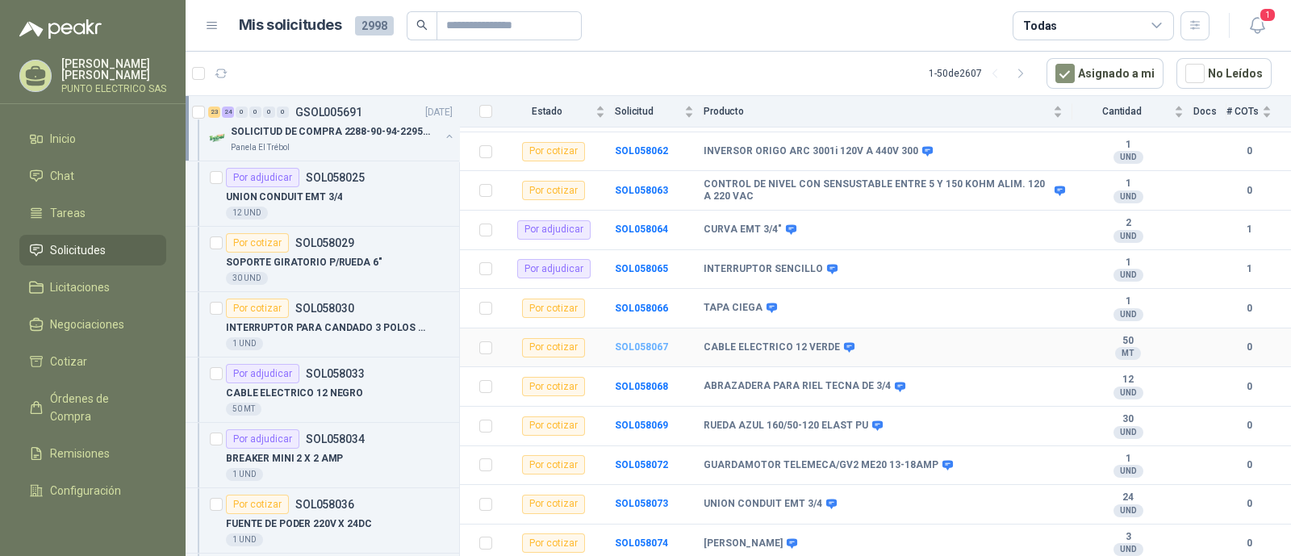
click at [642, 341] on b "SOL058067" at bounding box center [641, 346] width 53 height 11
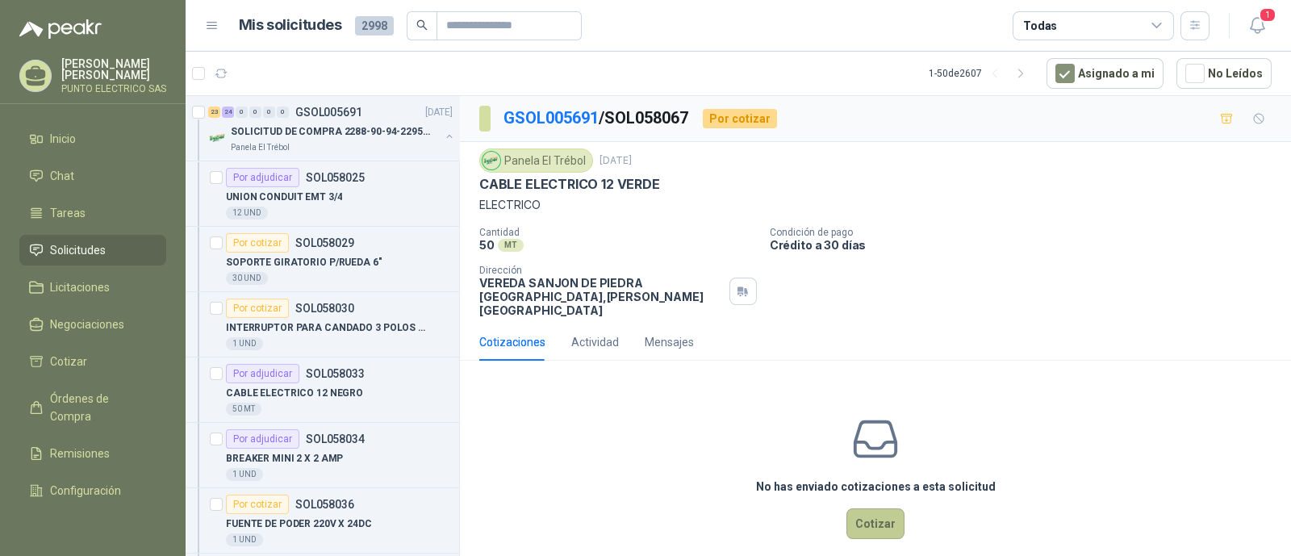
click at [856, 508] on button "Cotizar" at bounding box center [876, 523] width 58 height 31
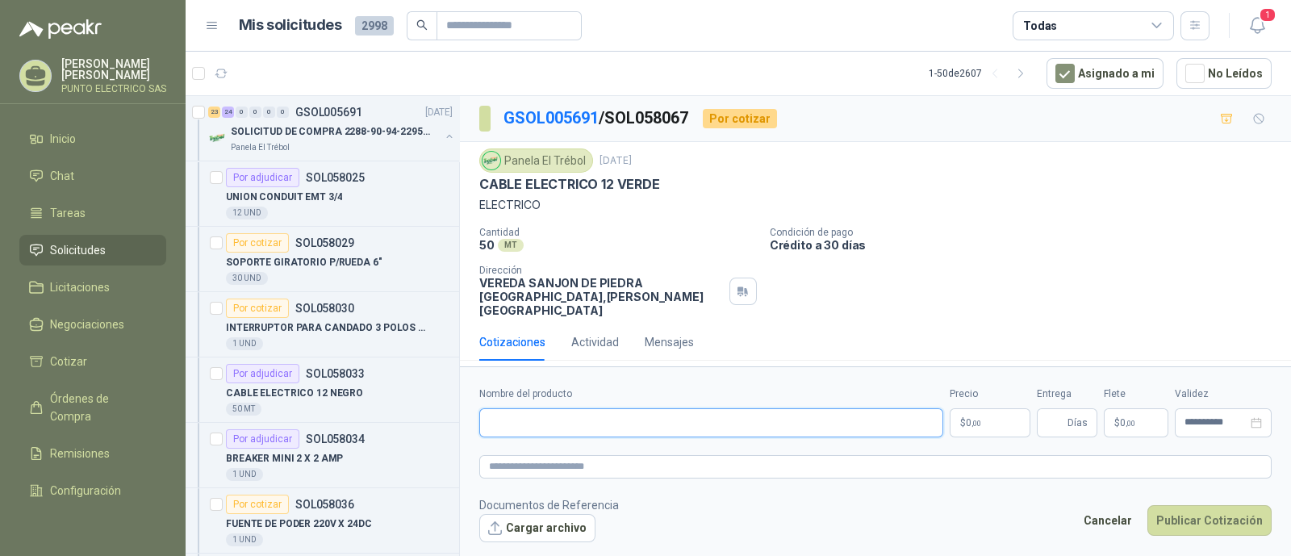
drag, startPoint x: 604, startPoint y: 417, endPoint x: 592, endPoint y: 413, distance: 12.0
click at [594, 414] on input "Nombre del producto" at bounding box center [711, 422] width 464 height 29
click at [521, 418] on input "**********" at bounding box center [711, 422] width 464 height 29
click at [625, 416] on input "**********" at bounding box center [711, 422] width 464 height 29
type input "**********"
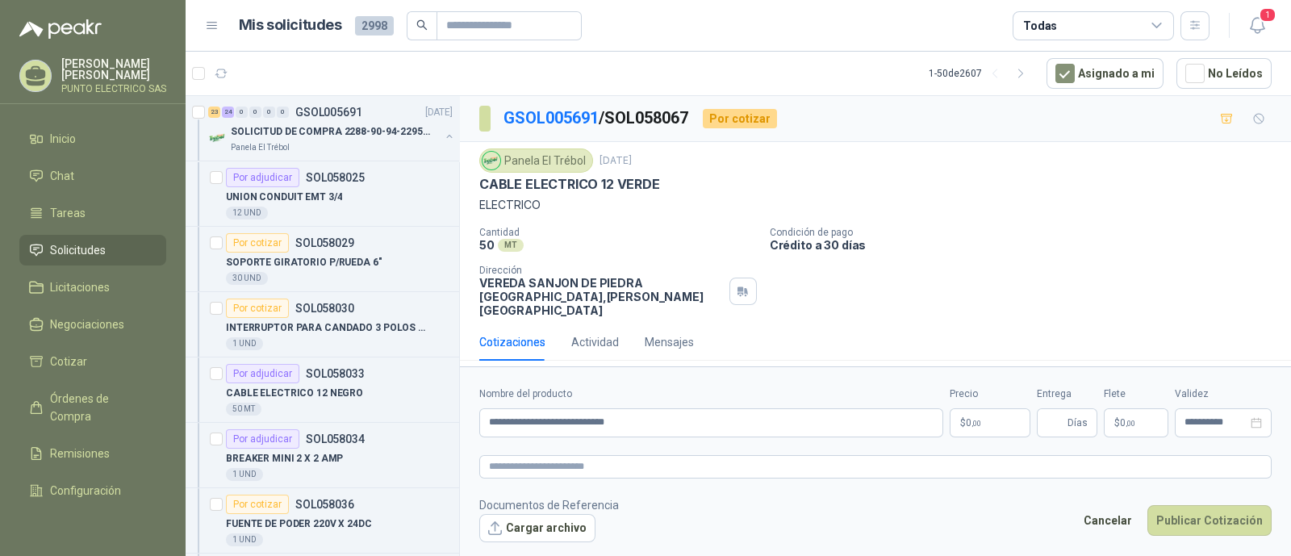
click at [972, 414] on body "Julian Gaviria PUNTO ELECTRICO SAS Inicio Chat Tareas Solicitudes Licitaciones …" at bounding box center [645, 278] width 1291 height 556
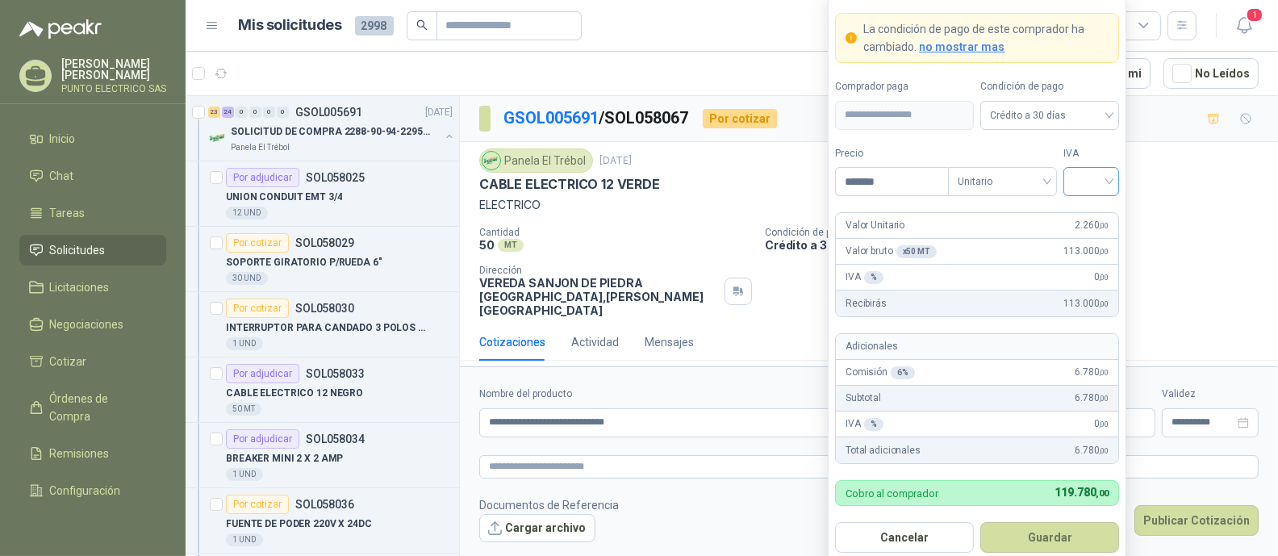
type input "*******"
click at [1107, 179] on input "search" at bounding box center [1091, 180] width 36 height 24
click at [1088, 221] on div "19%" at bounding box center [1092, 216] width 30 height 18
click at [1065, 534] on button "Guardar" at bounding box center [1050, 537] width 139 height 31
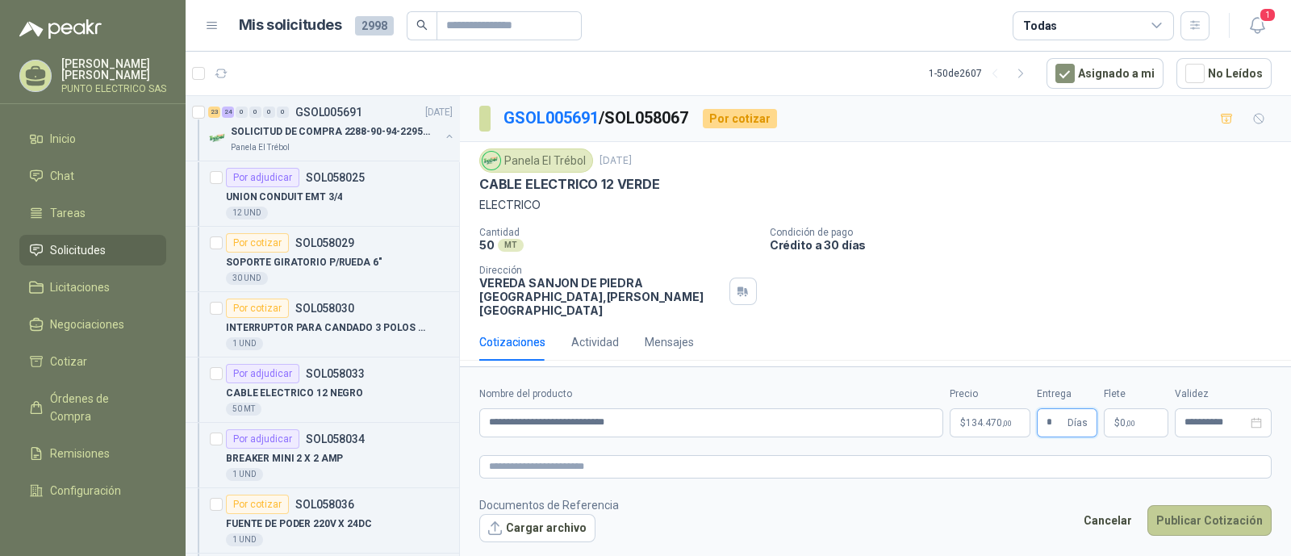
type input "*"
click at [1213, 510] on button "Publicar Cotización" at bounding box center [1210, 520] width 124 height 31
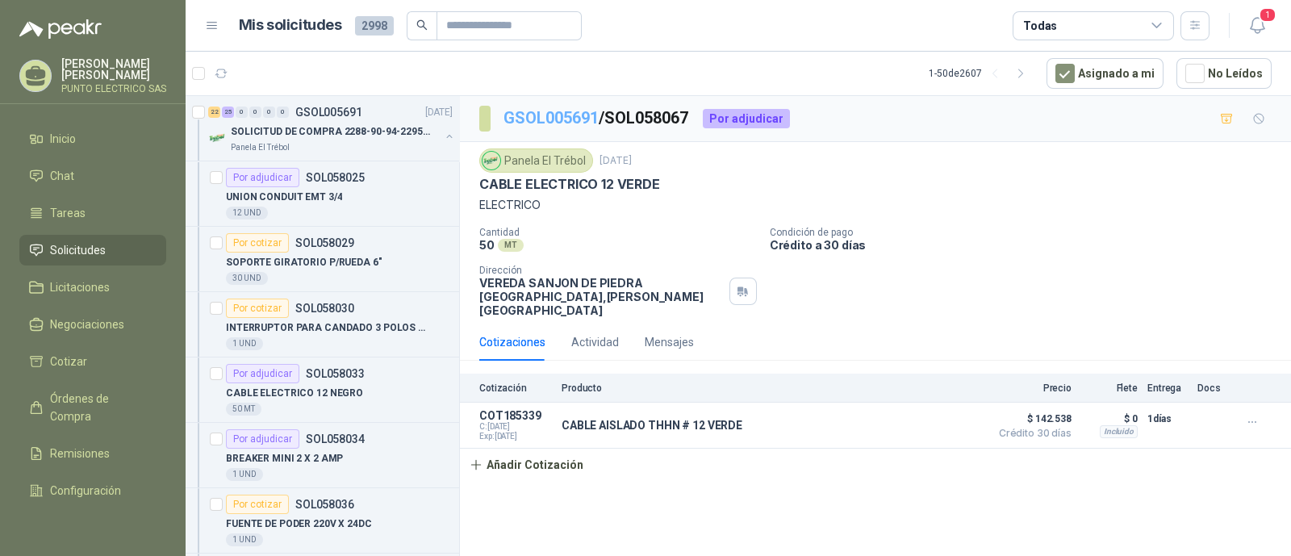
click at [569, 111] on link "GSOL005691" at bounding box center [551, 117] width 95 height 19
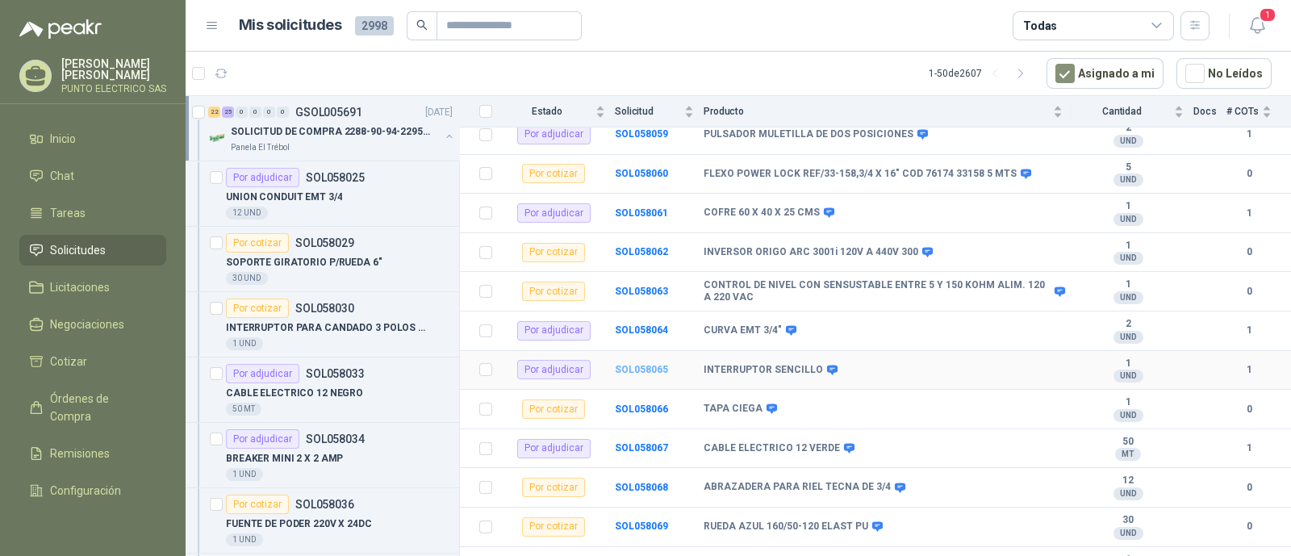
scroll to position [1211, 0]
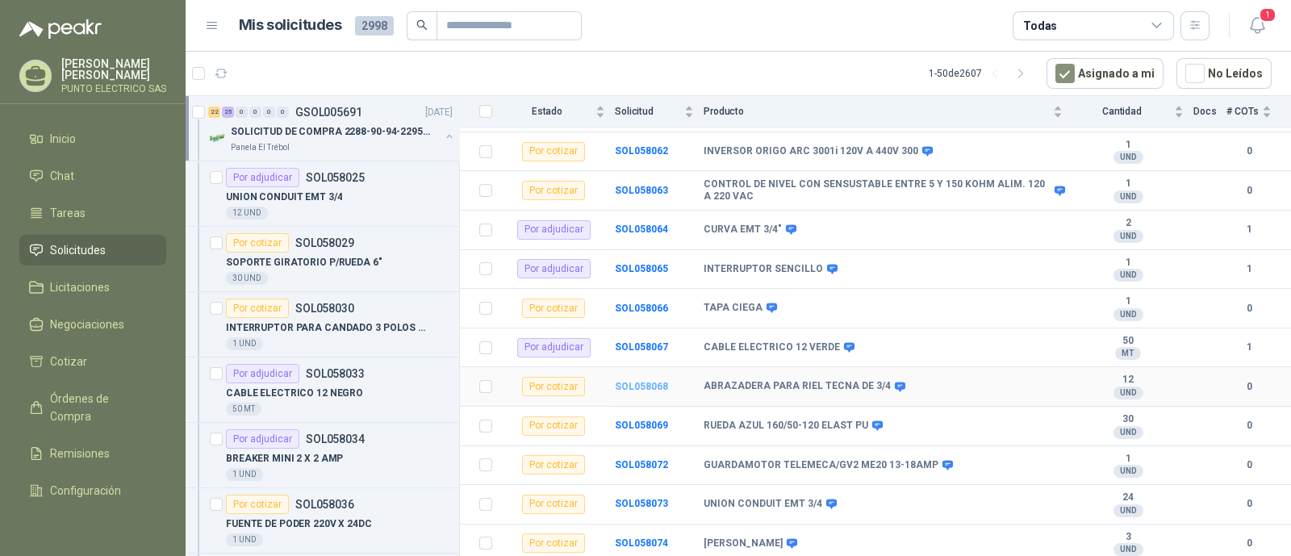
click at [650, 381] on b "SOL058068" at bounding box center [641, 386] width 53 height 11
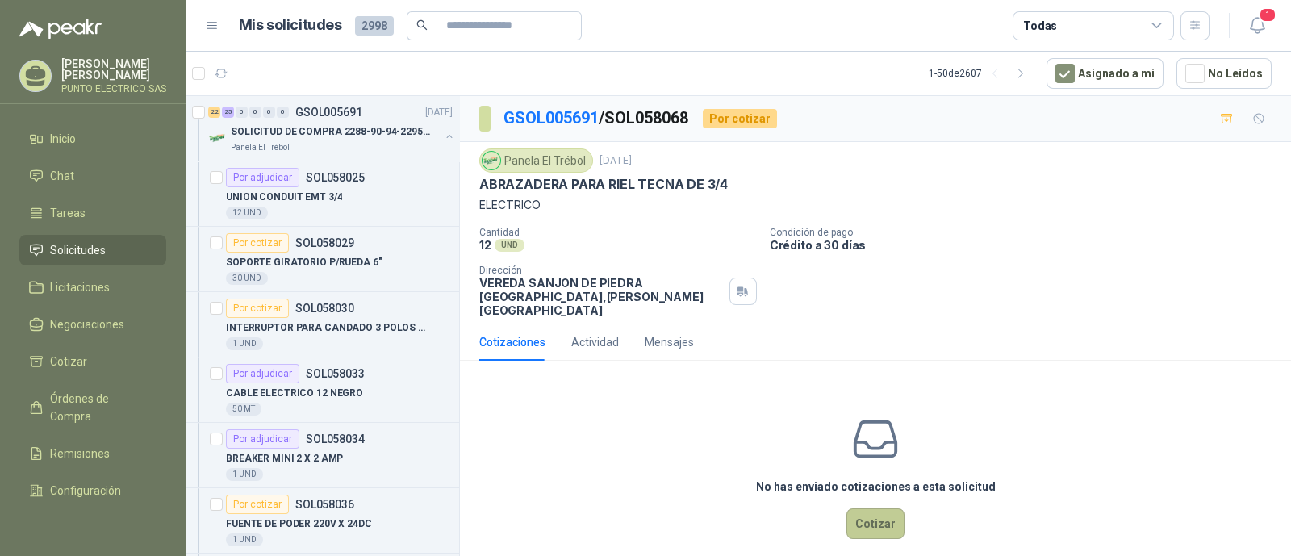
click at [884, 508] on button "Cotizar" at bounding box center [876, 523] width 58 height 31
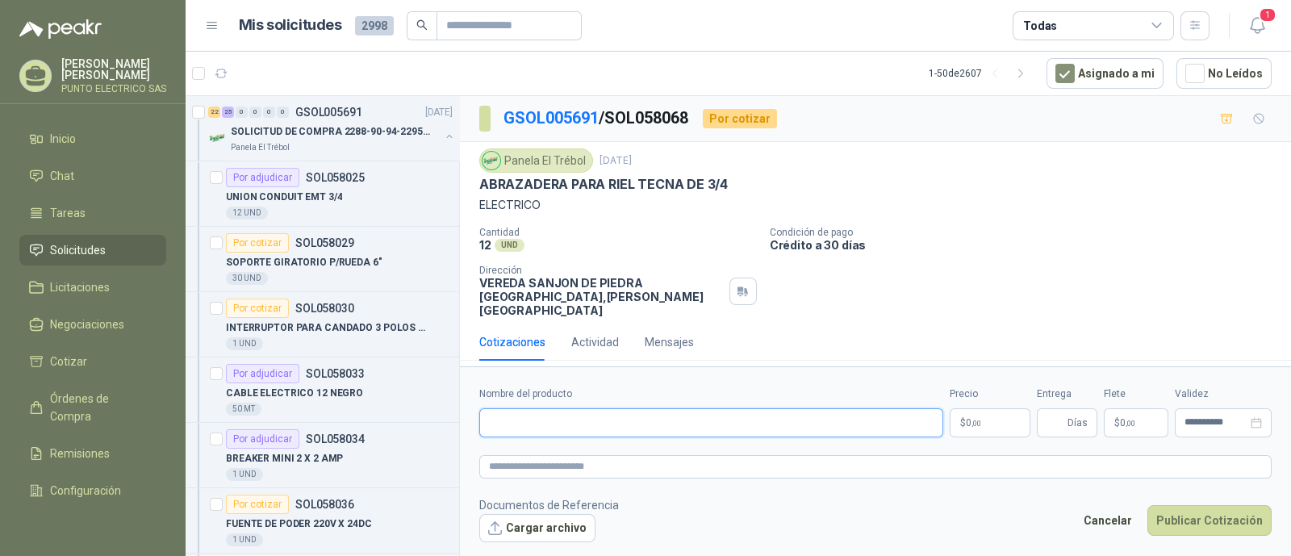
click at [554, 418] on input "Nombre del producto" at bounding box center [711, 422] width 464 height 29
type input "**********"
click at [971, 421] on body "Julian Gaviria PUNTO ELECTRICO SAS Inicio Chat Tareas Solicitudes Licitaciones …" at bounding box center [645, 278] width 1291 height 556
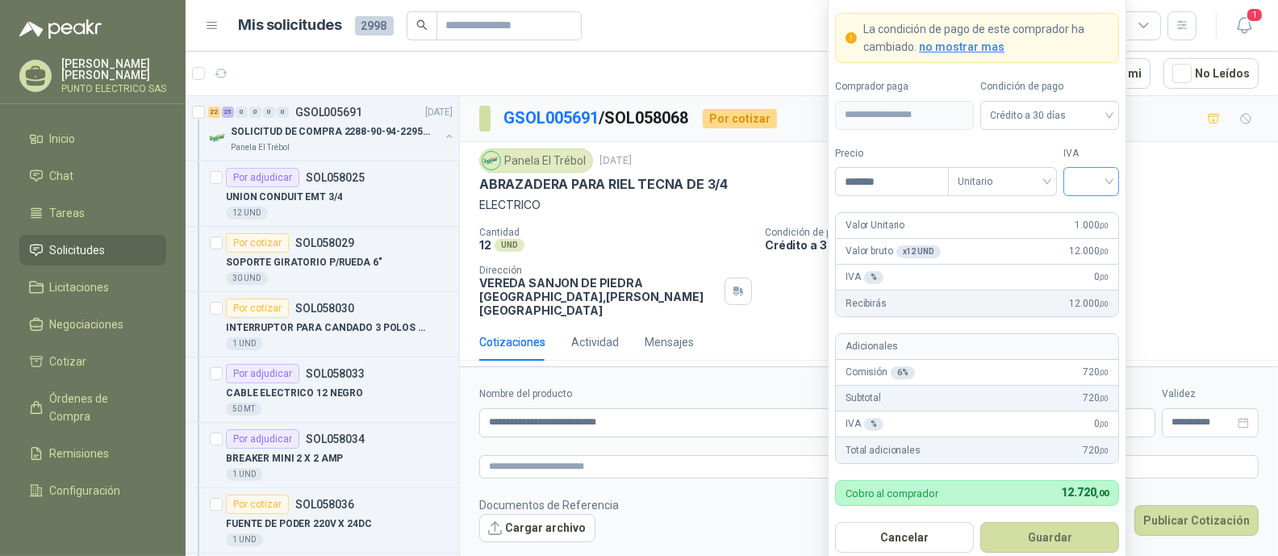
type input "*******"
click at [1098, 186] on input "search" at bounding box center [1091, 180] width 36 height 24
click at [1096, 209] on div "19%" at bounding box center [1092, 216] width 30 height 18
click at [1063, 530] on button "Guardar" at bounding box center [1050, 537] width 139 height 31
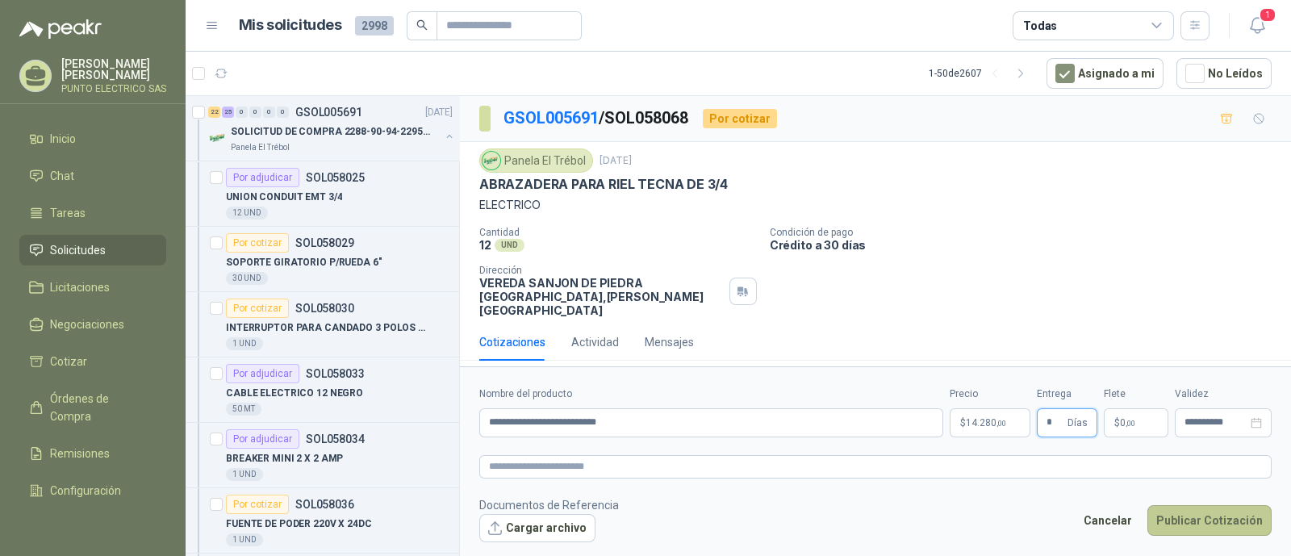
type input "*"
click at [1210, 516] on button "Publicar Cotización" at bounding box center [1210, 520] width 124 height 31
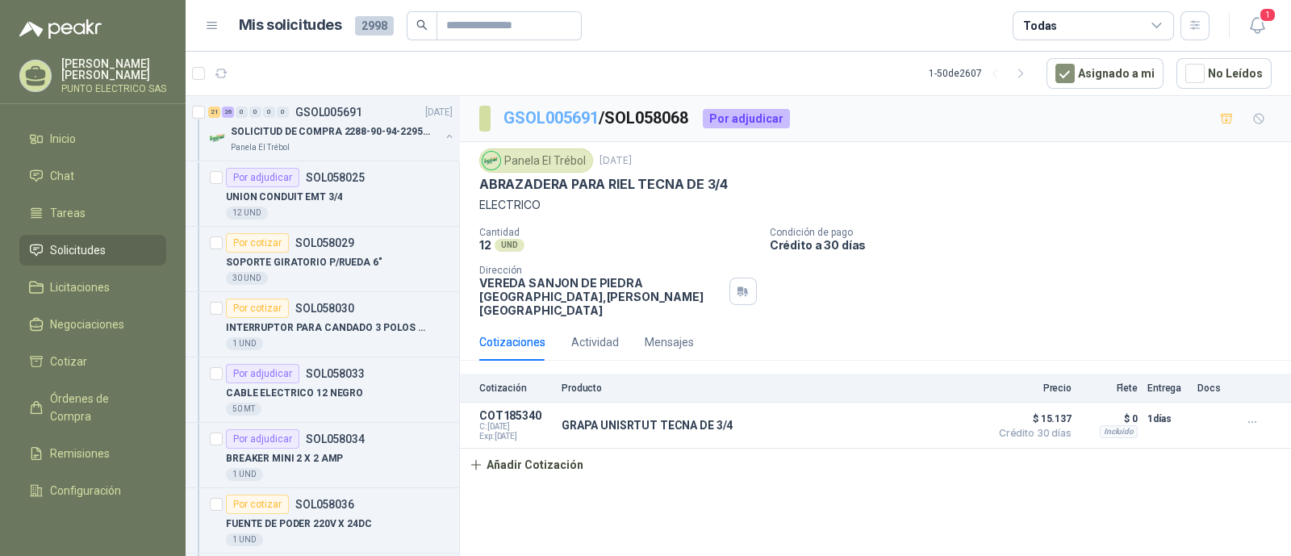
click at [584, 123] on link "GSOL005691" at bounding box center [551, 117] width 95 height 19
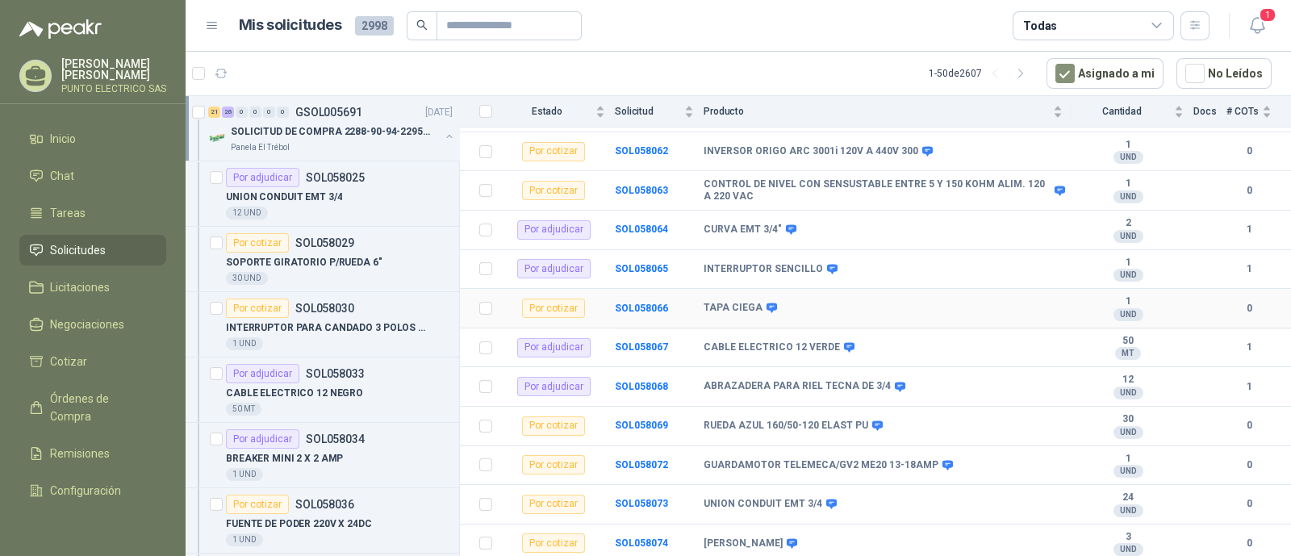
scroll to position [1311, 0]
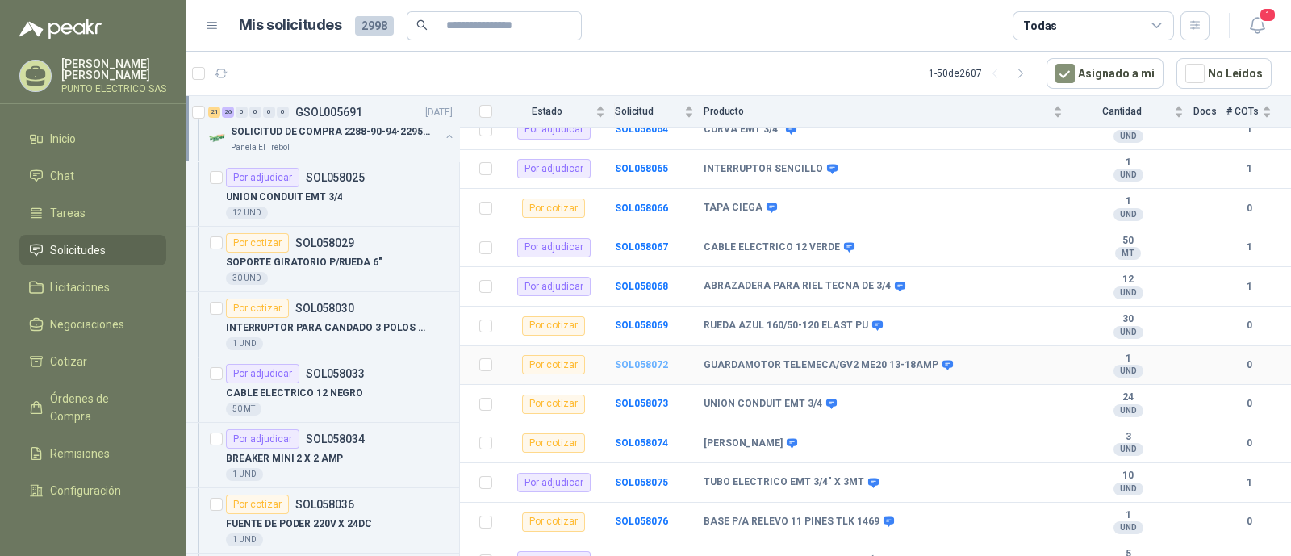
click at [642, 359] on b "SOL058072" at bounding box center [641, 364] width 53 height 11
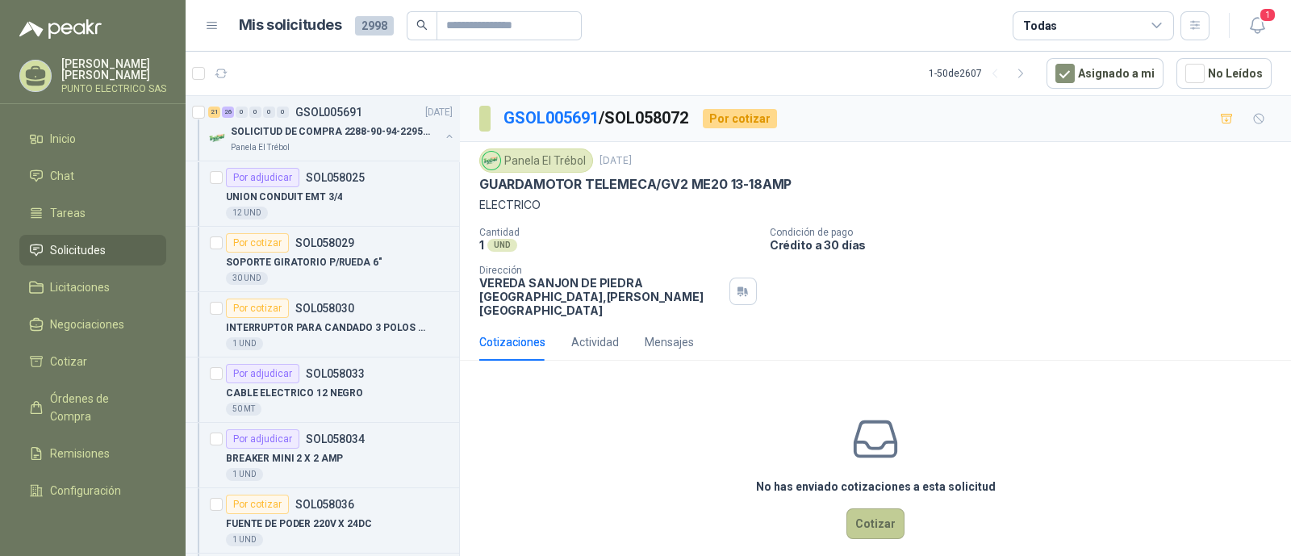
click at [876, 516] on button "Cotizar" at bounding box center [876, 523] width 58 height 31
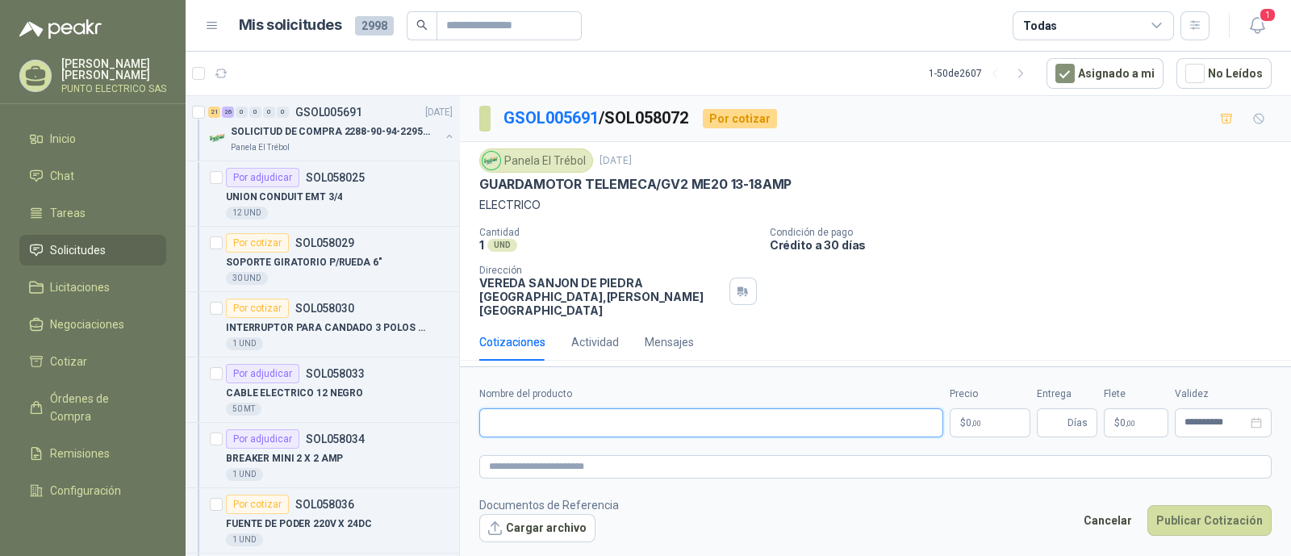
click at [573, 412] on input "Nombre del producto" at bounding box center [711, 422] width 464 height 29
type input "**********"
click at [969, 420] on body "Julian Gaviria PUNTO ELECTRICO SAS Inicio Chat Tareas Solicitudes Licitaciones …" at bounding box center [645, 278] width 1291 height 556
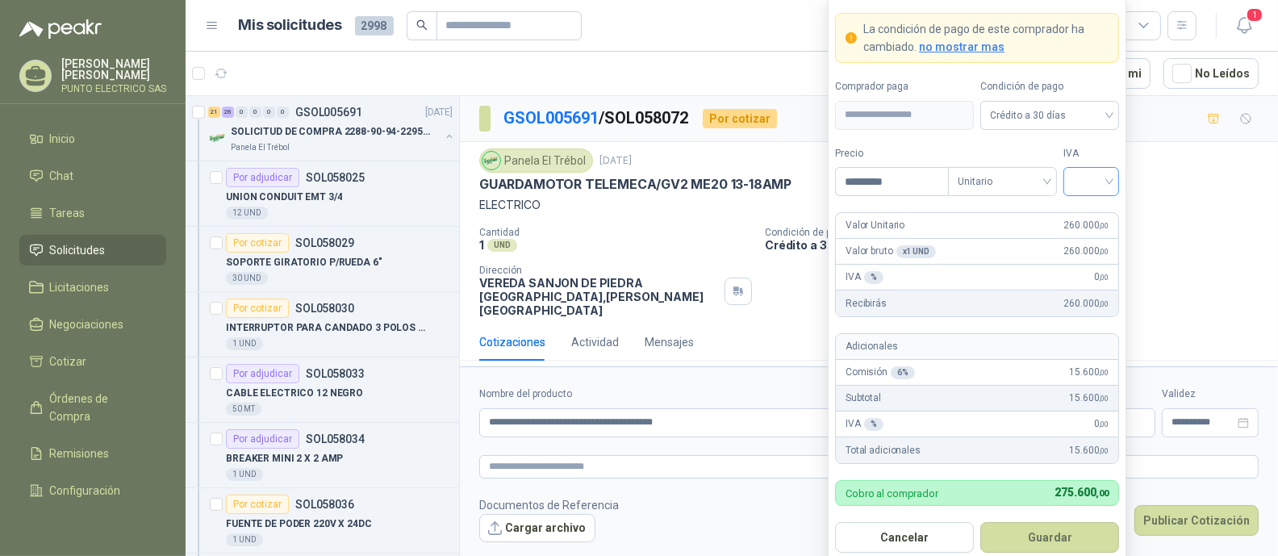
click at [1110, 176] on div at bounding box center [1092, 181] width 56 height 29
type input "*********"
click at [1080, 216] on div "19%" at bounding box center [1092, 216] width 30 height 18
click at [1048, 536] on button "Guardar" at bounding box center [1050, 537] width 139 height 31
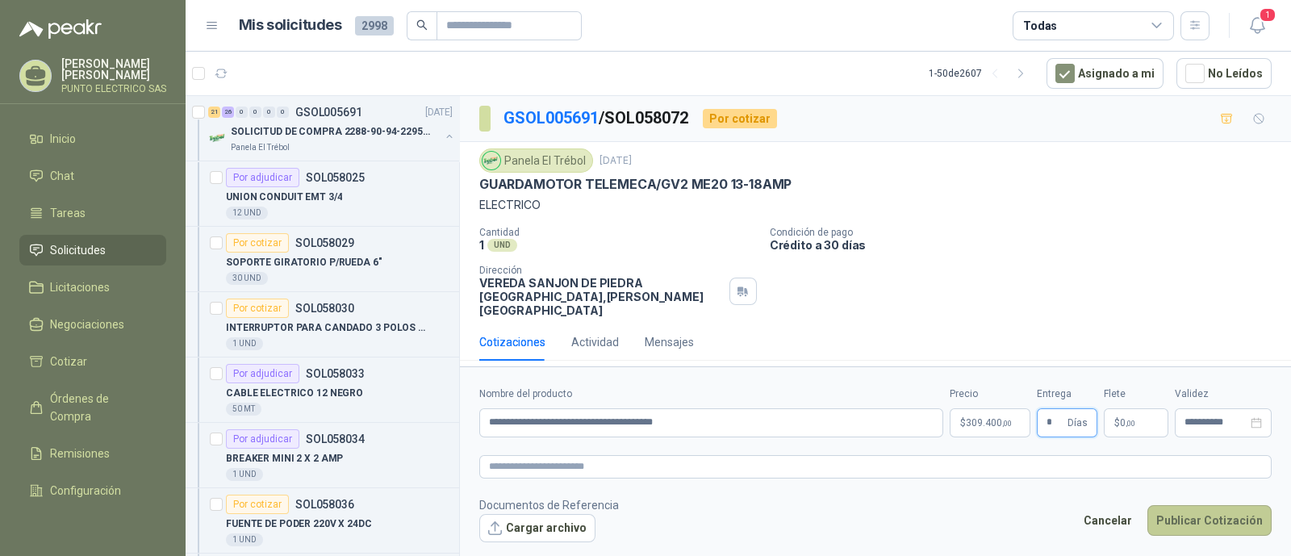
type input "*"
click at [1217, 514] on button "Publicar Cotización" at bounding box center [1210, 520] width 124 height 31
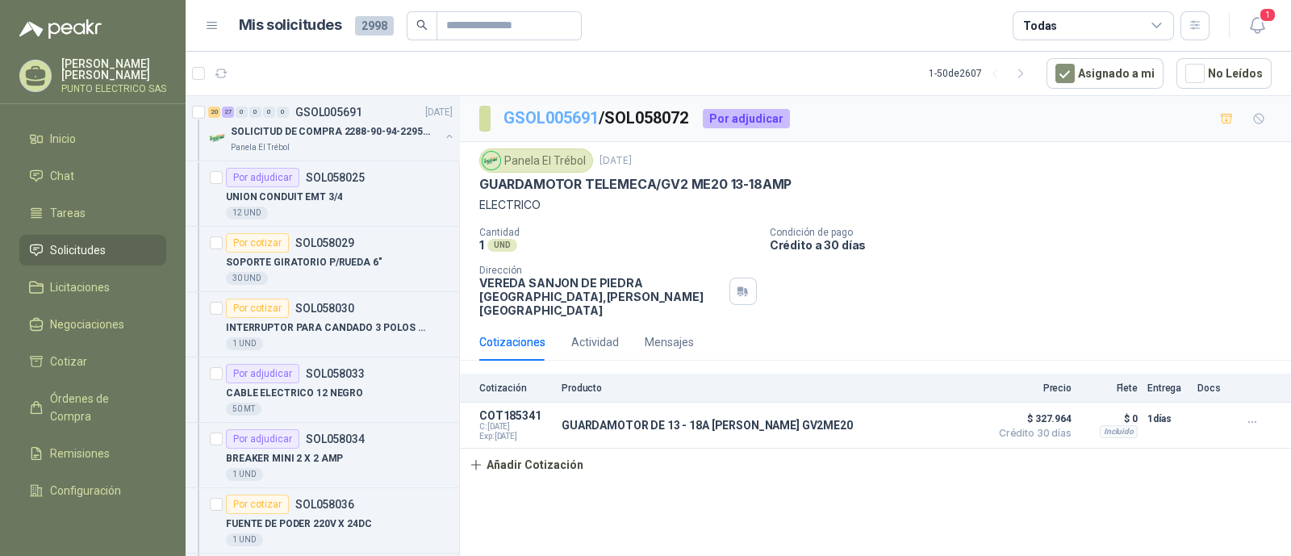
click at [574, 119] on link "GSOL005691" at bounding box center [551, 117] width 95 height 19
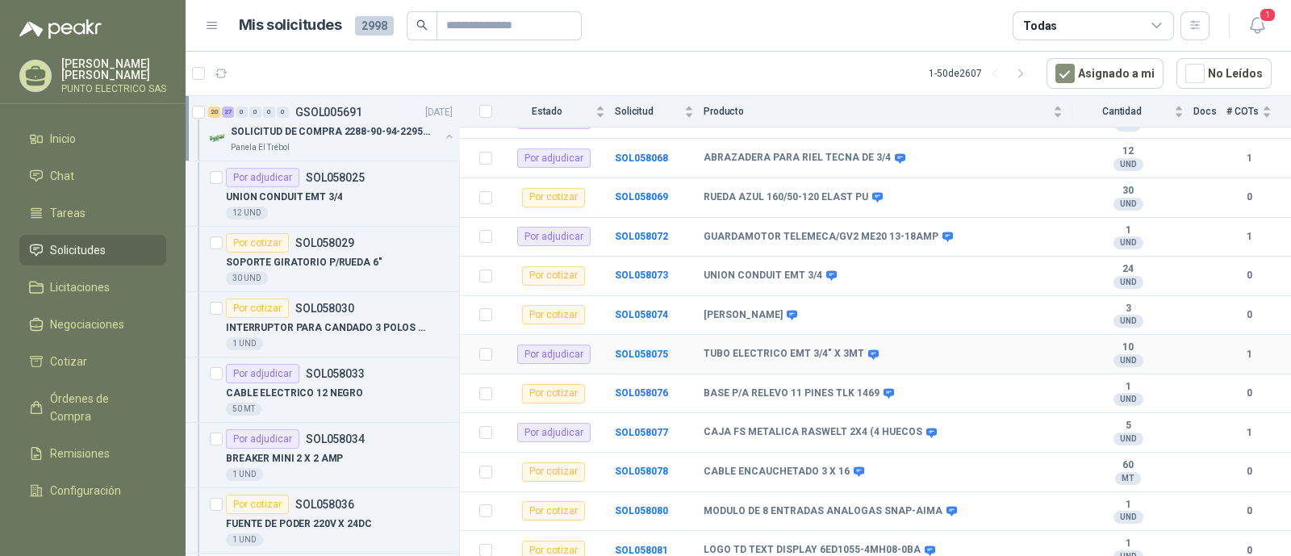
scroll to position [1412, 0]
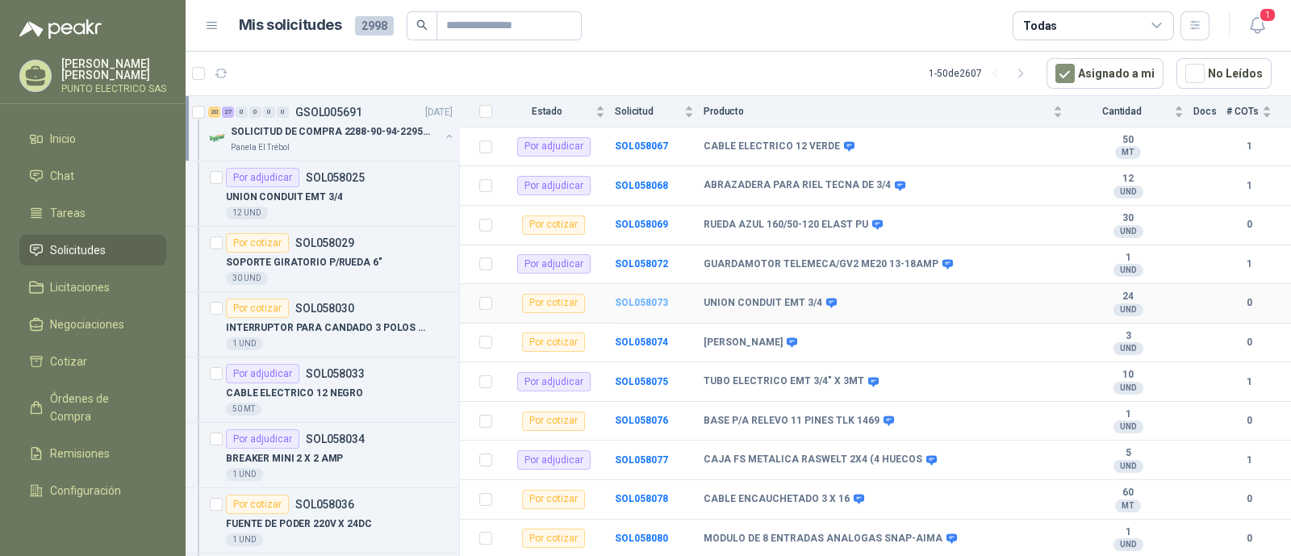
click at [642, 297] on b "SOL058073" at bounding box center [641, 302] width 53 height 11
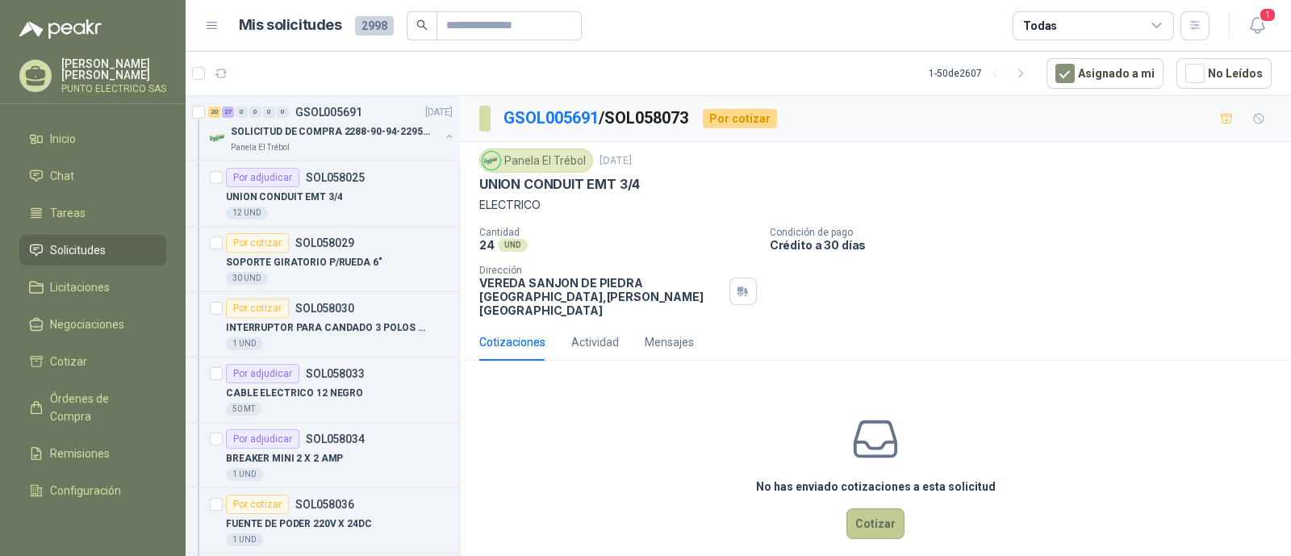
click at [872, 508] on button "Cotizar" at bounding box center [876, 523] width 58 height 31
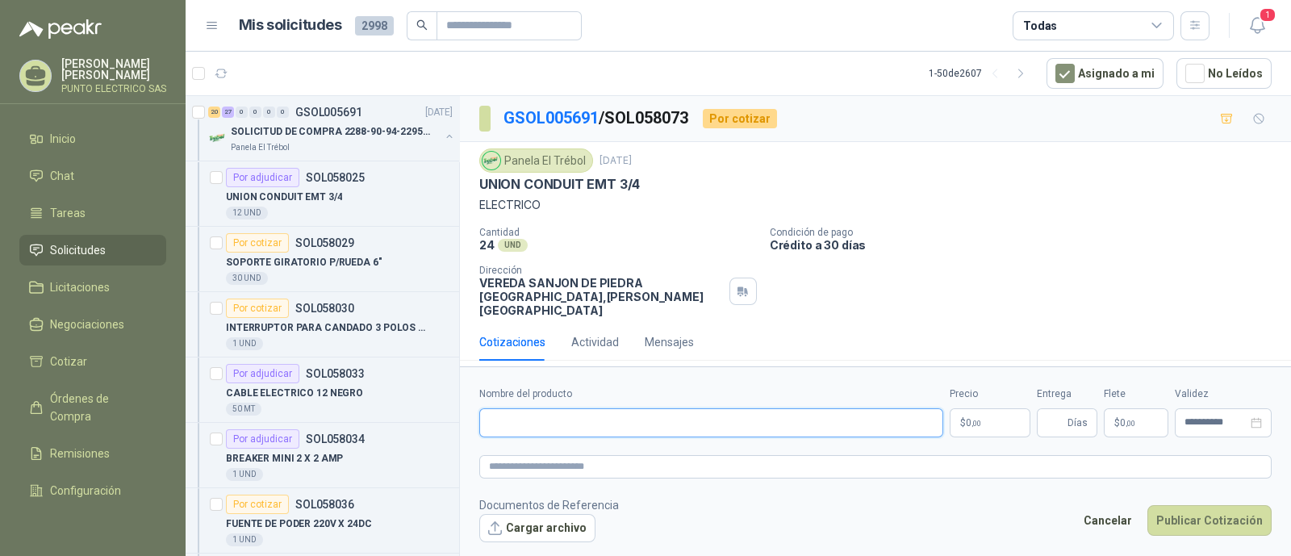
click at [590, 423] on input "Nombre del producto" at bounding box center [711, 422] width 464 height 29
type input "**********"
click at [567, 119] on link "GSOL005691" at bounding box center [551, 117] width 95 height 19
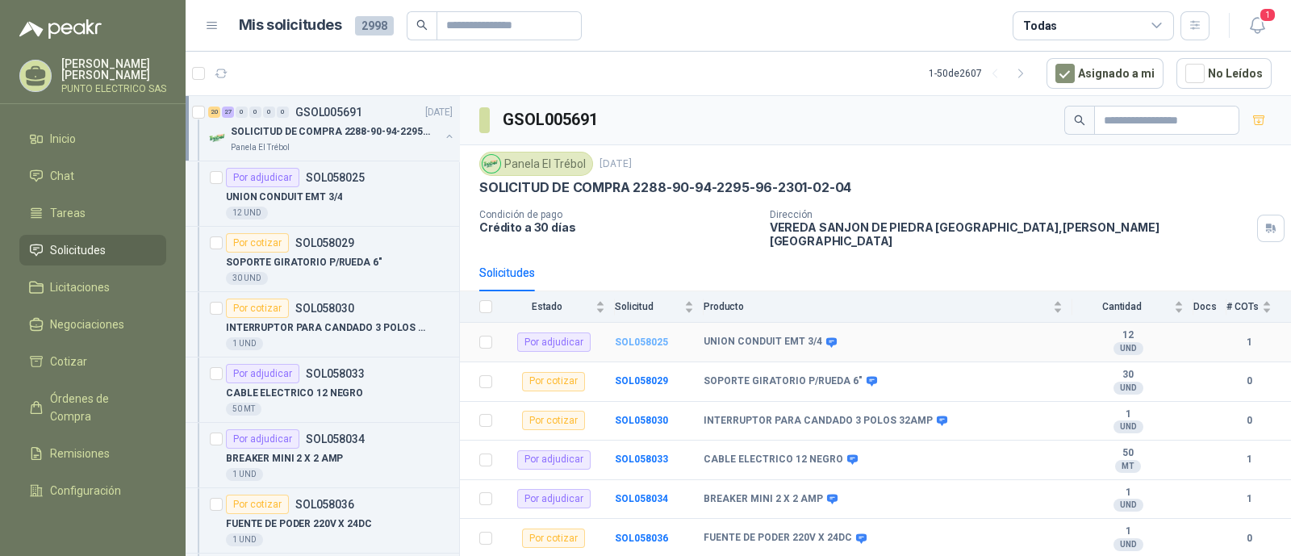
click at [618, 337] on b "SOL058025" at bounding box center [641, 342] width 53 height 11
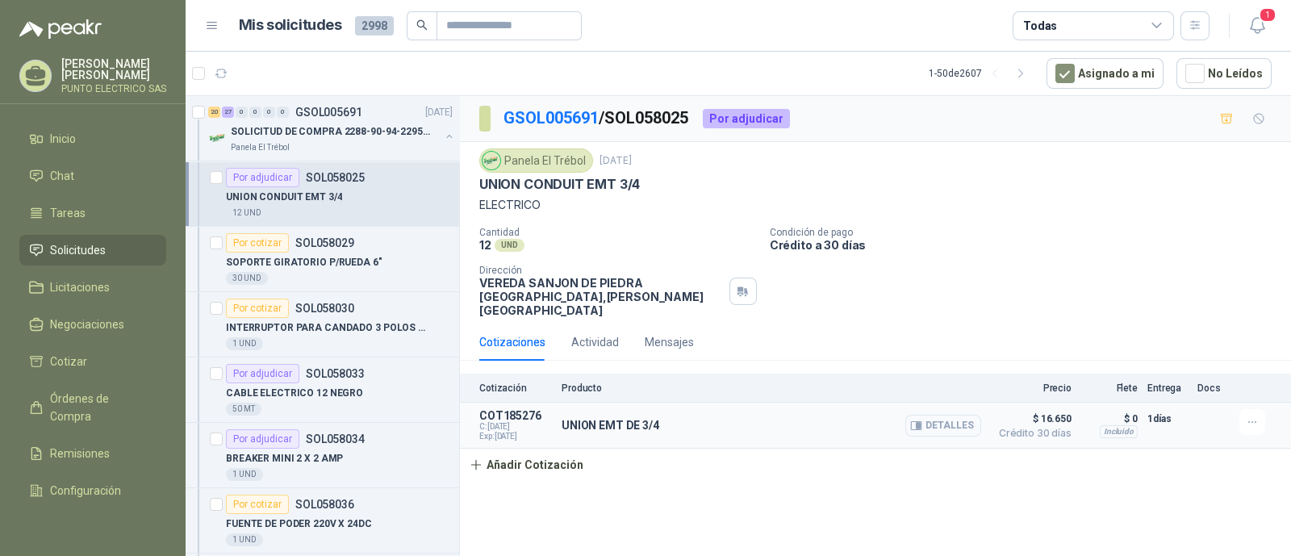
click at [936, 417] on button "Detalles" at bounding box center [944, 426] width 76 height 22
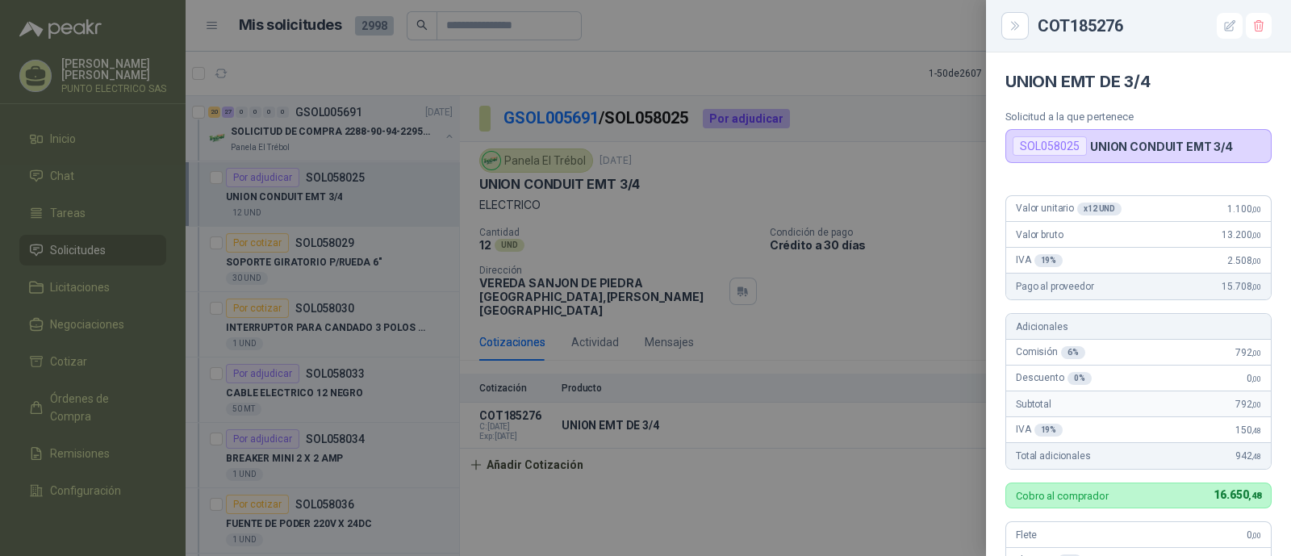
drag, startPoint x: 870, startPoint y: 437, endPoint x: 820, endPoint y: 383, distance: 73.1
click at [868, 432] on div at bounding box center [645, 278] width 1291 height 556
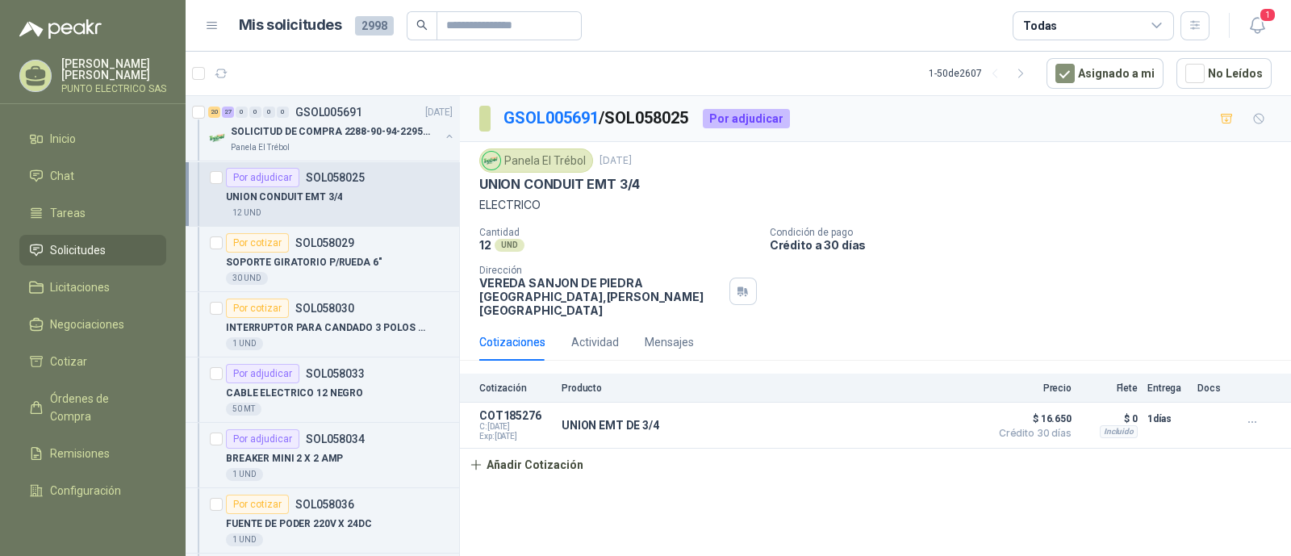
click at [565, 106] on p "GSOL005691 / SOL058025" at bounding box center [597, 118] width 186 height 25
click at [562, 115] on link "GSOL005691" at bounding box center [551, 117] width 95 height 19
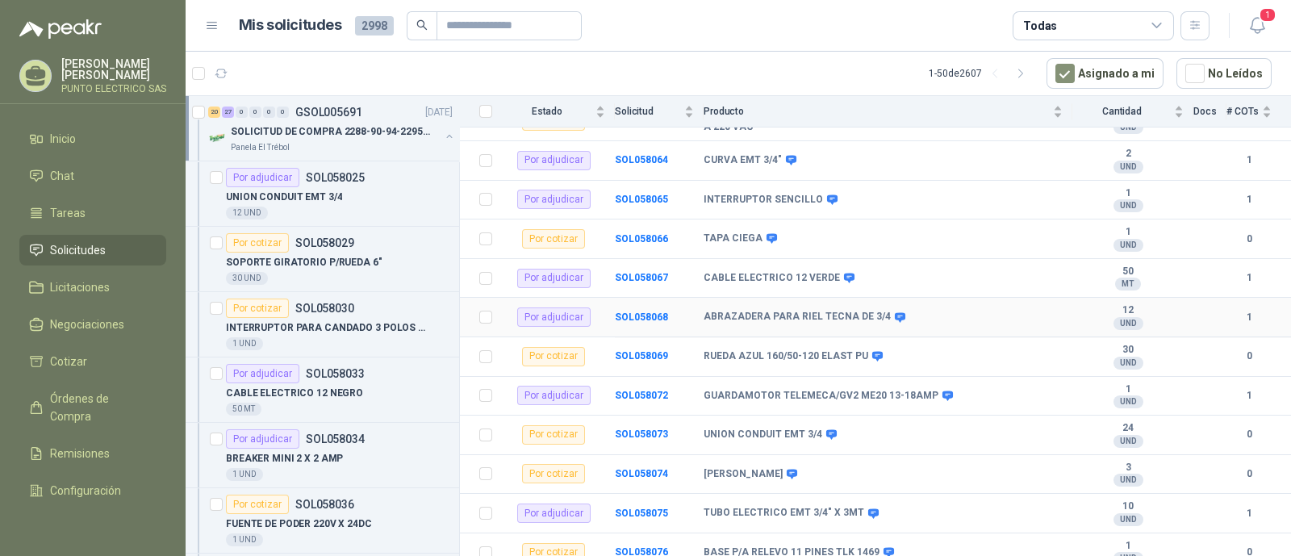
scroll to position [1311, 0]
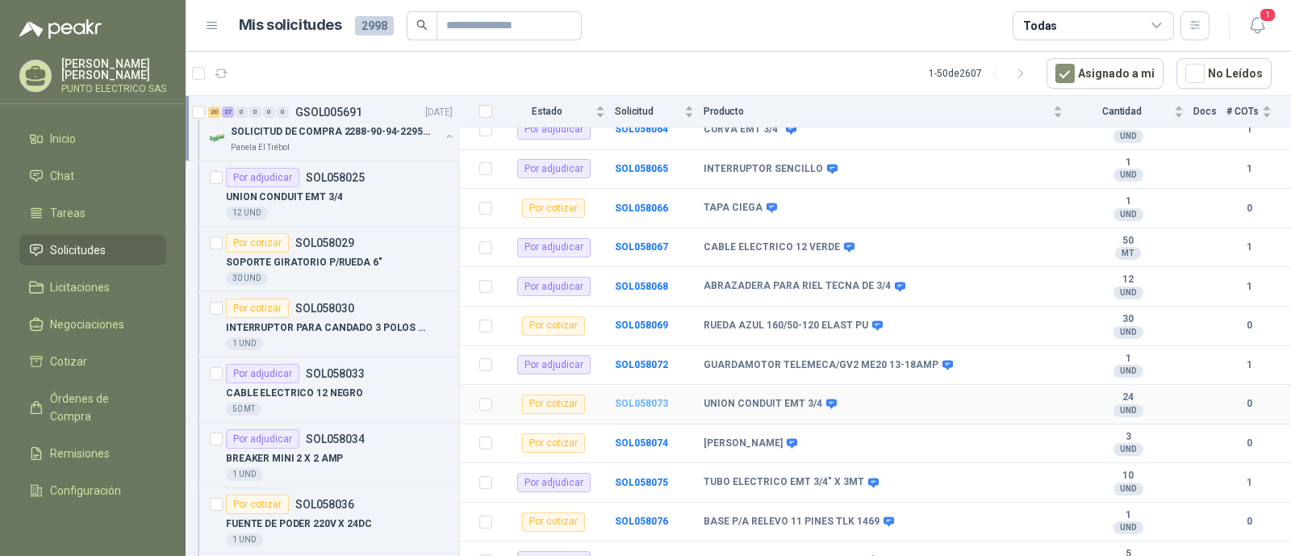
click at [648, 398] on b "SOL058073" at bounding box center [641, 403] width 53 height 11
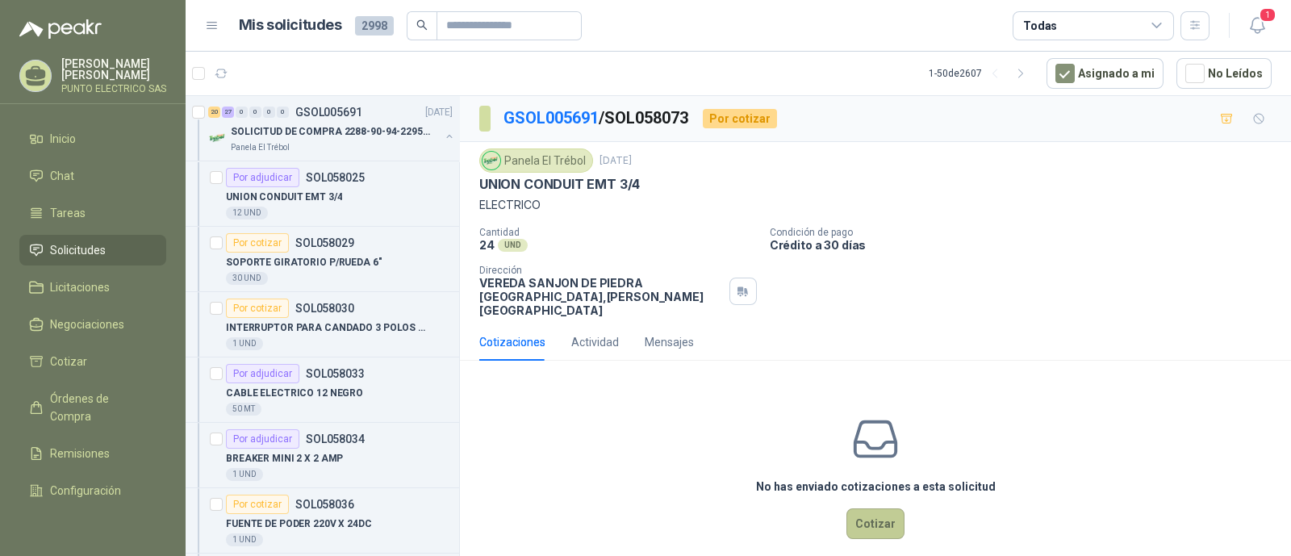
click at [864, 508] on button "Cotizar" at bounding box center [876, 523] width 58 height 31
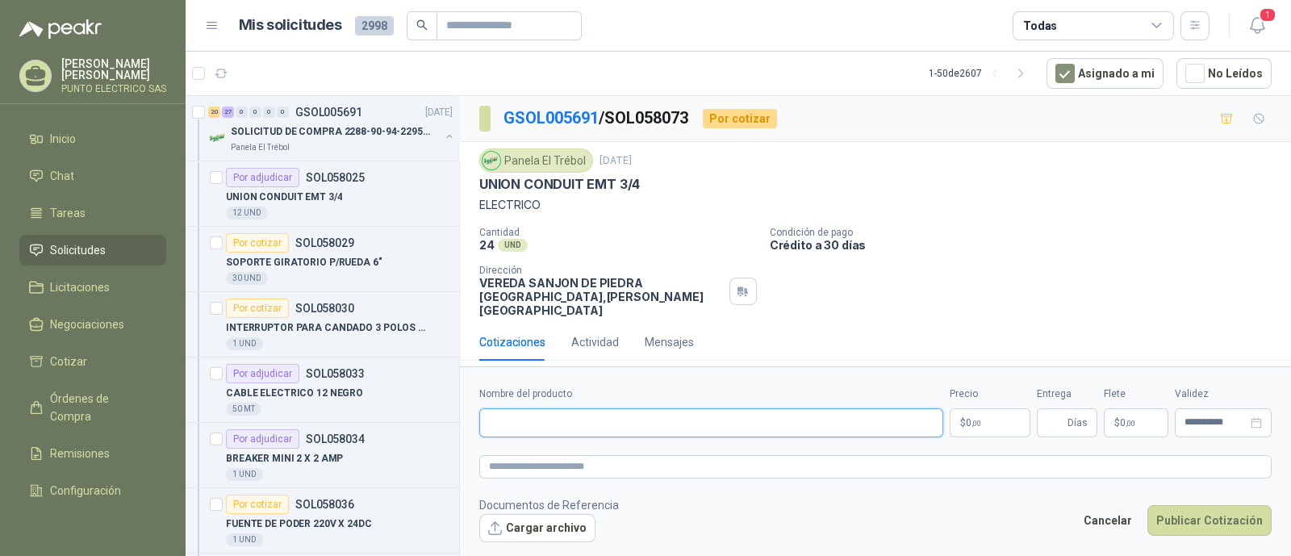
click at [541, 423] on input "Nombre del producto" at bounding box center [711, 422] width 464 height 29
type input "**********"
click at [977, 421] on body "Julian Gaviria PUNTO ELECTRICO SAS Inicio Chat Tareas Solicitudes Licitaciones …" at bounding box center [645, 278] width 1291 height 556
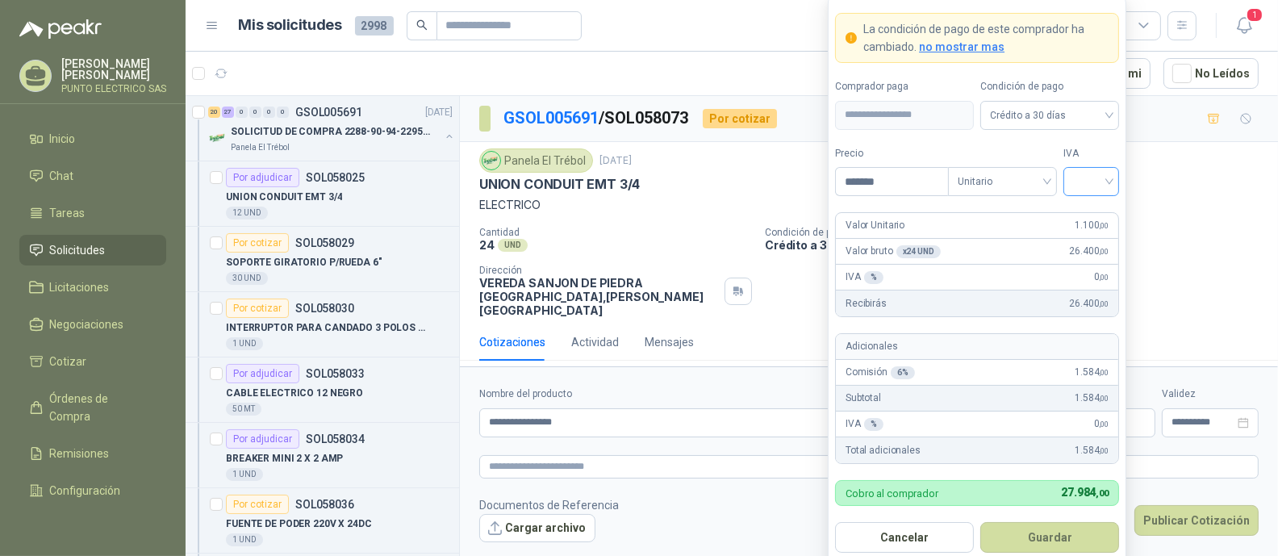
type input "*******"
click at [1094, 187] on input "search" at bounding box center [1091, 180] width 36 height 24
click at [1090, 214] on div "19%" at bounding box center [1092, 216] width 30 height 18
click at [1057, 534] on button "Guardar" at bounding box center [1050, 537] width 139 height 31
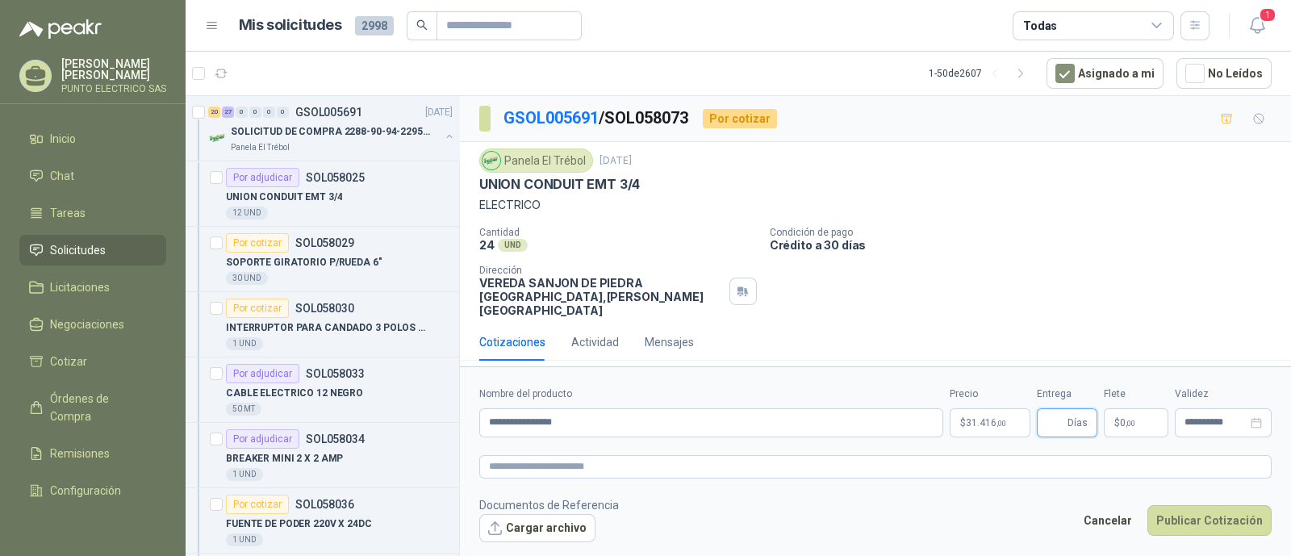
click at [1065, 416] on input "Entrega" at bounding box center [1056, 422] width 18 height 27
type input "*"
click at [1211, 508] on button "Publicar Cotización" at bounding box center [1210, 520] width 124 height 31
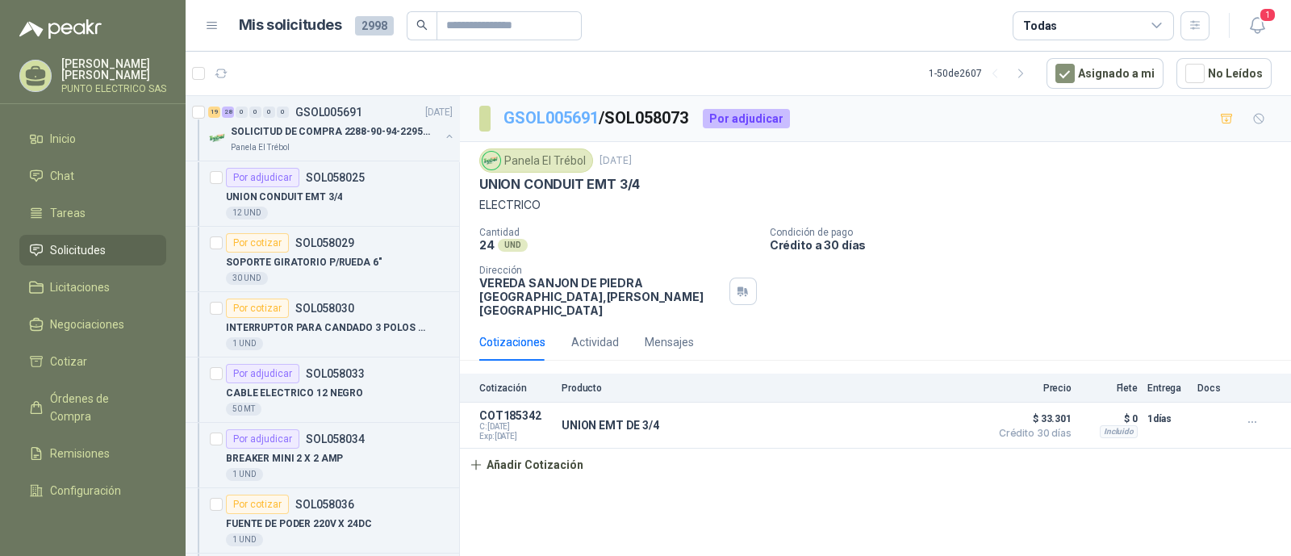
click at [554, 116] on link "GSOL005691" at bounding box center [551, 117] width 95 height 19
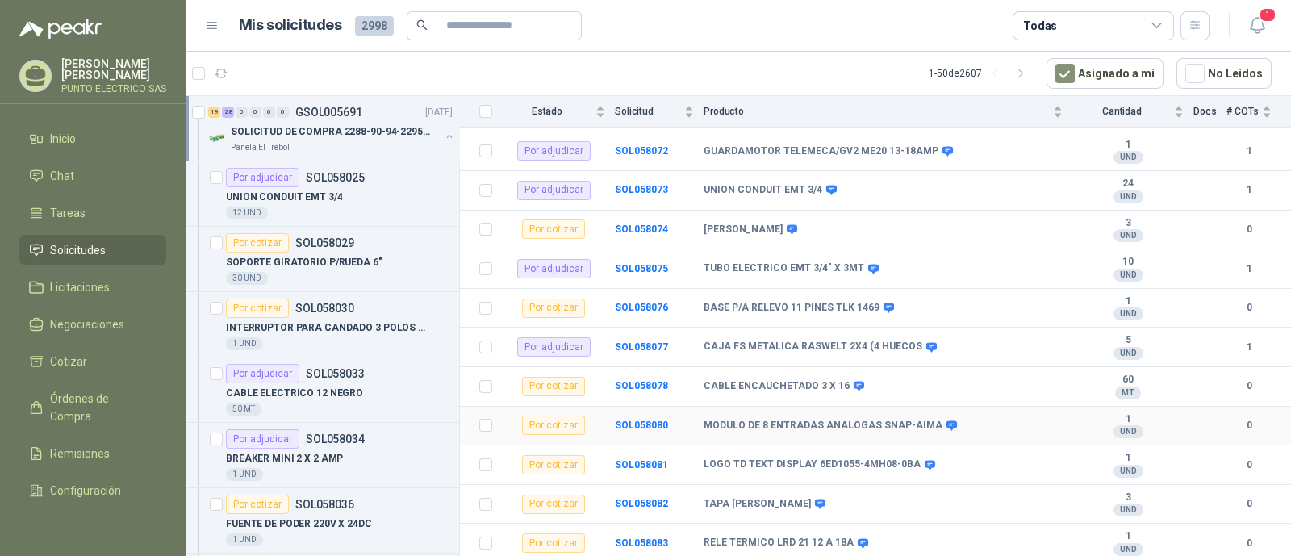
scroll to position [1496, 0]
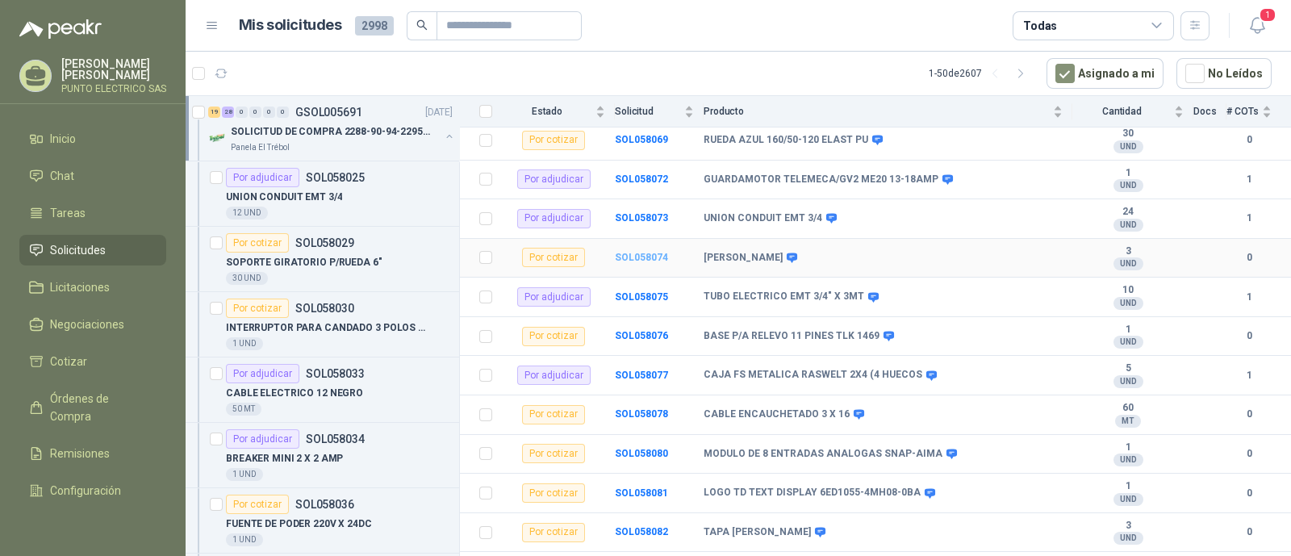
click at [644, 252] on b "SOL058074" at bounding box center [641, 257] width 53 height 11
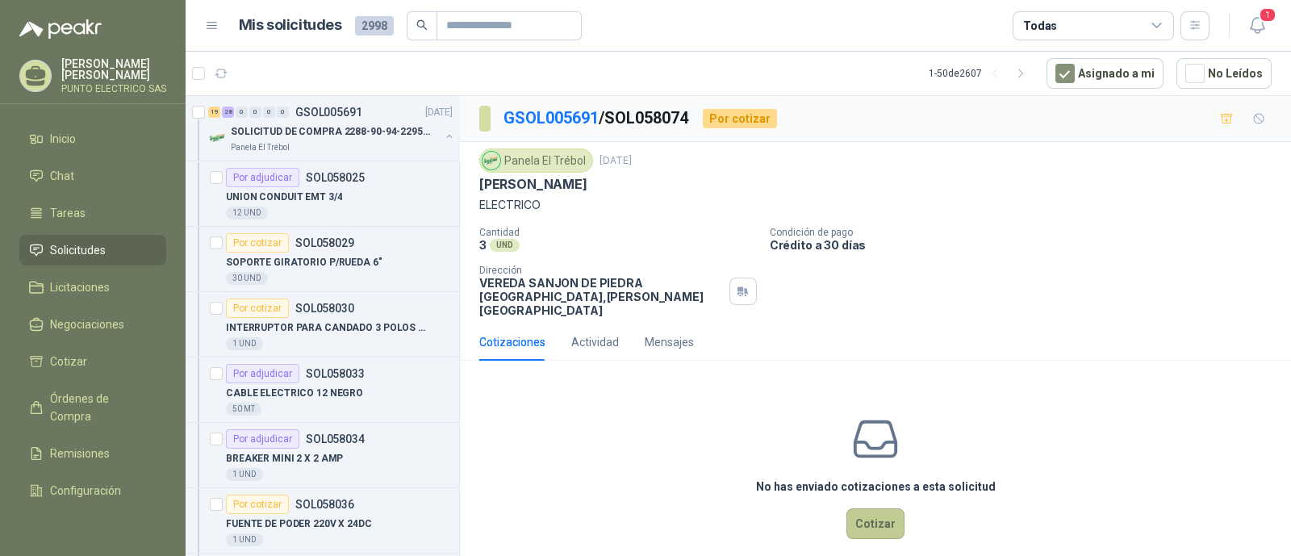
click at [849, 508] on button "Cotizar" at bounding box center [876, 523] width 58 height 31
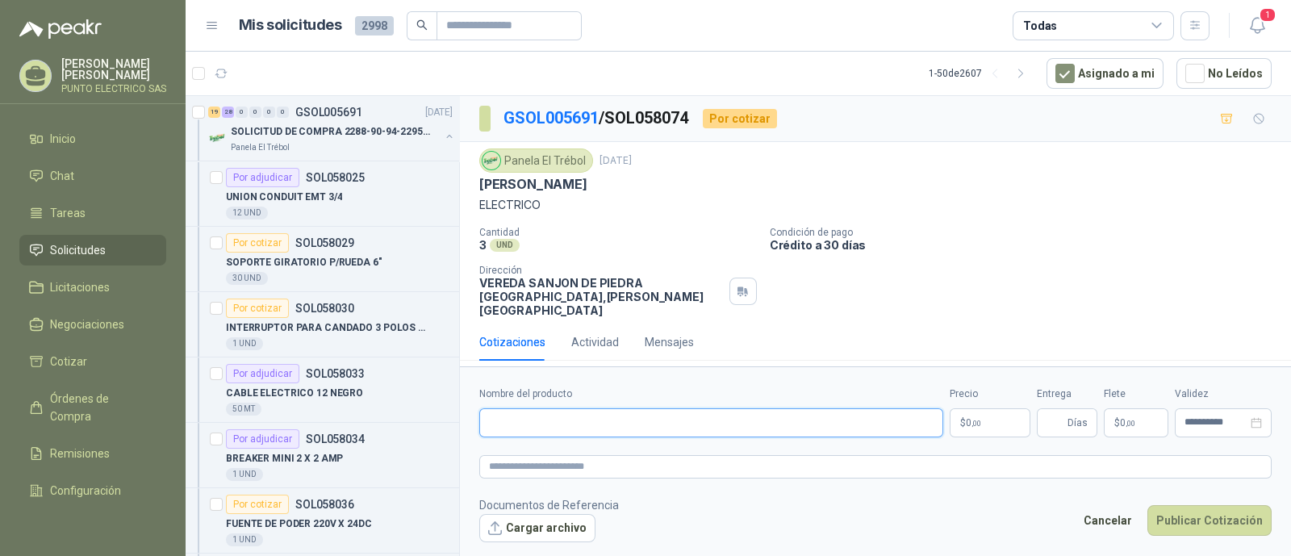
click at [571, 421] on input "Nombre del producto" at bounding box center [711, 422] width 464 height 29
type input "**********"
click at [984, 408] on body "Julian Gaviria PUNTO ELECTRICO SAS Inicio Chat Tareas Solicitudes Licitaciones …" at bounding box center [645, 278] width 1291 height 556
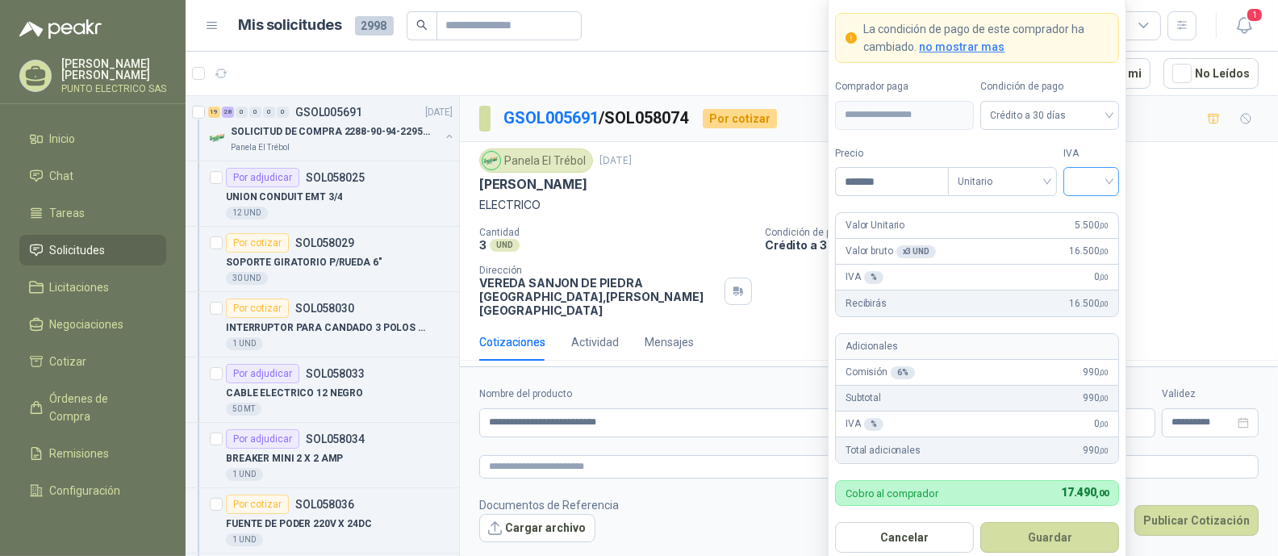
click at [1111, 182] on div at bounding box center [1092, 181] width 56 height 29
type input "*******"
click at [1081, 211] on div "19%" at bounding box center [1092, 216] width 30 height 18
click at [1057, 538] on button "Guardar" at bounding box center [1050, 537] width 139 height 31
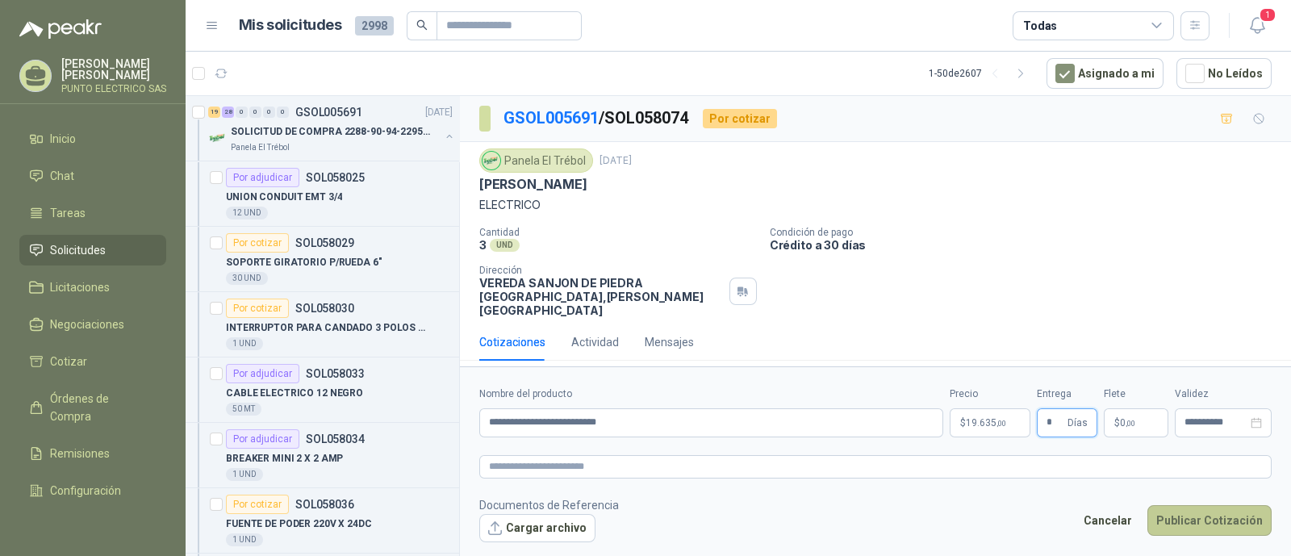
type input "*"
click at [1231, 520] on button "Publicar Cotización" at bounding box center [1210, 520] width 124 height 31
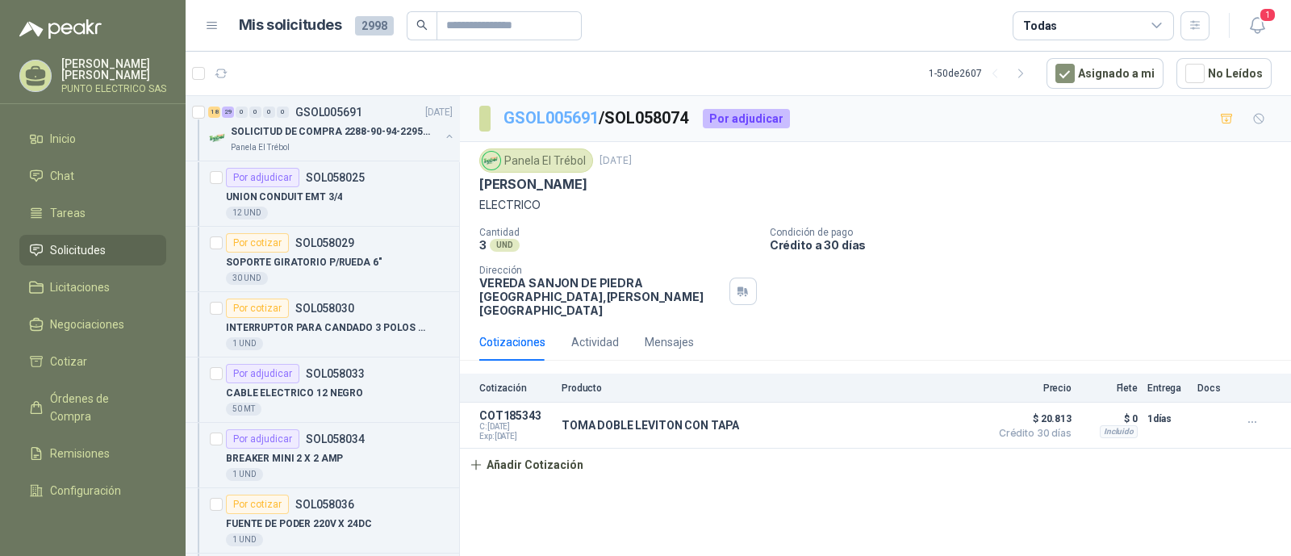
click at [569, 123] on link "GSOL005691" at bounding box center [551, 117] width 95 height 19
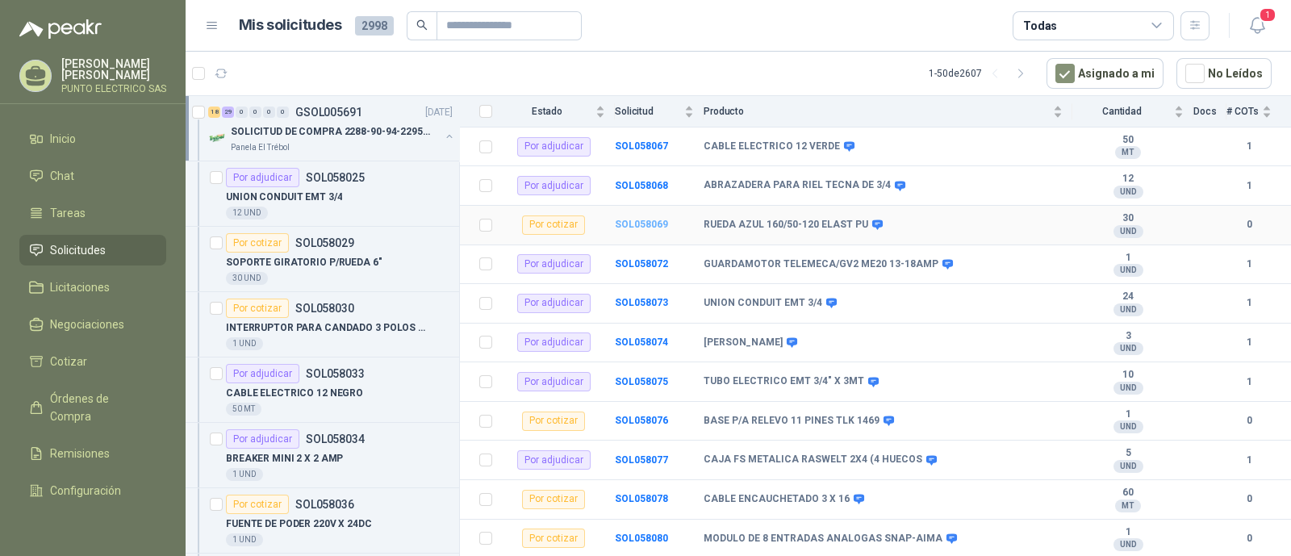
scroll to position [1513, 0]
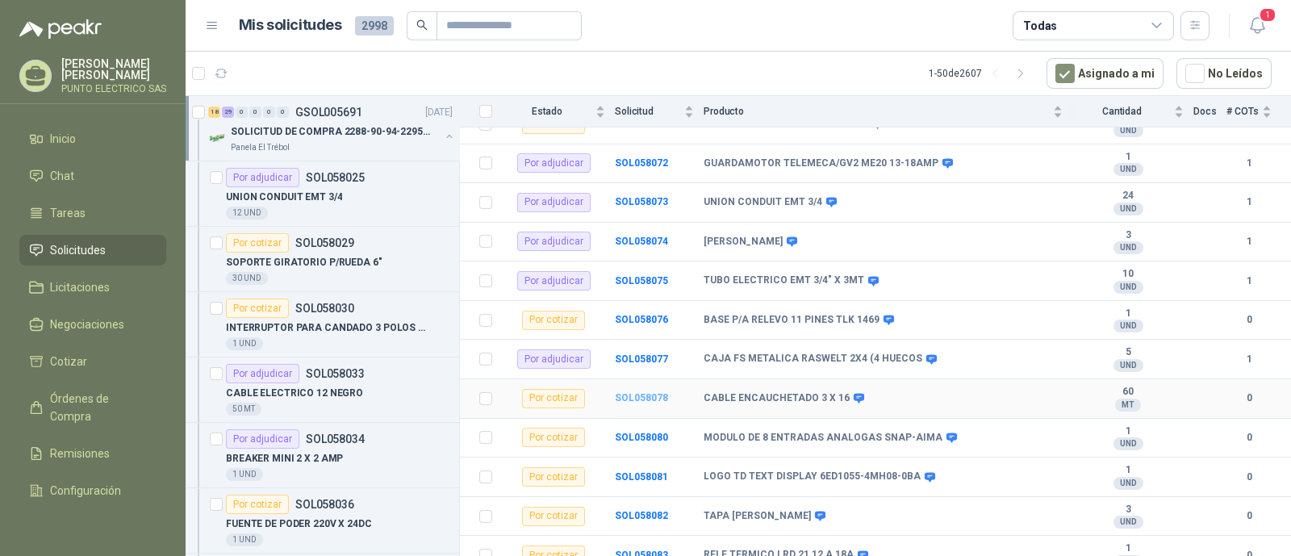
click at [633, 392] on b "SOL058078" at bounding box center [641, 397] width 53 height 11
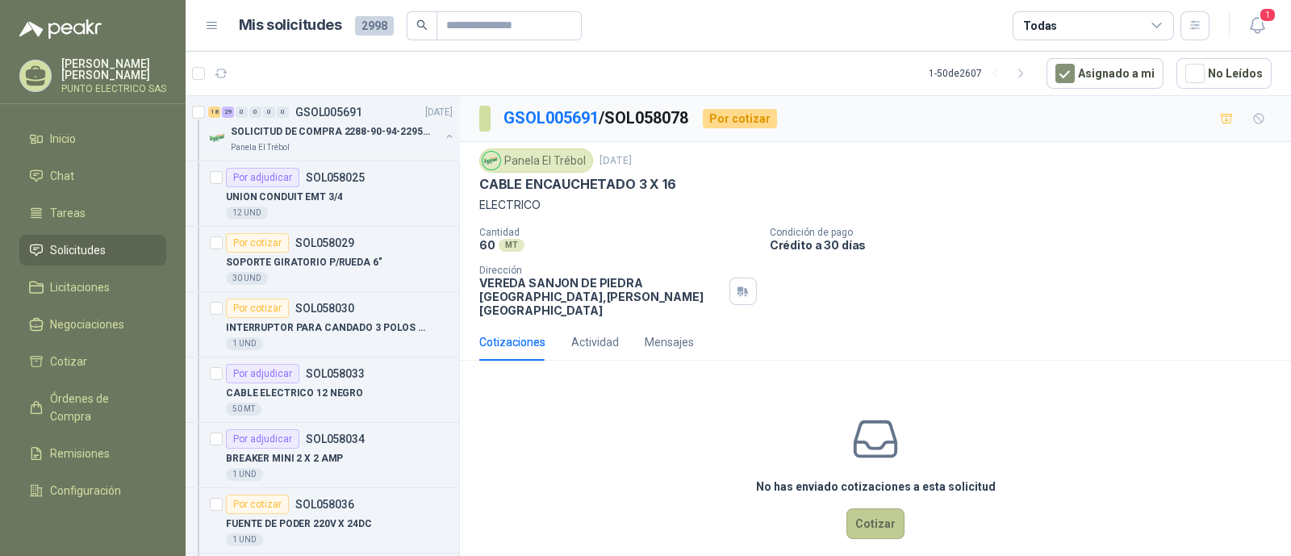
click at [856, 508] on button "Cotizar" at bounding box center [876, 523] width 58 height 31
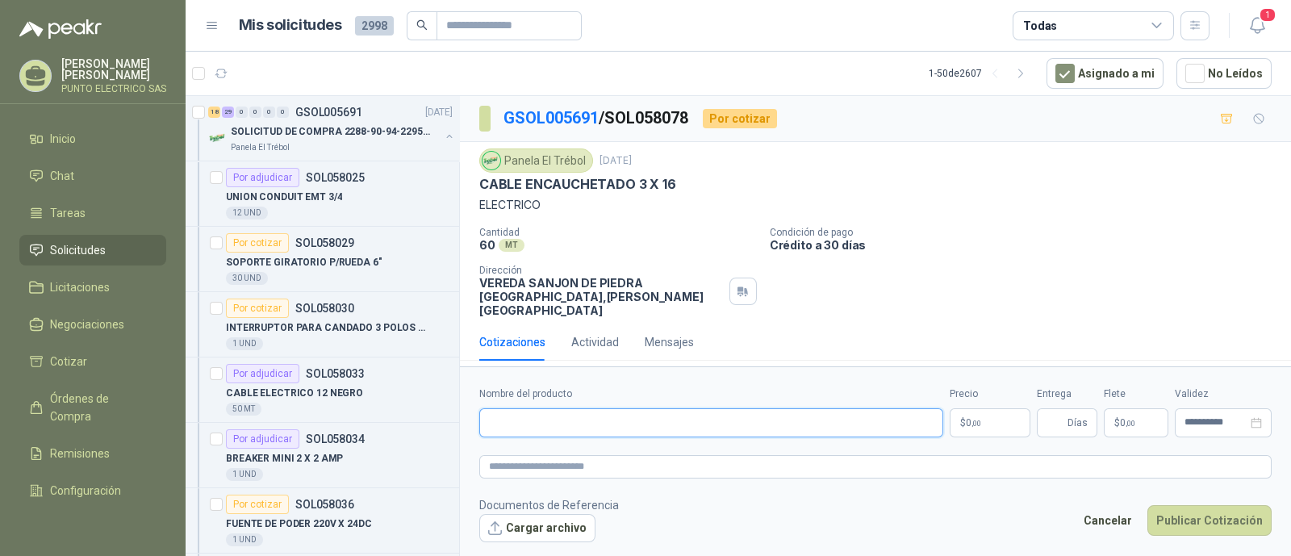
click at [580, 421] on input "Nombre del producto" at bounding box center [711, 422] width 464 height 29
type input "**********"
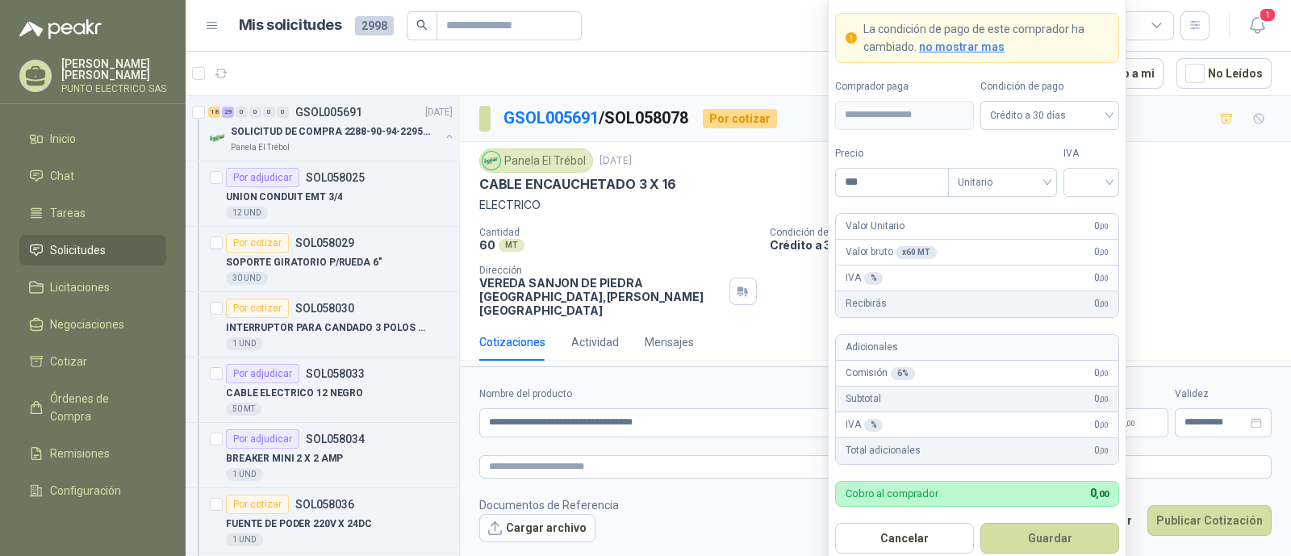
click at [969, 412] on body "Julian Gaviria PUNTO ELECTRICO SAS Inicio Chat Tareas Solicitudes Licitaciones …" at bounding box center [645, 278] width 1291 height 556
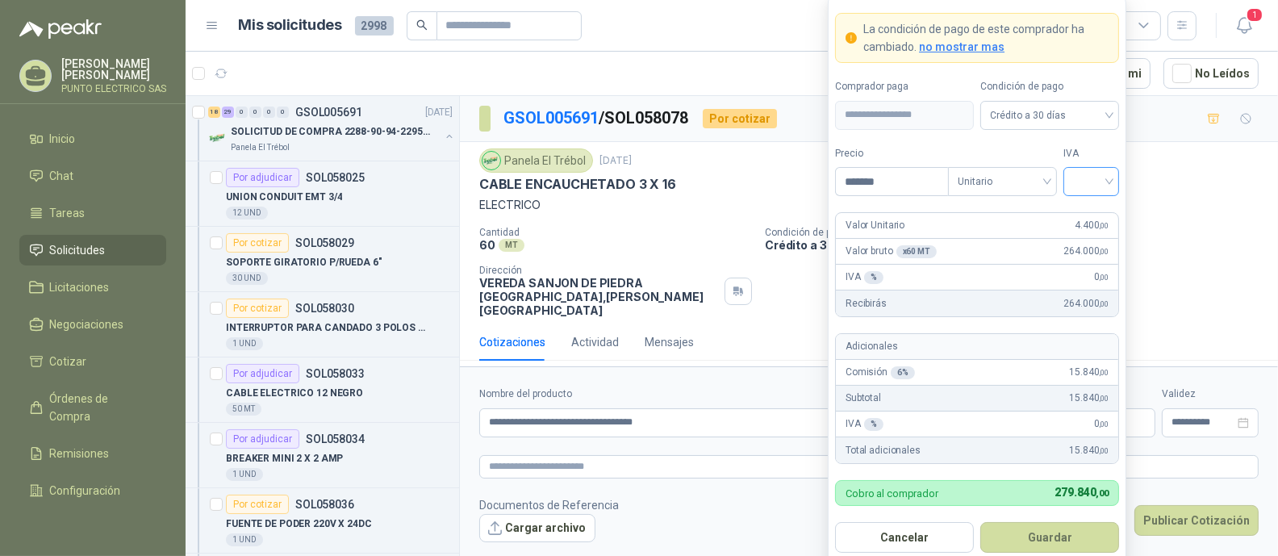
type input "*******"
click at [1107, 182] on input "search" at bounding box center [1091, 180] width 36 height 24
click at [1086, 219] on div "19%" at bounding box center [1092, 216] width 30 height 18
click at [1065, 536] on button "Guardar" at bounding box center [1050, 537] width 139 height 31
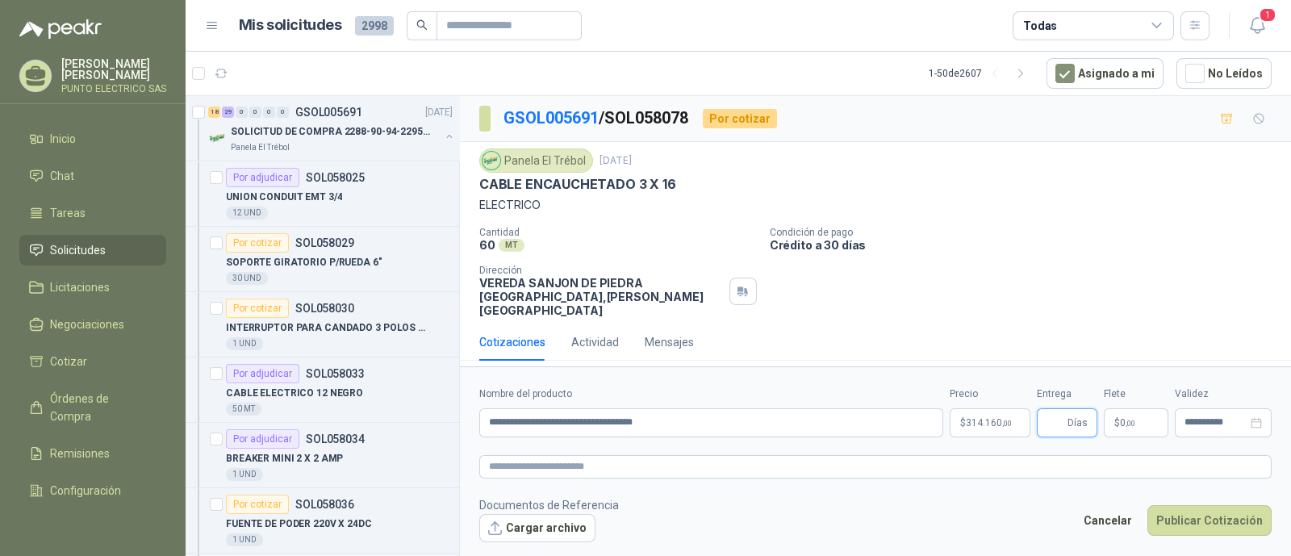
click at [1051, 417] on input "Entrega" at bounding box center [1056, 422] width 18 height 27
type input "*"
click at [1221, 514] on button "Publicar Cotización" at bounding box center [1210, 520] width 124 height 31
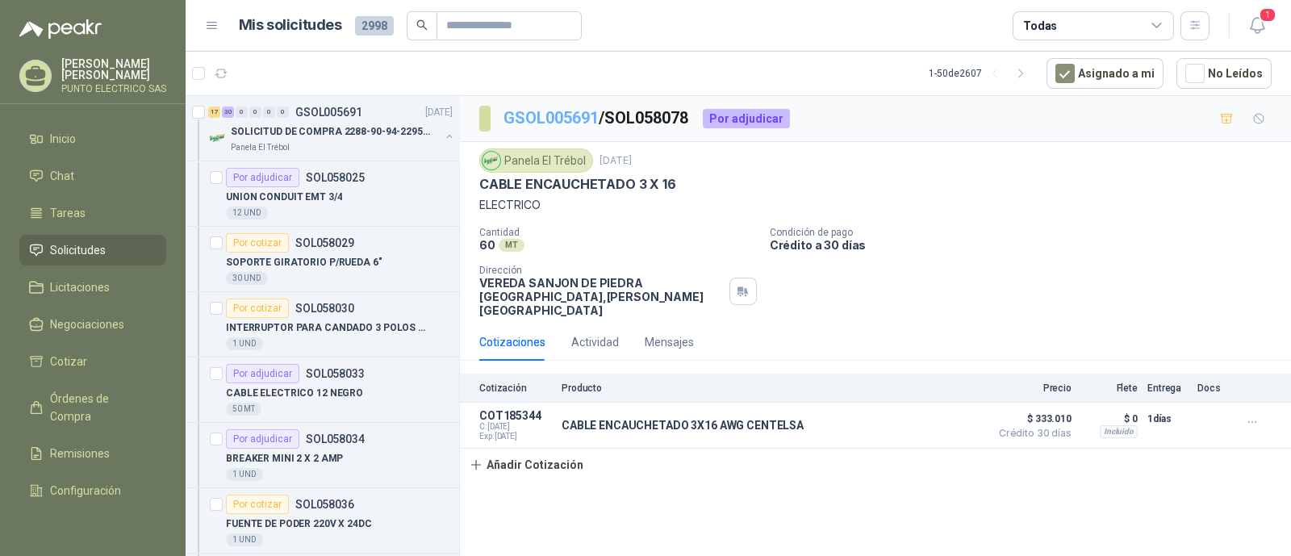
click at [568, 123] on link "GSOL005691" at bounding box center [551, 117] width 95 height 19
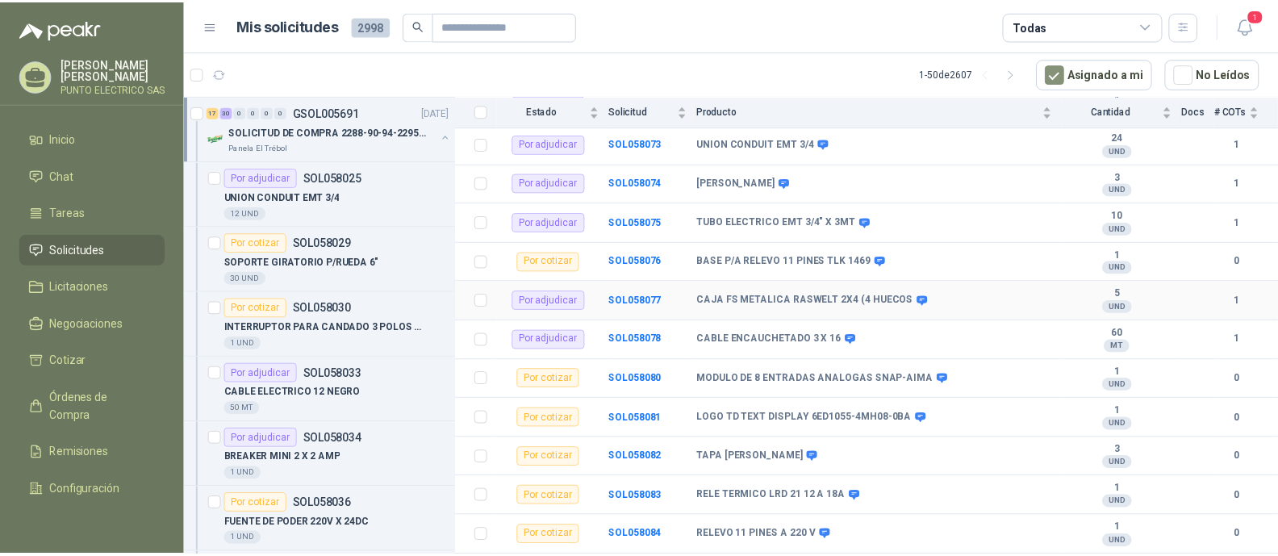
scroll to position [1597, 0]
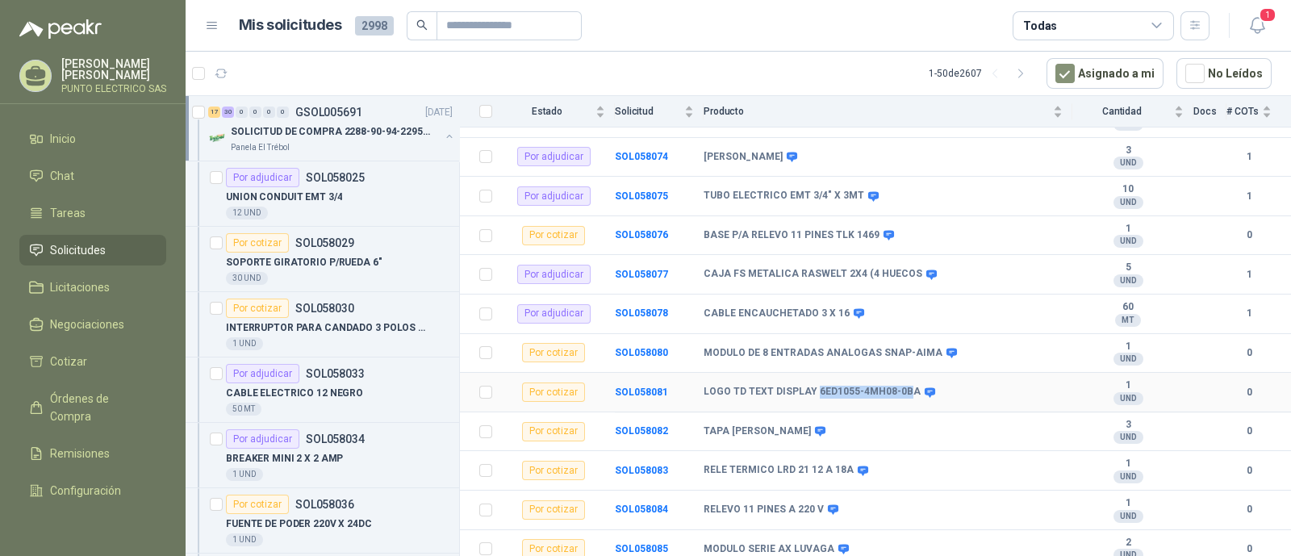
drag, startPoint x: 814, startPoint y: 383, endPoint x: 905, endPoint y: 389, distance: 91.4
click at [905, 389] on b "LOGO TD TEXT DISPLAY 6ED1055-4MH08-0BA" at bounding box center [812, 392] width 217 height 13
copy b "6ED1055-4MH08-0B"
click at [646, 465] on b "SOL058083" at bounding box center [641, 470] width 53 height 11
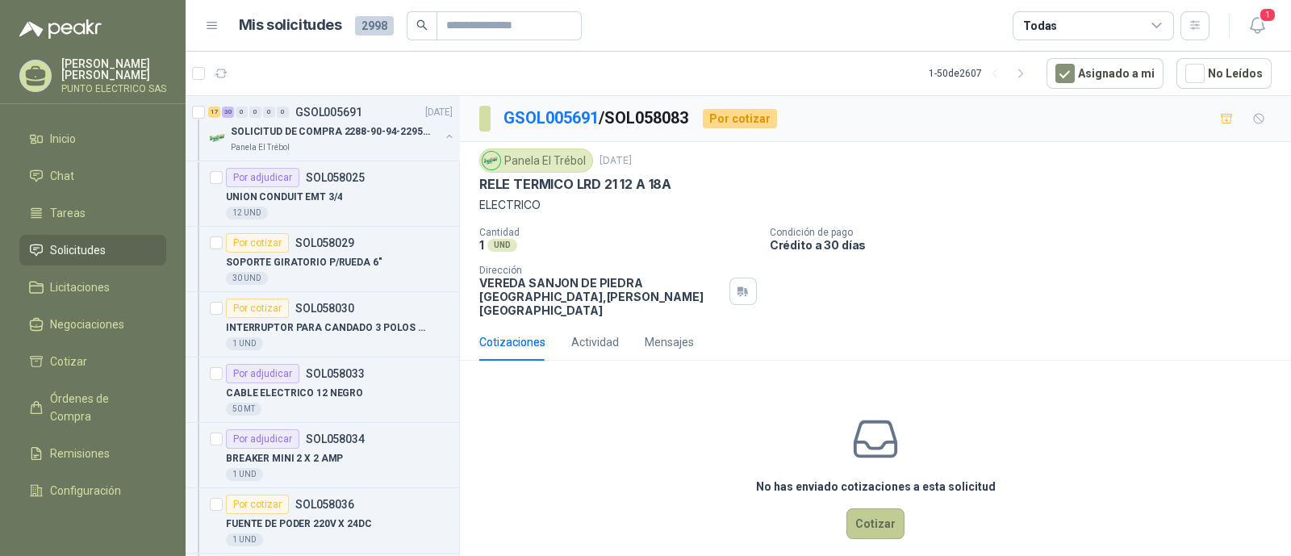
click at [864, 508] on button "Cotizar" at bounding box center [876, 523] width 58 height 31
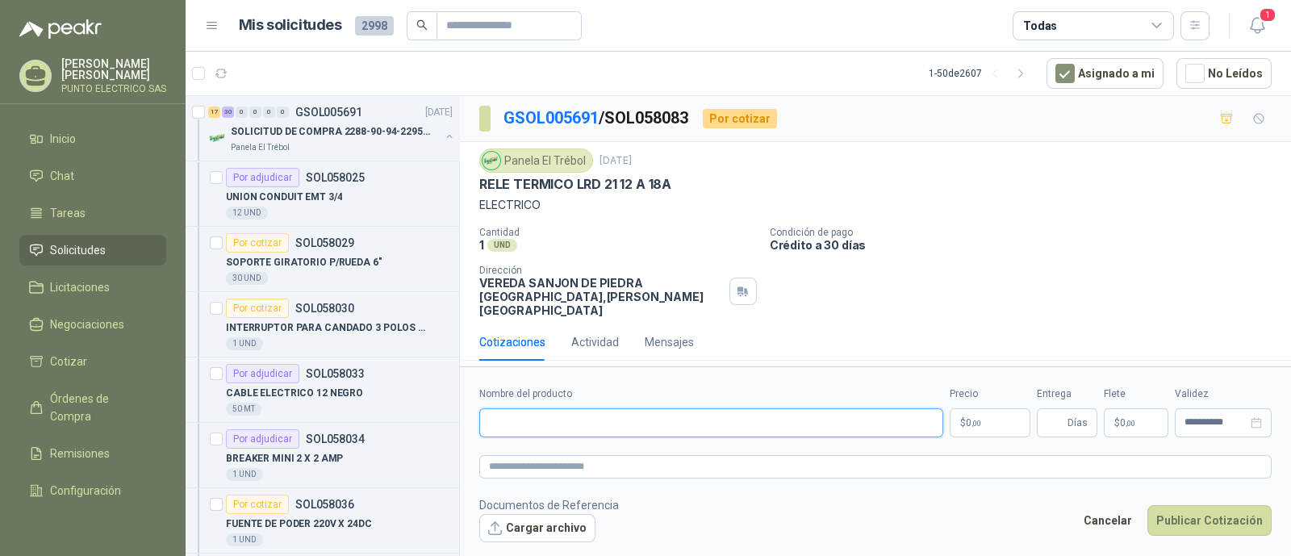
click at [621, 424] on input "Nombre del producto" at bounding box center [711, 422] width 464 height 29
type input "**********"
click at [965, 412] on body "Julian Gaviria PUNTO ELECTRICO SAS Inicio Chat Tareas Solicitudes Licitaciones …" at bounding box center [645, 278] width 1291 height 556
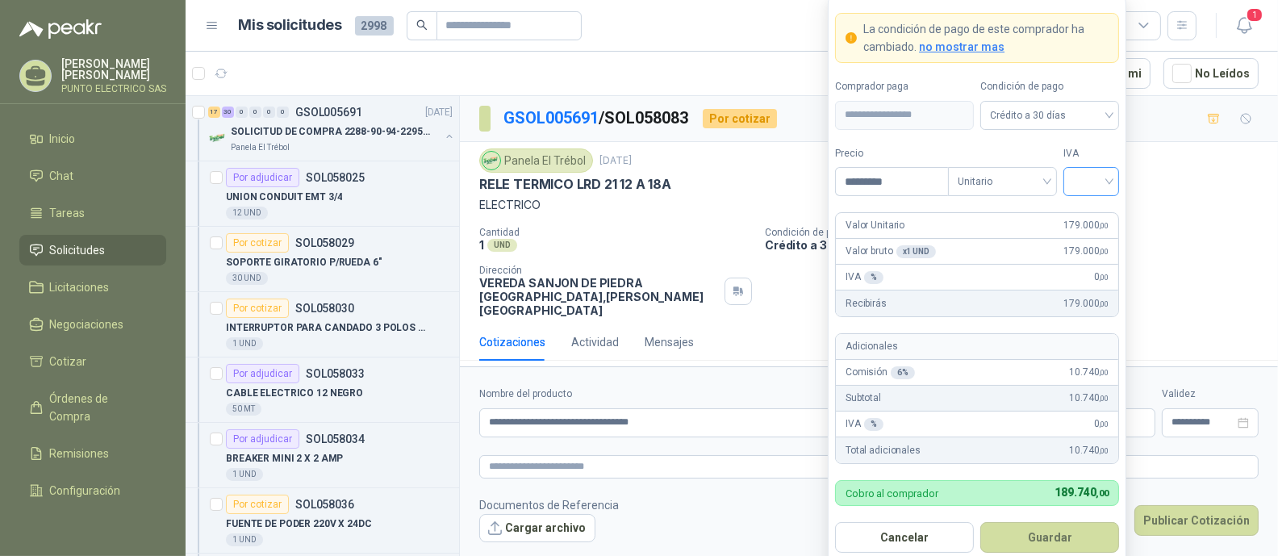
type input "*********"
click at [1098, 182] on input "search" at bounding box center [1091, 180] width 36 height 24
click at [1090, 216] on div "19%" at bounding box center [1092, 216] width 30 height 18
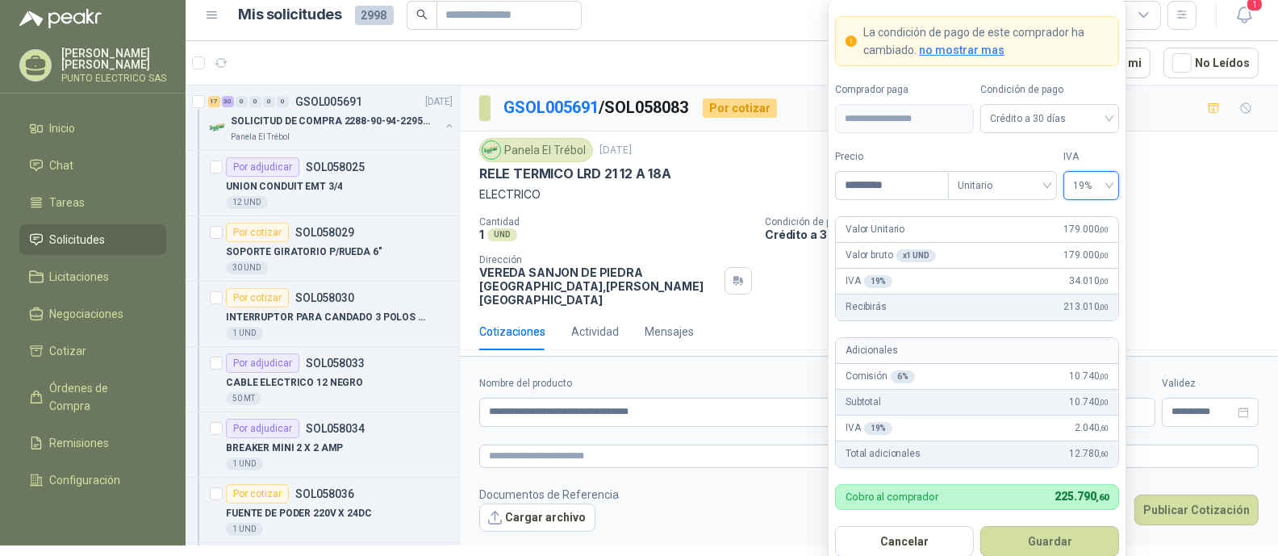
scroll to position [14, 0]
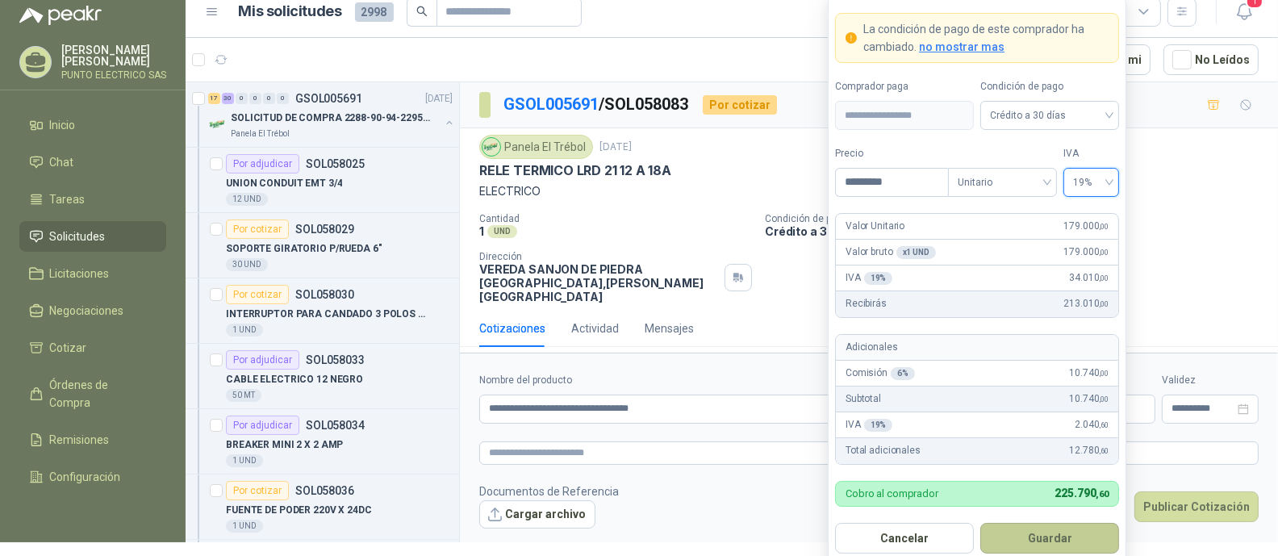
click at [1065, 544] on button "Guardar" at bounding box center [1050, 538] width 139 height 31
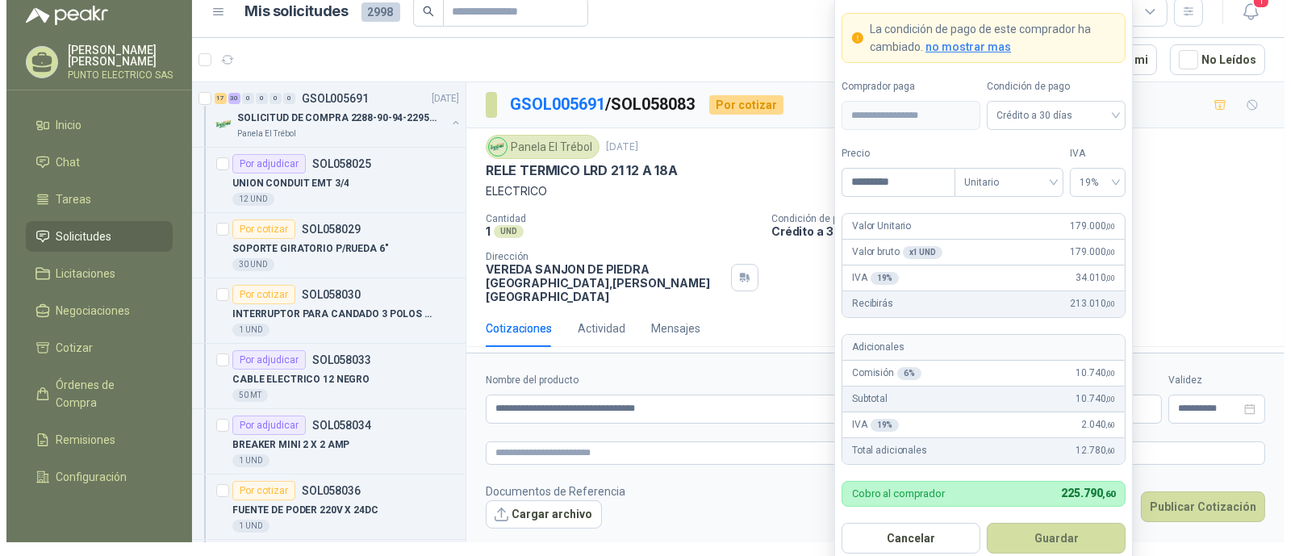
scroll to position [0, 0]
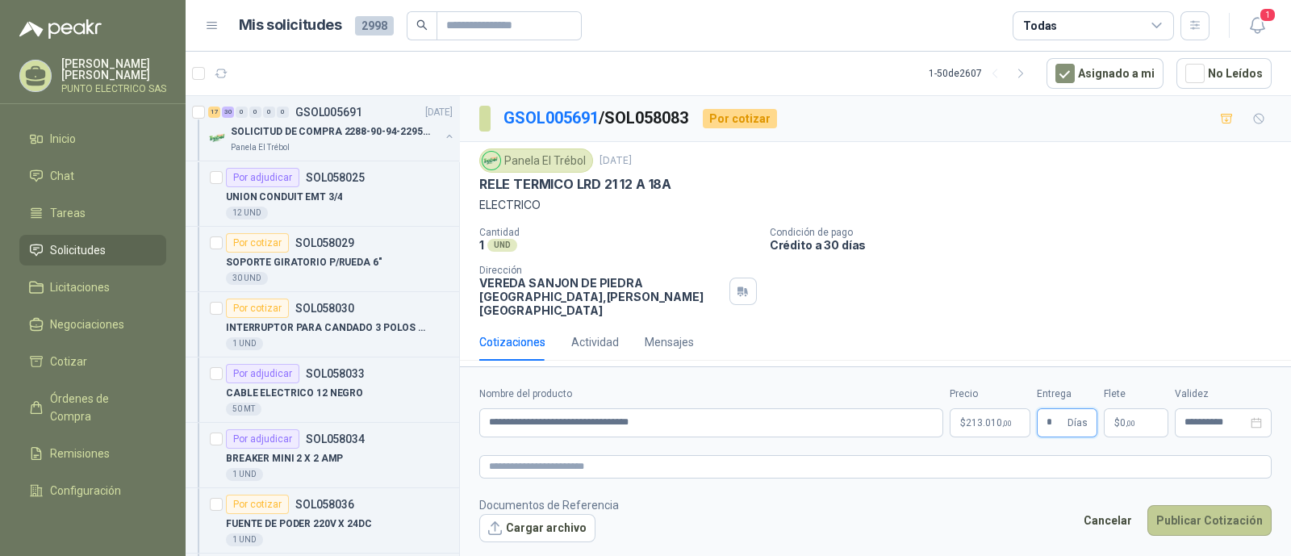
type input "*"
click at [1207, 514] on button "Publicar Cotización" at bounding box center [1210, 520] width 124 height 31
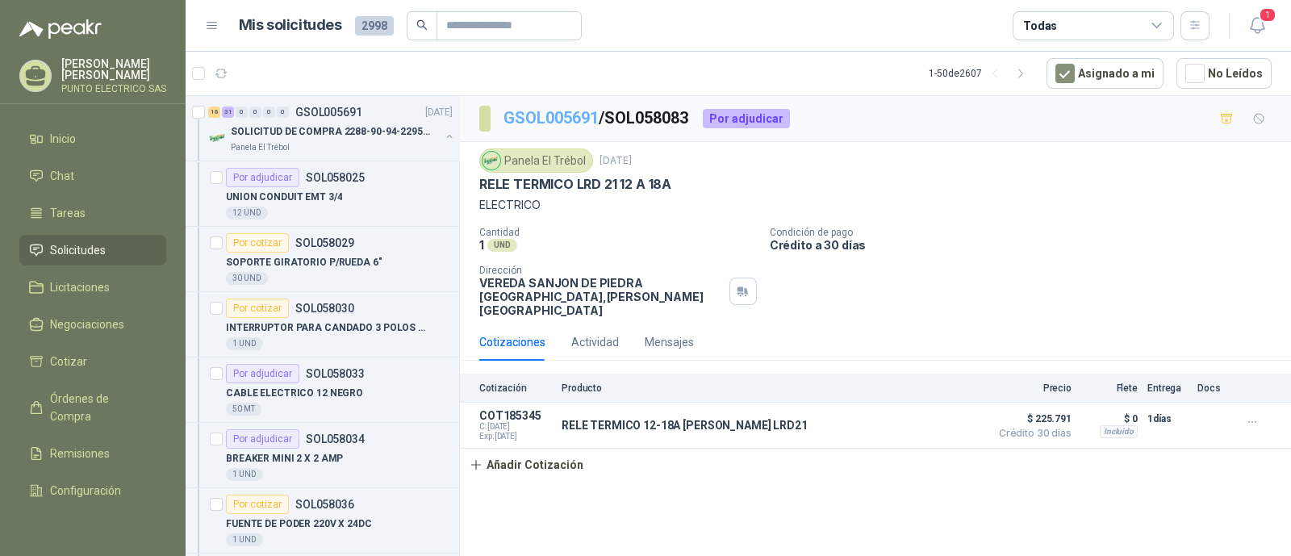
click at [553, 123] on link "GSOL005691" at bounding box center [551, 117] width 95 height 19
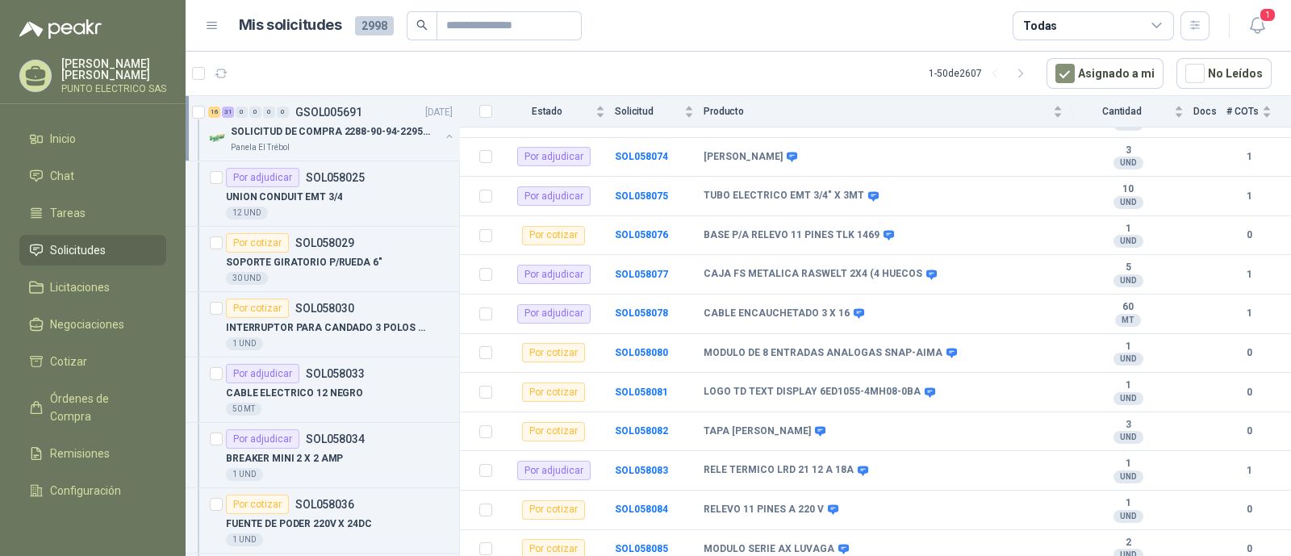
scroll to position [1597, 0]
click at [648, 504] on b "SOL058084" at bounding box center [641, 509] width 53 height 11
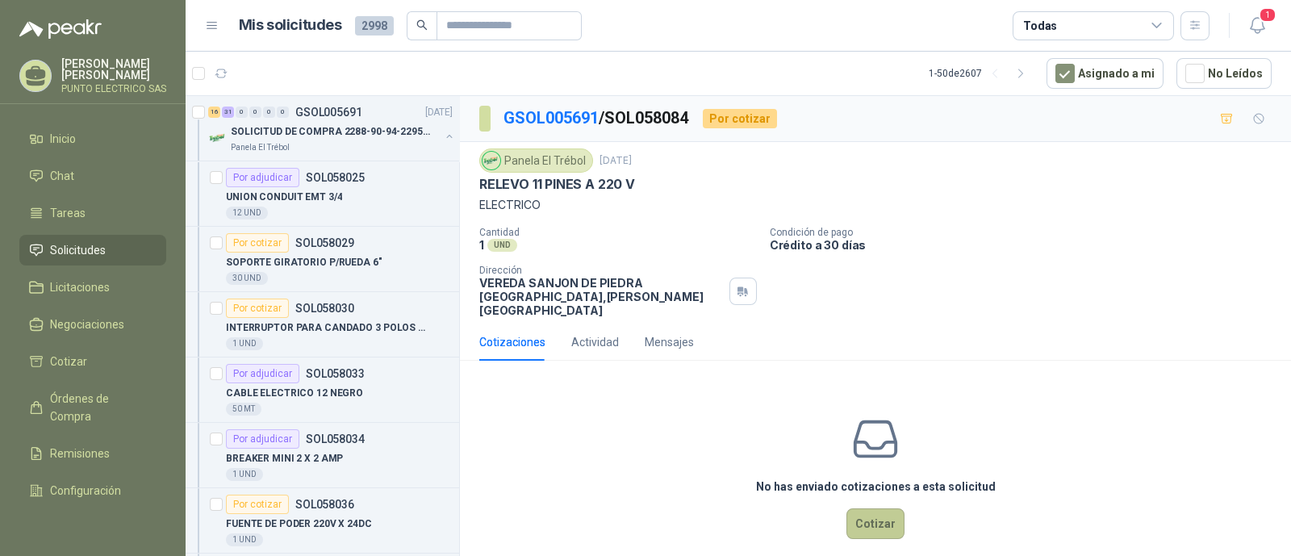
click at [877, 508] on button "Cotizar" at bounding box center [876, 523] width 58 height 31
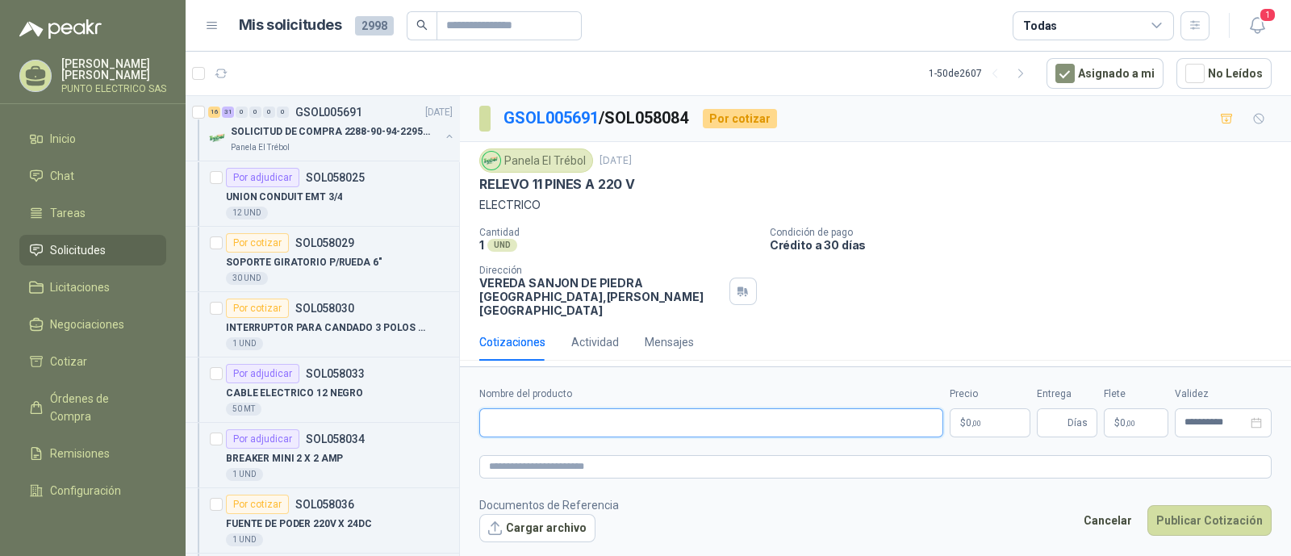
click at [589, 420] on input "Nombre del producto" at bounding box center [711, 422] width 464 height 29
type input "**********"
click at [1003, 417] on body "Julian Gaviria PUNTO ELECTRICO SAS Inicio Chat Tareas Solicitudes Licitaciones …" at bounding box center [645, 278] width 1291 height 556
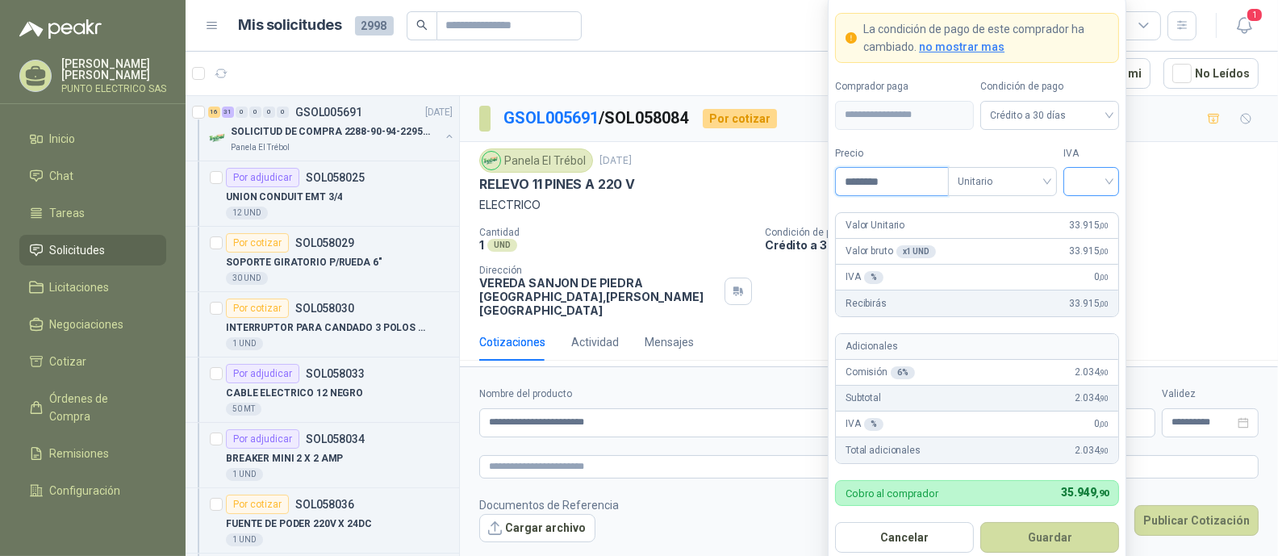
type input "********"
click at [1094, 178] on input "search" at bounding box center [1091, 180] width 36 height 24
click at [1098, 216] on div "19%" at bounding box center [1092, 216] width 30 height 18
click at [1073, 542] on button "Guardar" at bounding box center [1050, 537] width 139 height 31
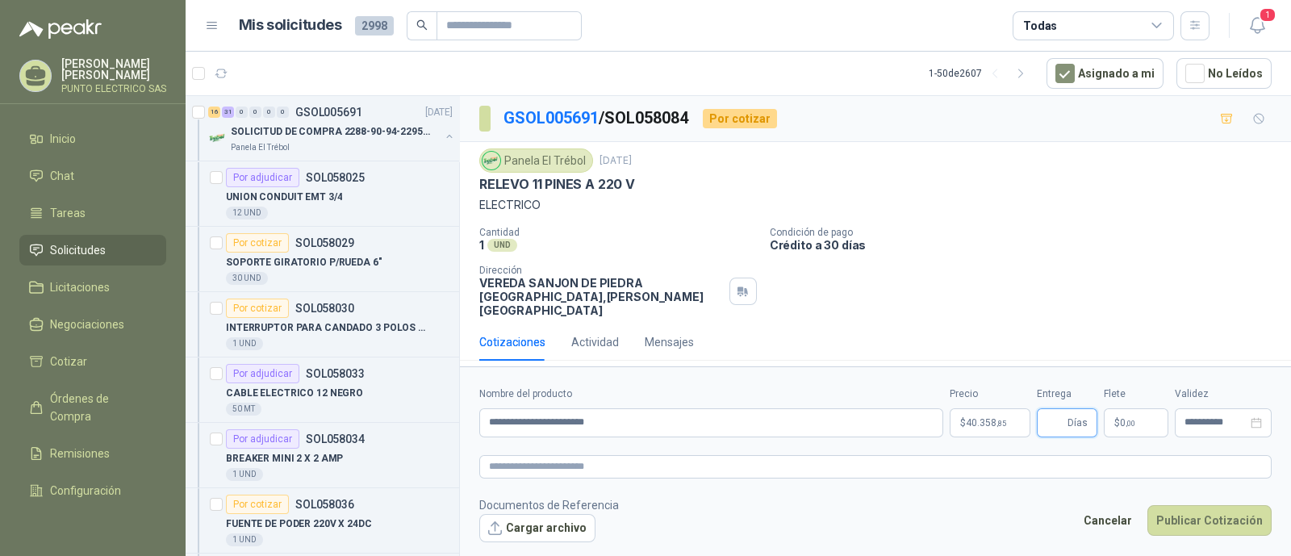
click at [1057, 416] on input "Entrega" at bounding box center [1056, 422] width 18 height 27
type input "*"
click at [1218, 513] on button "Publicar Cotización" at bounding box center [1210, 520] width 124 height 31
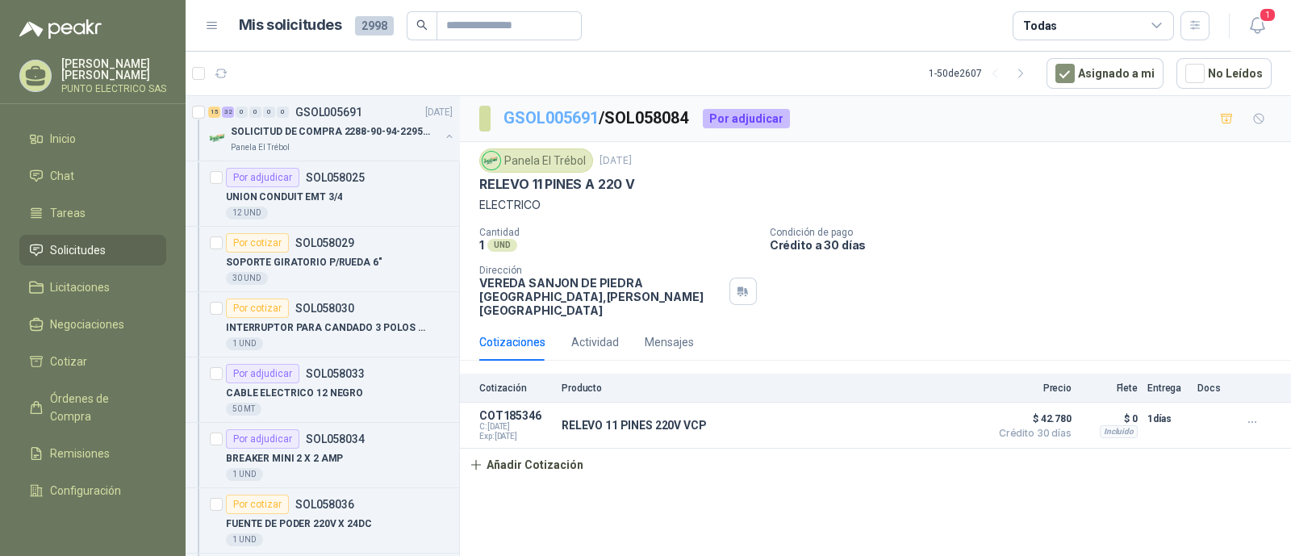
click at [552, 117] on link "GSOL005691" at bounding box center [551, 117] width 95 height 19
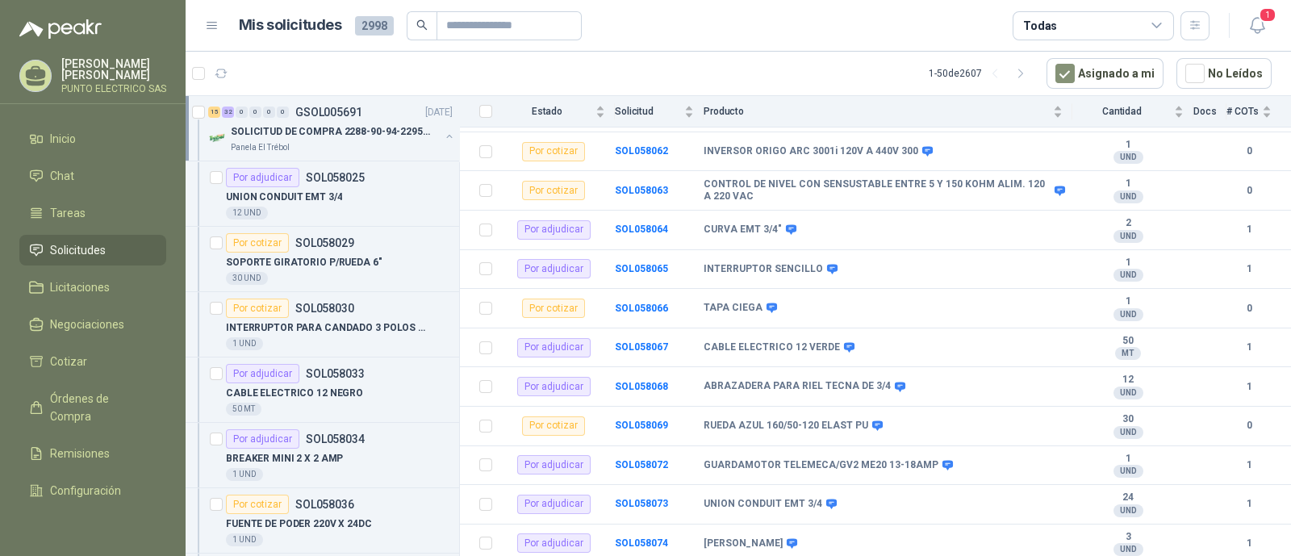
scroll to position [1597, 0]
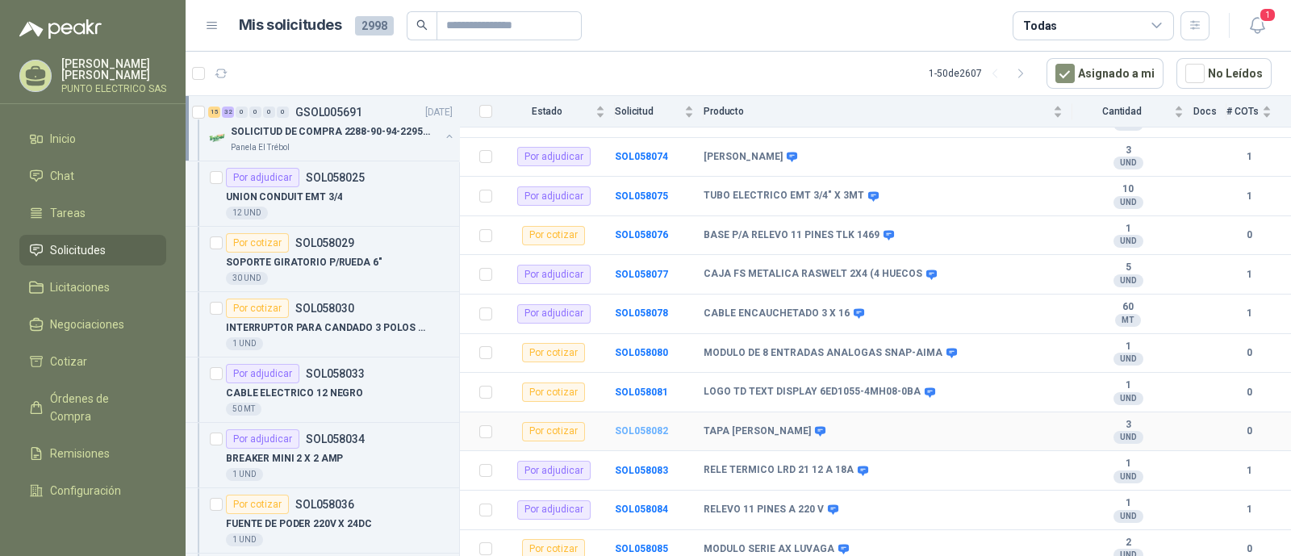
click at [654, 425] on b "SOL058082" at bounding box center [641, 430] width 53 height 11
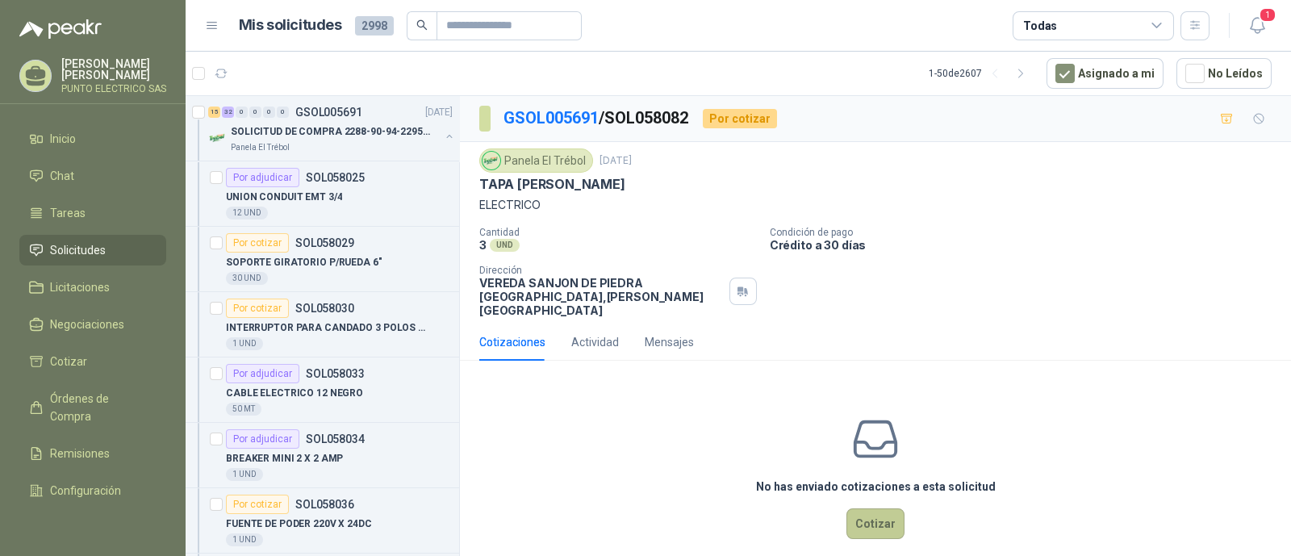
click at [879, 508] on button "Cotizar" at bounding box center [876, 523] width 58 height 31
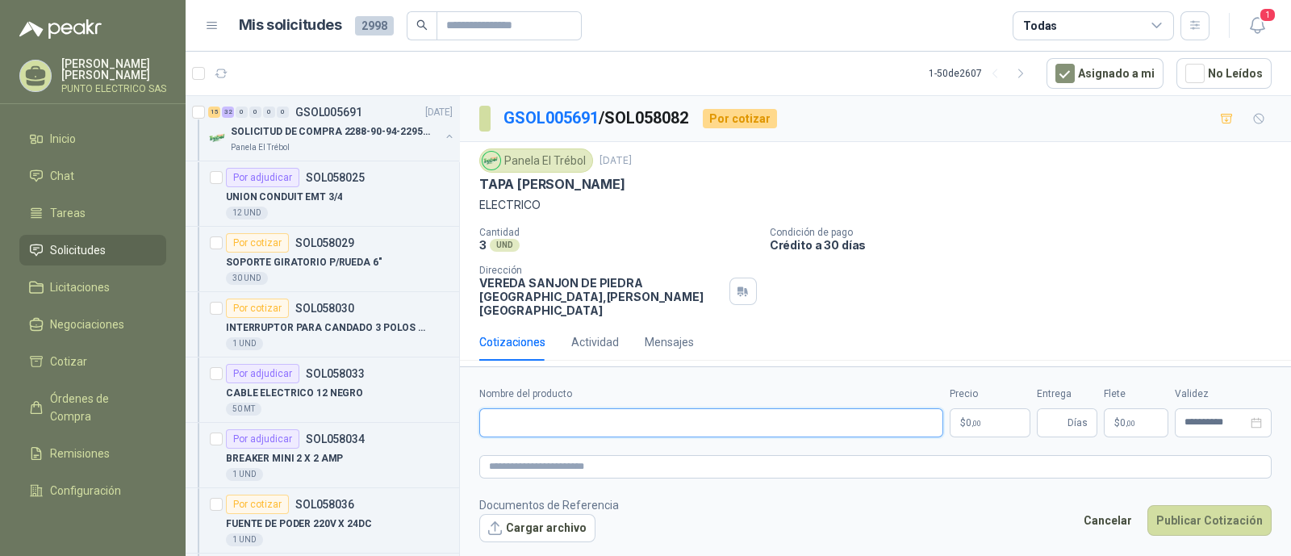
click at [578, 414] on input "Nombre del producto" at bounding box center [711, 422] width 464 height 29
type input "**********"
click at [979, 419] on body "Julian Gaviria PUNTO ELECTRICO SAS Inicio Chat Tareas Solicitudes Licitaciones …" at bounding box center [645, 278] width 1291 height 556
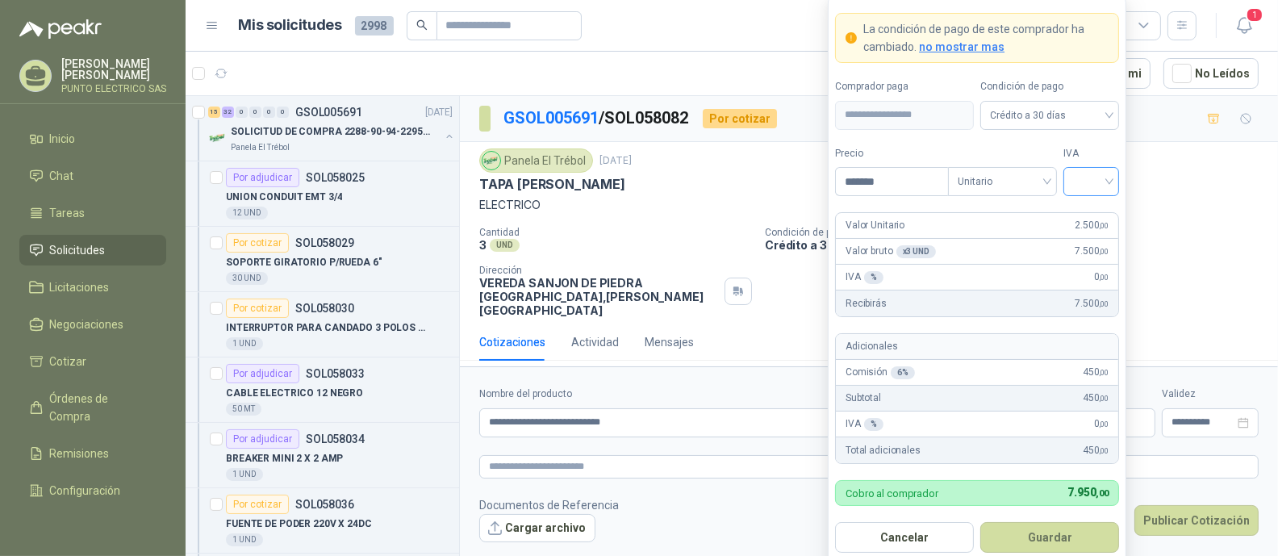
click at [1098, 186] on input "search" at bounding box center [1091, 180] width 36 height 24
click at [1086, 222] on div "19%" at bounding box center [1092, 216] width 30 height 18
click at [1054, 535] on button "Guardar" at bounding box center [1050, 537] width 139 height 31
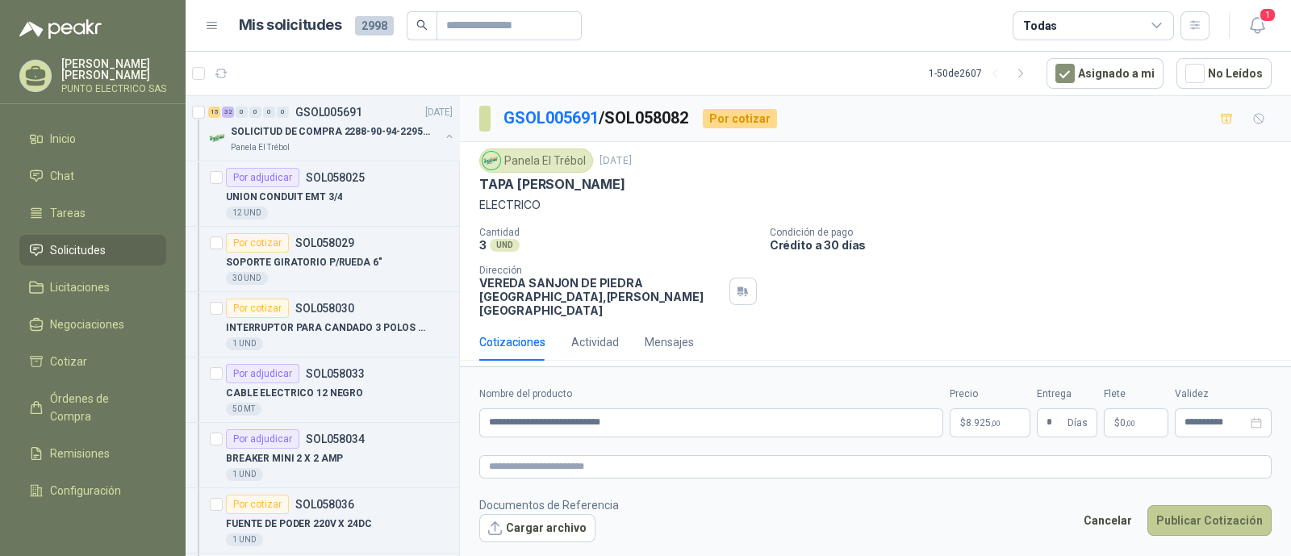
click at [1211, 513] on button "Publicar Cotización" at bounding box center [1210, 520] width 124 height 31
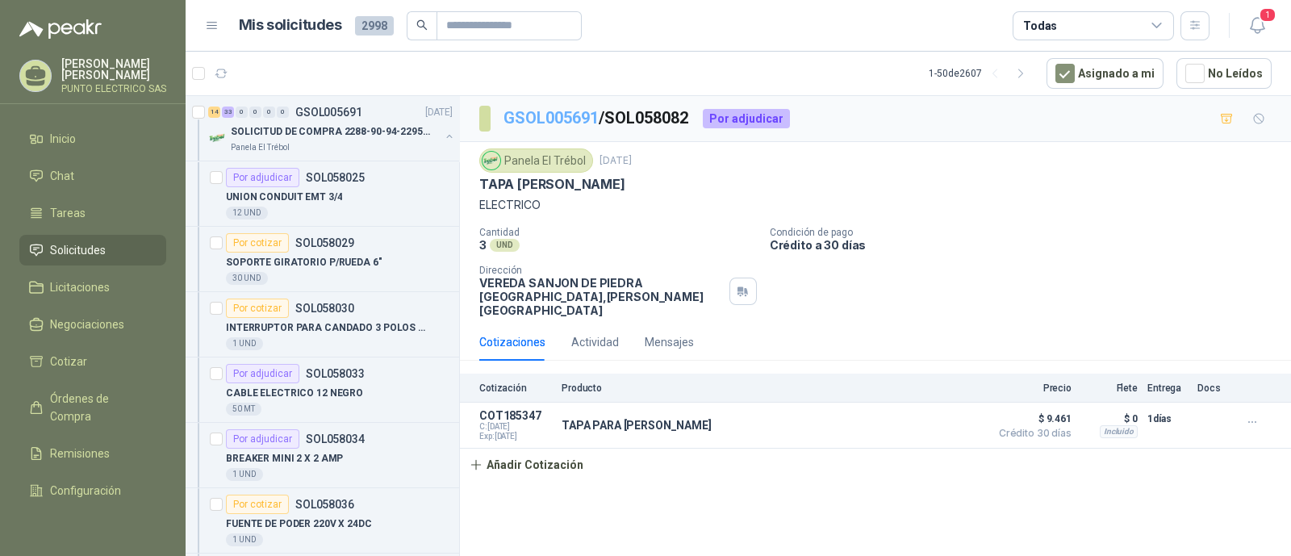
click at [580, 120] on link "GSOL005691" at bounding box center [551, 117] width 95 height 19
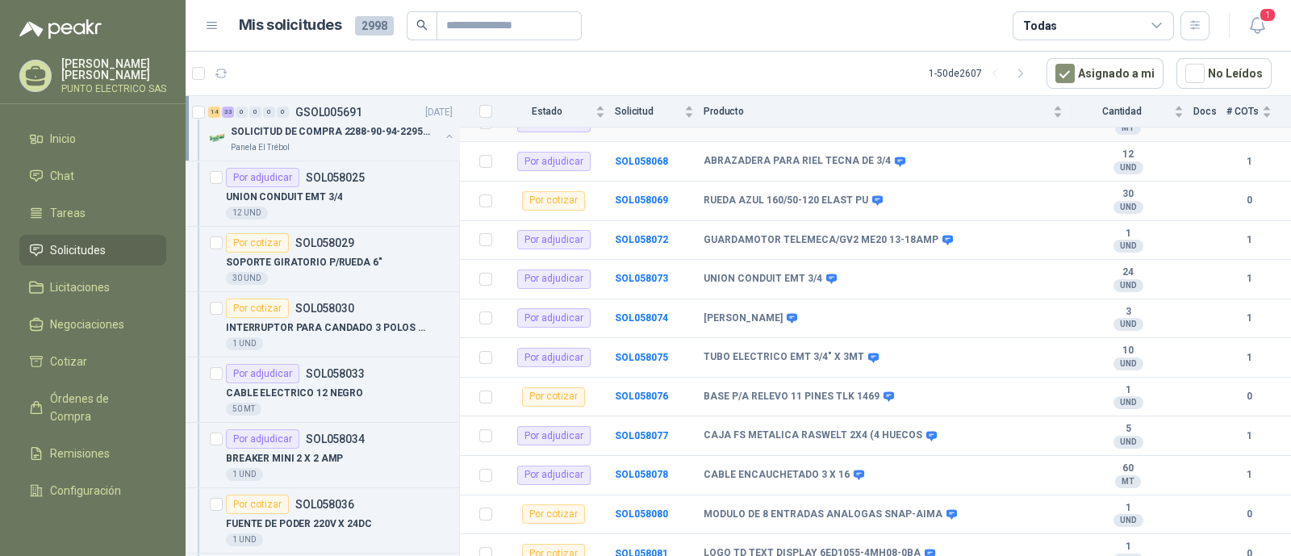
scroll to position [1597, 0]
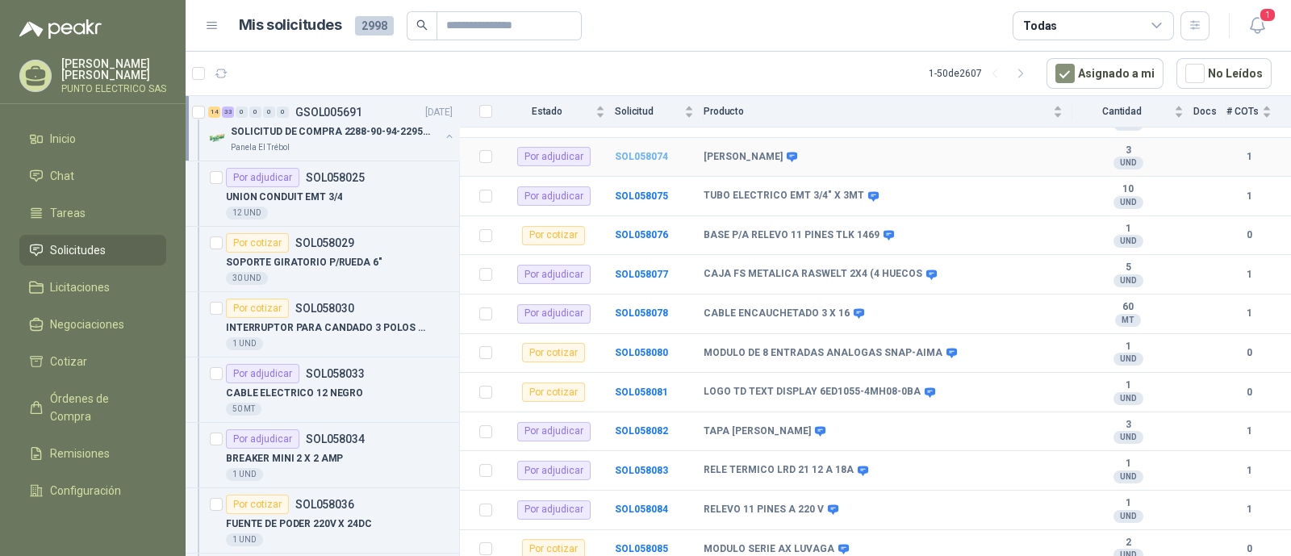
click at [638, 151] on b "SOL058074" at bounding box center [641, 156] width 53 height 11
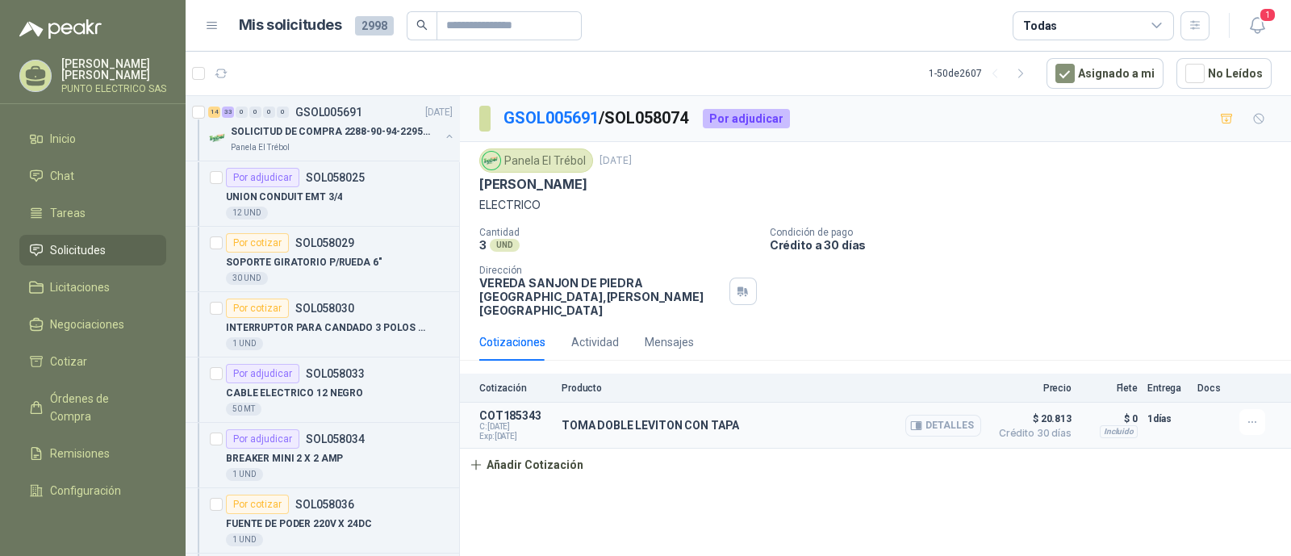
click at [945, 418] on button "Detalles" at bounding box center [944, 426] width 76 height 22
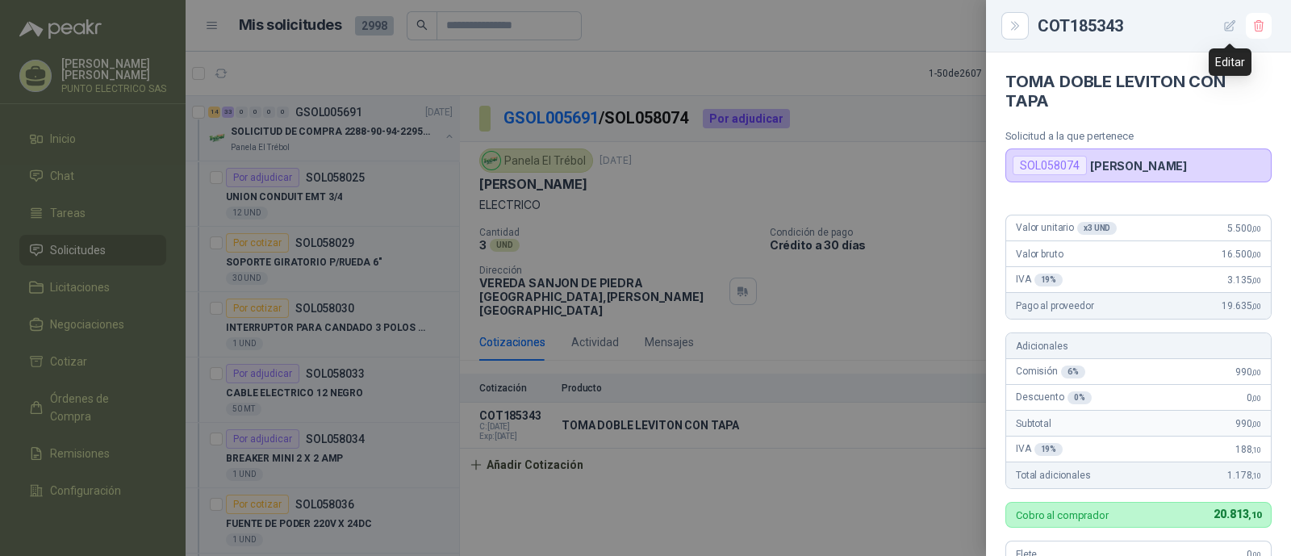
click at [1225, 28] on icon "button" at bounding box center [1230, 25] width 10 height 10
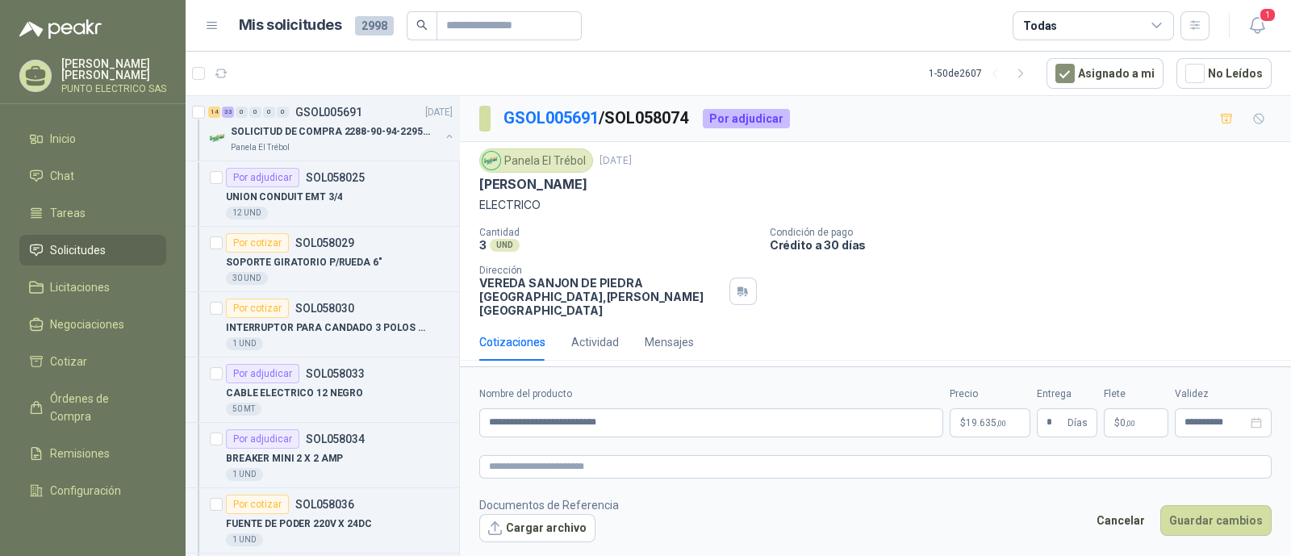
click at [977, 416] on body "Julian Gaviria PUNTO ELECTRICO SAS Inicio Chat Tareas Solicitudes Licitaciones …" at bounding box center [645, 278] width 1291 height 556
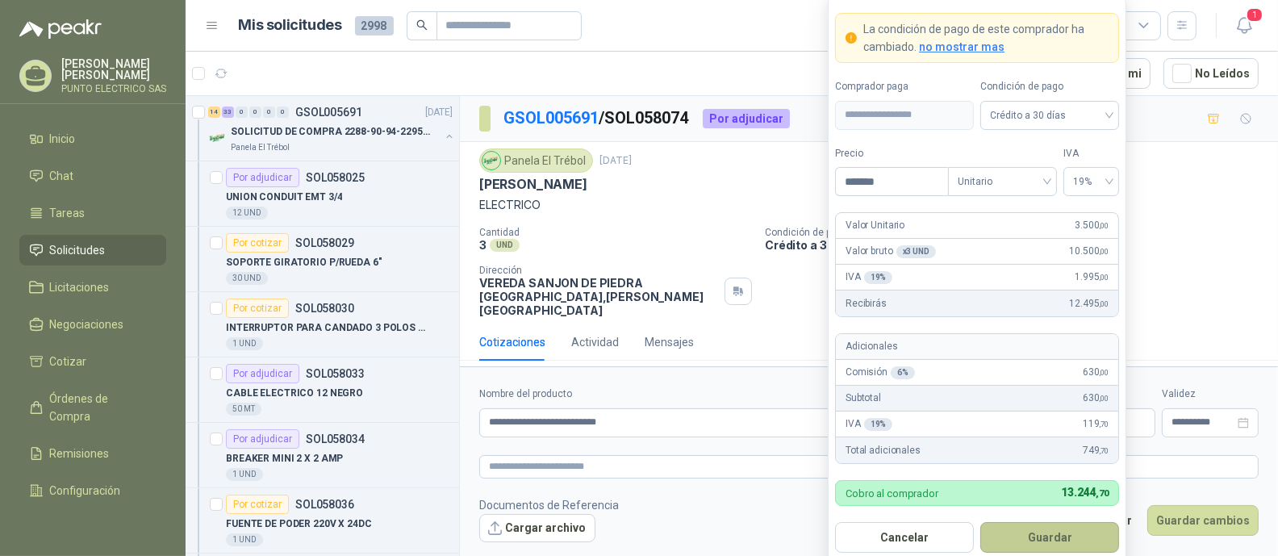
click at [1053, 534] on button "Guardar" at bounding box center [1050, 537] width 139 height 31
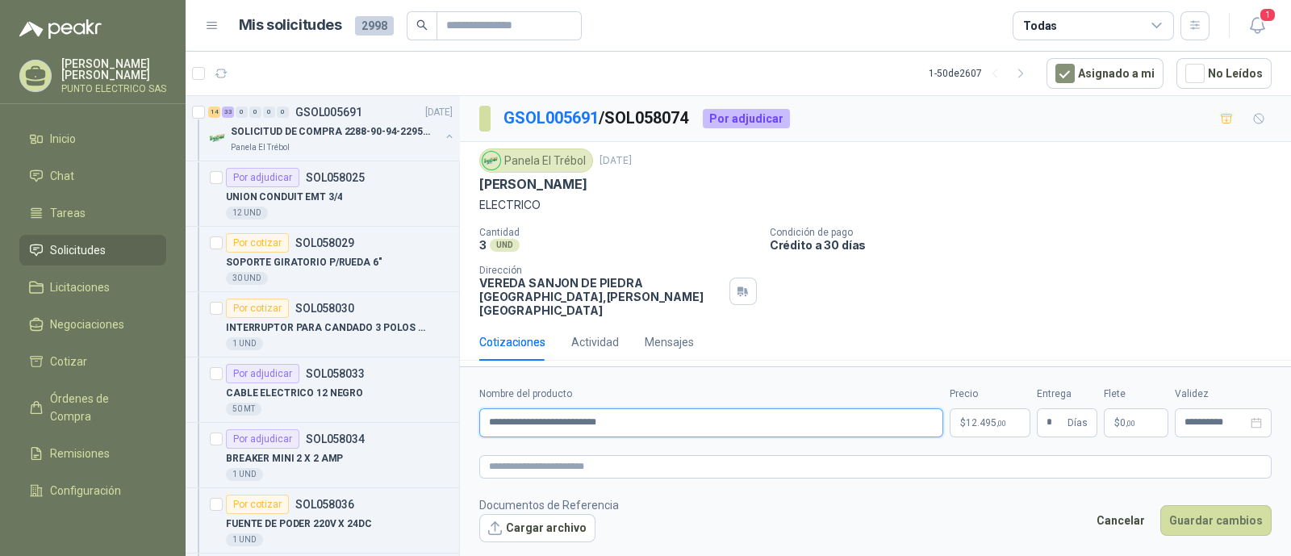
click at [670, 429] on input "**********" at bounding box center [711, 422] width 464 height 29
click at [1219, 517] on button "Guardar cambios" at bounding box center [1216, 520] width 111 height 31
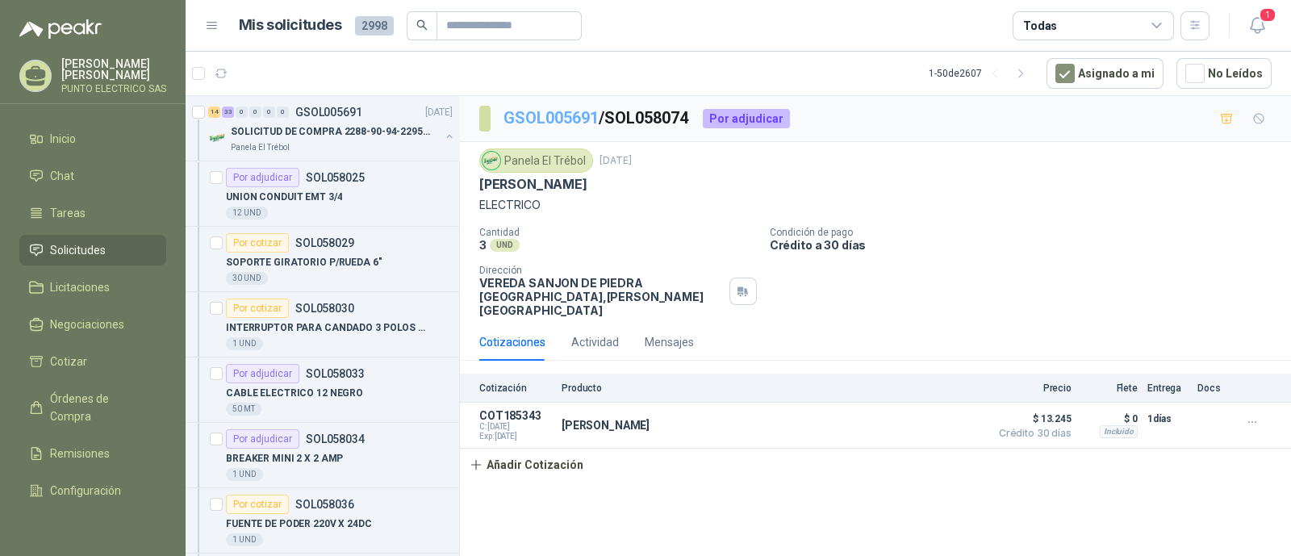
click at [545, 120] on link "GSOL005691" at bounding box center [551, 117] width 95 height 19
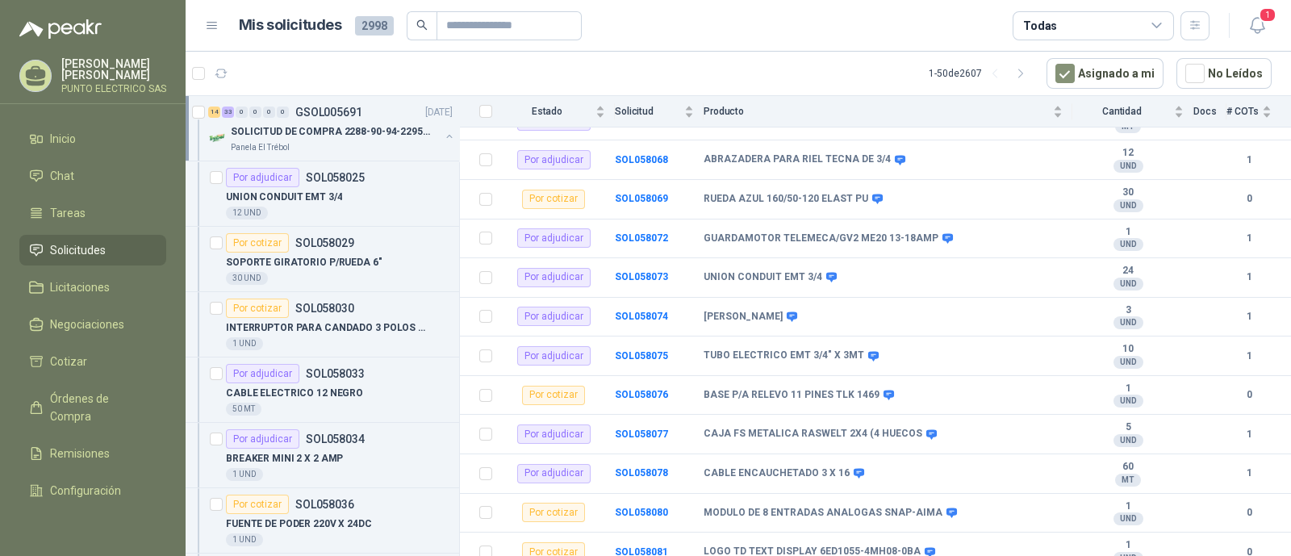
scroll to position [1597, 0]
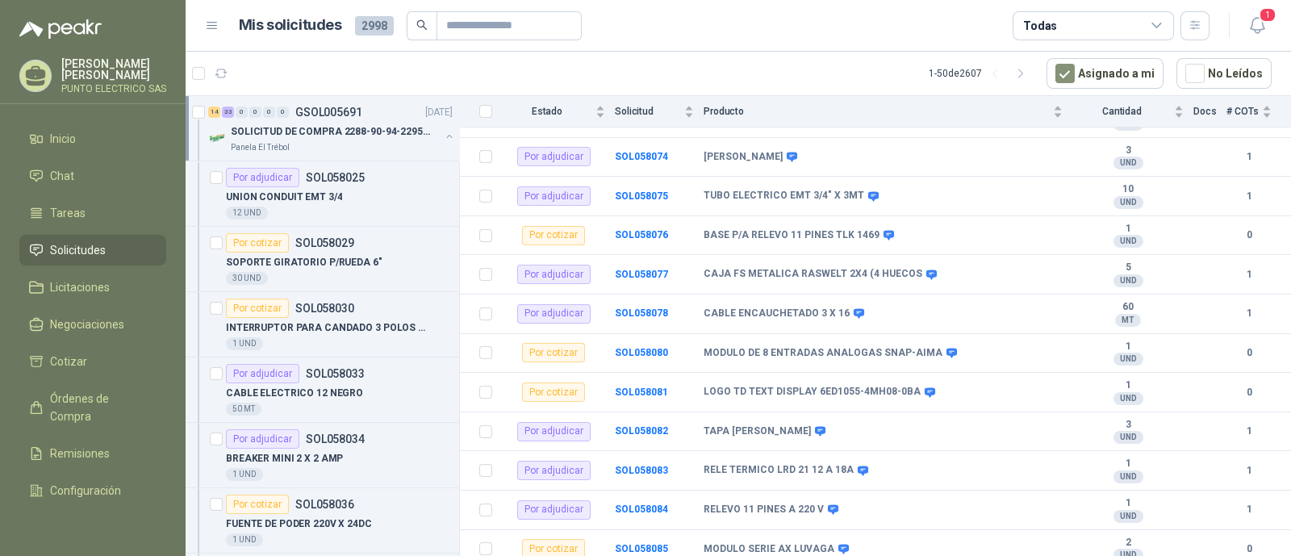
click at [443, 135] on button "button" at bounding box center [449, 136] width 13 height 13
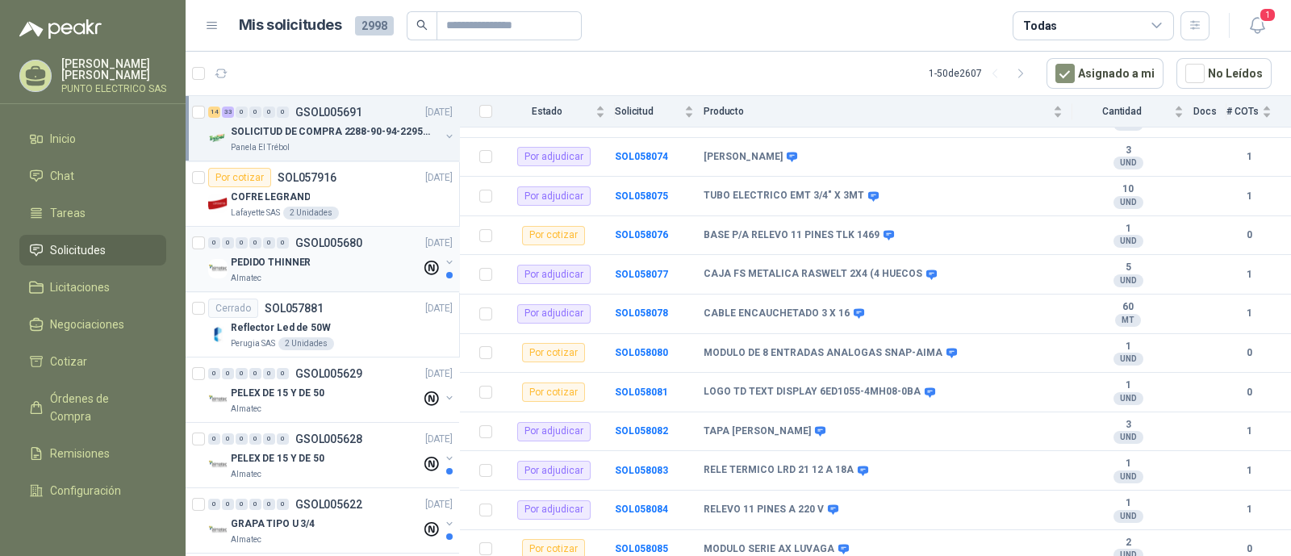
scroll to position [5, 0]
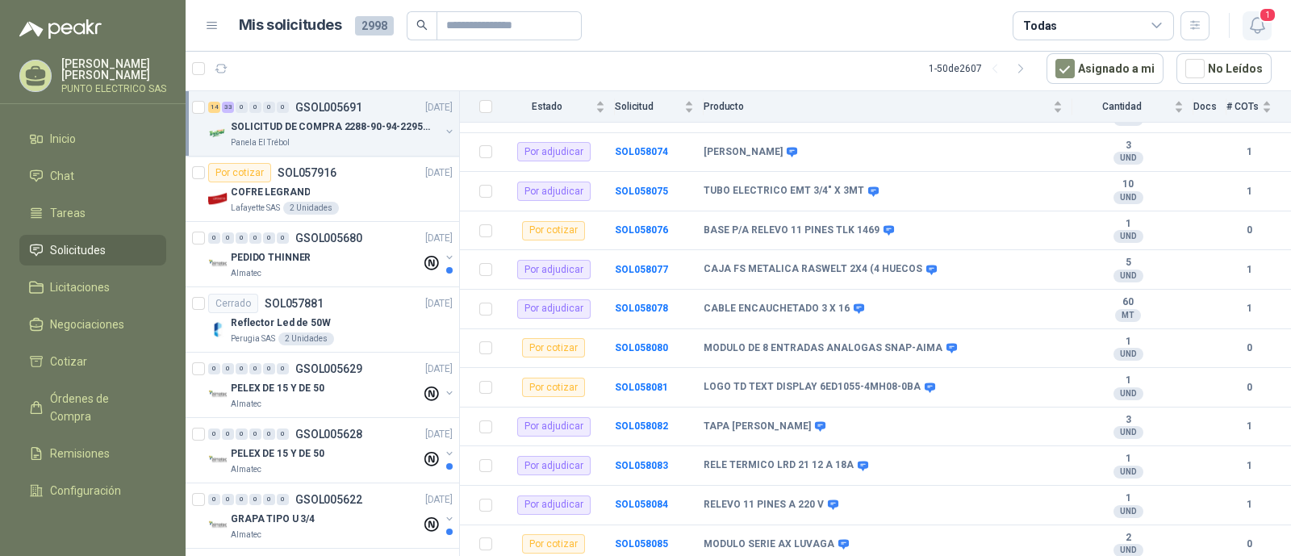
click at [1270, 19] on span "1" at bounding box center [1268, 14] width 18 height 15
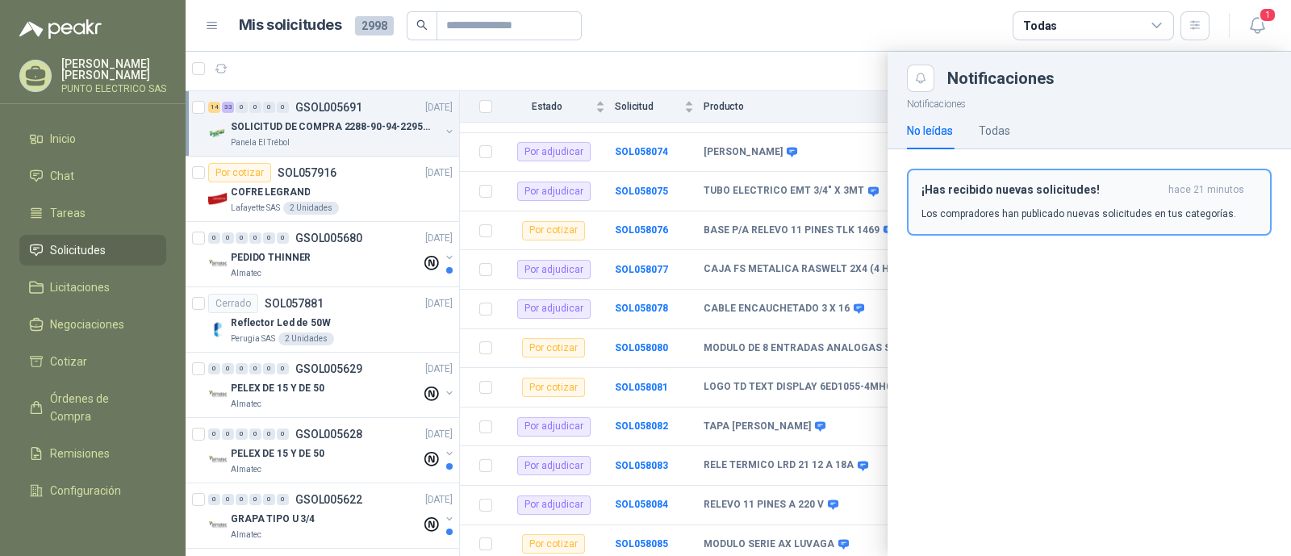
click at [1024, 178] on button "¡Has recibido nuevas solicitudes! hace 21 minutos Los compradores han publicado…" at bounding box center [1089, 202] width 365 height 67
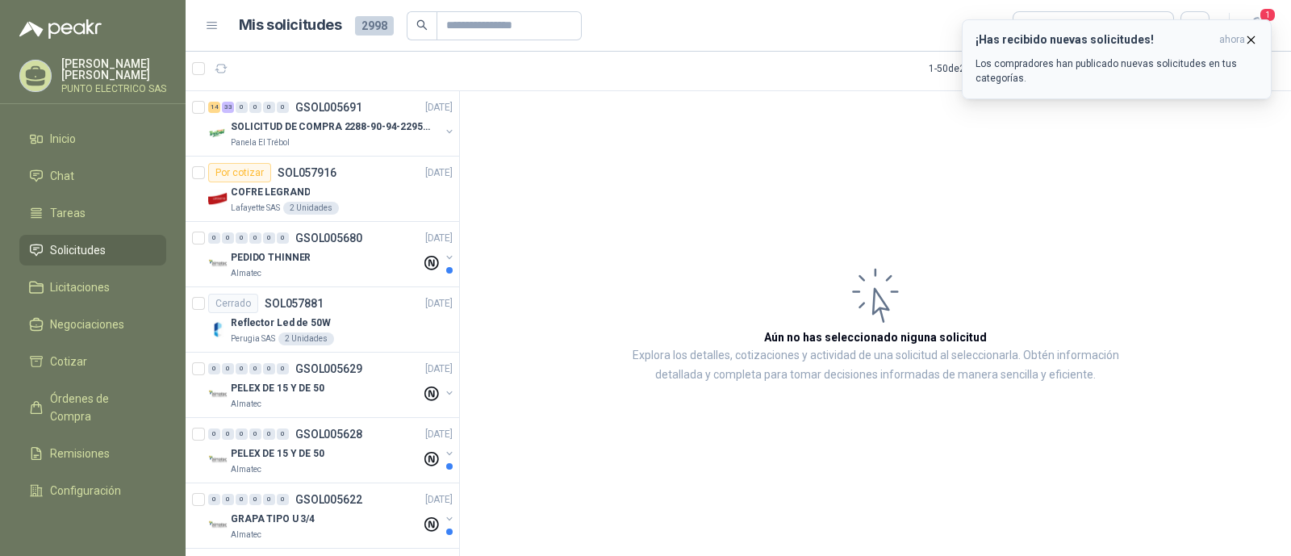
click at [984, 58] on p "Los compradores han publicado nuevas solicitudes en tus categorías." at bounding box center [1117, 70] width 282 height 29
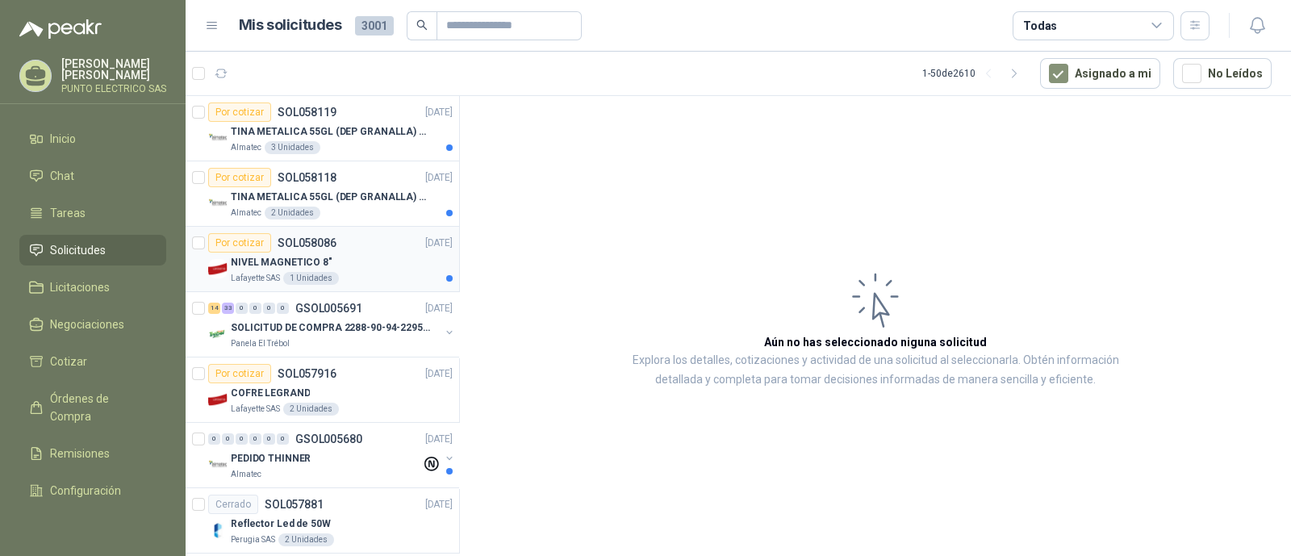
click at [385, 253] on div "NIVEL MAGNETICO 8"" at bounding box center [342, 262] width 222 height 19
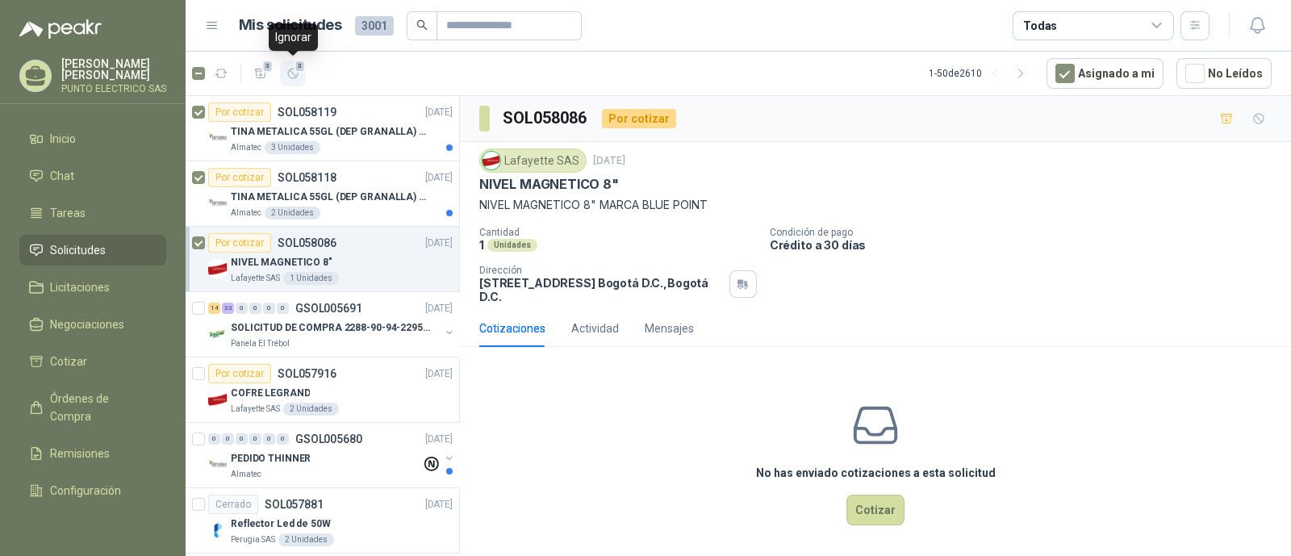
click at [289, 75] on icon "button" at bounding box center [294, 74] width 14 height 14
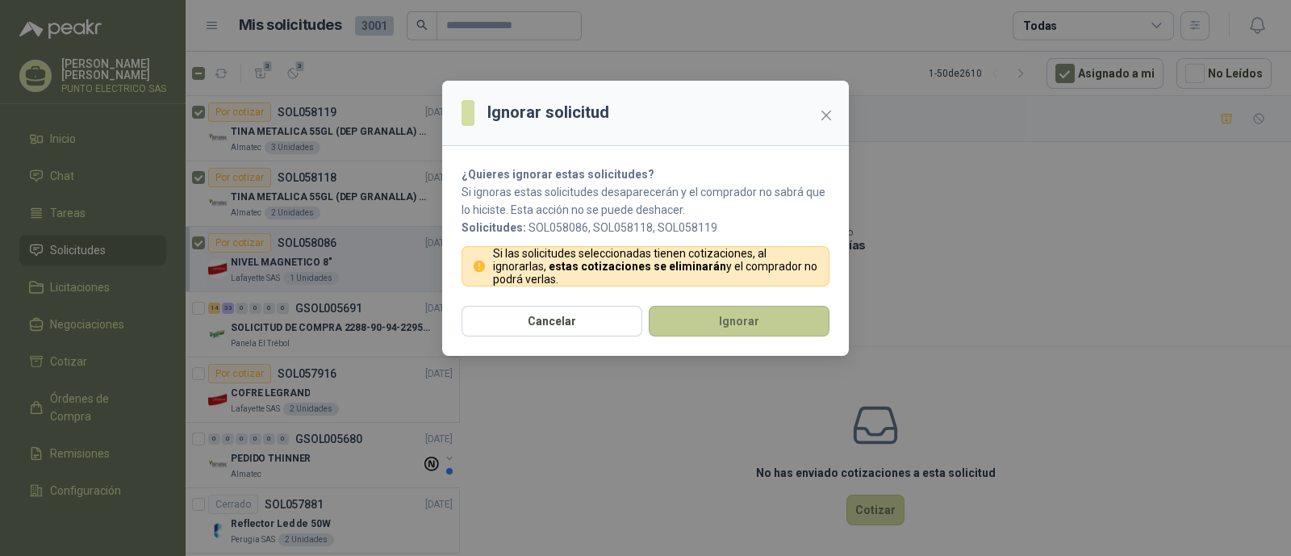
click at [736, 325] on button "Ignorar" at bounding box center [739, 321] width 181 height 31
